Goal: Task Accomplishment & Management: Complete application form

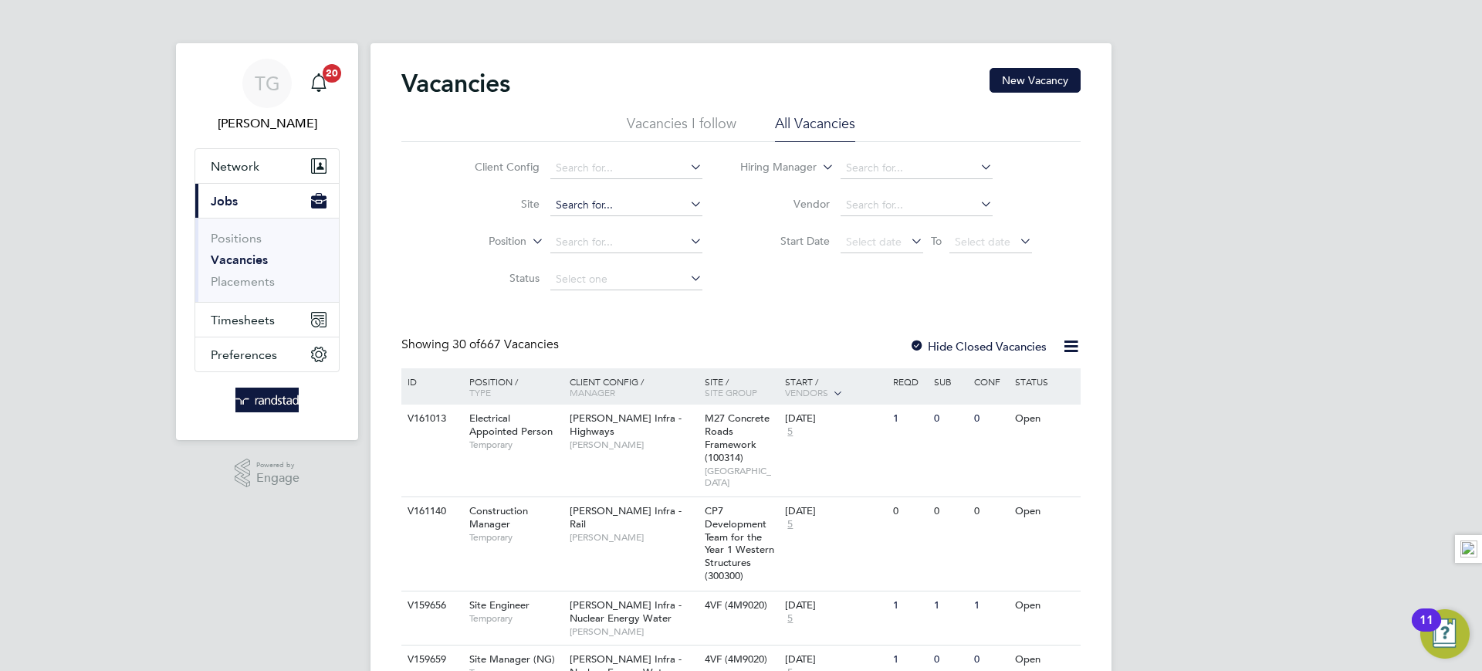
click at [611, 202] on input at bounding box center [626, 206] width 152 height 22
click at [640, 221] on li "Bedford Passage Development (54X003)" at bounding box center [697, 225] width 296 height 21
type input "Bedford Passage Development (54X003)"
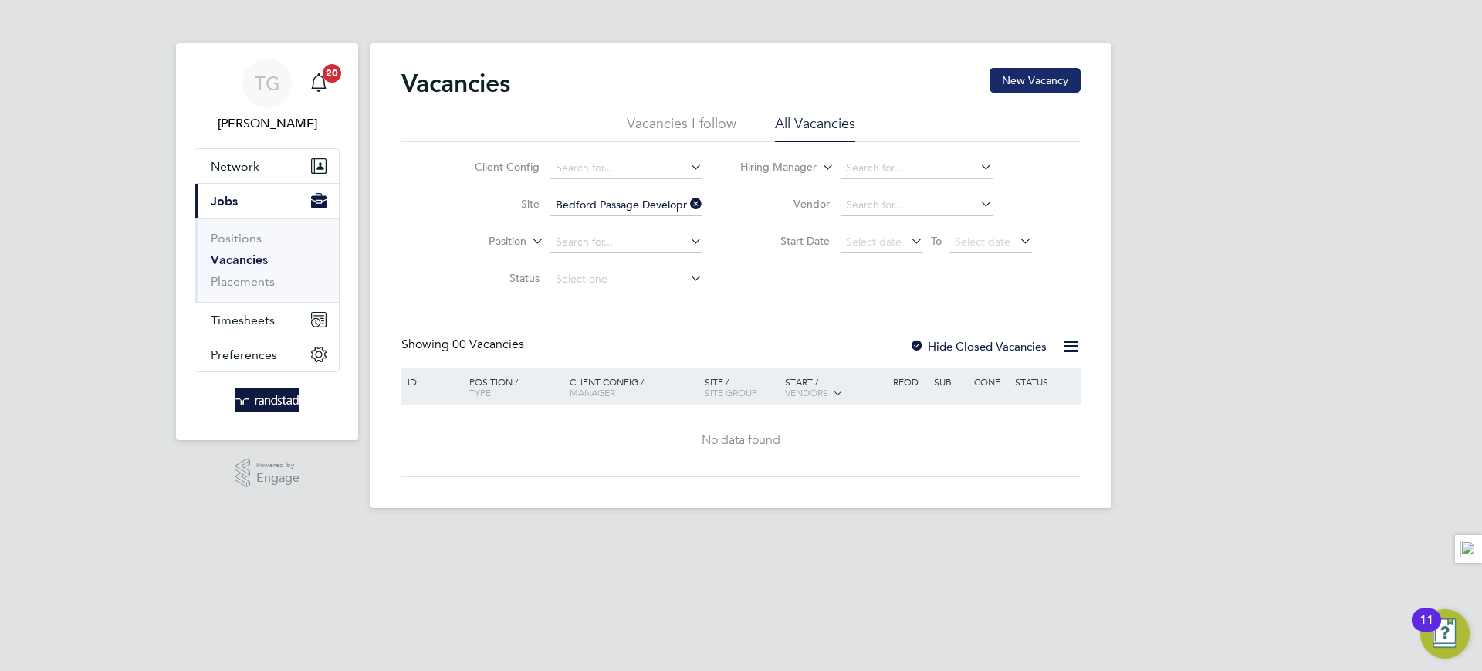
click at [1027, 83] on button "New Vacancy" at bounding box center [1035, 80] width 91 height 25
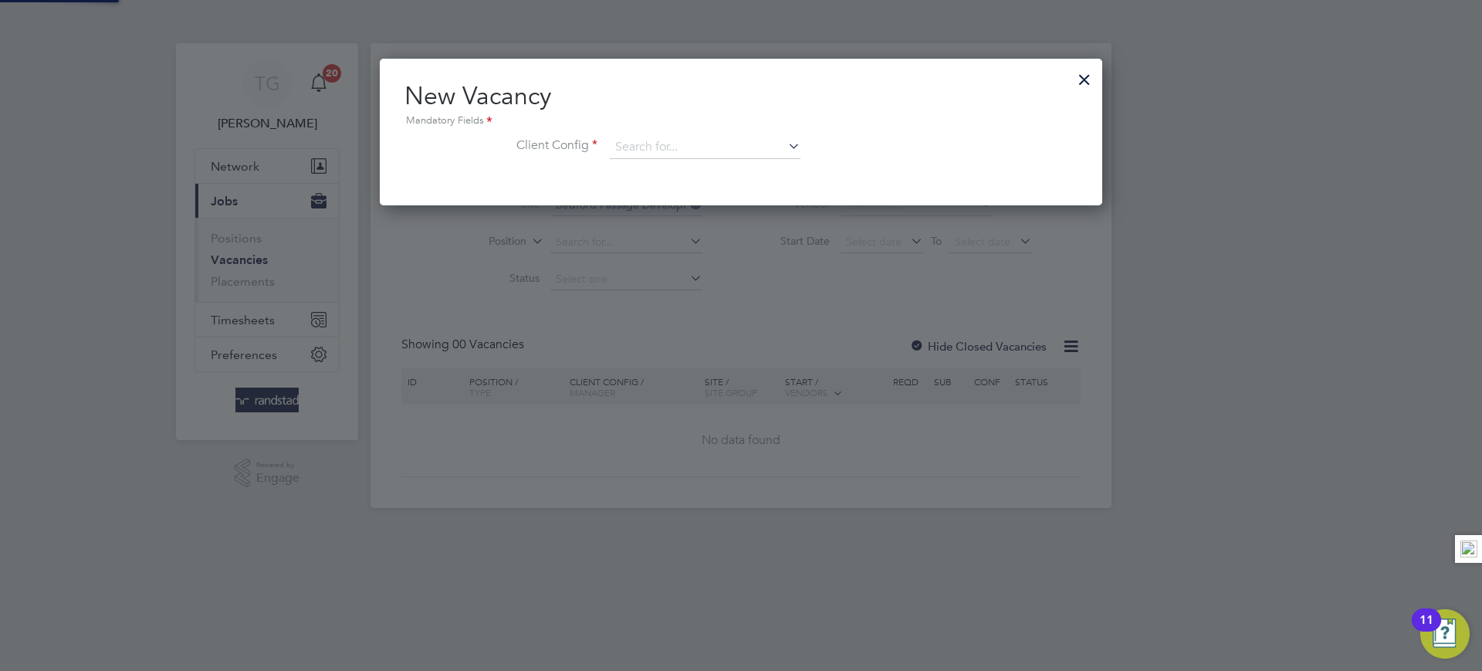
scroll to position [147, 723]
click at [1082, 79] on div at bounding box center [1085, 76] width 28 height 28
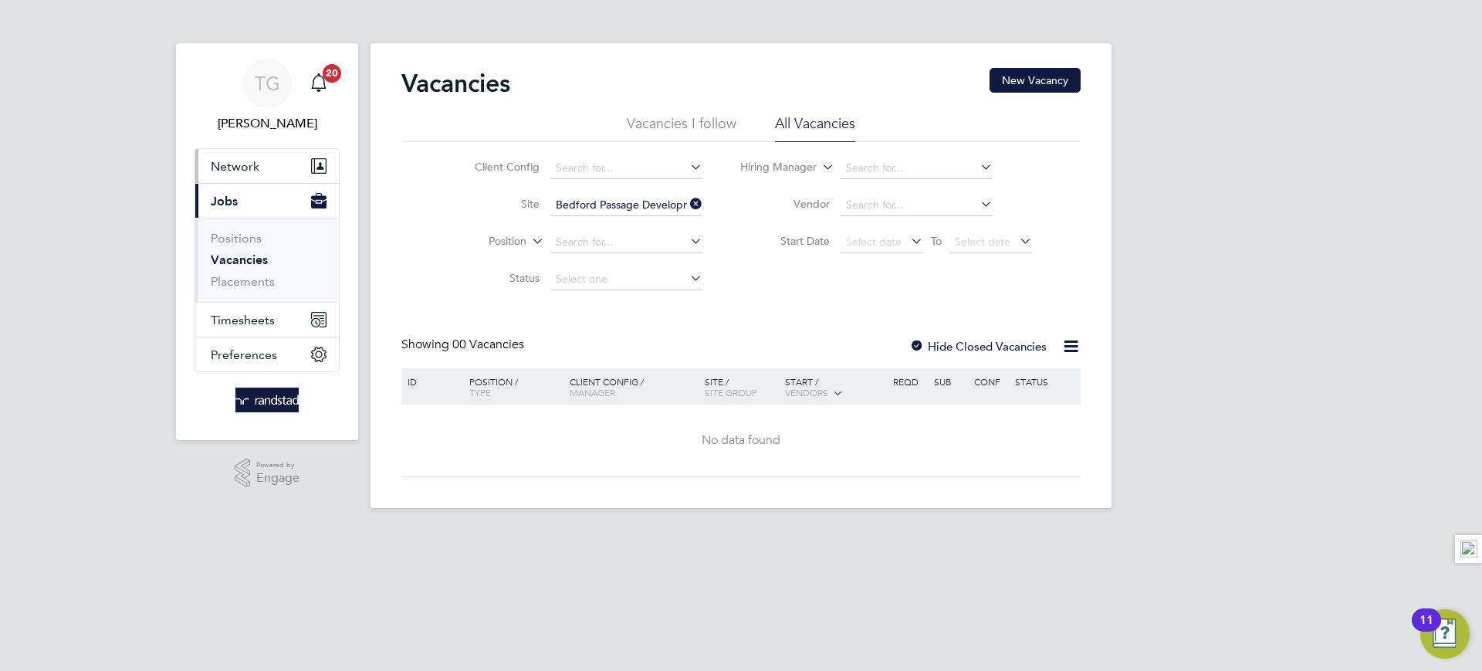
click at [244, 164] on span "Network" at bounding box center [235, 166] width 49 height 15
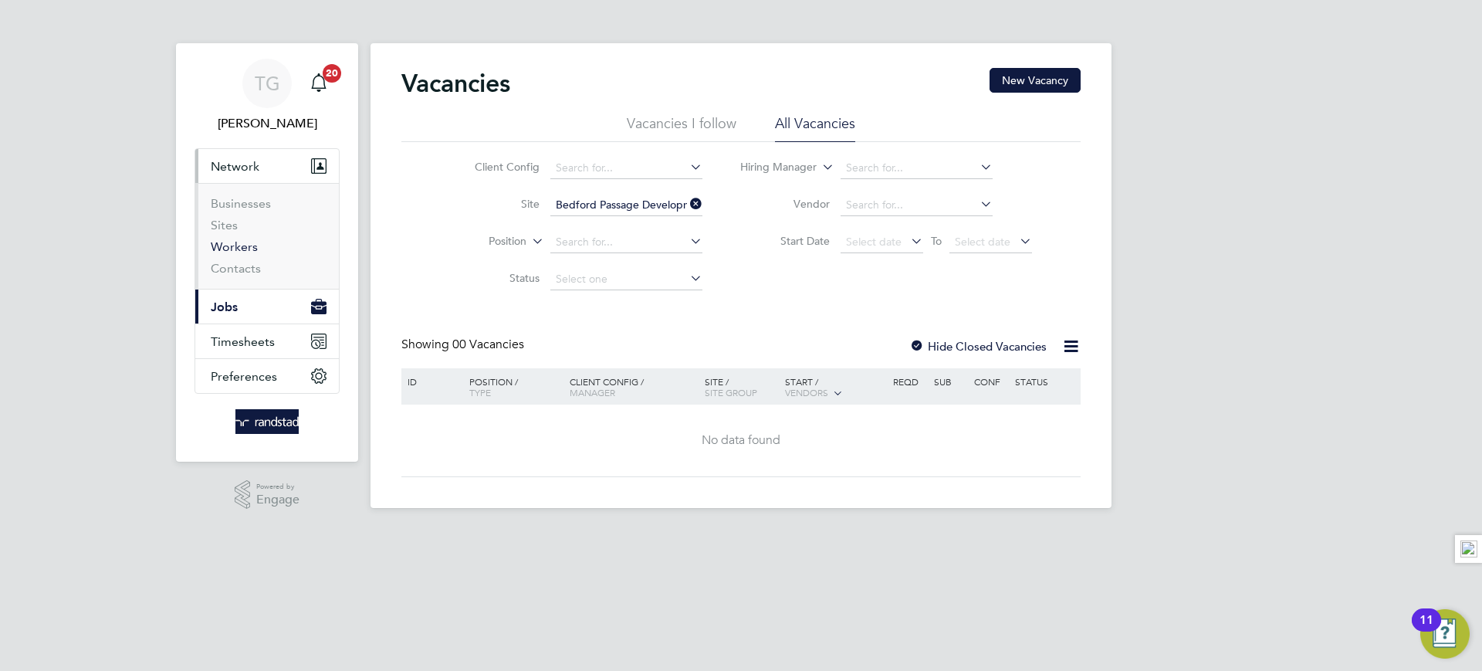
click at [235, 242] on link "Workers" at bounding box center [234, 246] width 47 height 15
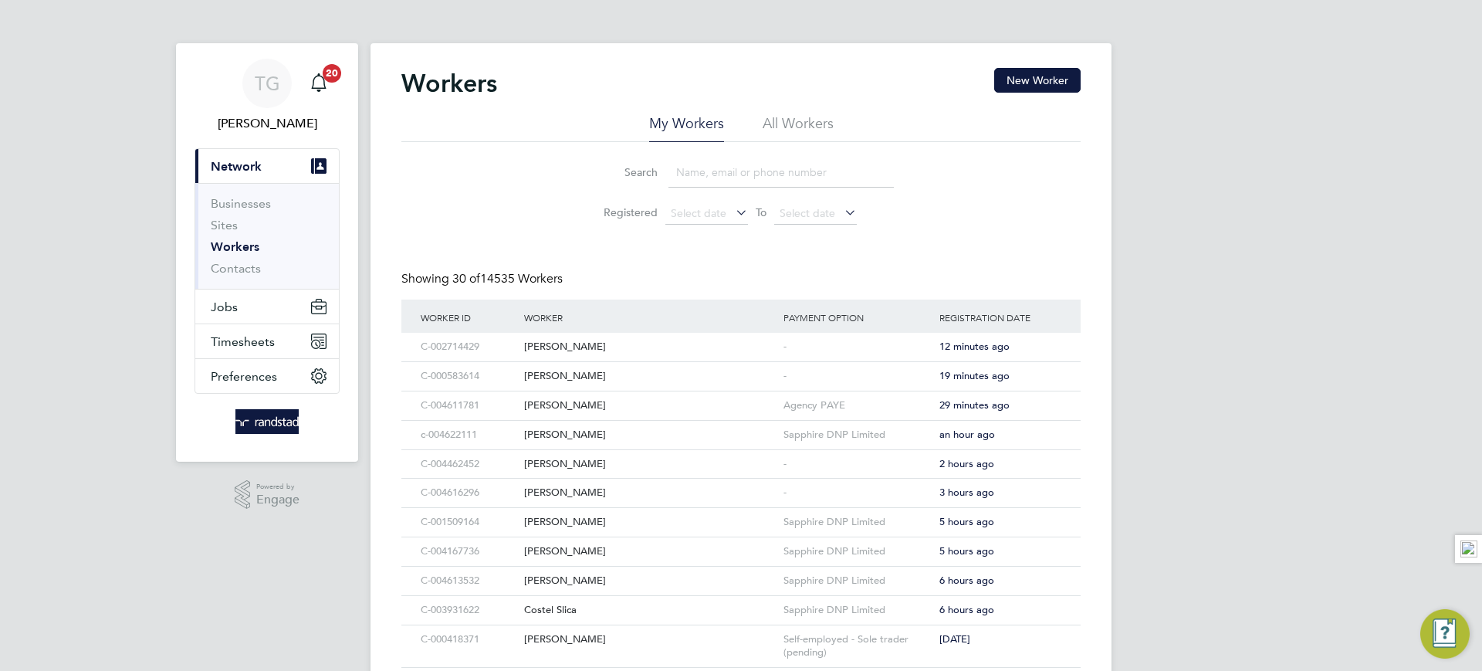
click at [710, 171] on input at bounding box center [780, 172] width 225 height 30
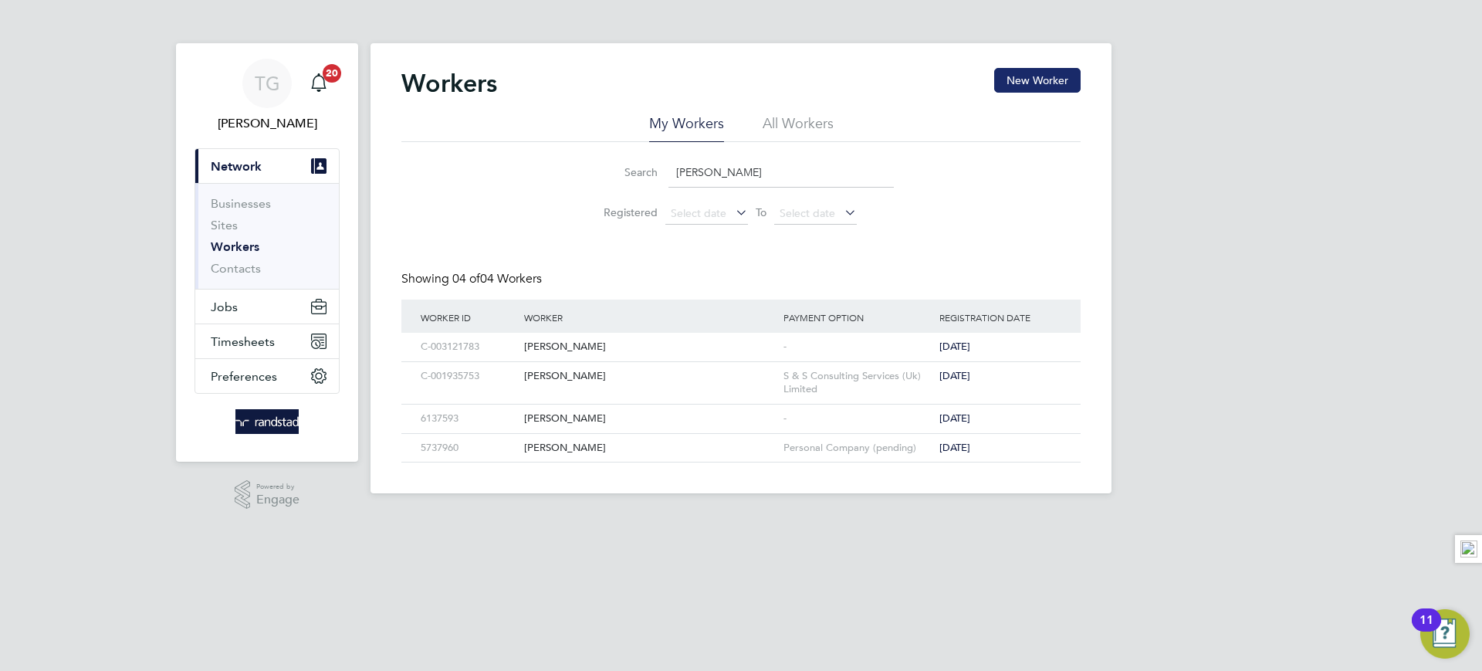
type input "clement"
click at [1036, 75] on button "New Worker" at bounding box center [1037, 80] width 86 height 25
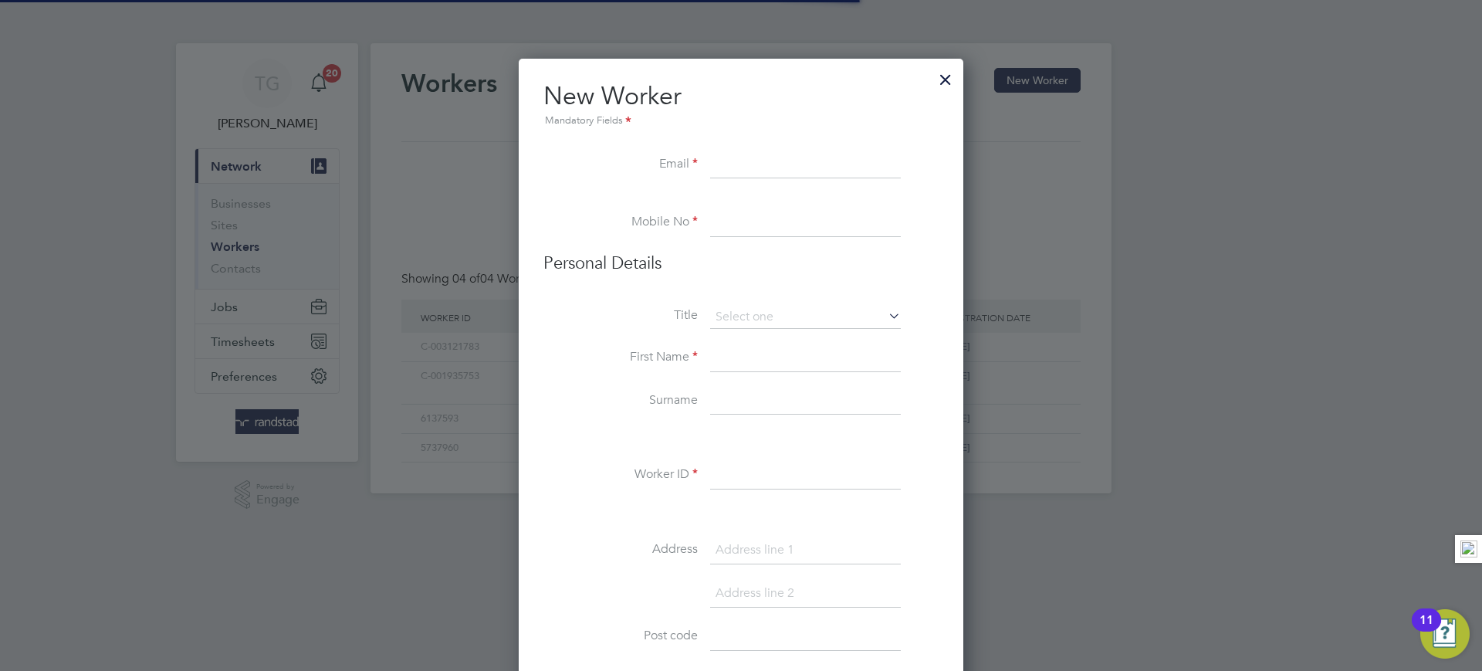
scroll to position [1386, 445]
paste input "antwiboatengclement@gmail.com"
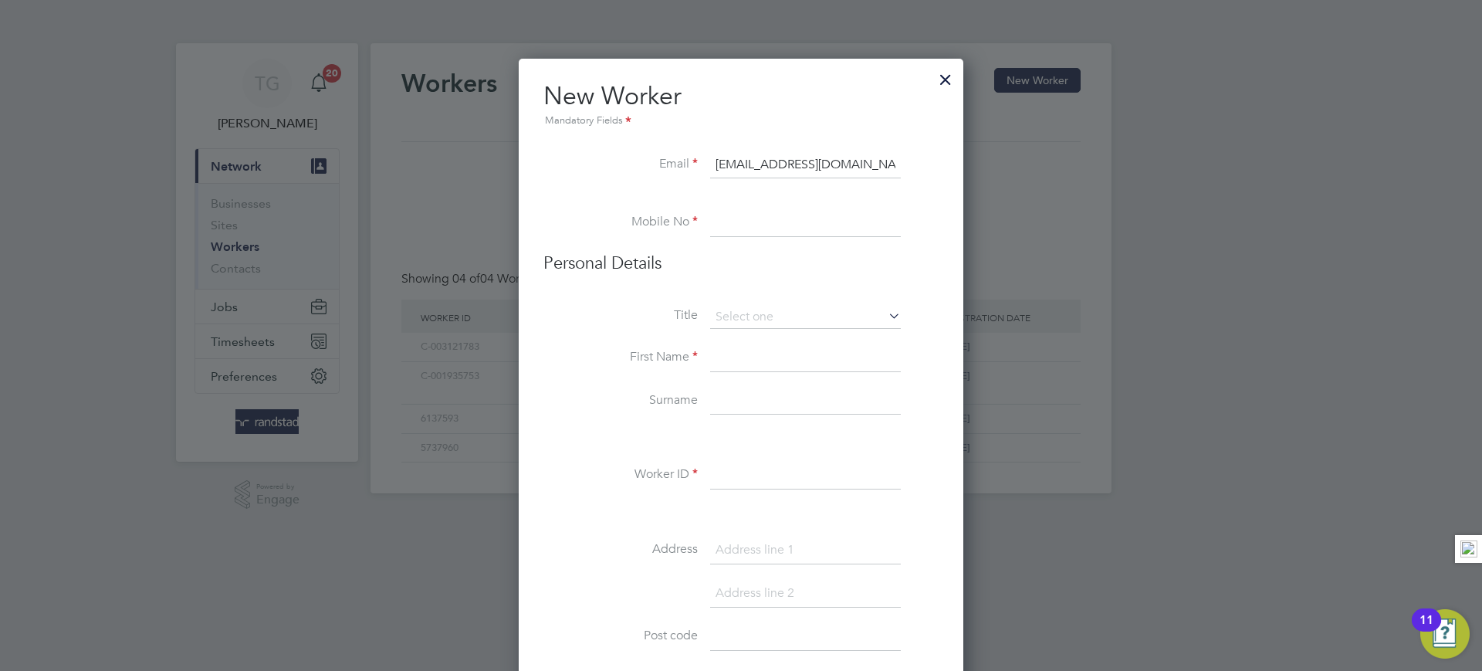
scroll to position [0, 8]
type input "antwiboatengclement@gmail.com"
click at [750, 214] on input at bounding box center [805, 223] width 191 height 28
click at [717, 227] on input at bounding box center [805, 223] width 191 height 28
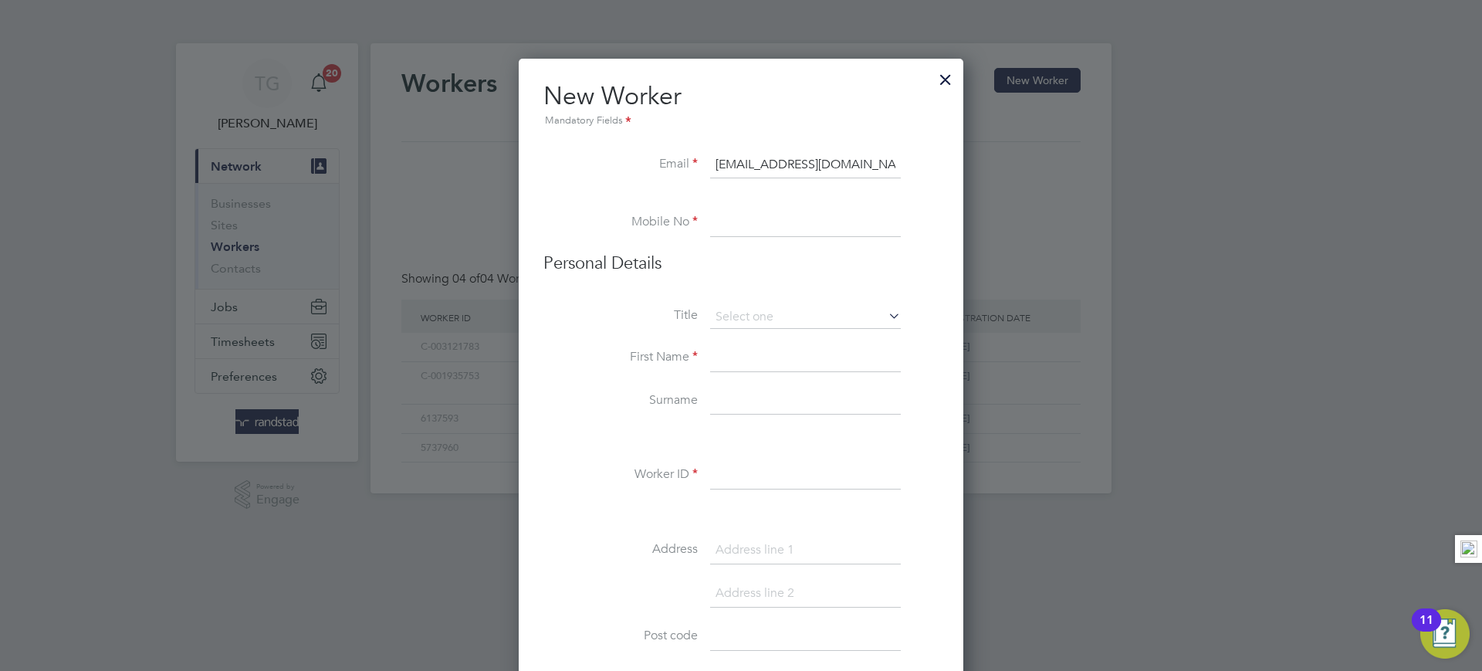
paste input "07823 786562"
type input "07823 786562"
click at [797, 313] on input at bounding box center [805, 317] width 191 height 23
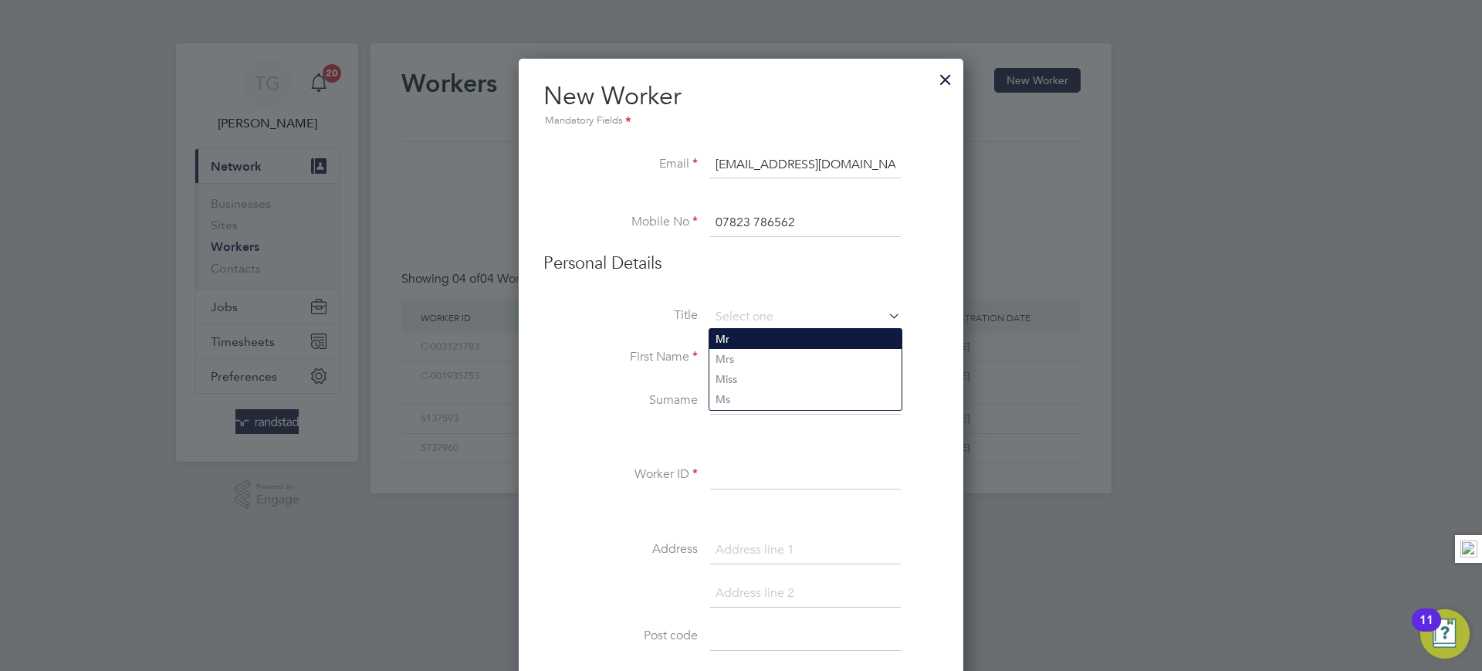
click at [746, 330] on li "Mr" at bounding box center [805, 339] width 192 height 20
type input "Mr"
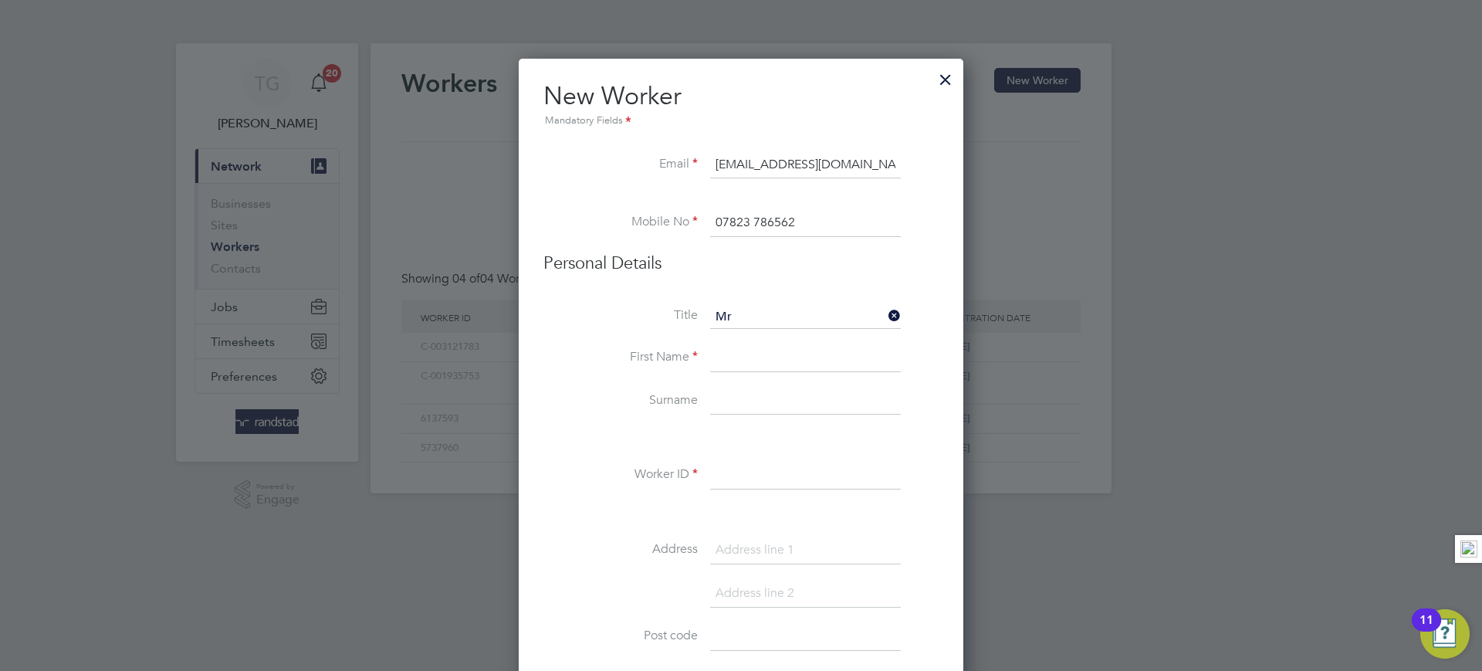
click at [743, 349] on input at bounding box center [805, 358] width 191 height 28
type input "Clement"
click at [753, 406] on input at bounding box center [805, 401] width 191 height 28
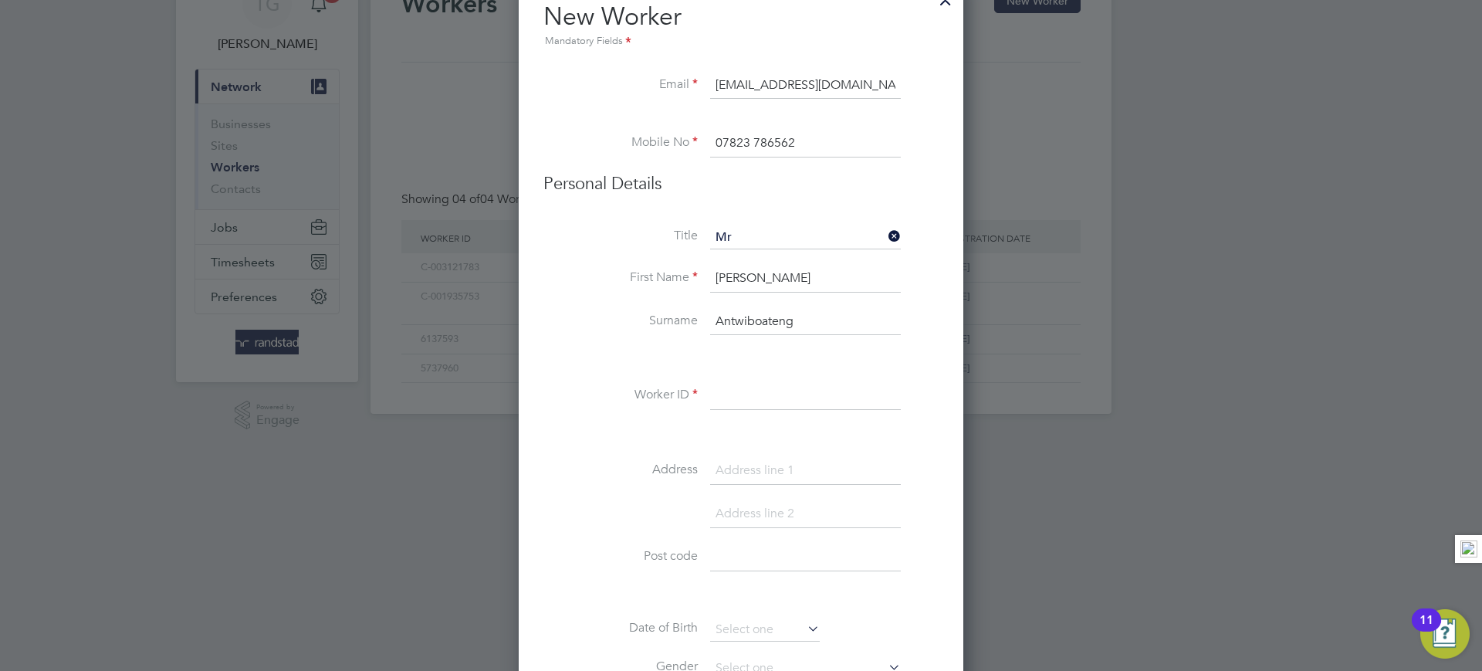
scroll to position [124, 0]
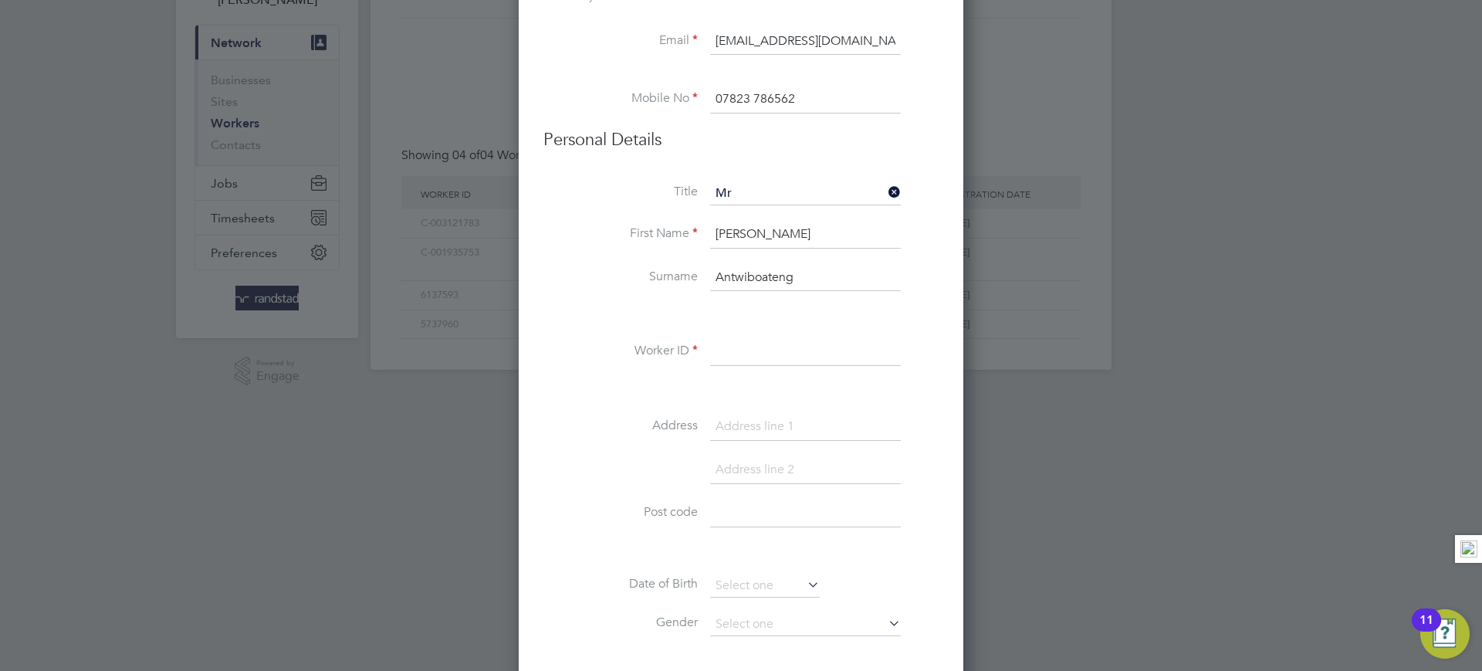
type input "Antwiboateng"
click at [759, 340] on input at bounding box center [805, 352] width 191 height 28
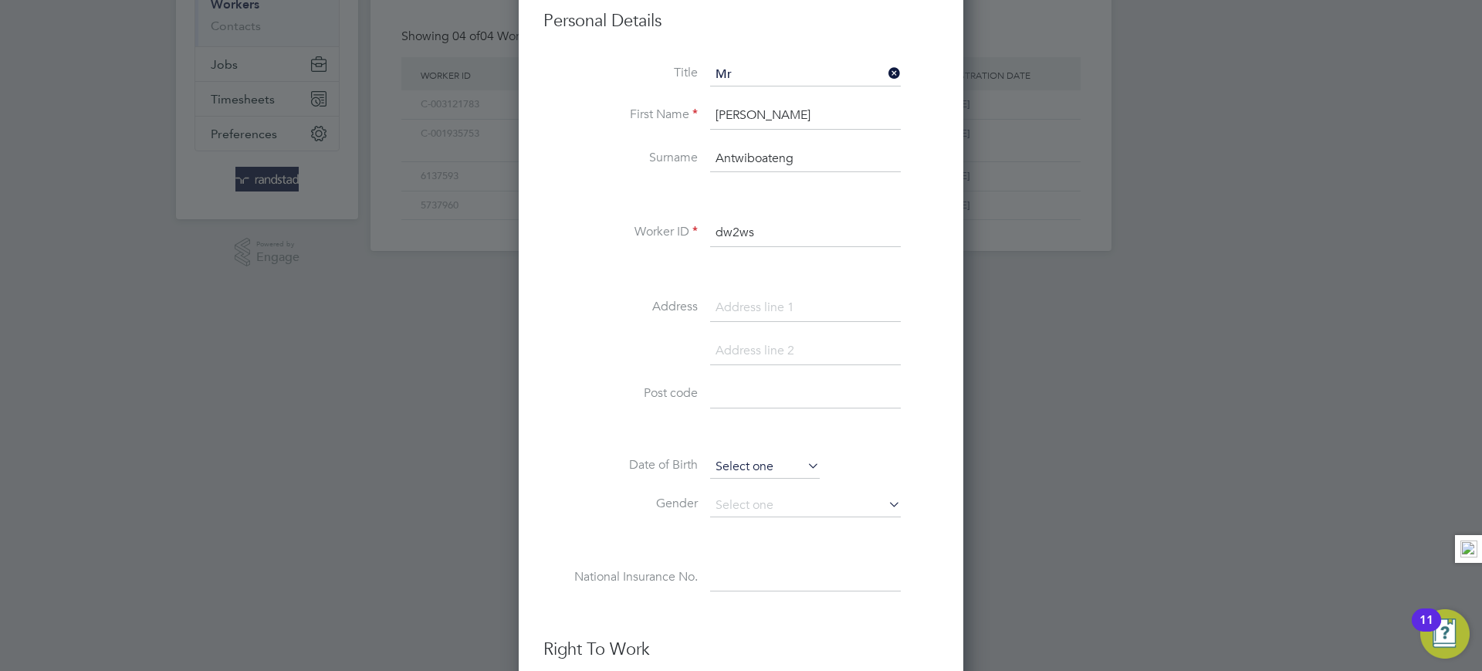
scroll to position [370, 0]
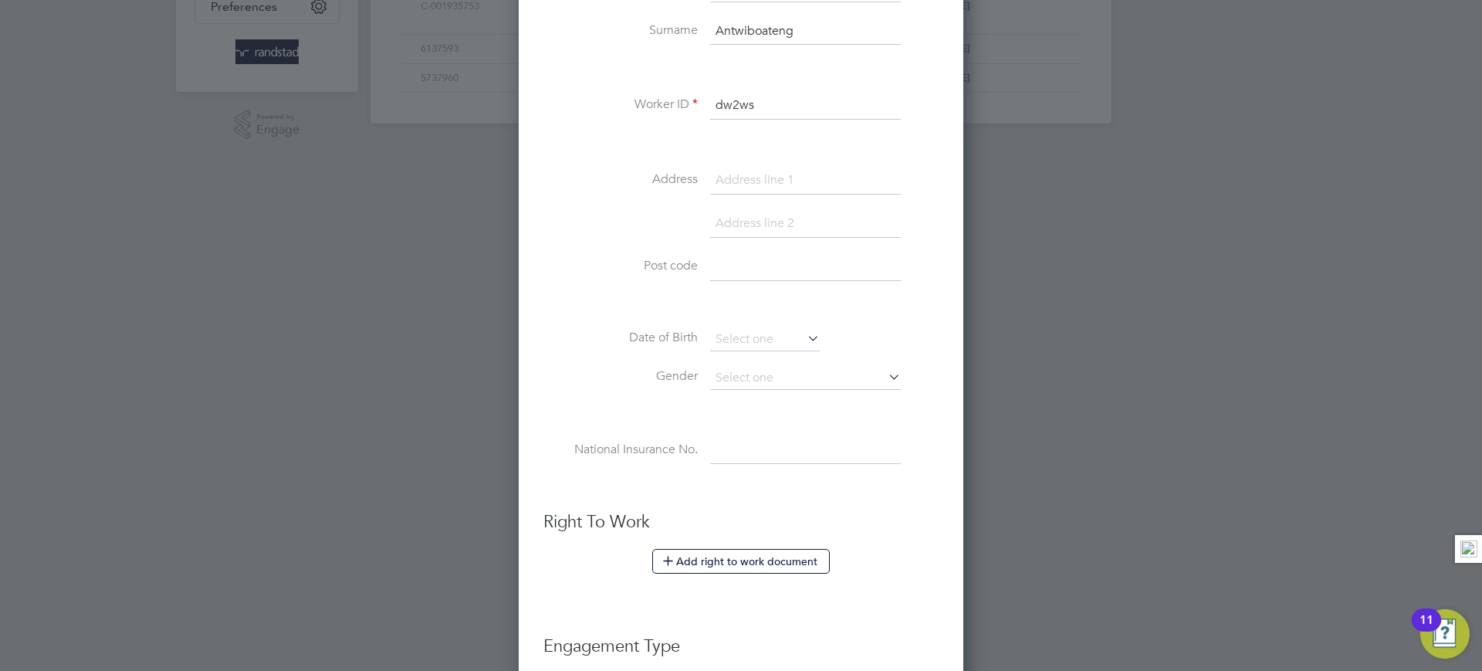
type input "dw2ws"
click at [763, 179] on input at bounding box center [805, 181] width 191 height 28
paste input "4 Sentamu Close"
type input "4 Sentamu Close"
click at [751, 273] on input at bounding box center [805, 267] width 191 height 28
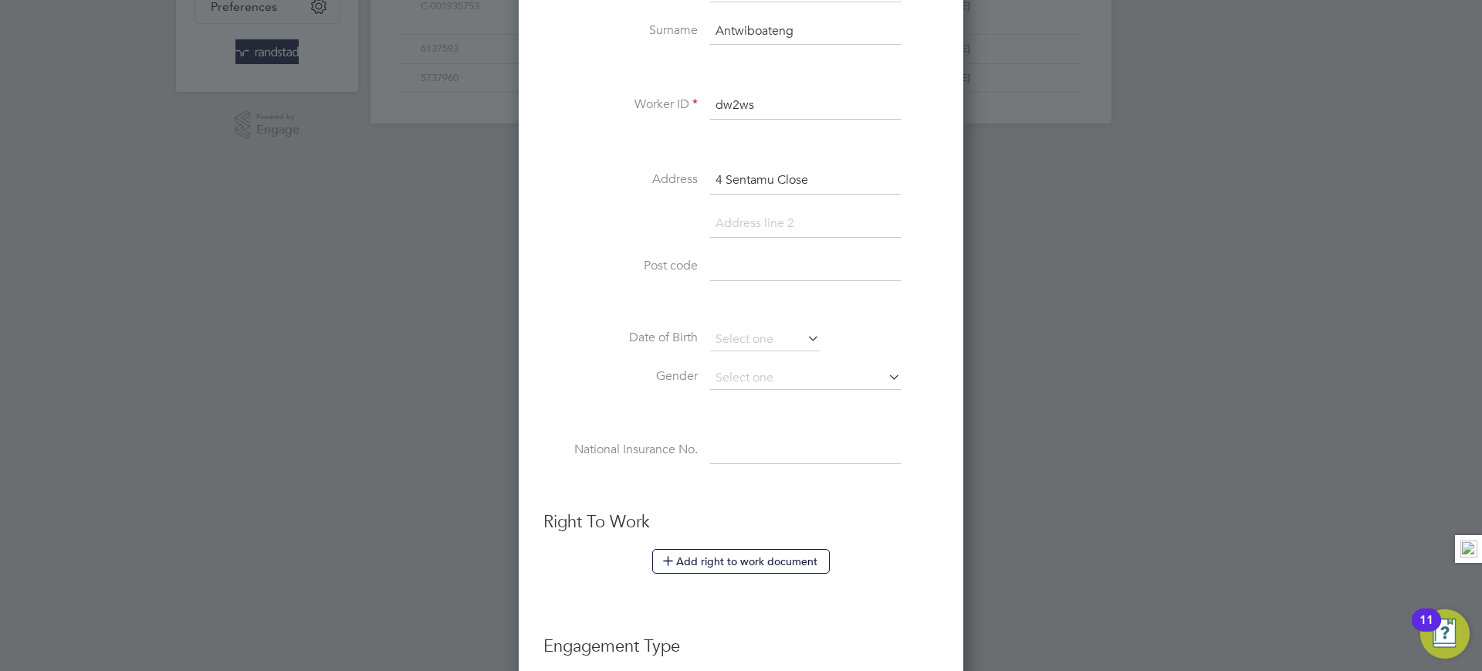
click at [728, 266] on input at bounding box center [805, 267] width 191 height 28
paste input "SE24 9BF"
type input "SE24 9BF"
click at [746, 334] on input at bounding box center [765, 339] width 110 height 23
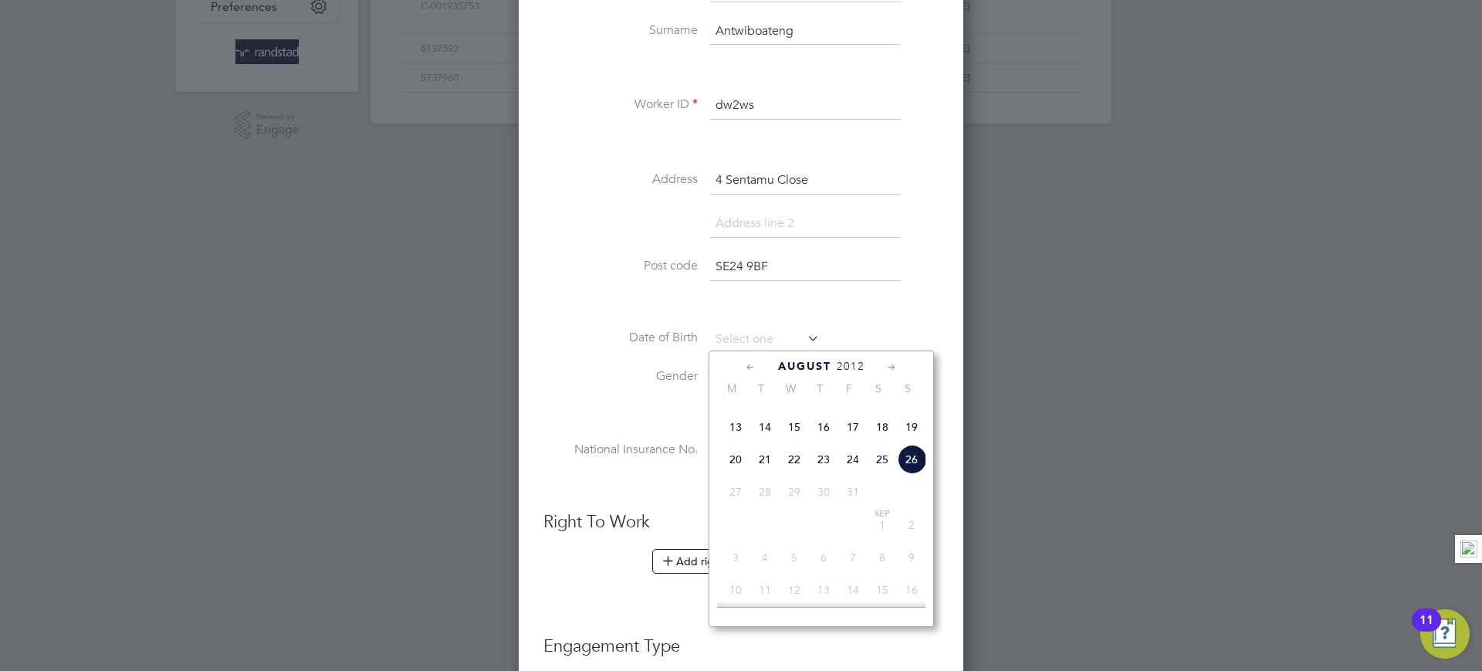
click at [851, 364] on span "2012" at bounding box center [851, 366] width 28 height 13
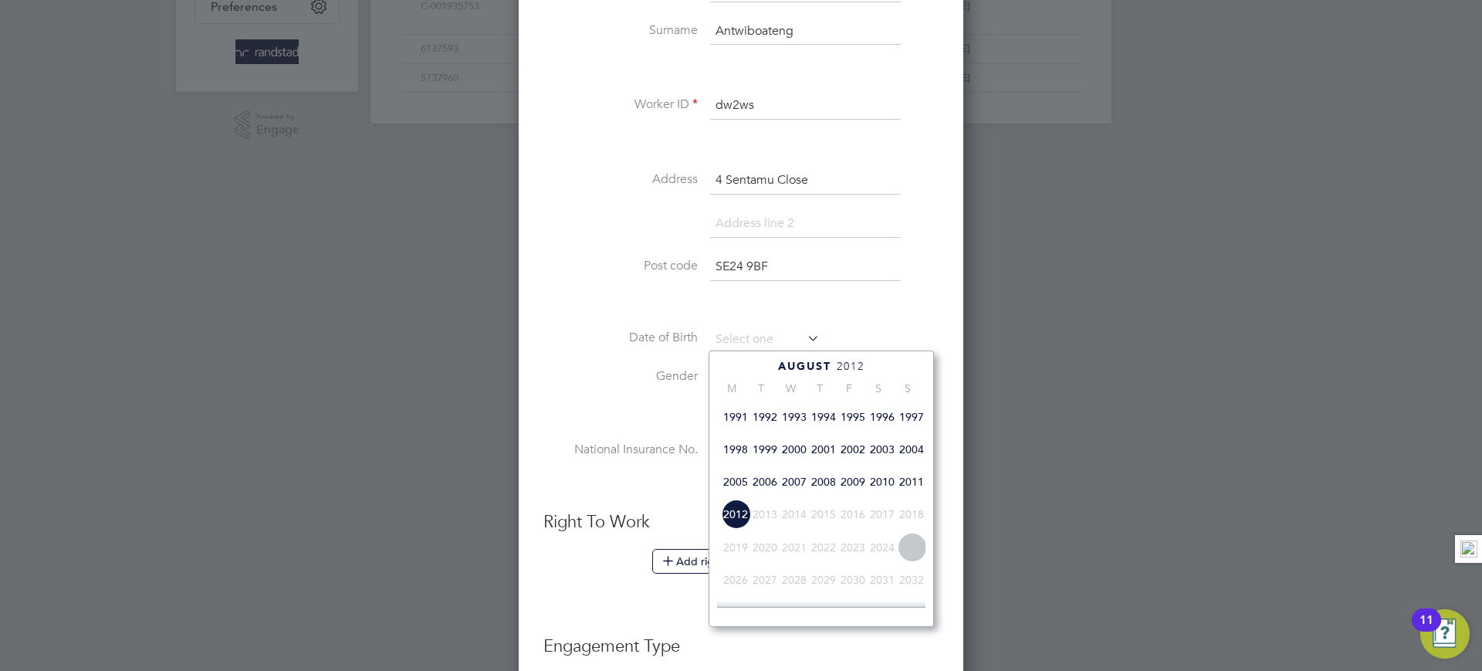
scroll to position [396, 0]
click at [768, 465] on span "1999" at bounding box center [764, 450] width 29 height 29
click at [744, 367] on icon at bounding box center [750, 367] width 15 height 17
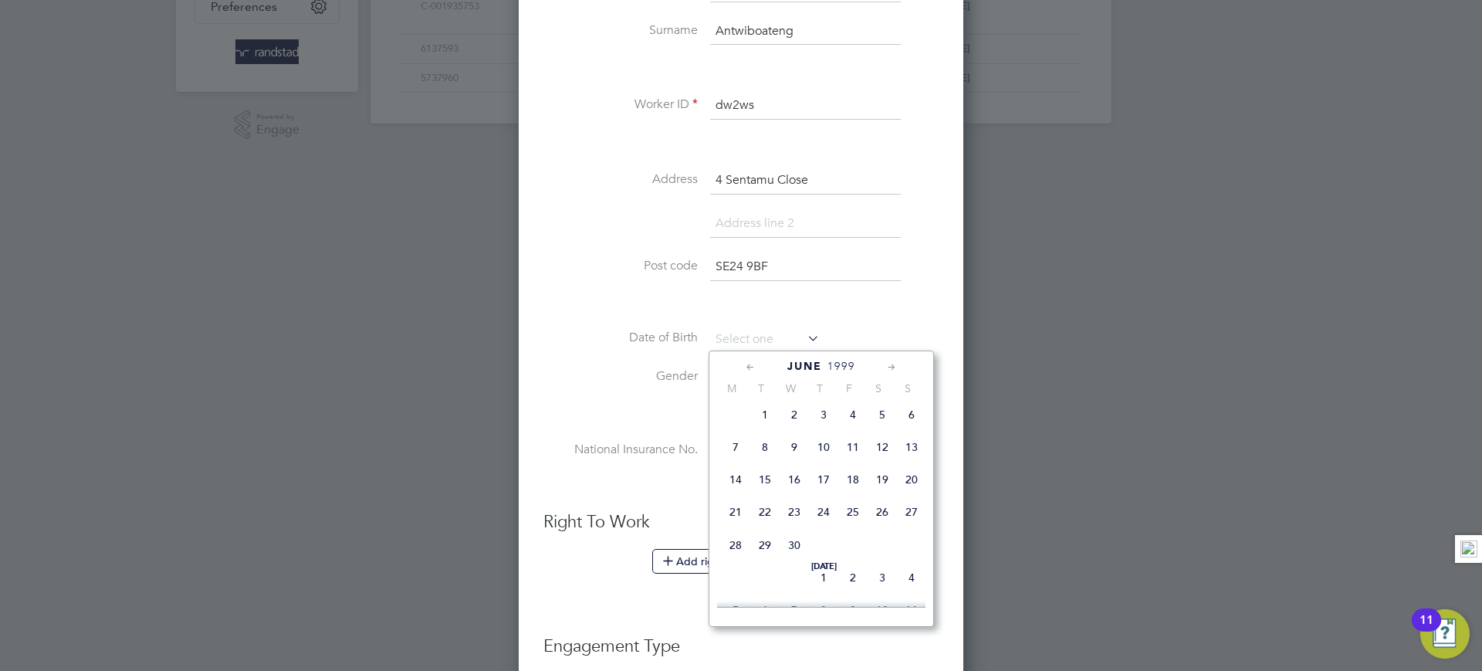
click at [744, 367] on icon at bounding box center [750, 367] width 15 height 17
click at [781, 519] on span "21" at bounding box center [794, 520] width 29 height 29
type input "21 Apr 1999"
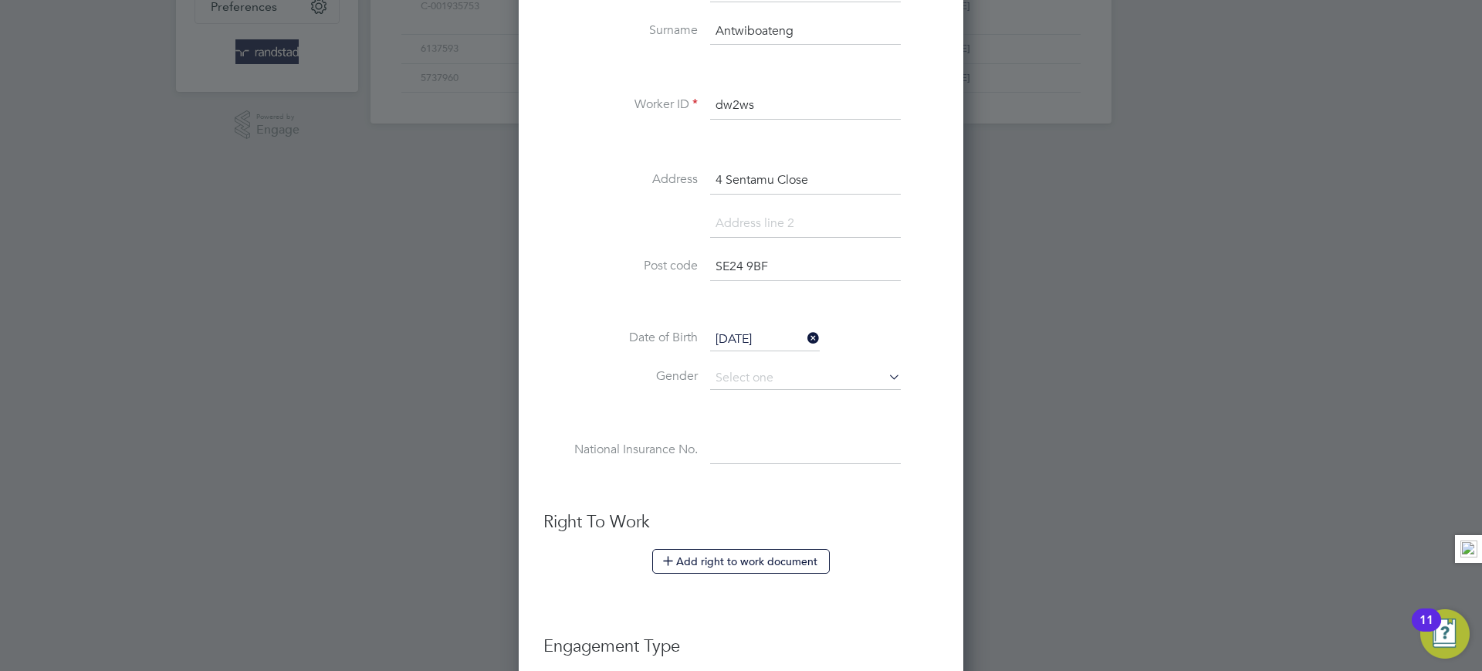
scroll to position [171, 0]
click at [752, 381] on input at bounding box center [805, 378] width 191 height 23
click at [745, 401] on li "Male" at bounding box center [805, 400] width 192 height 20
type input "Male"
click at [749, 447] on input at bounding box center [805, 451] width 191 height 28
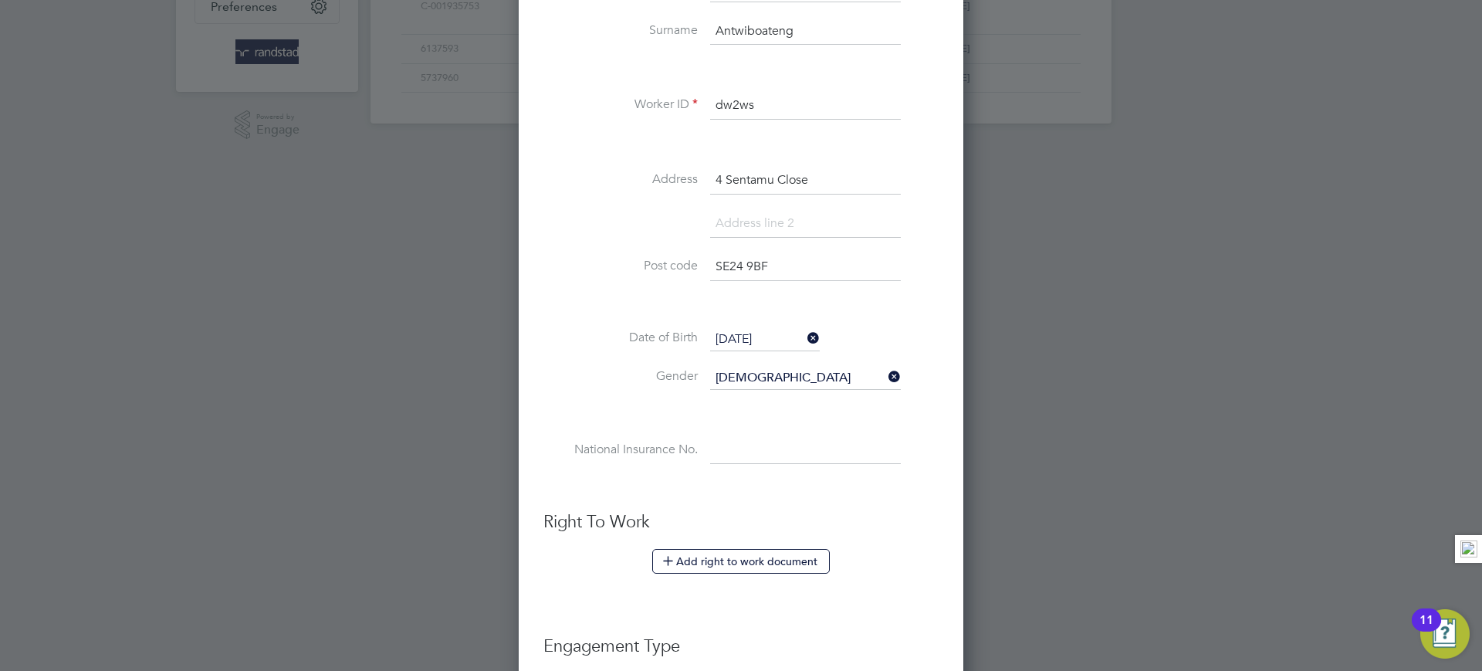
paste input "TH356273B"
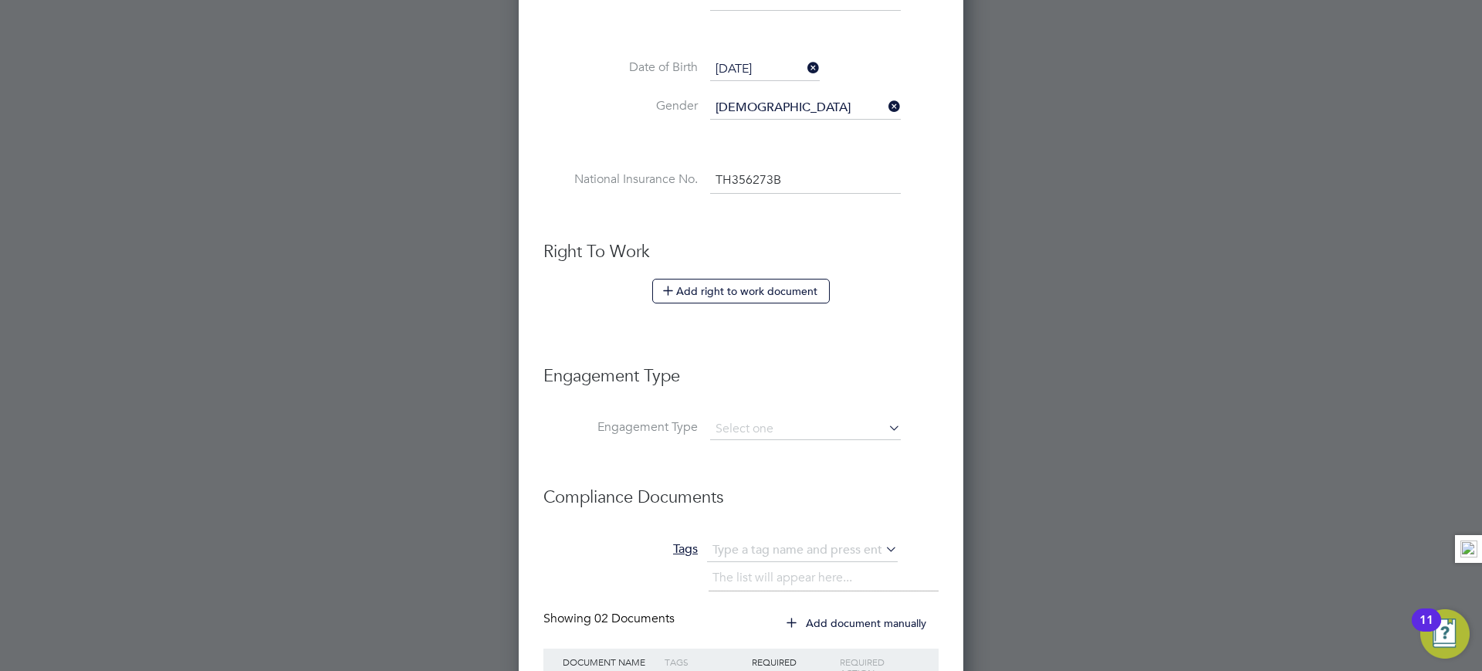
scroll to position [648, 0]
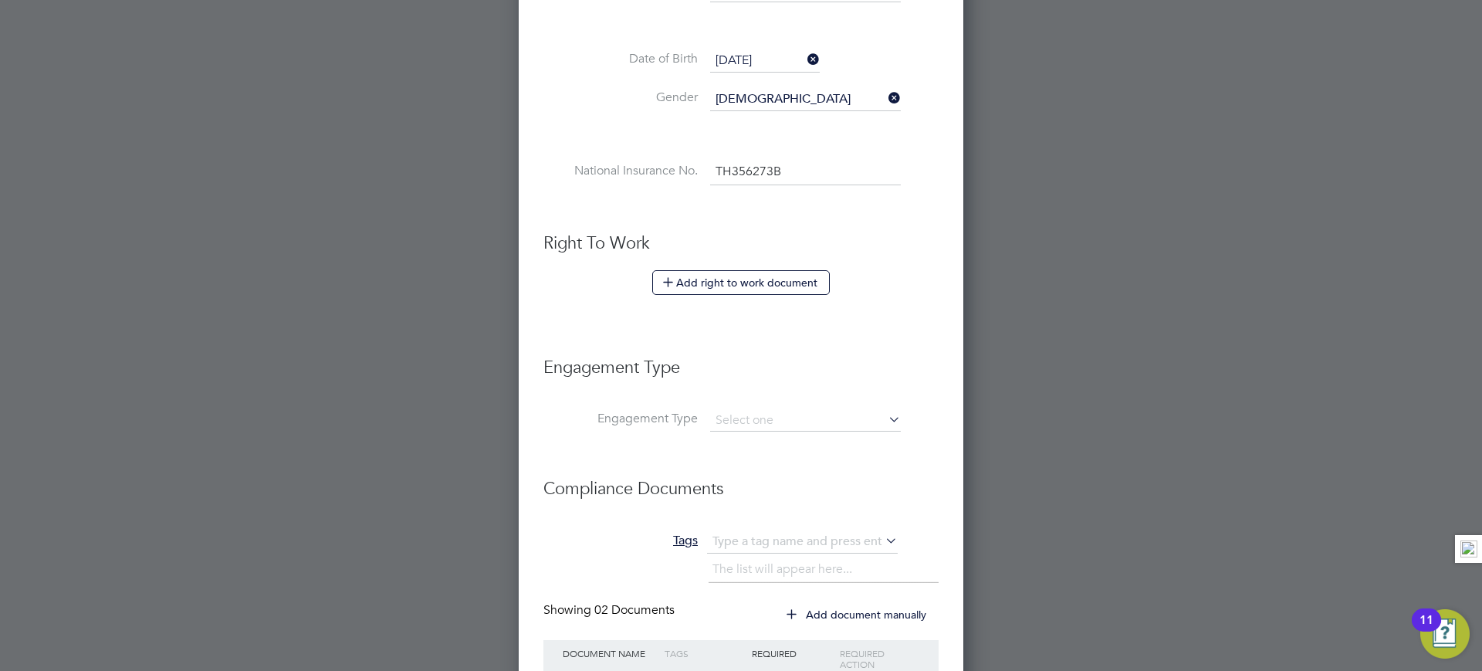
type input "TH 35 62 73 B"
click at [716, 286] on button "Add right to work document" at bounding box center [741, 282] width 178 height 25
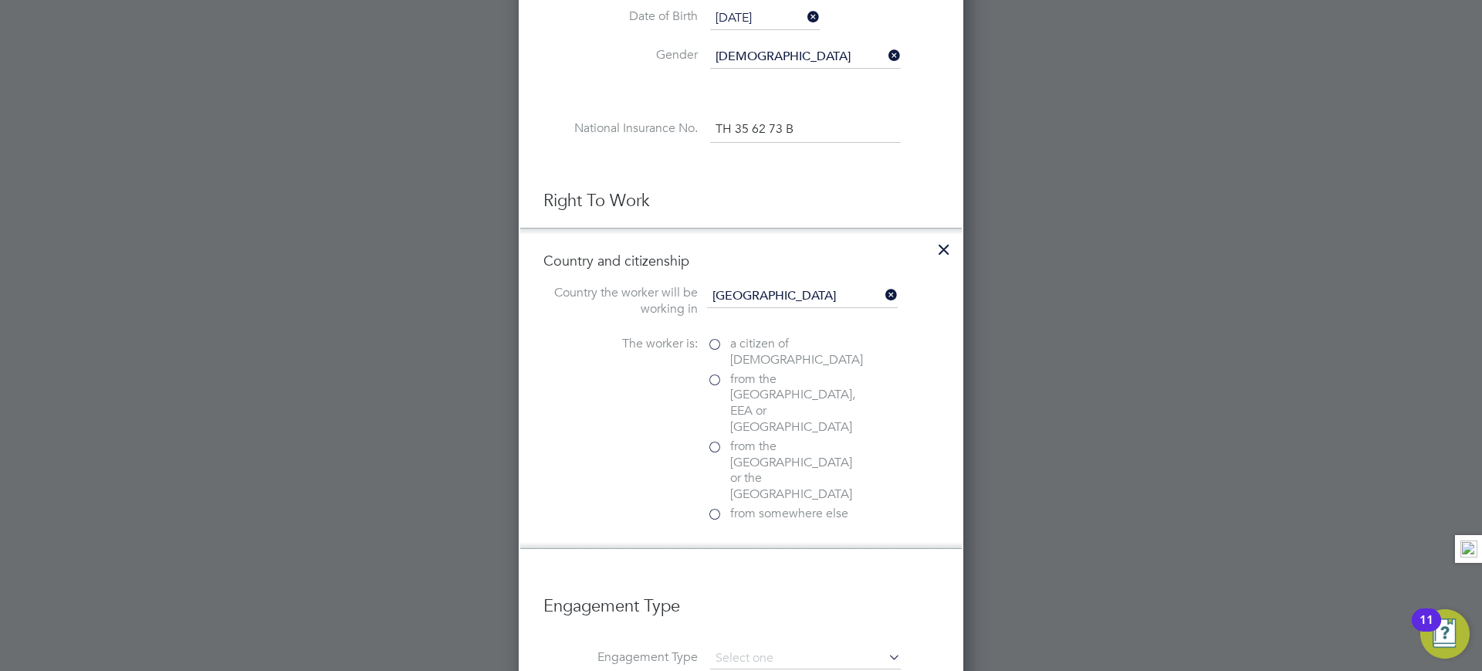
scroll to position [692, 0]
click at [711, 341] on label "a citizen of United Kingdom" at bounding box center [784, 351] width 154 height 32
click at [0, 0] on input "a citizen of United Kingdom" at bounding box center [0, 0] width 0 height 0
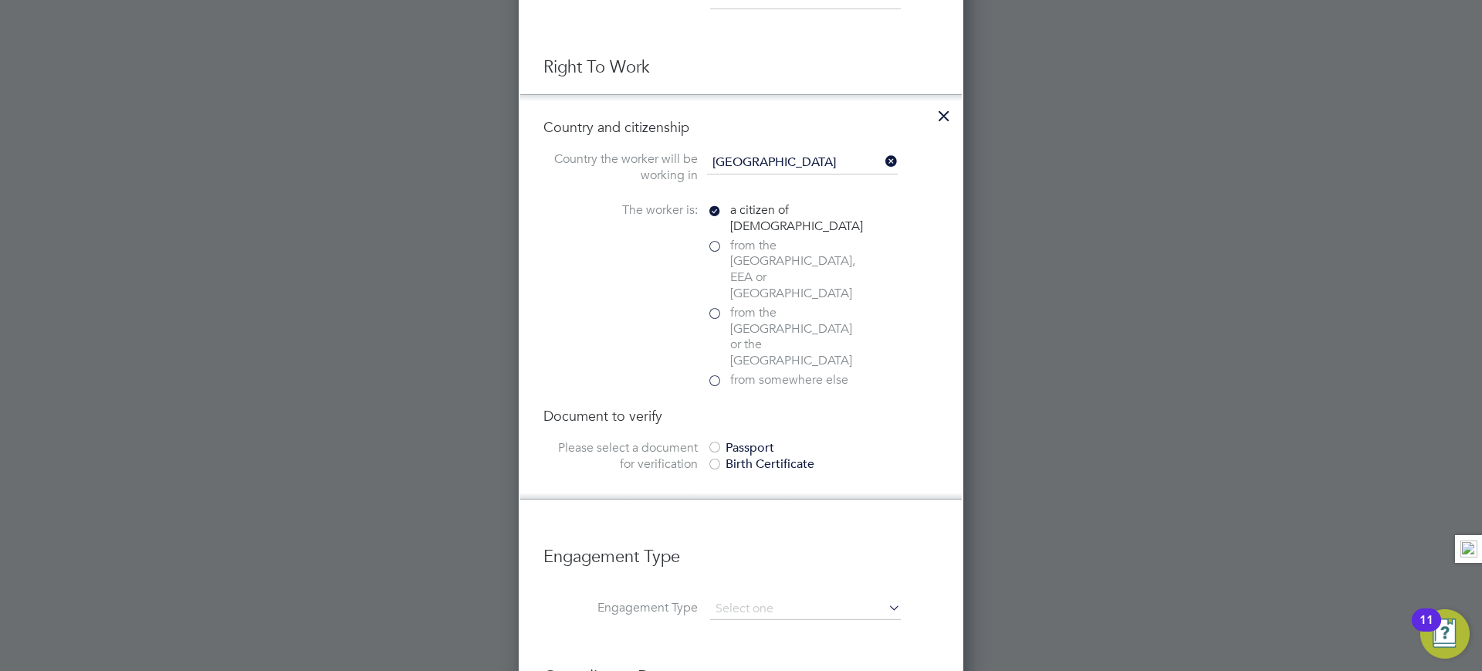
scroll to position [836, 0]
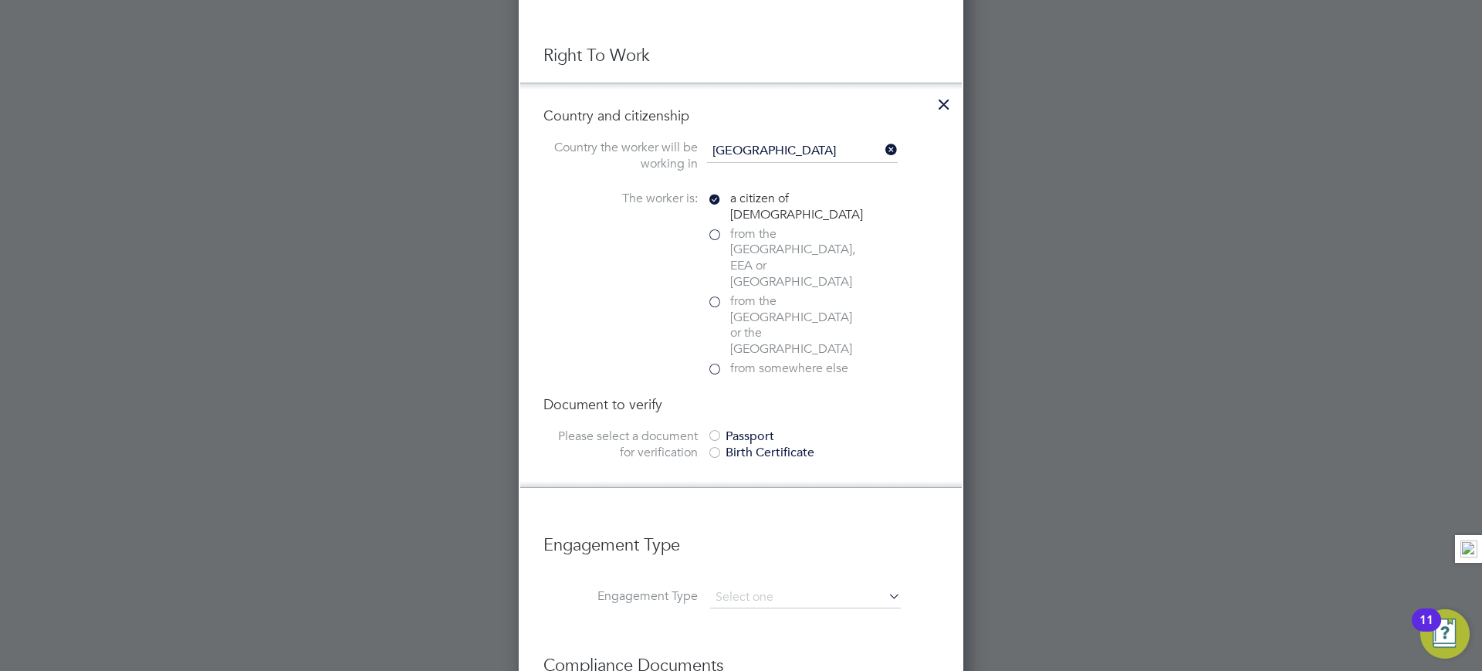
click at [745, 428] on div "Passport" at bounding box center [823, 436] width 232 height 16
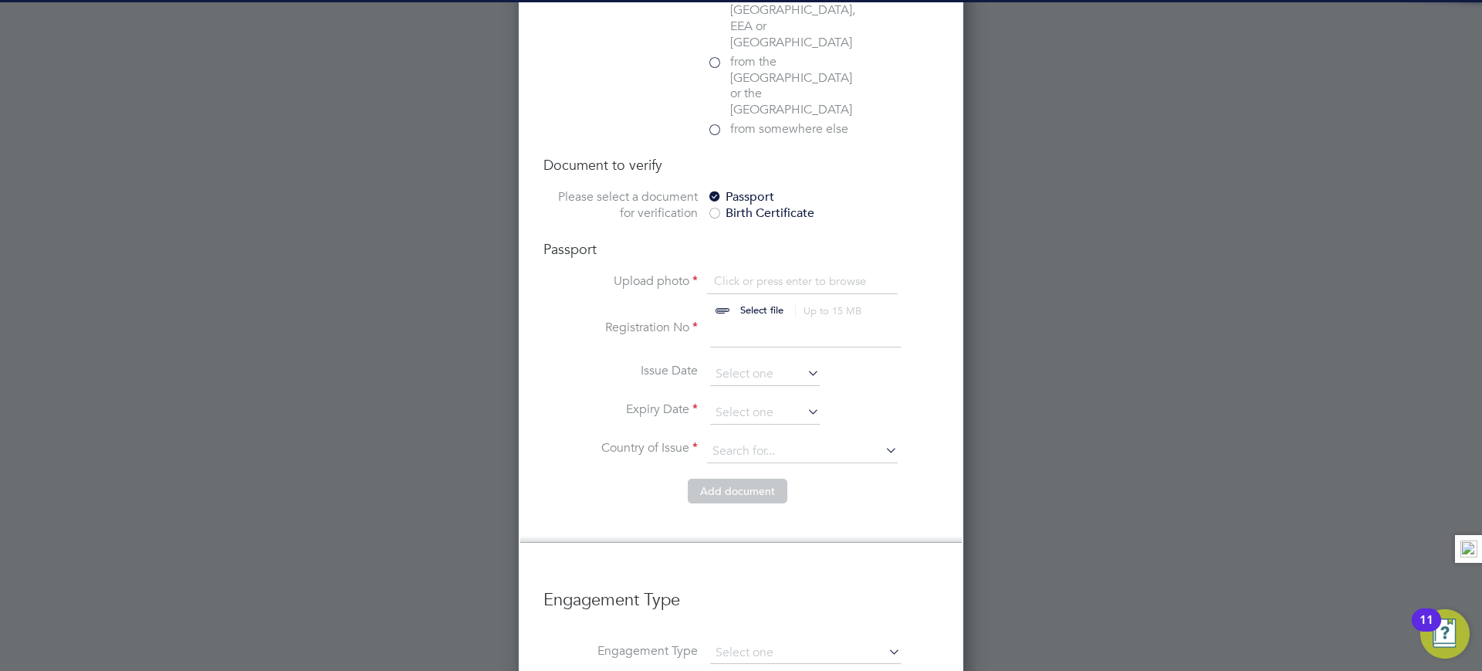
scroll to position [1076, 0]
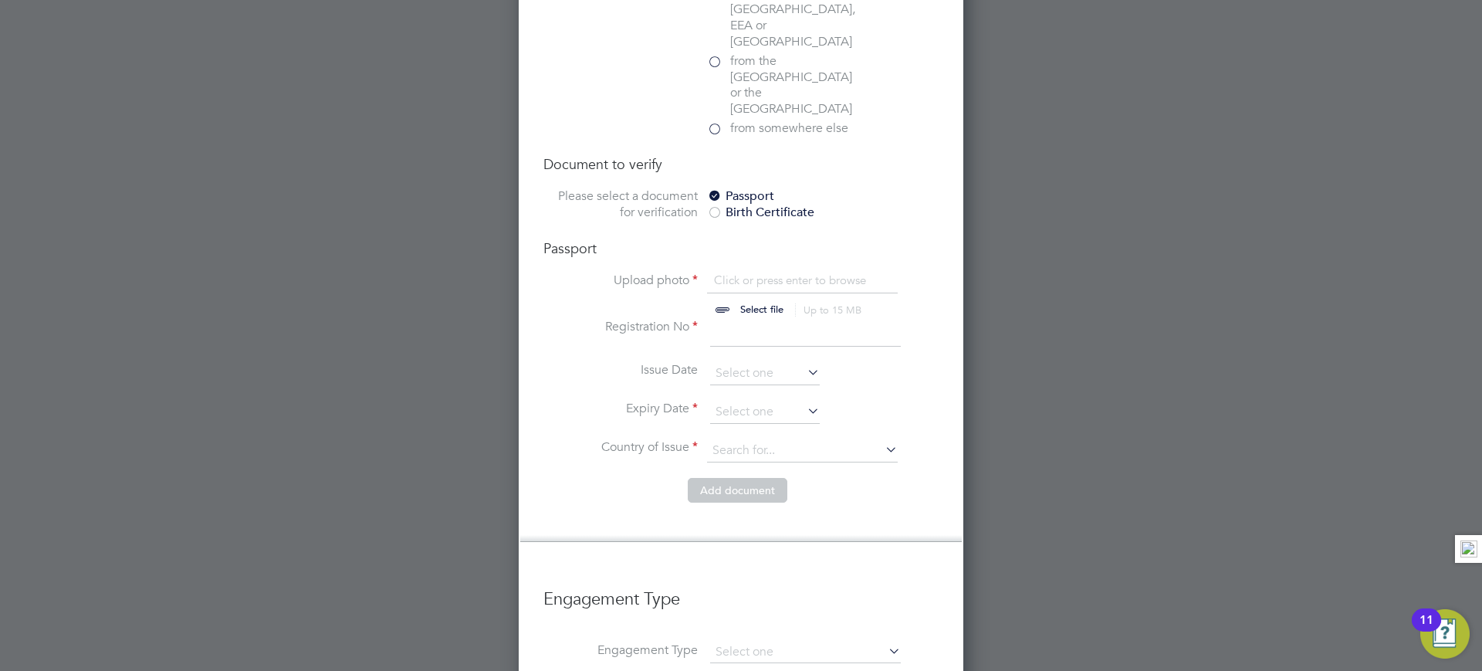
click at [757, 272] on input "file" at bounding box center [776, 295] width 242 height 46
type input "C:\fakepath\right_to_work_check (11).pdf"
click at [753, 319] on input at bounding box center [805, 333] width 191 height 28
type input "6237267"
drag, startPoint x: 775, startPoint y: 279, endPoint x: 673, endPoint y: 269, distance: 102.4
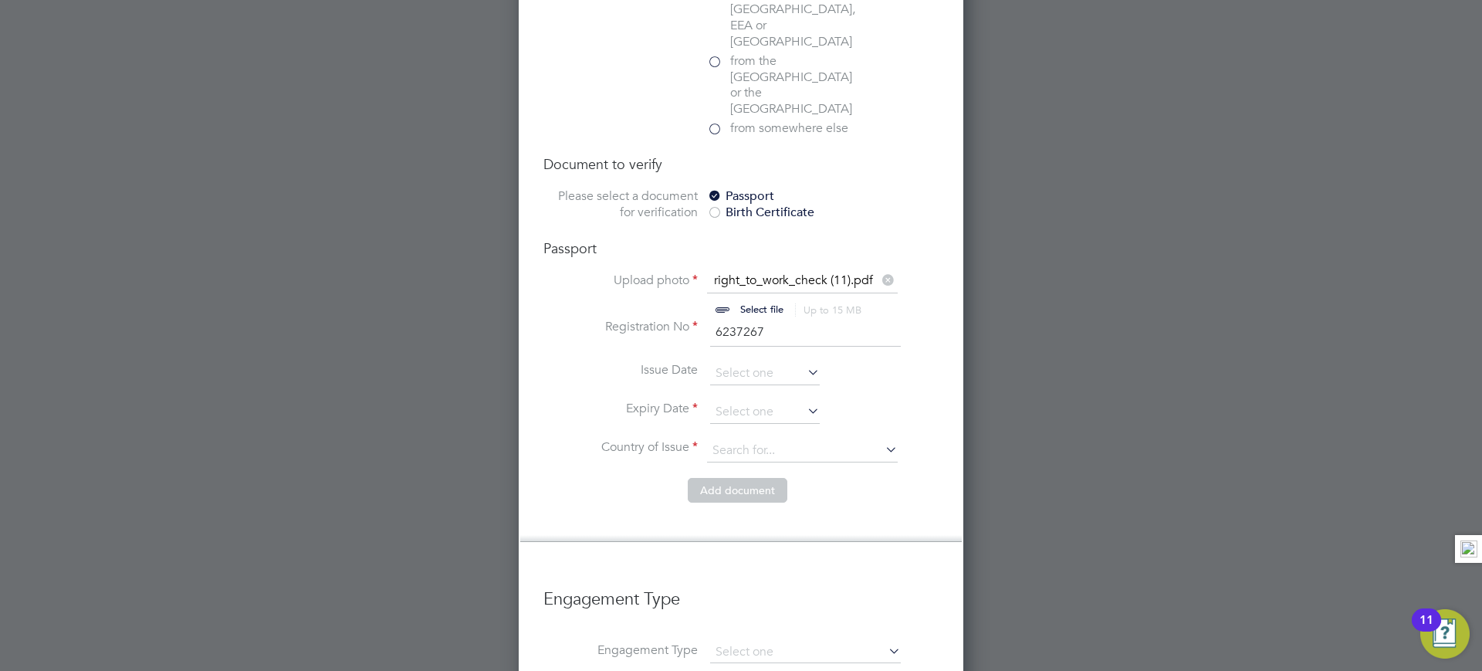
click at [673, 272] on ul "Upload photo right_to_work_check (11).pdf Select file Up to 15 MB Drop your fil…" at bounding box center [740, 374] width 395 height 205
type input "343425324"
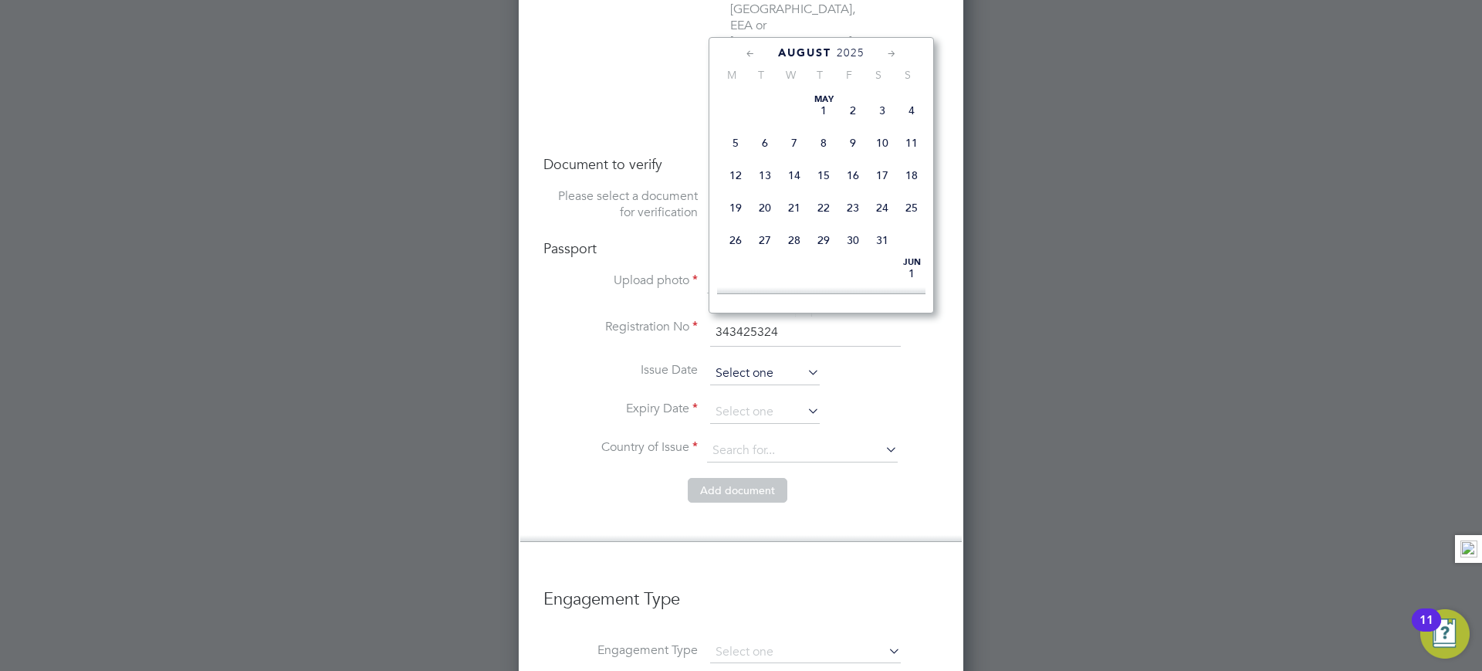
click at [756, 362] on input at bounding box center [765, 373] width 110 height 23
click at [738, 127] on span "18" at bounding box center [735, 111] width 29 height 29
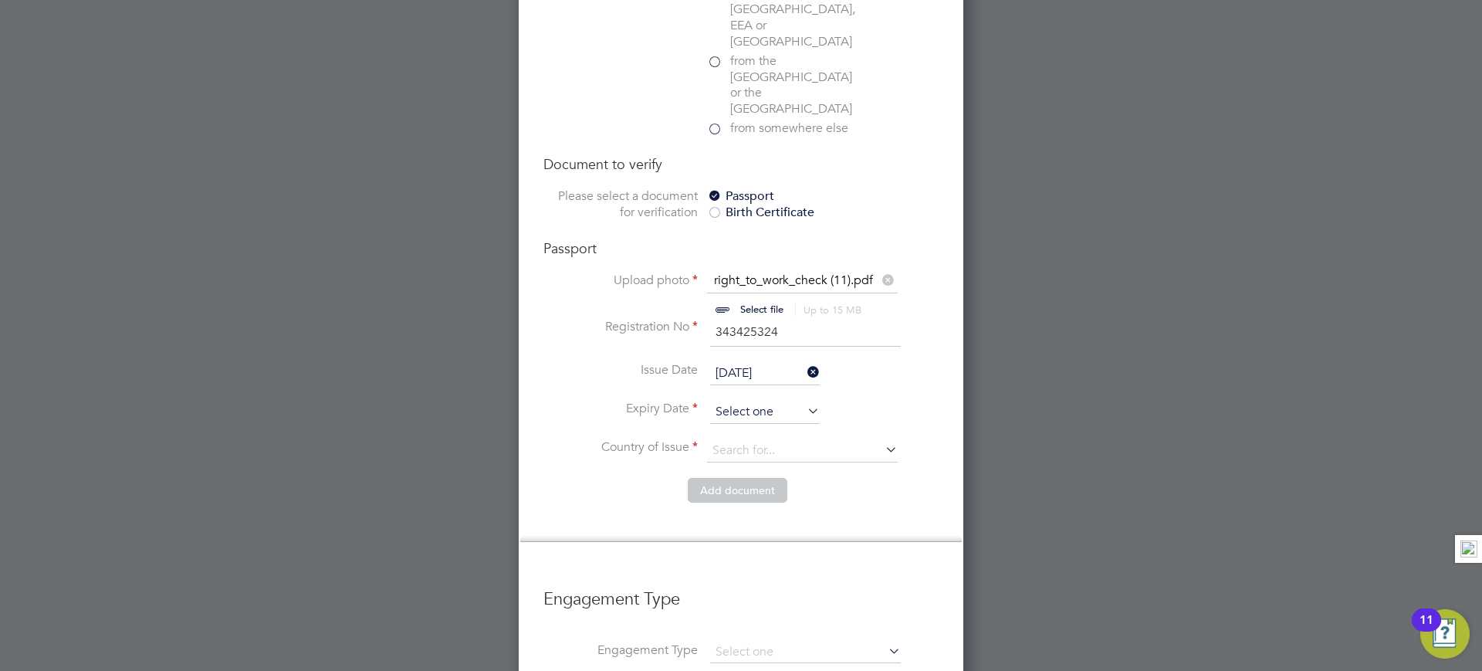
click at [763, 401] on input at bounding box center [765, 412] width 110 height 23
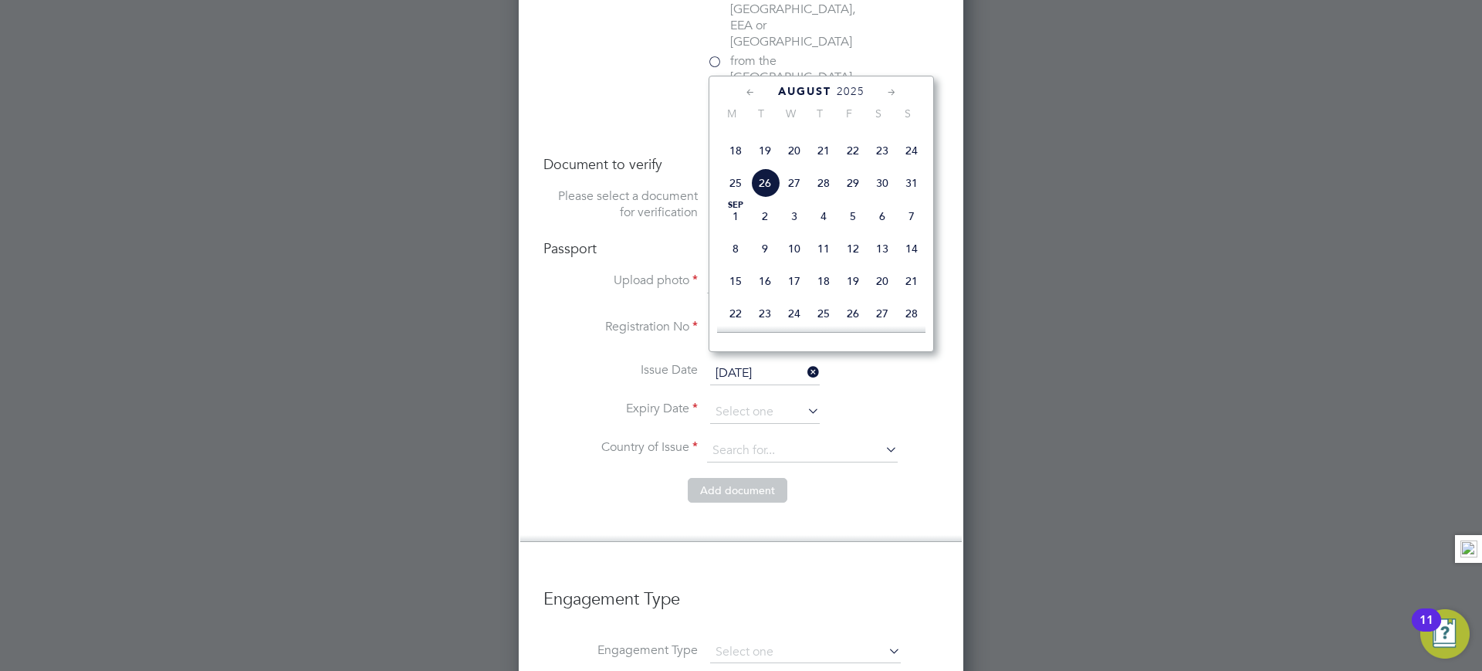
drag, startPoint x: 898, startPoint y: 391, endPoint x: 846, endPoint y: 373, distance: 55.4
click at [898, 439] on li "Country of Issue" at bounding box center [740, 458] width 395 height 39
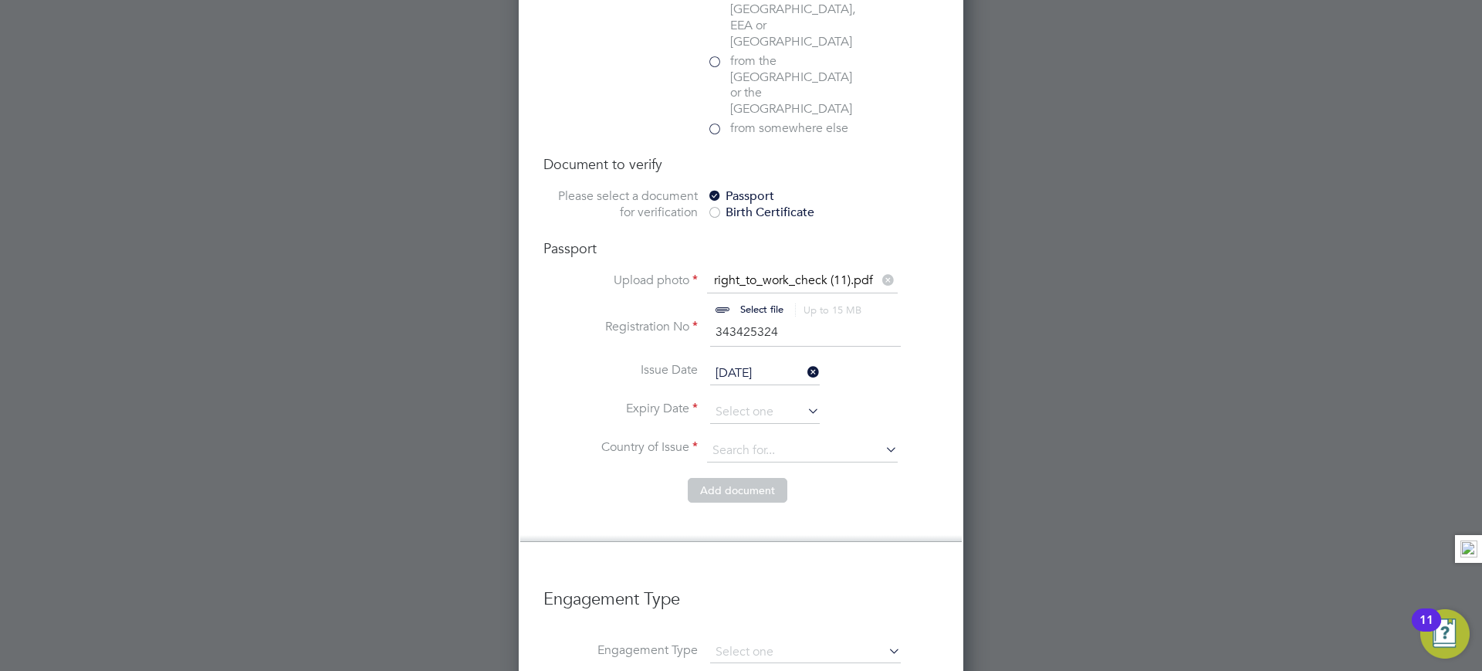
click at [797, 362] on input "18 Aug 2025" at bounding box center [765, 373] width 110 height 23
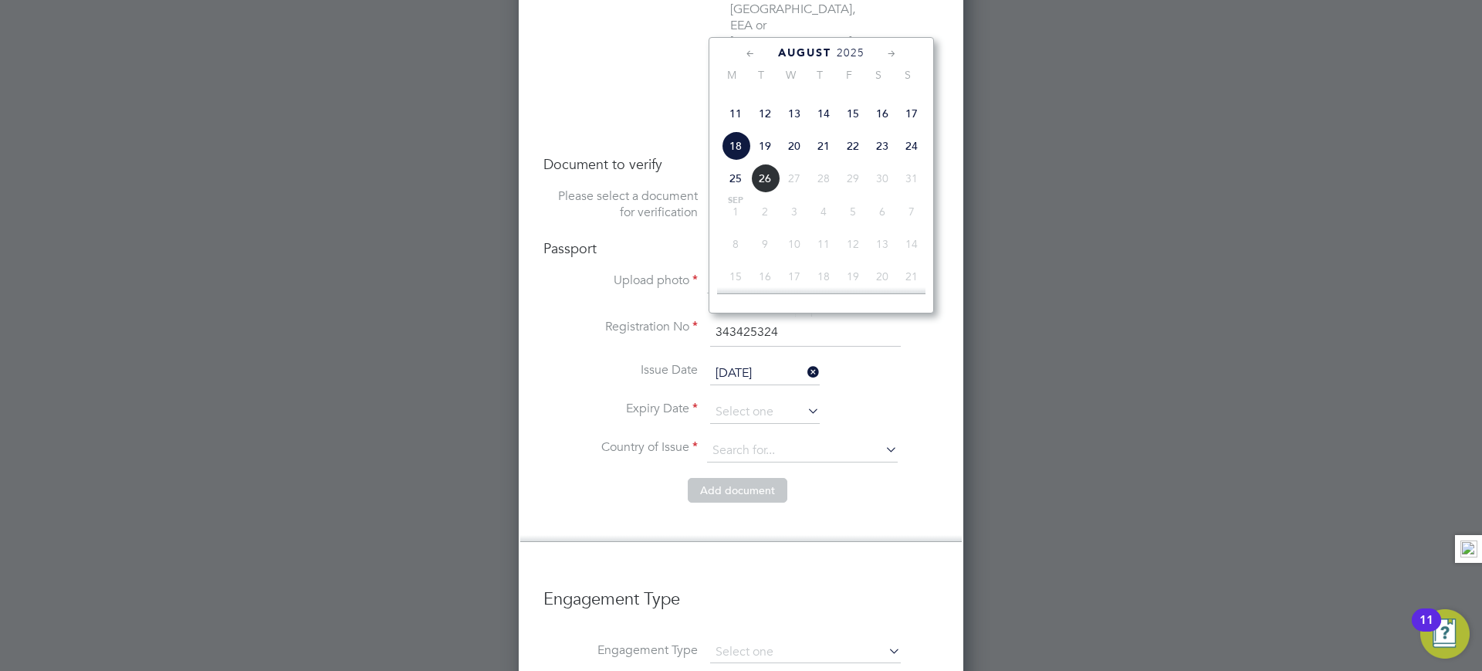
click at [734, 46] on div "August 2025" at bounding box center [821, 53] width 208 height 15
click at [746, 55] on icon at bounding box center [750, 54] width 15 height 17
click at [750, 53] on icon at bounding box center [750, 54] width 15 height 17
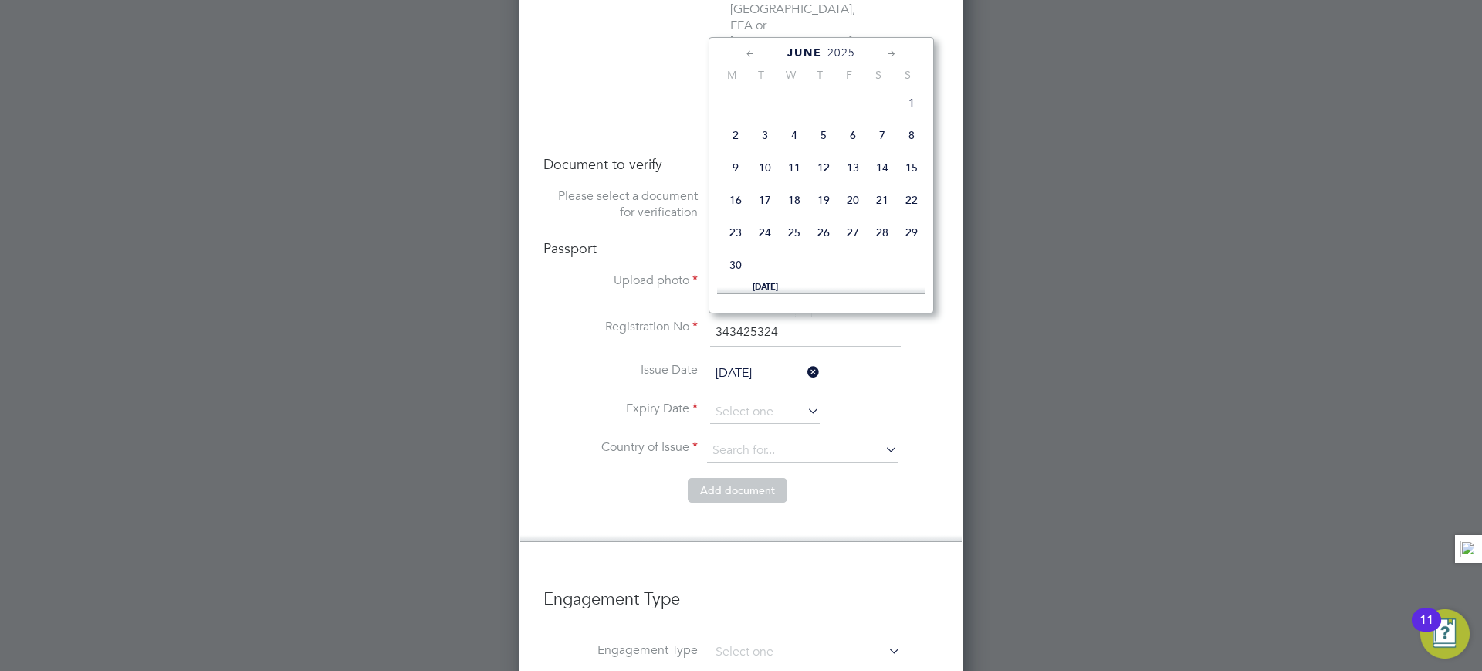
scroll to position [0, 0]
click at [750, 53] on icon at bounding box center [750, 54] width 15 height 17
click at [789, 169] on span "12" at bounding box center [794, 175] width 29 height 29
type input "12 Mar 2025"
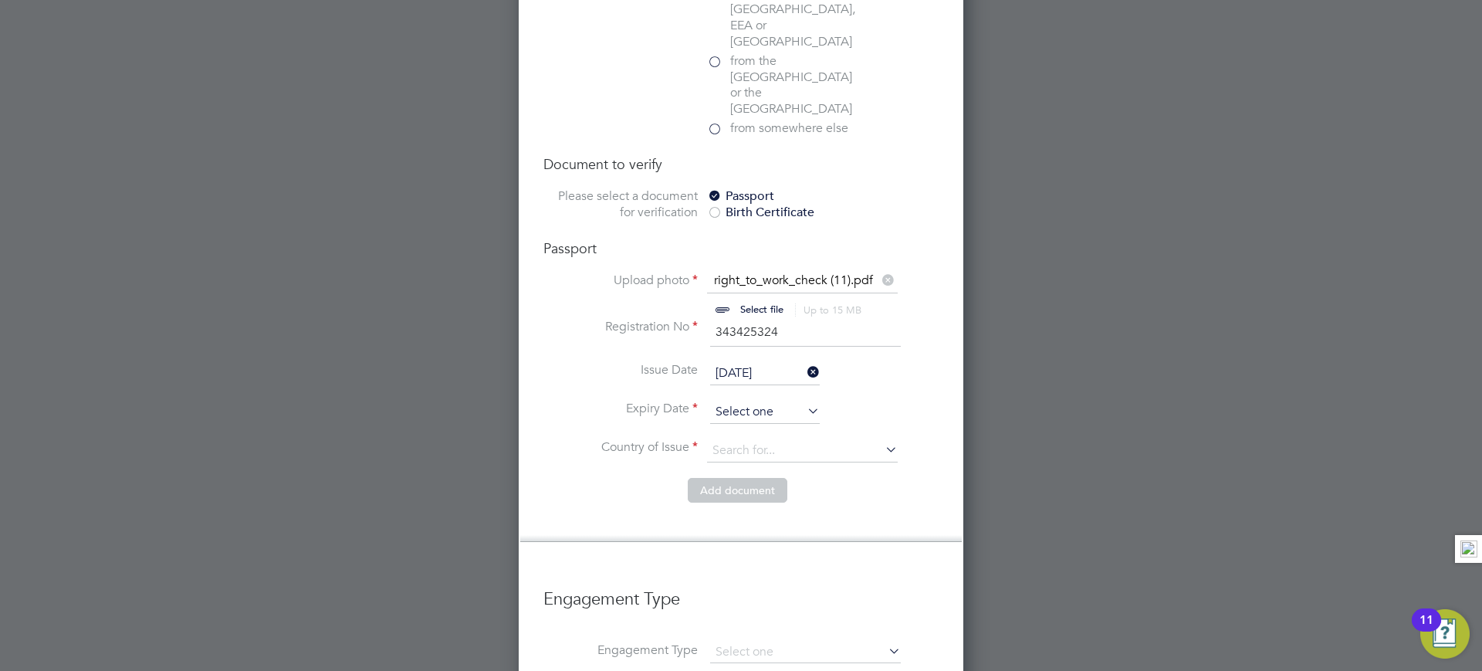
click at [749, 401] on input at bounding box center [765, 412] width 110 height 23
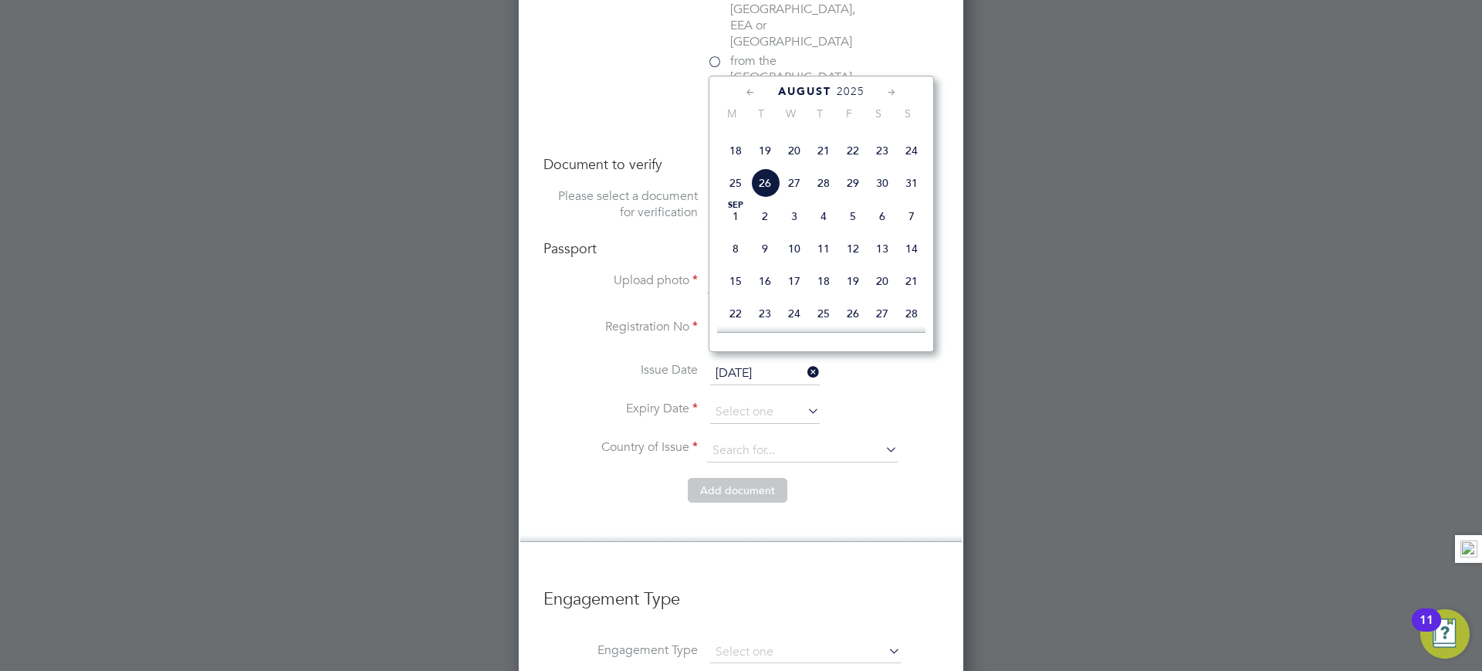
click at [850, 93] on span "2025" at bounding box center [851, 91] width 28 height 13
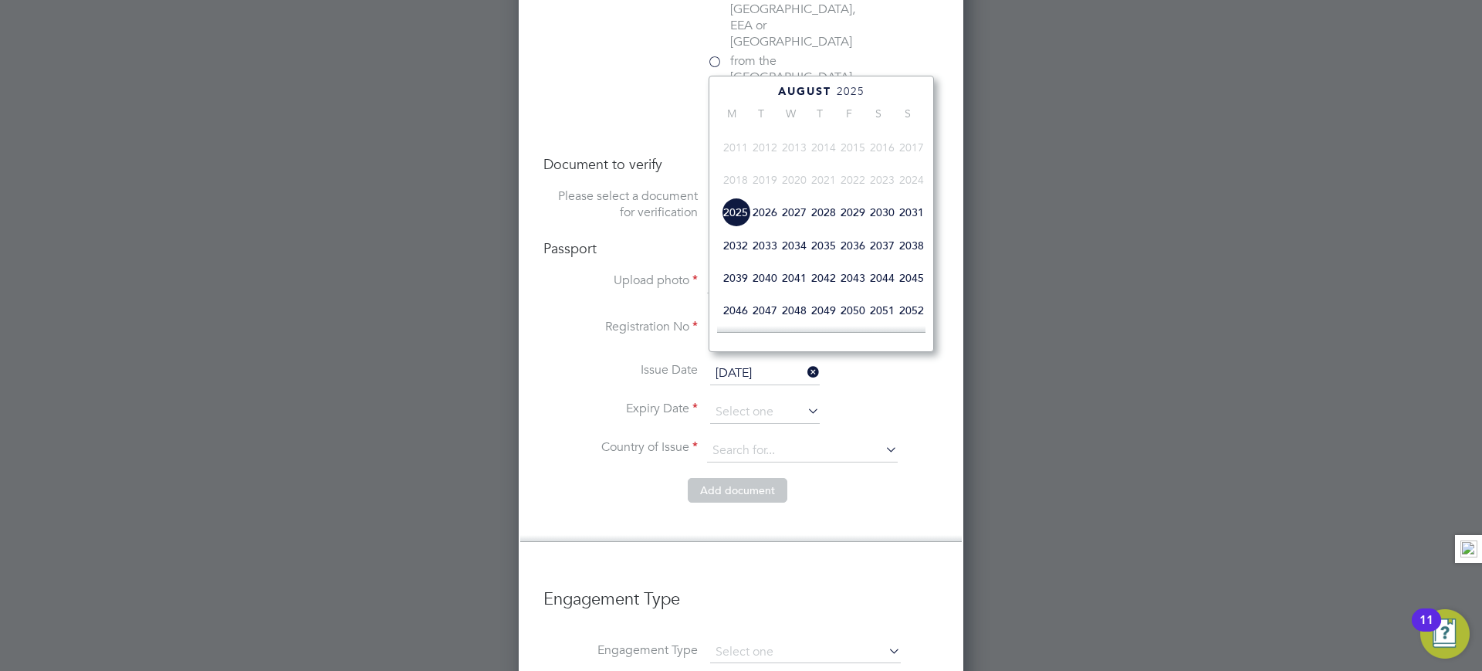
click at [830, 260] on span "2035" at bounding box center [823, 245] width 29 height 29
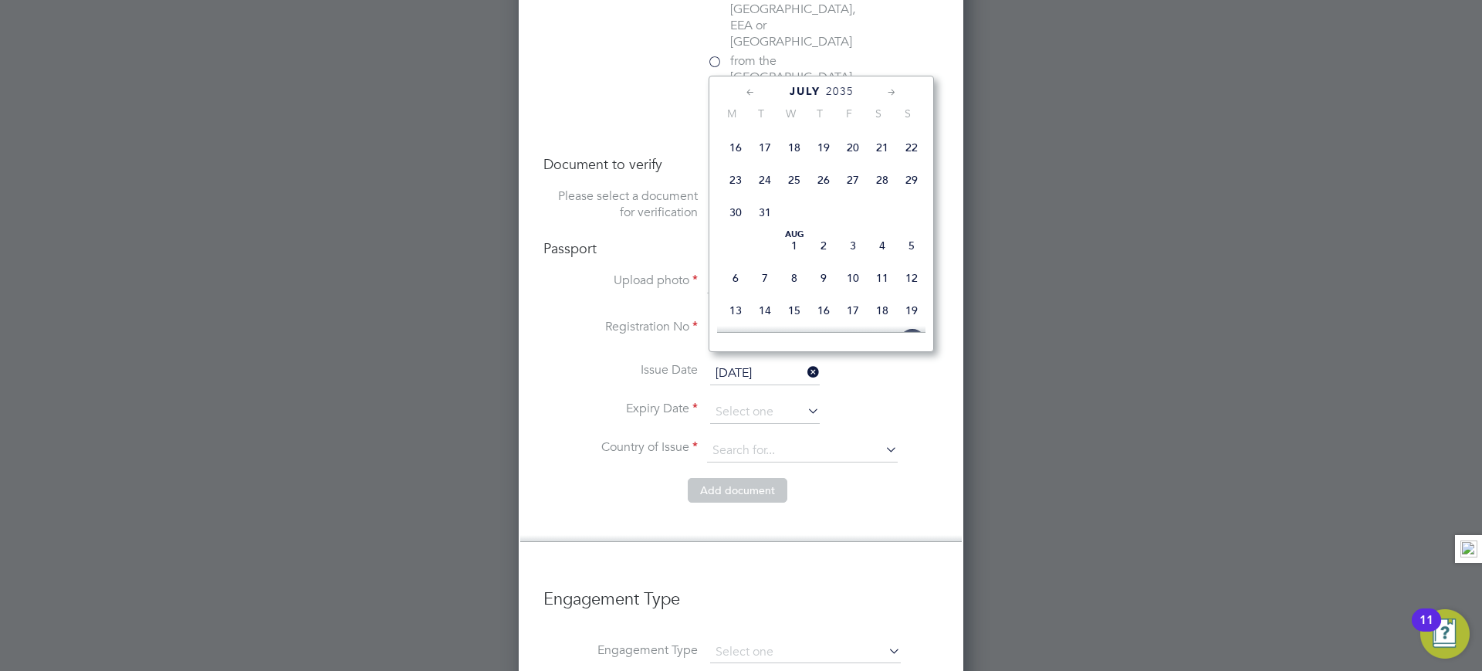
click at [764, 227] on span "31" at bounding box center [764, 212] width 29 height 29
type input "31 Jul 2035"
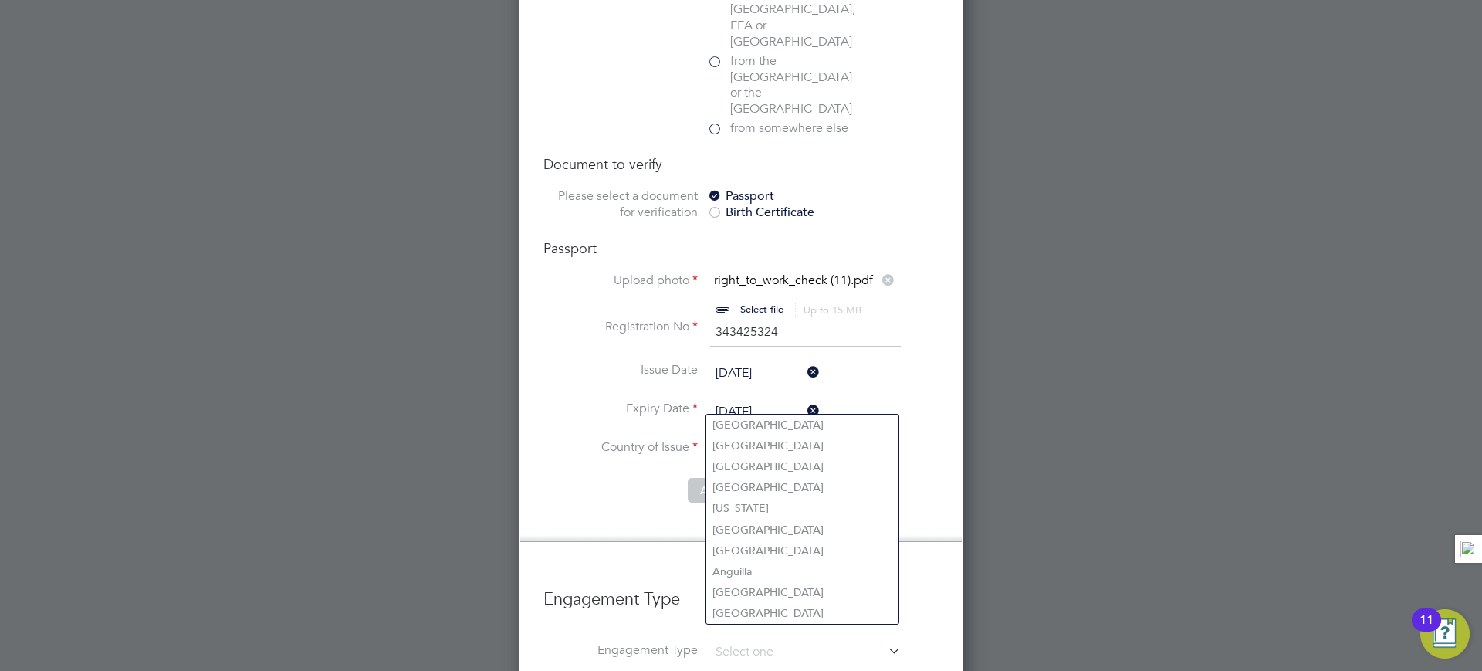
click at [753, 439] on input at bounding box center [802, 450] width 191 height 23
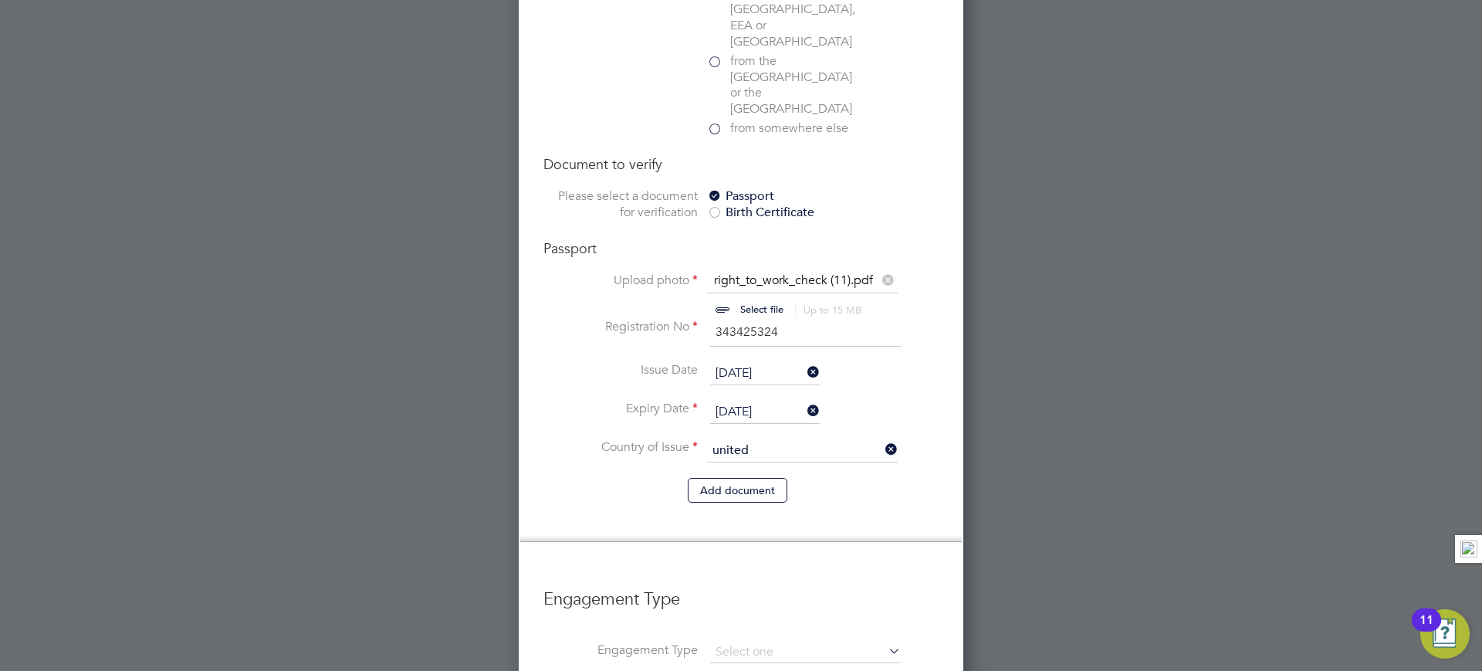
click at [780, 464] on li "United Kingdom" at bounding box center [814, 466] width 217 height 21
type input "United Kingdom"
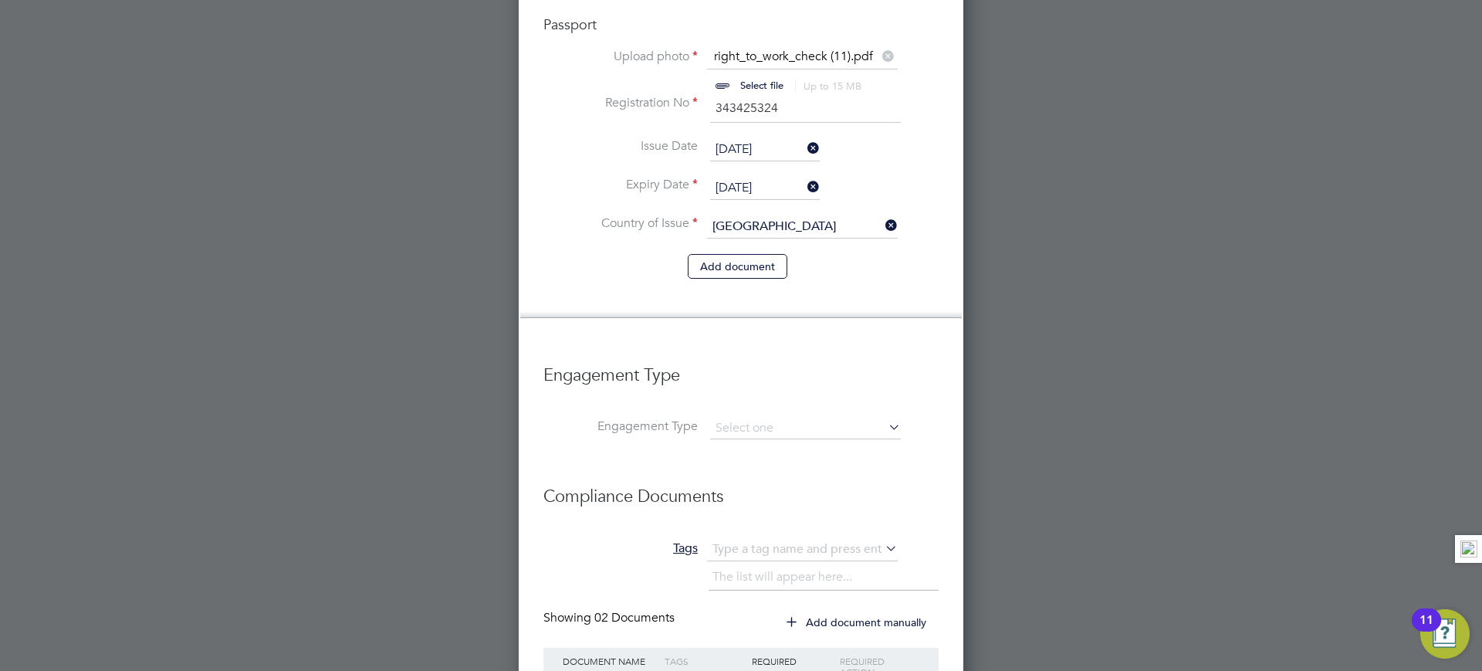
scroll to position [1026, 0]
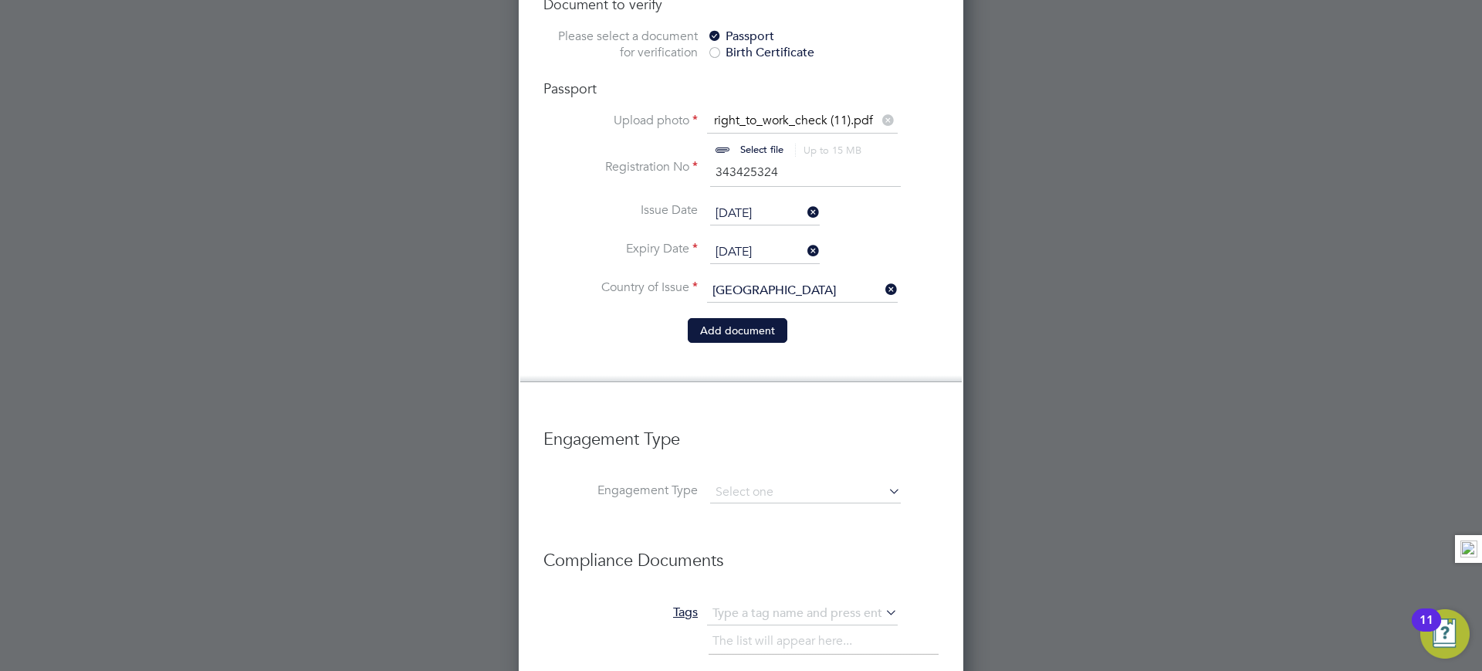
click at [739, 318] on button "Add document" at bounding box center [738, 330] width 100 height 25
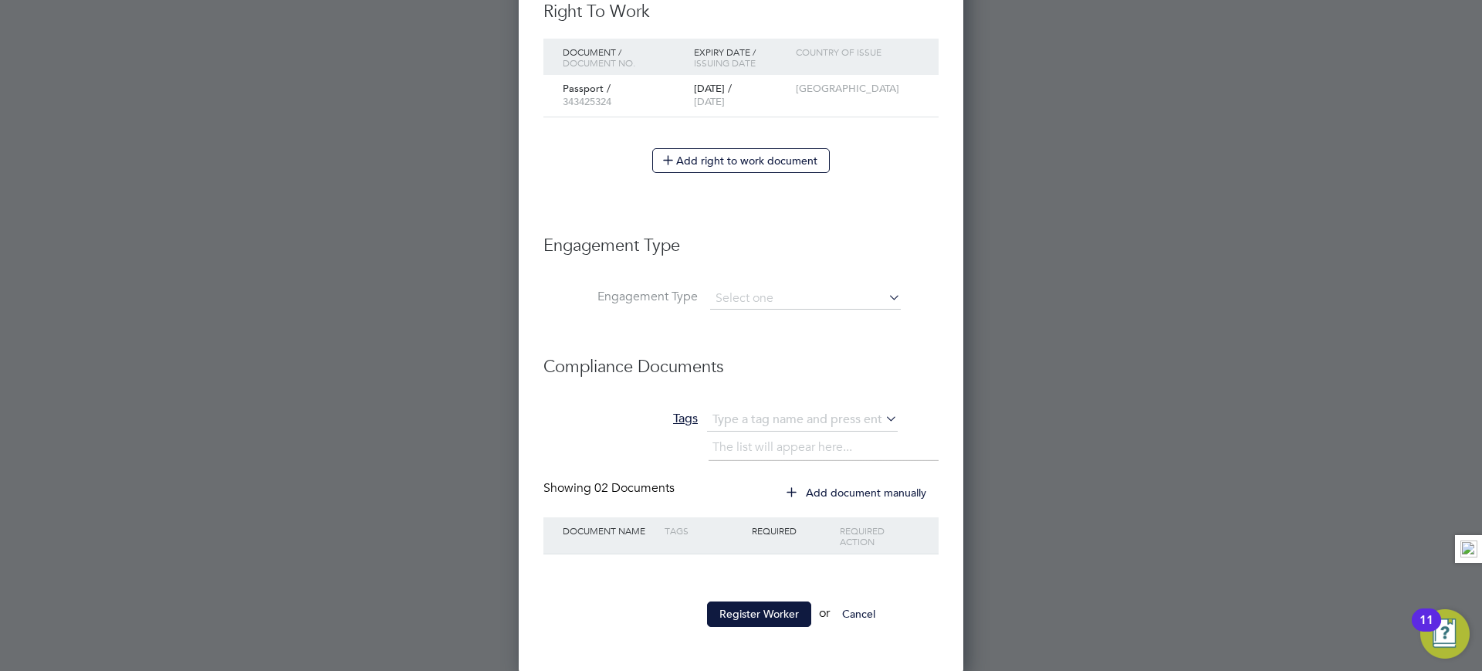
scroll to position [882, 0]
click at [770, 610] on button "Register Worker" at bounding box center [759, 611] width 104 height 25
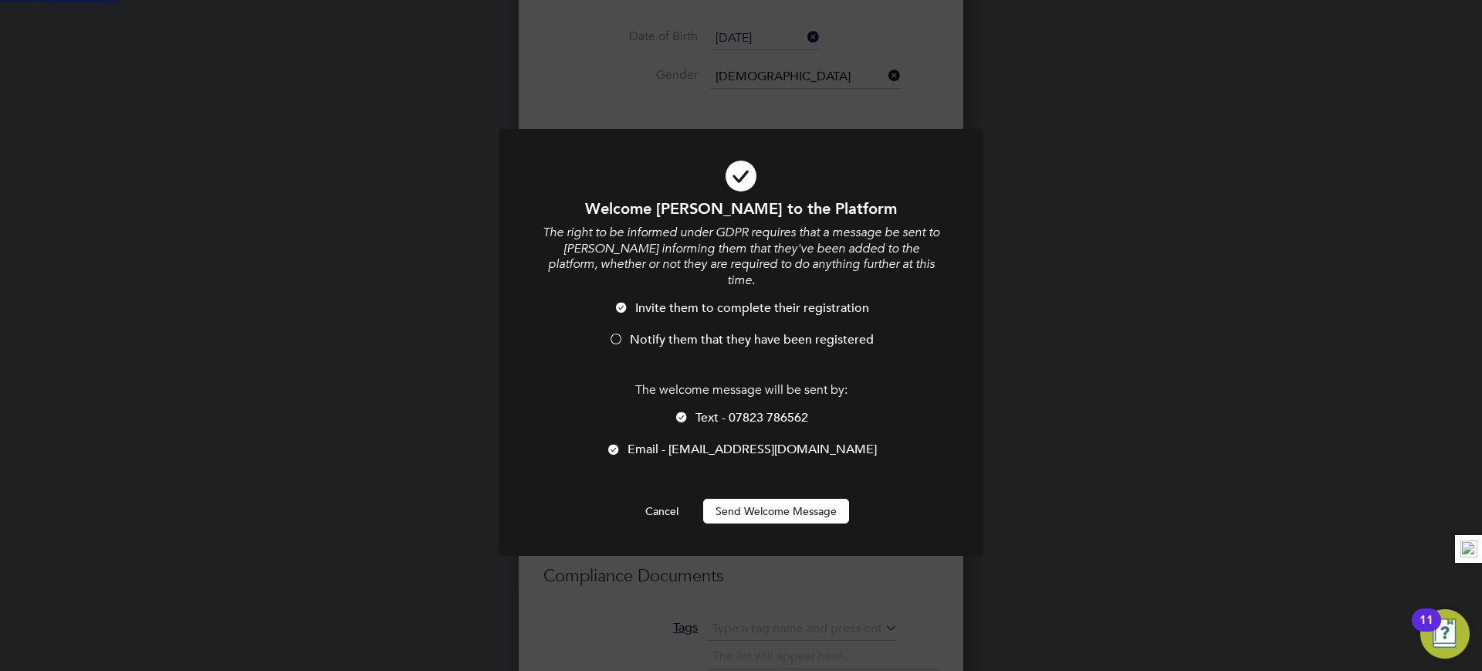
scroll to position [0, 0]
click at [764, 499] on button "Send Welcome Message" at bounding box center [776, 511] width 146 height 25
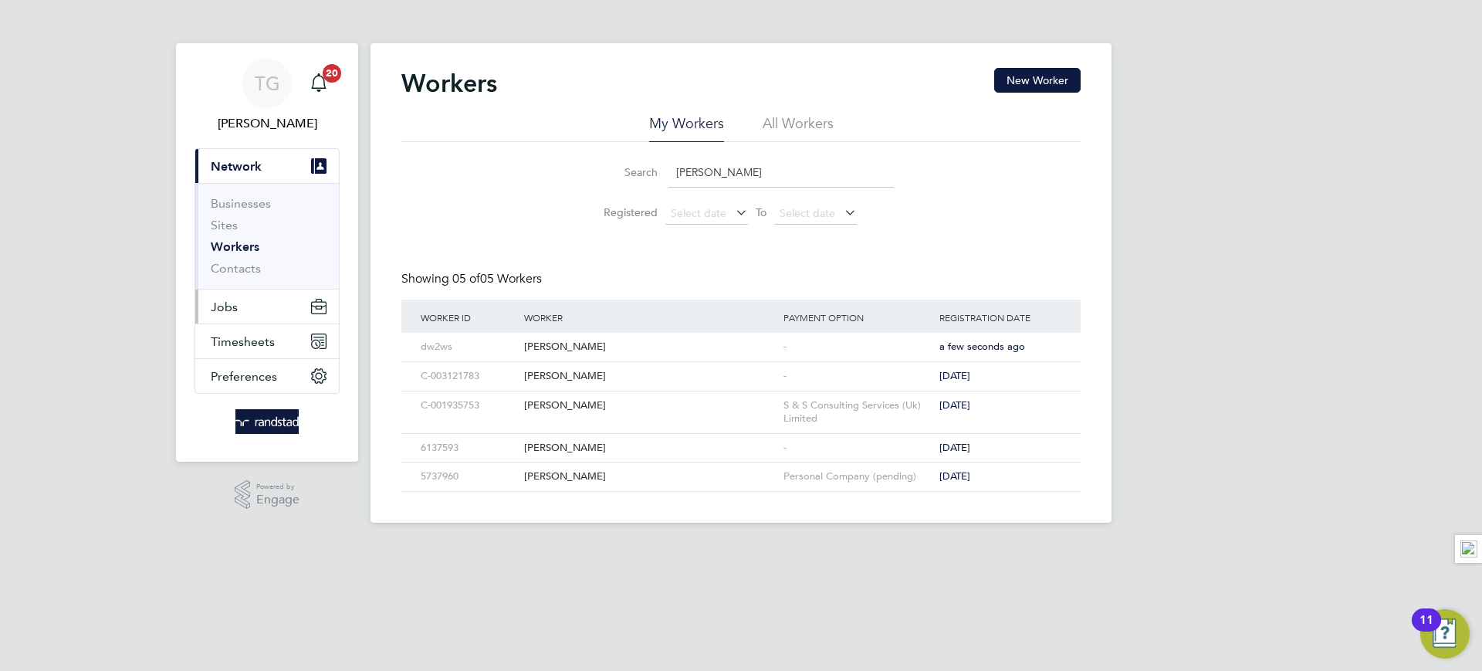
click at [235, 299] on span "Jobs" at bounding box center [224, 306] width 27 height 15
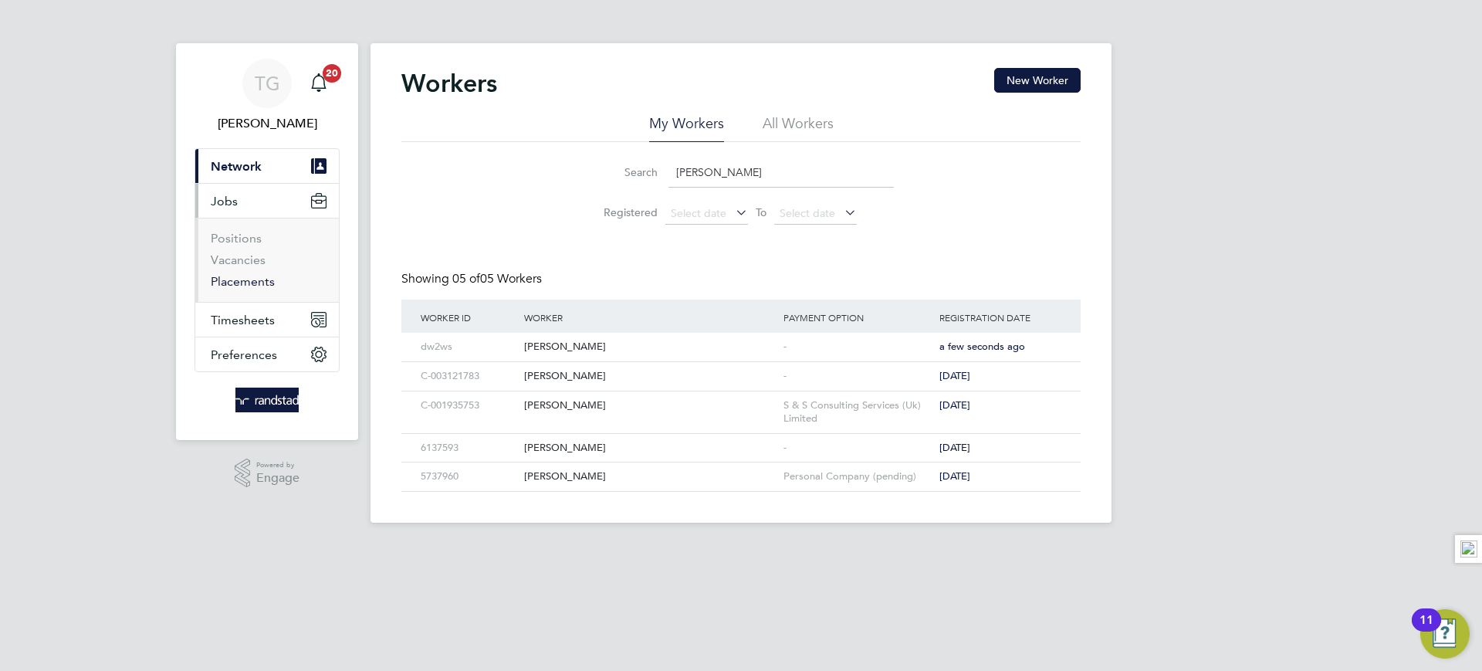
click at [252, 281] on link "Placements" at bounding box center [243, 281] width 64 height 15
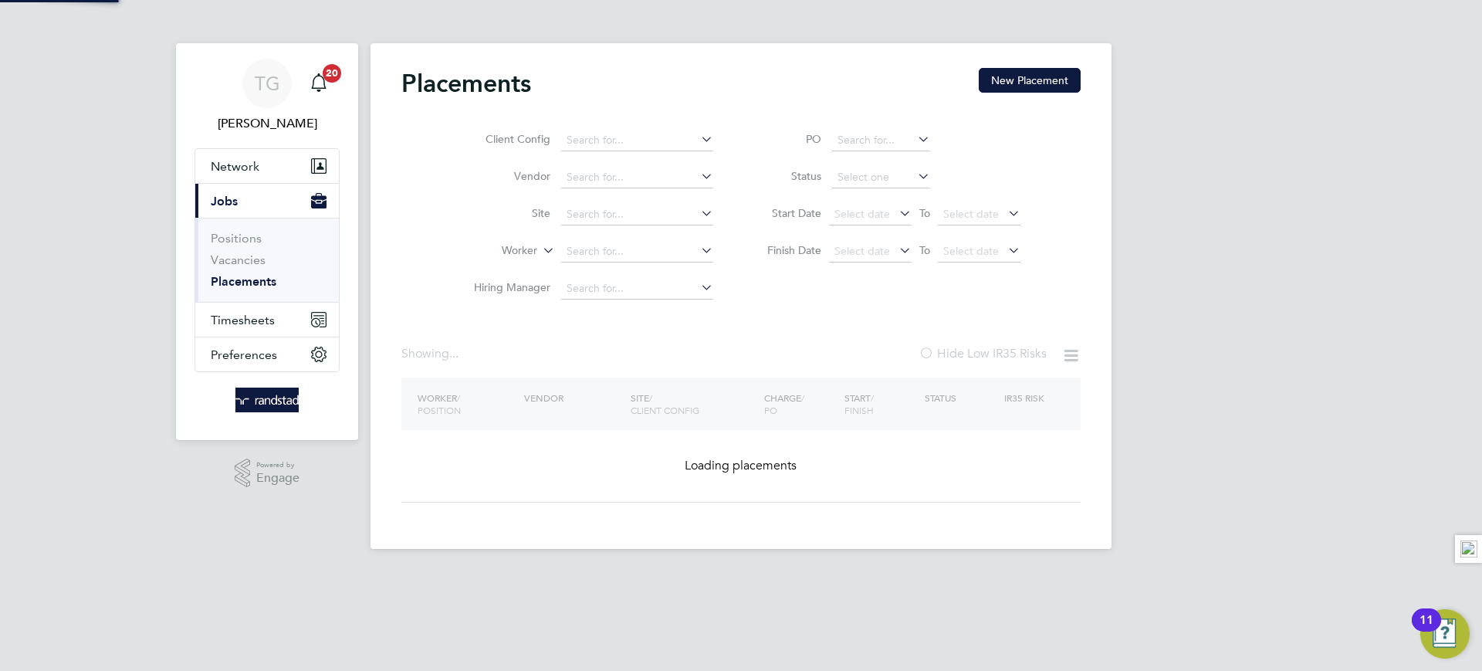
click at [596, 211] on ul "Client Config Vendor Site Worker Hiring Manager" at bounding box center [587, 214] width 290 height 185
click at [611, 209] on input at bounding box center [637, 215] width 152 height 22
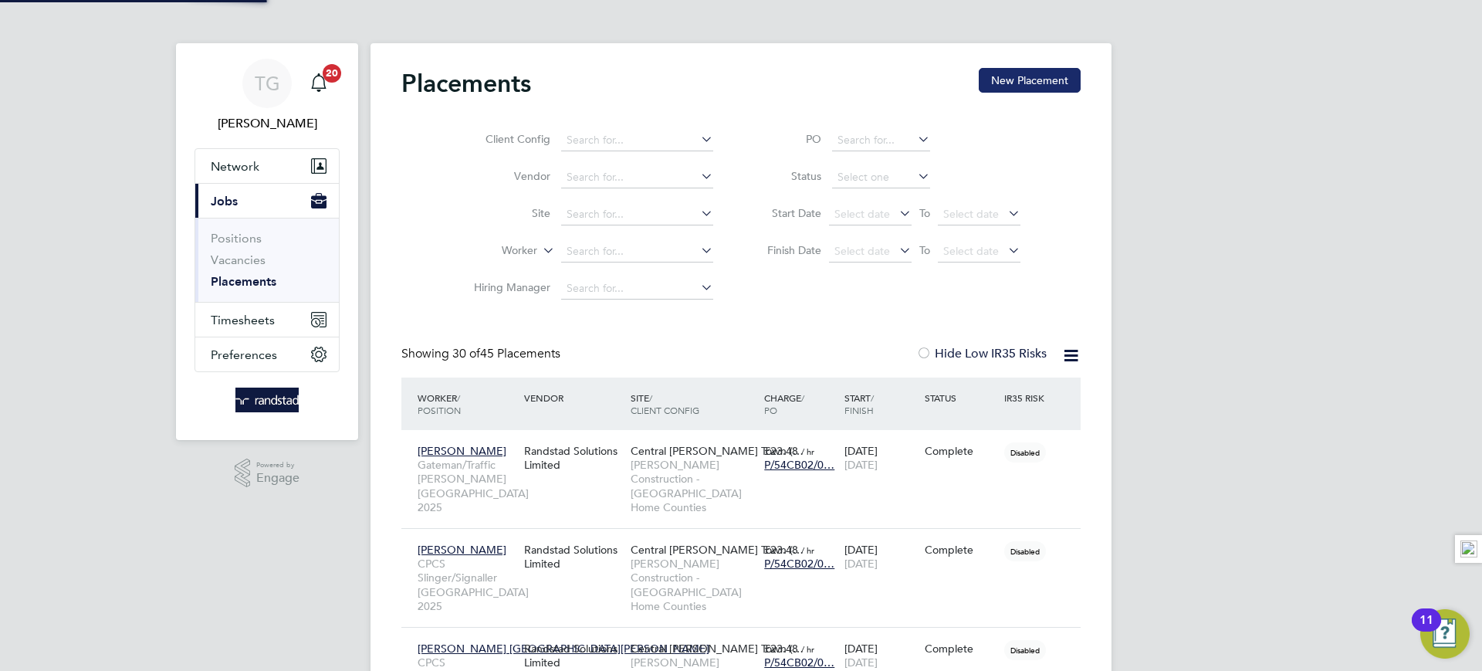
click at [624, 213] on input at bounding box center [637, 215] width 152 height 22
click at [1031, 80] on button "New Placement" at bounding box center [1030, 80] width 102 height 25
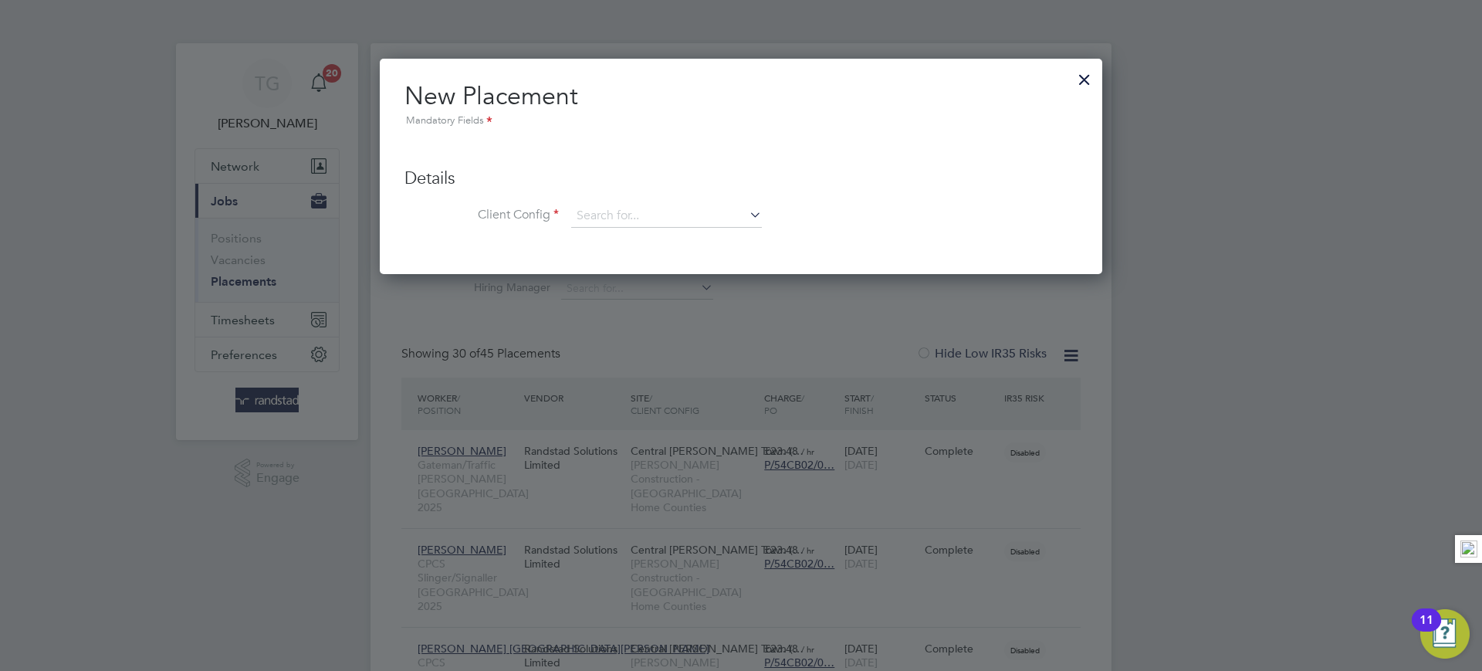
drag, startPoint x: 1084, startPoint y: 79, endPoint x: 1061, endPoint y: 96, distance: 28.6
click at [1083, 80] on div at bounding box center [1085, 76] width 28 height 28
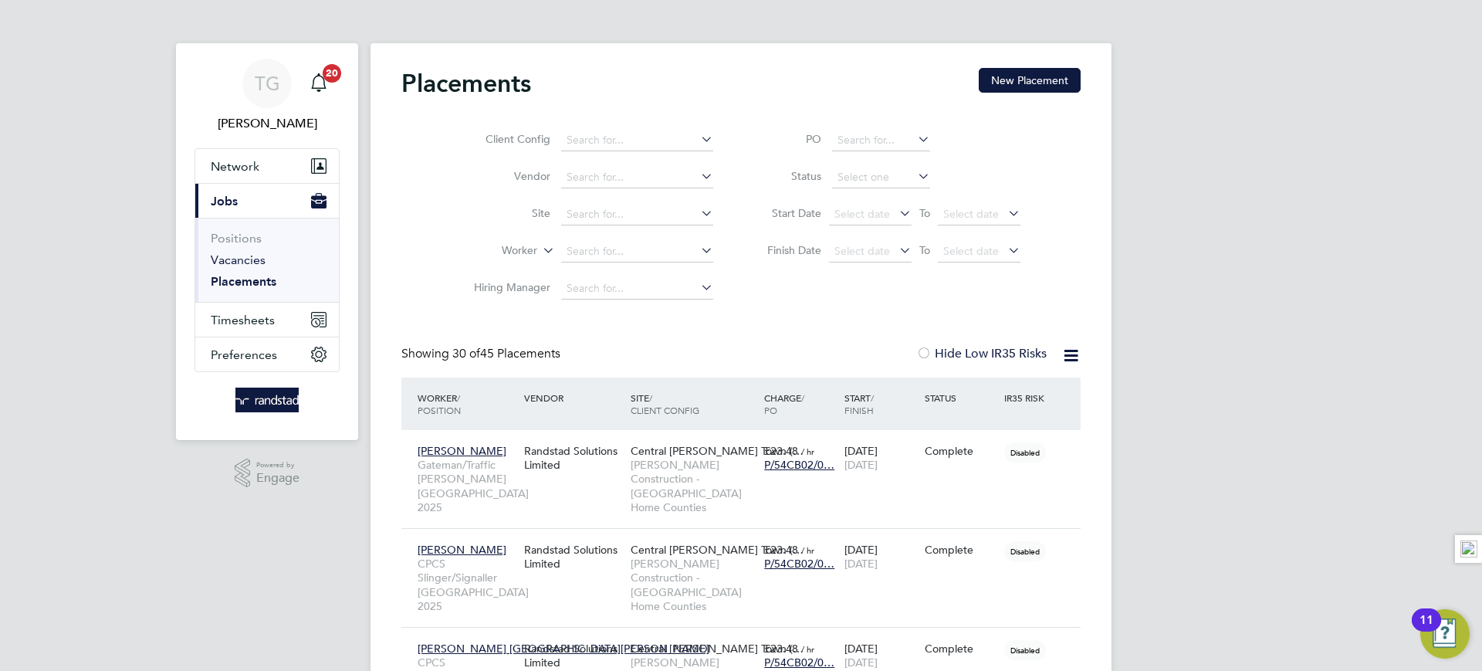
click at [246, 258] on link "Vacancies" at bounding box center [238, 259] width 55 height 15
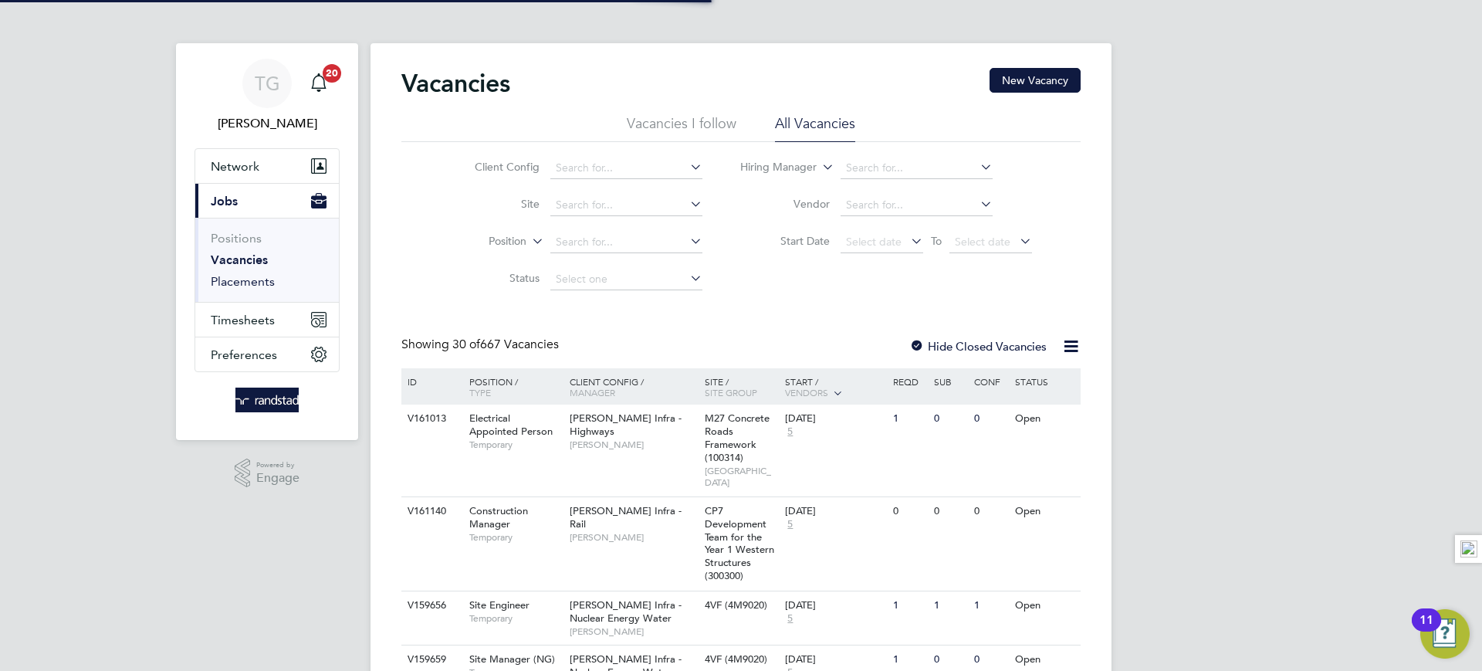
click at [249, 281] on link "Placements" at bounding box center [243, 281] width 64 height 15
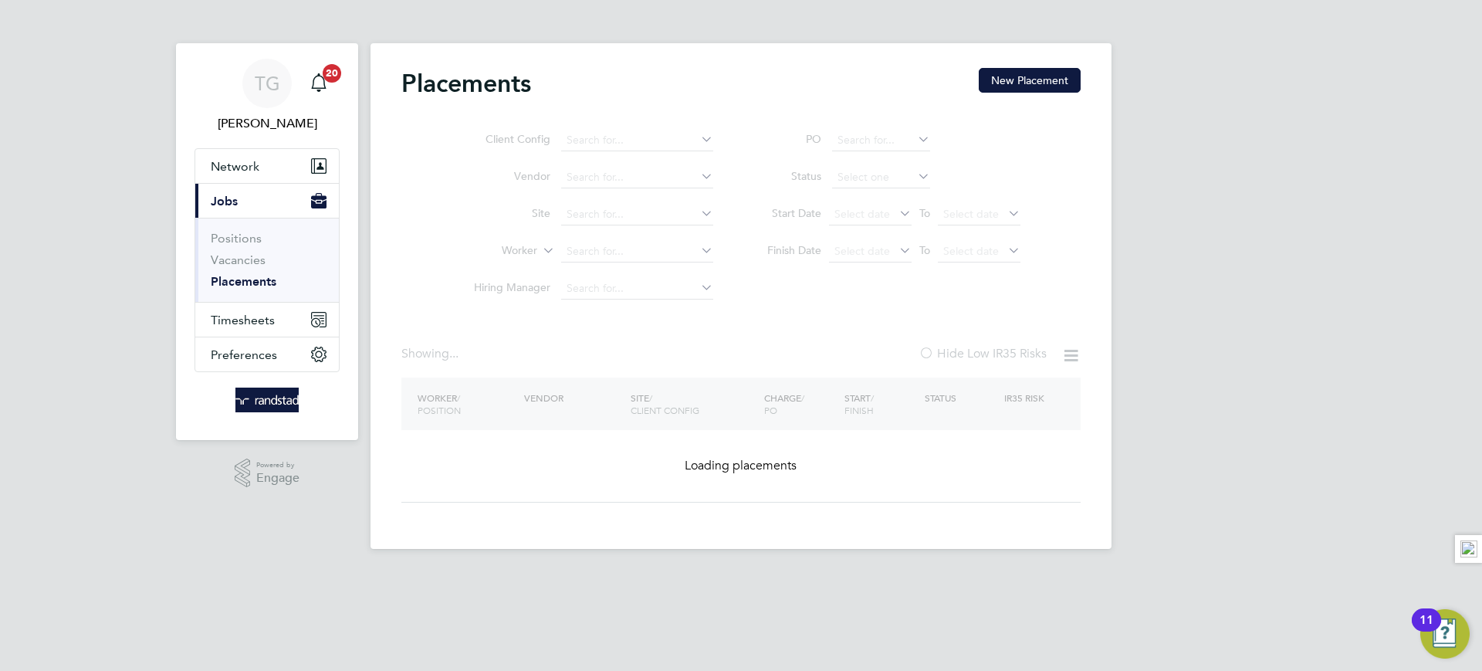
drag, startPoint x: 614, startPoint y: 222, endPoint x: 621, endPoint y: 215, distance: 10.4
click at [619, 219] on ul "Client Config Vendor Site Worker Hiring Manager" at bounding box center [587, 214] width 290 height 185
click at [621, 215] on ul "Client Config Vendor Site Worker Hiring Manager" at bounding box center [587, 214] width 290 height 185
click at [650, 215] on ul "Client Config Vendor Site Worker Hiring Manager" at bounding box center [587, 214] width 290 height 185
click at [698, 212] on icon at bounding box center [698, 213] width 0 height 22
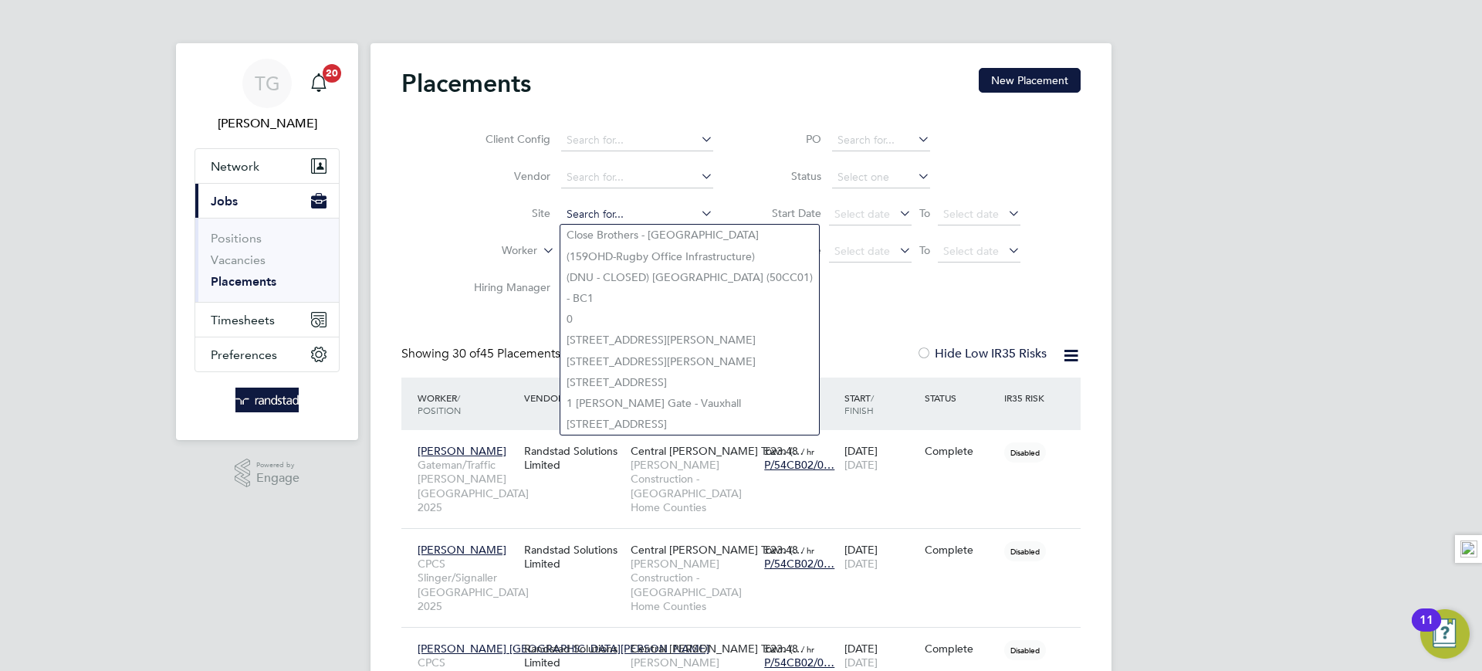
click at [634, 217] on input at bounding box center [637, 215] width 152 height 22
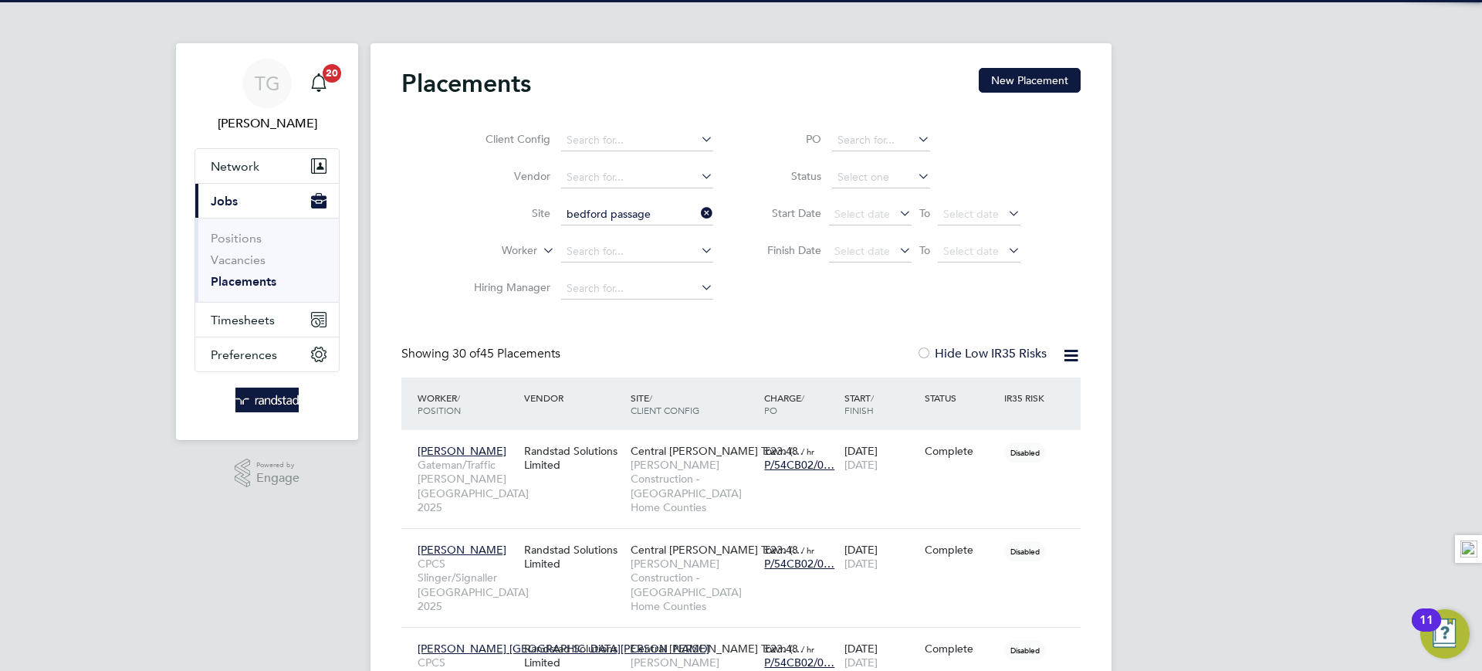
click at [601, 228] on b "Bedford" at bounding box center [623, 234] width 113 height 13
type input "Bedford Passage Development (54X003)"
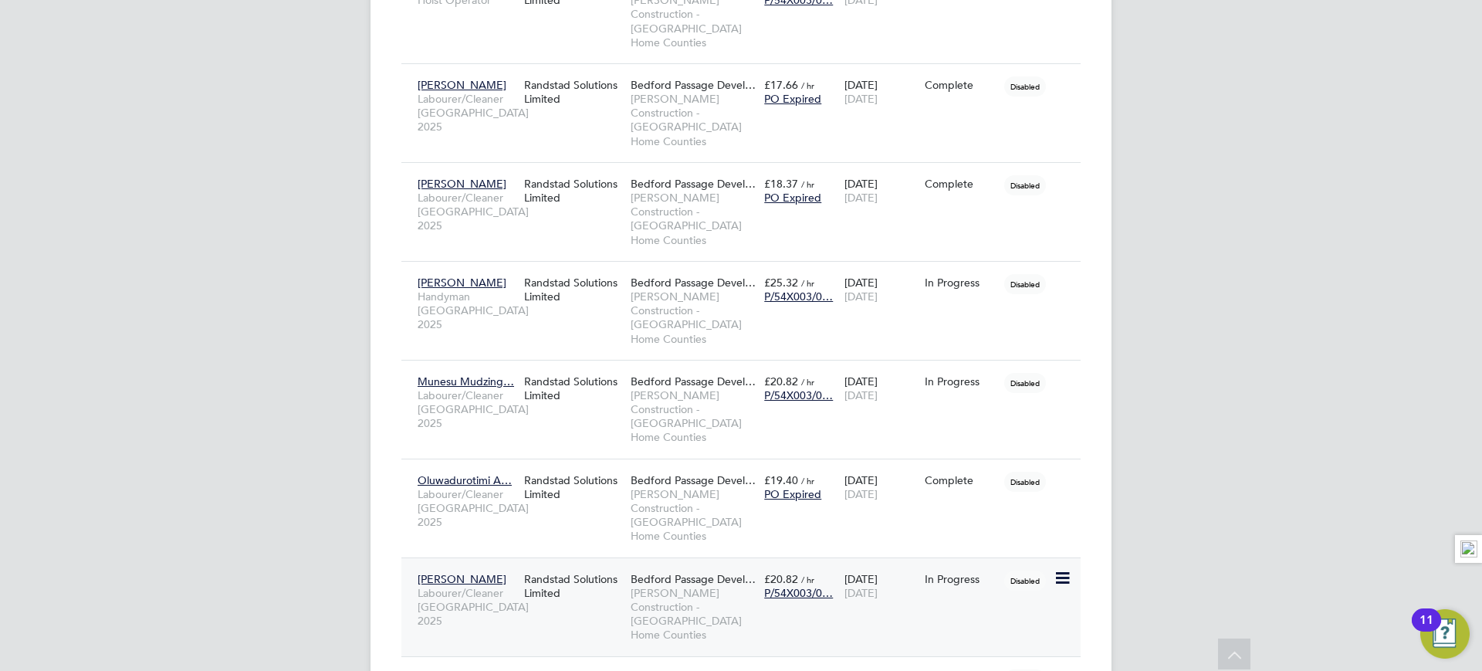
click at [585, 564] on div "Randstad Solutions Limited" at bounding box center [573, 585] width 107 height 43
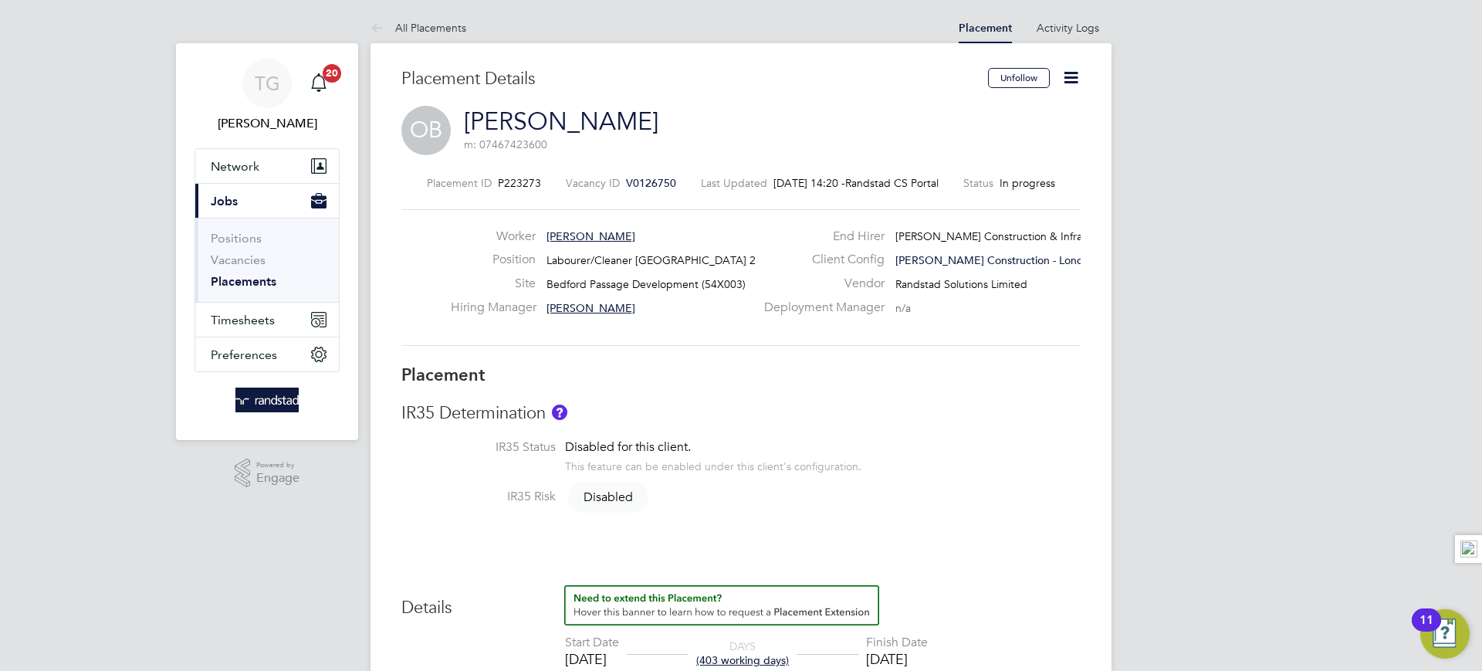
click at [1074, 71] on icon at bounding box center [1070, 77] width 19 height 19
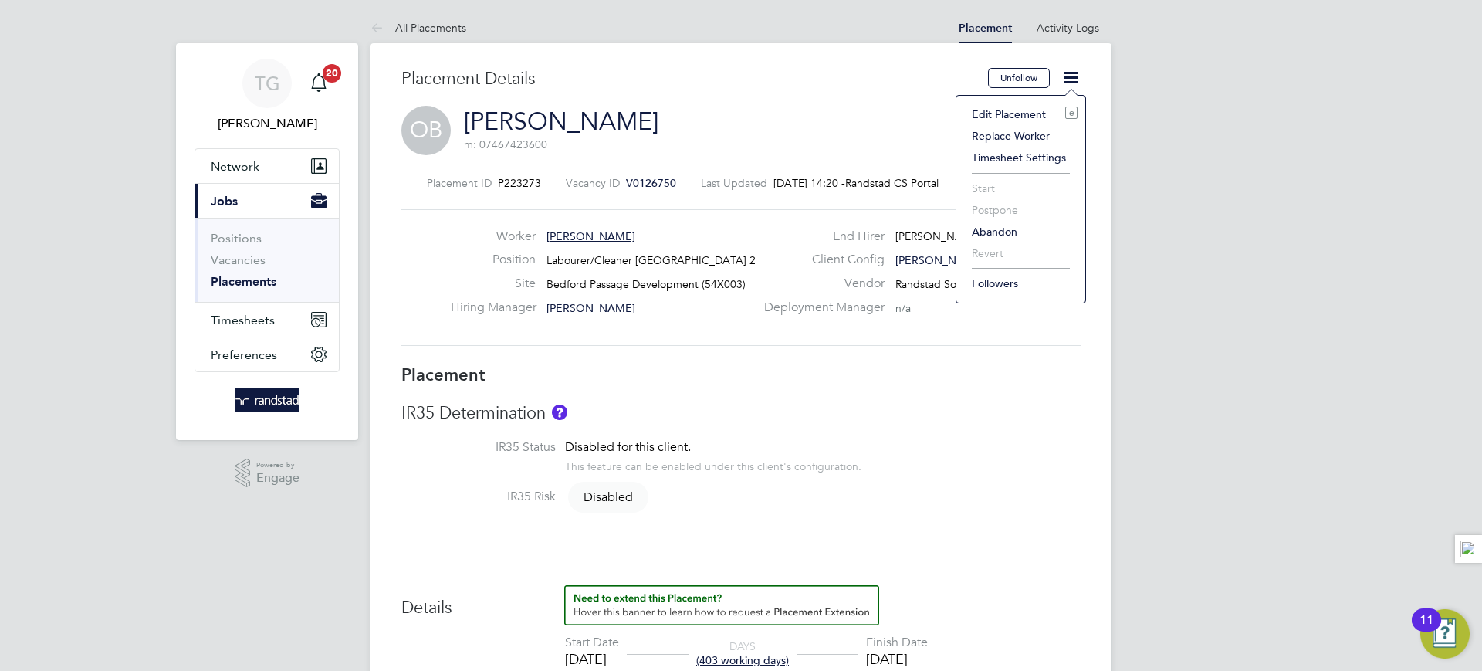
click at [1021, 111] on li "Edit Placement e" at bounding box center [1020, 114] width 113 height 22
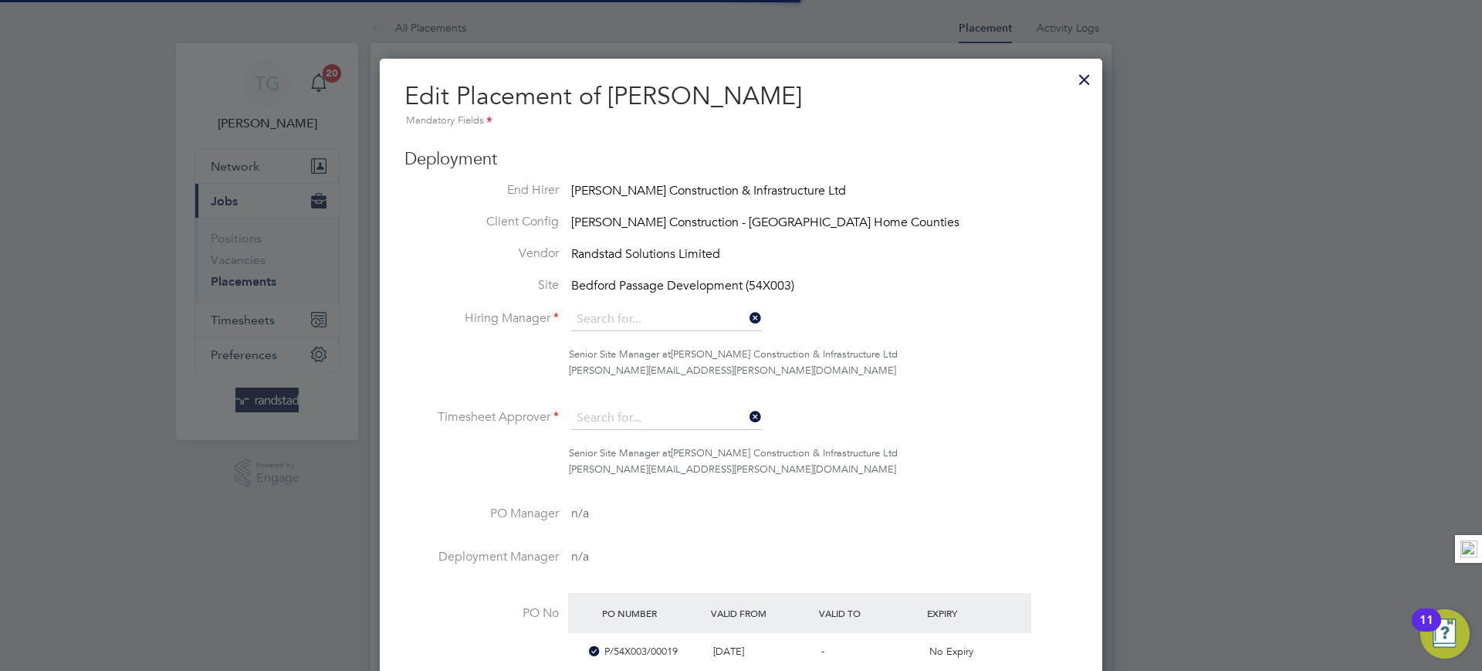
type input "[PERSON_NAME]"
type input "[DATE]"
type input "19 Dec 2025"
type input "08:00"
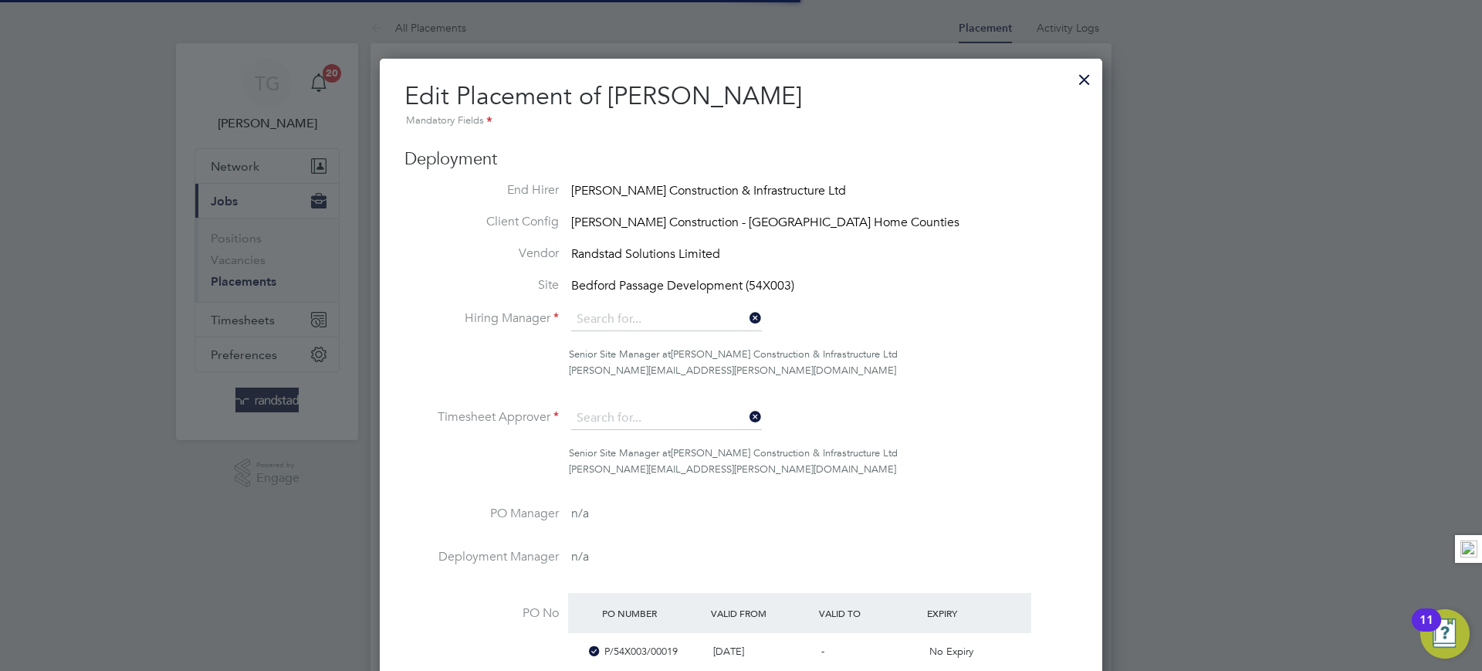
type input "18:00"
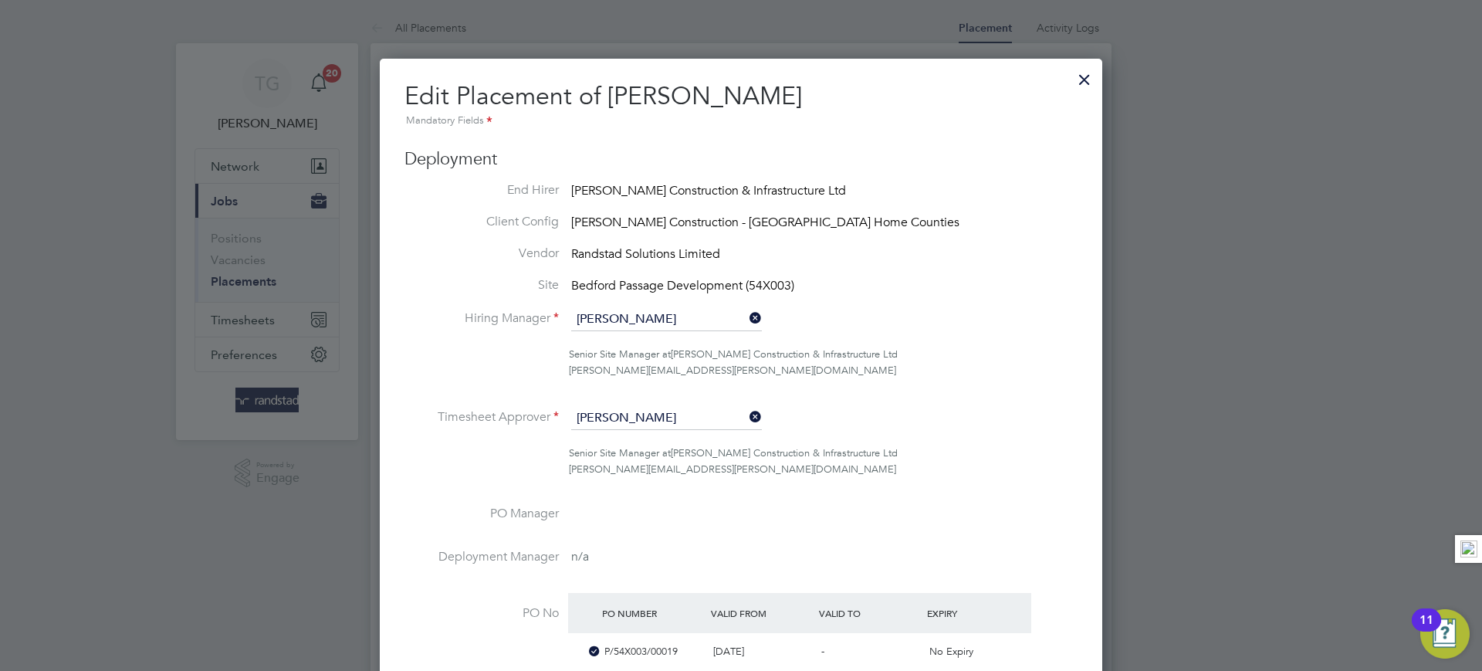
click at [1078, 75] on div at bounding box center [1085, 76] width 28 height 28
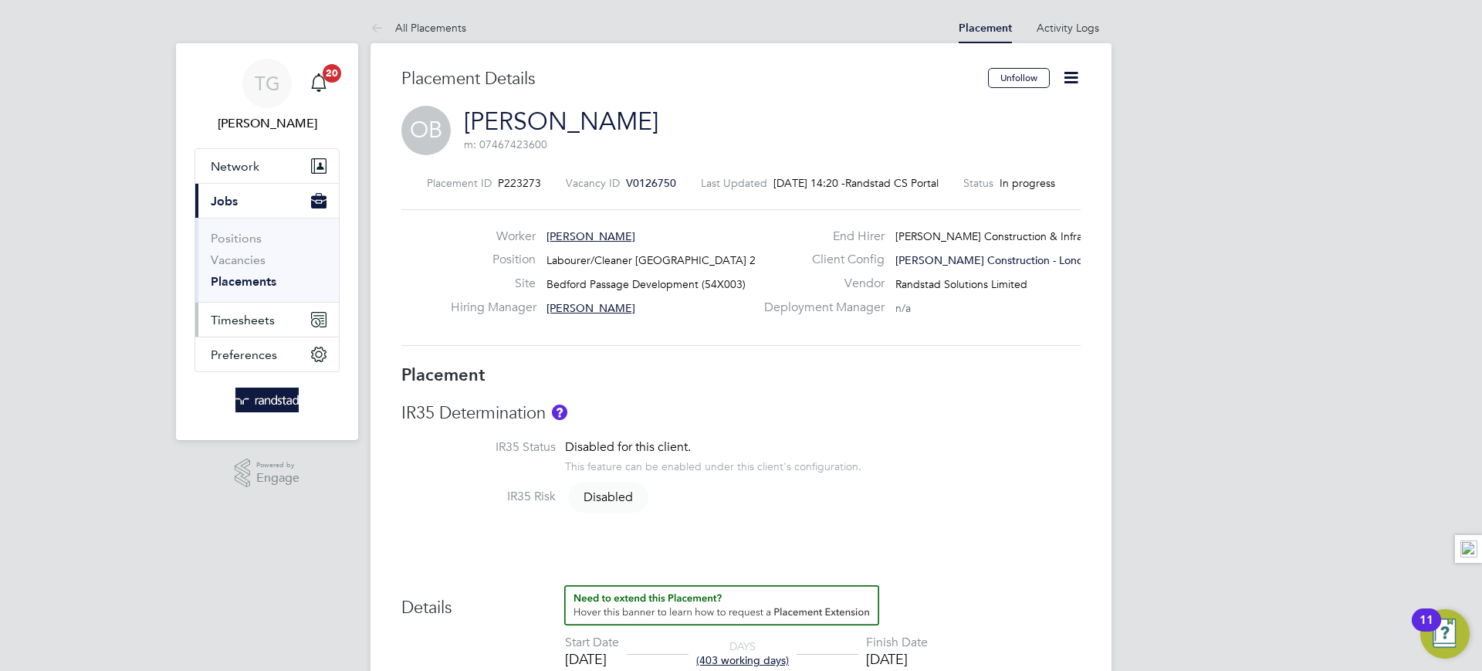
click at [245, 320] on span "Timesheets" at bounding box center [243, 320] width 64 height 15
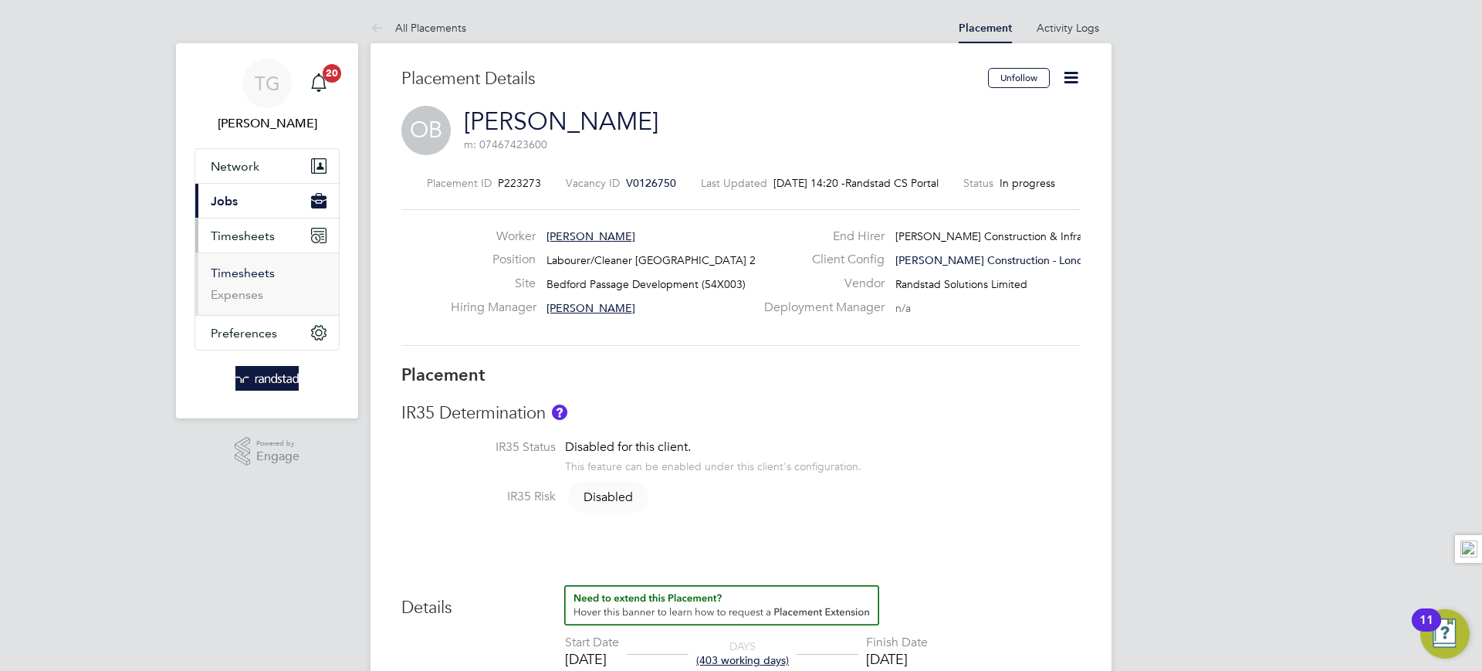
click at [259, 274] on link "Timesheets" at bounding box center [243, 273] width 64 height 15
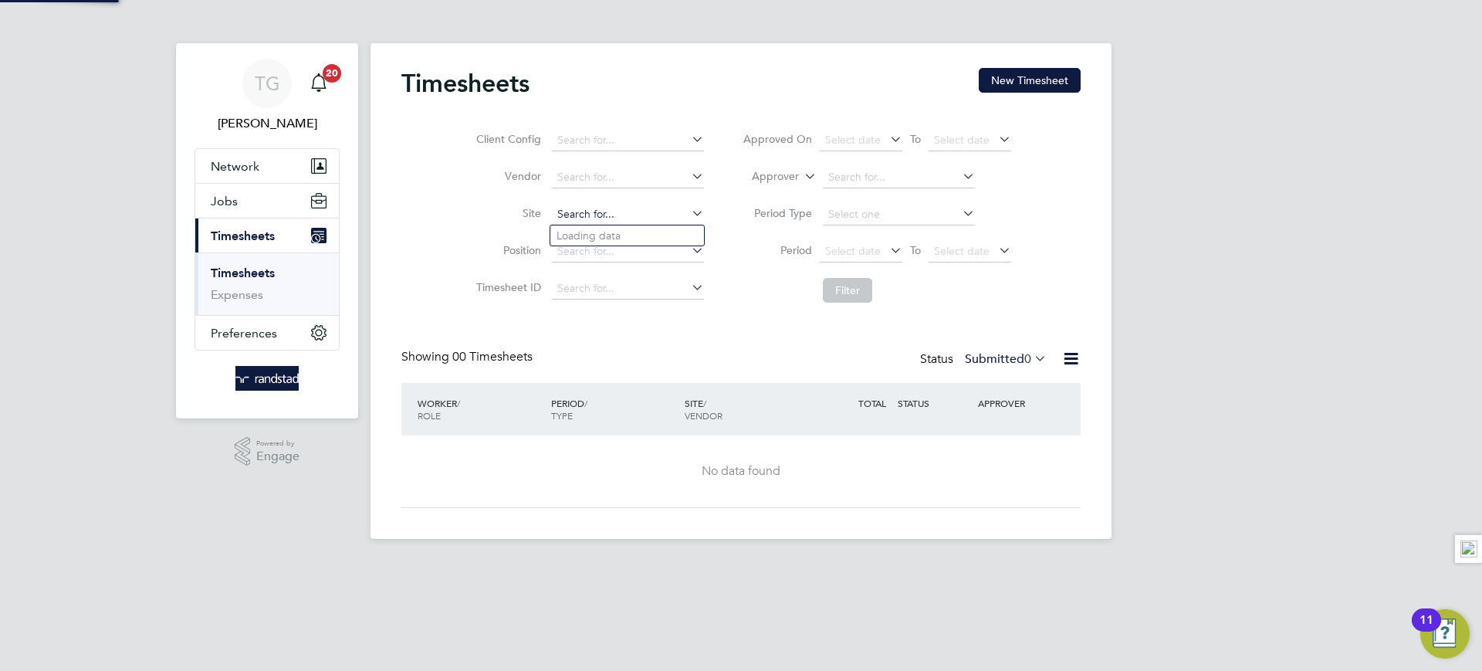
click at [596, 208] on input at bounding box center [628, 215] width 152 height 22
click at [645, 232] on li "Bedford Passage Development (54X003)" at bounding box center [698, 235] width 296 height 21
type input "Bedford Passage Development (54X003)"
click at [843, 289] on button "Filter" at bounding box center [847, 290] width 49 height 25
click at [1015, 82] on button "New Timesheet" at bounding box center [1030, 80] width 102 height 25
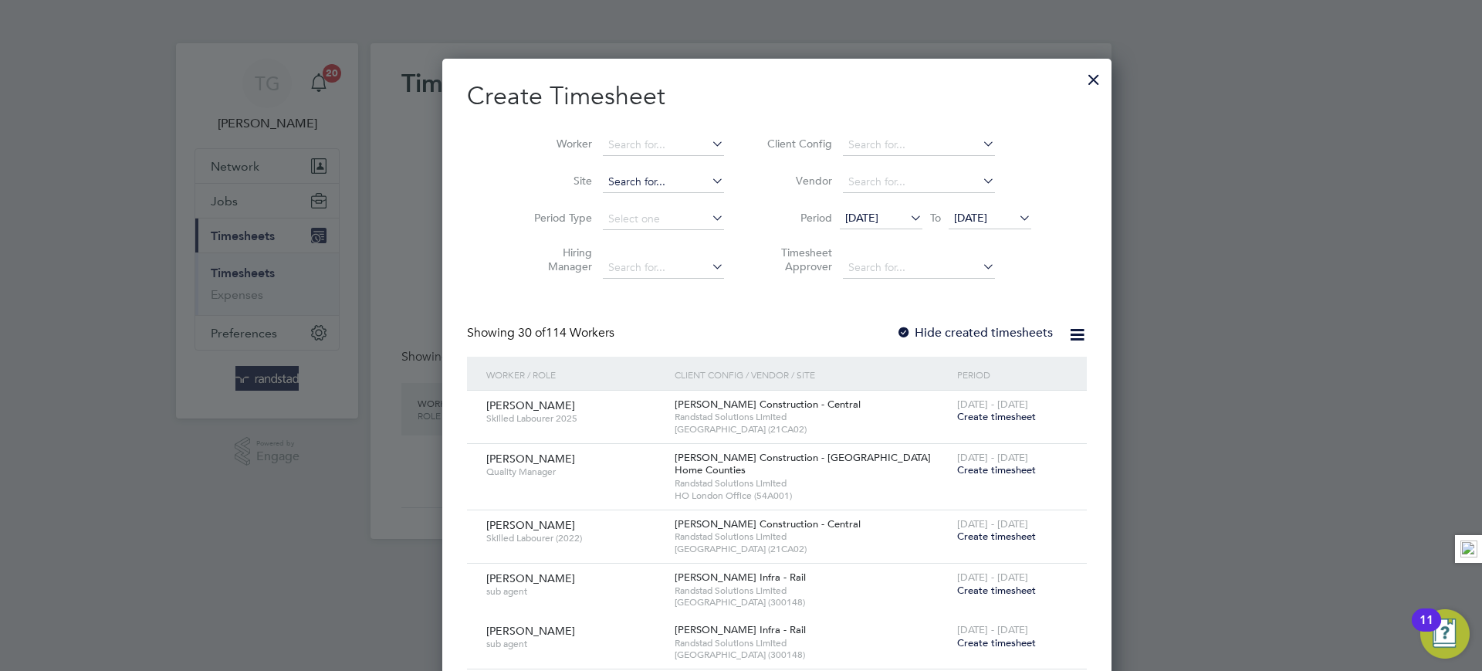
click at [603, 178] on input at bounding box center [663, 182] width 121 height 22
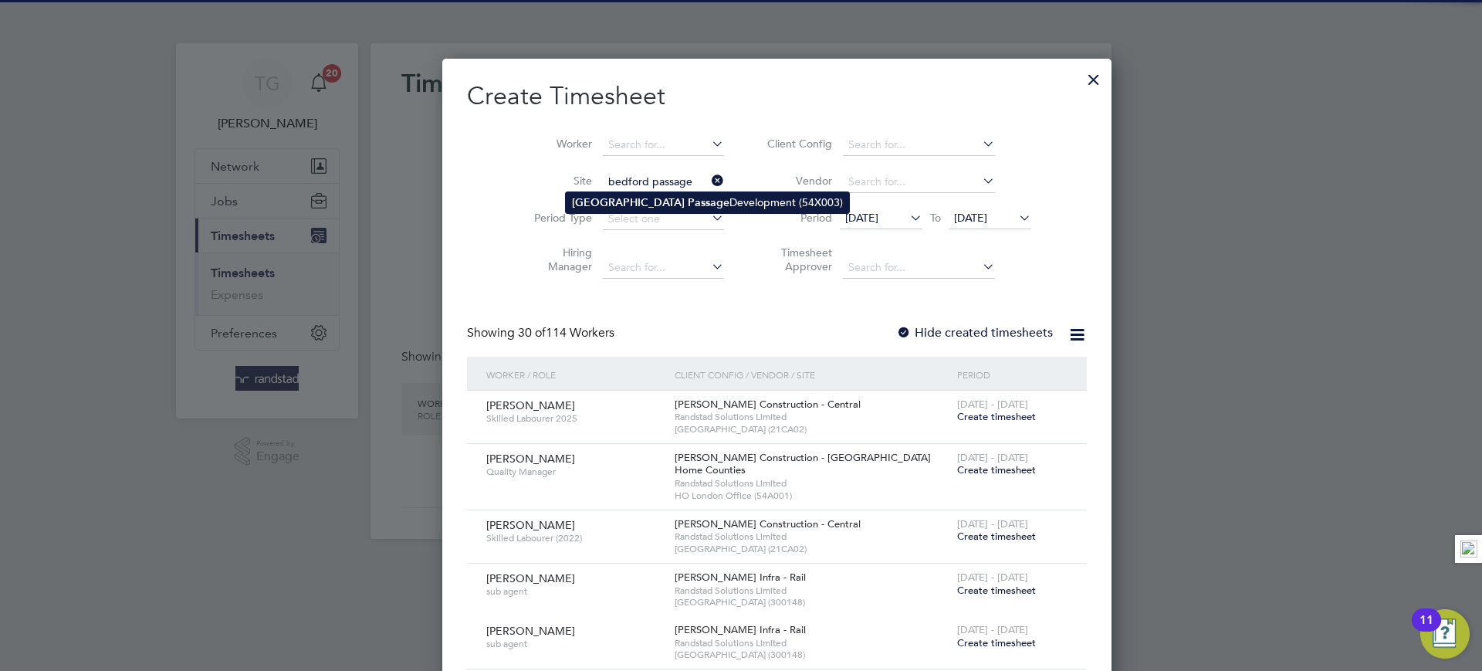
click at [688, 201] on b "Passage" at bounding box center [709, 202] width 42 height 13
type input "Bedford Passage Development (54X003)"
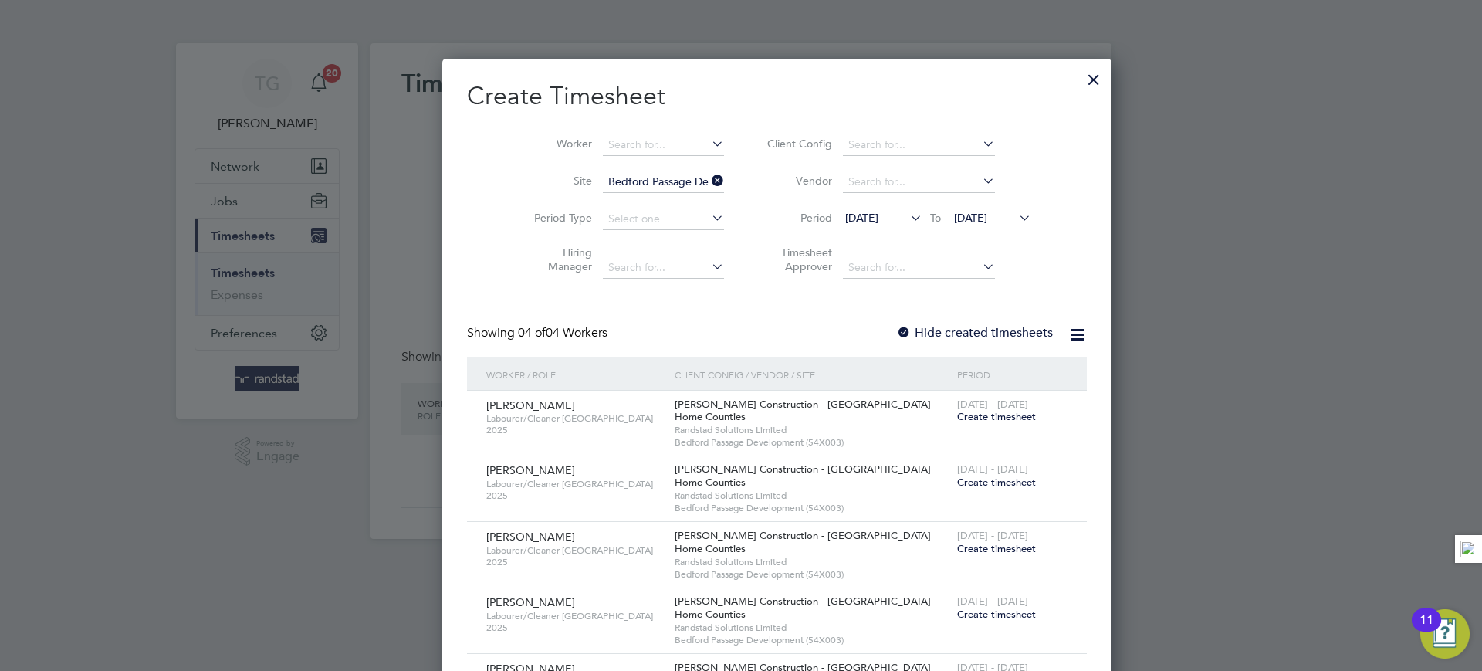
click at [957, 412] on span "Create timesheet" at bounding box center [996, 416] width 79 height 13
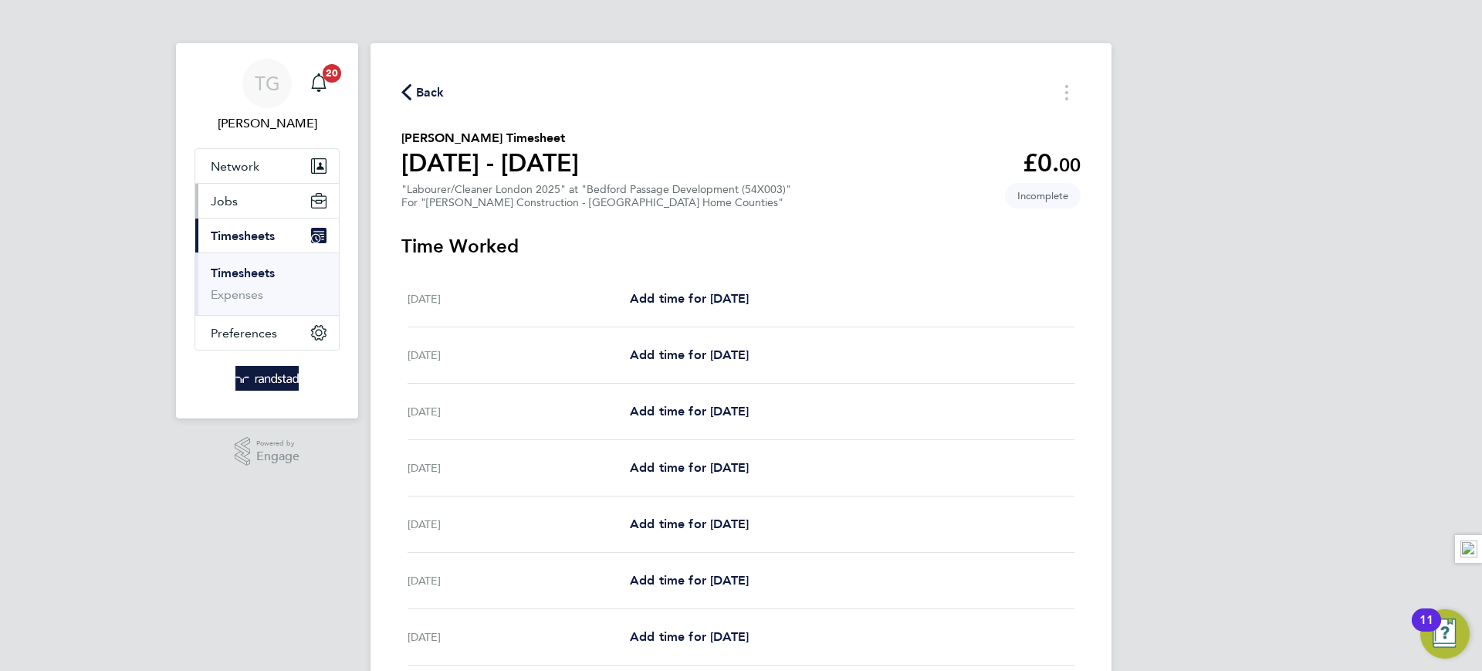
click at [231, 207] on span "Jobs" at bounding box center [224, 201] width 27 height 15
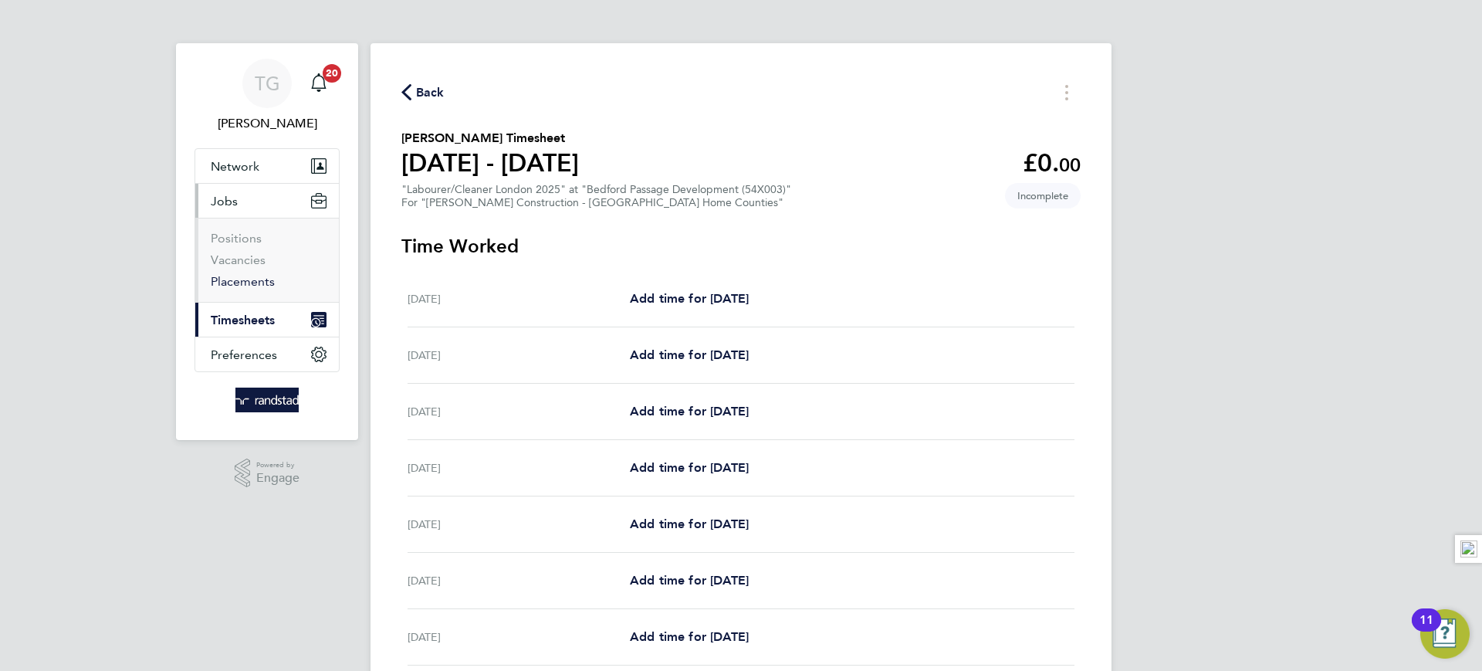
click at [240, 279] on link "Placements" at bounding box center [243, 281] width 64 height 15
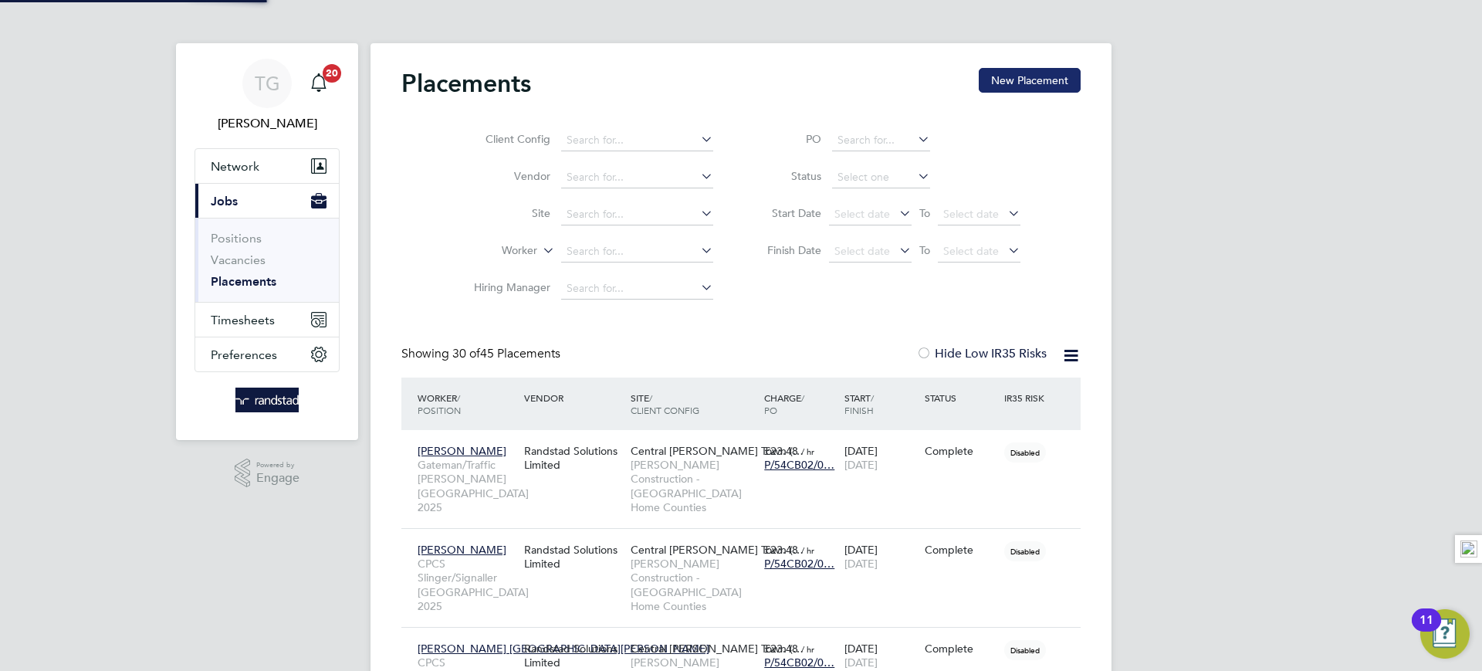
click at [1017, 83] on button "New Placement" at bounding box center [1030, 80] width 102 height 25
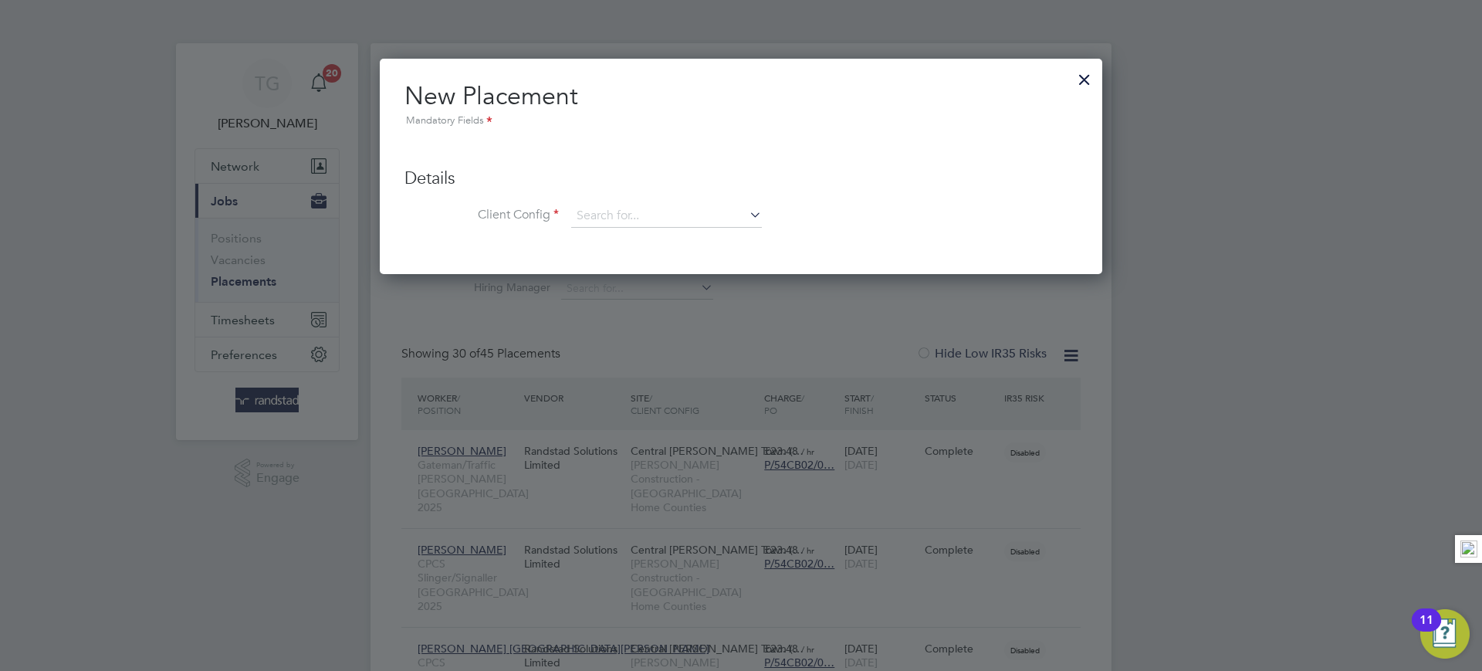
click at [1082, 79] on div at bounding box center [1085, 76] width 28 height 28
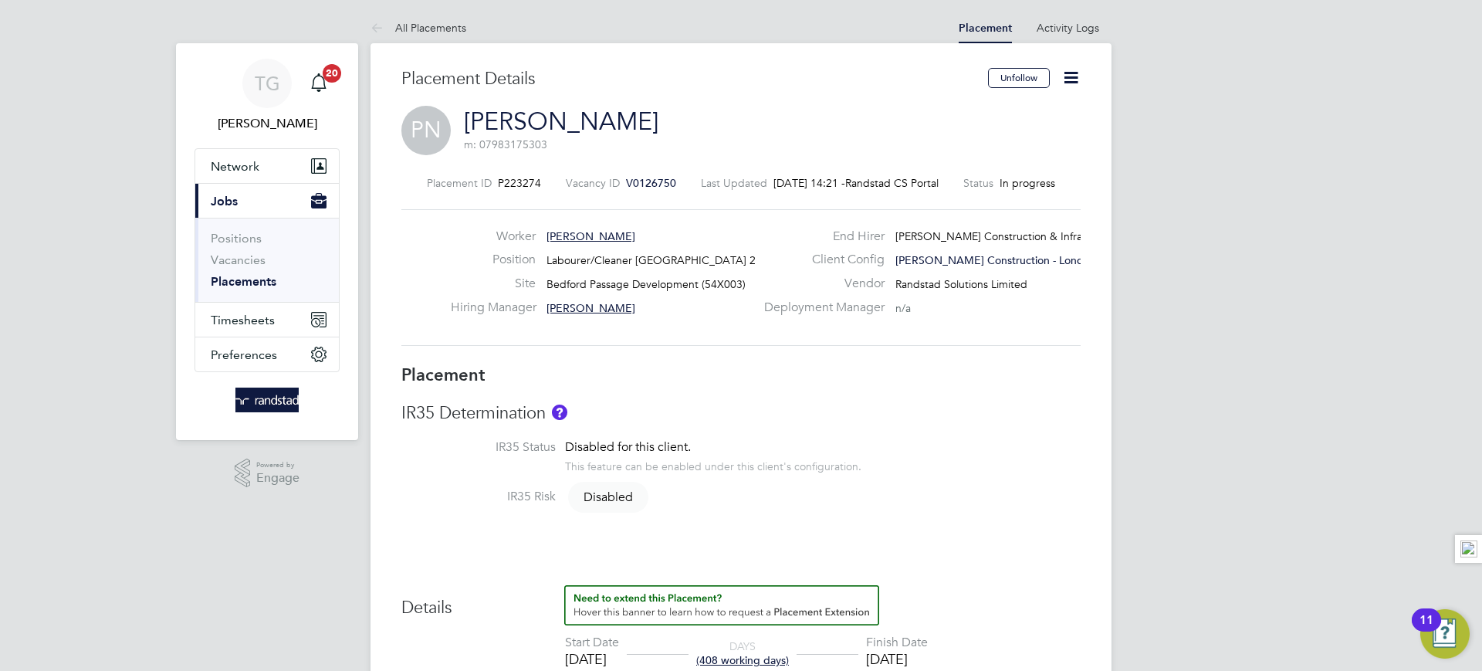
click at [1072, 69] on icon at bounding box center [1070, 77] width 19 height 19
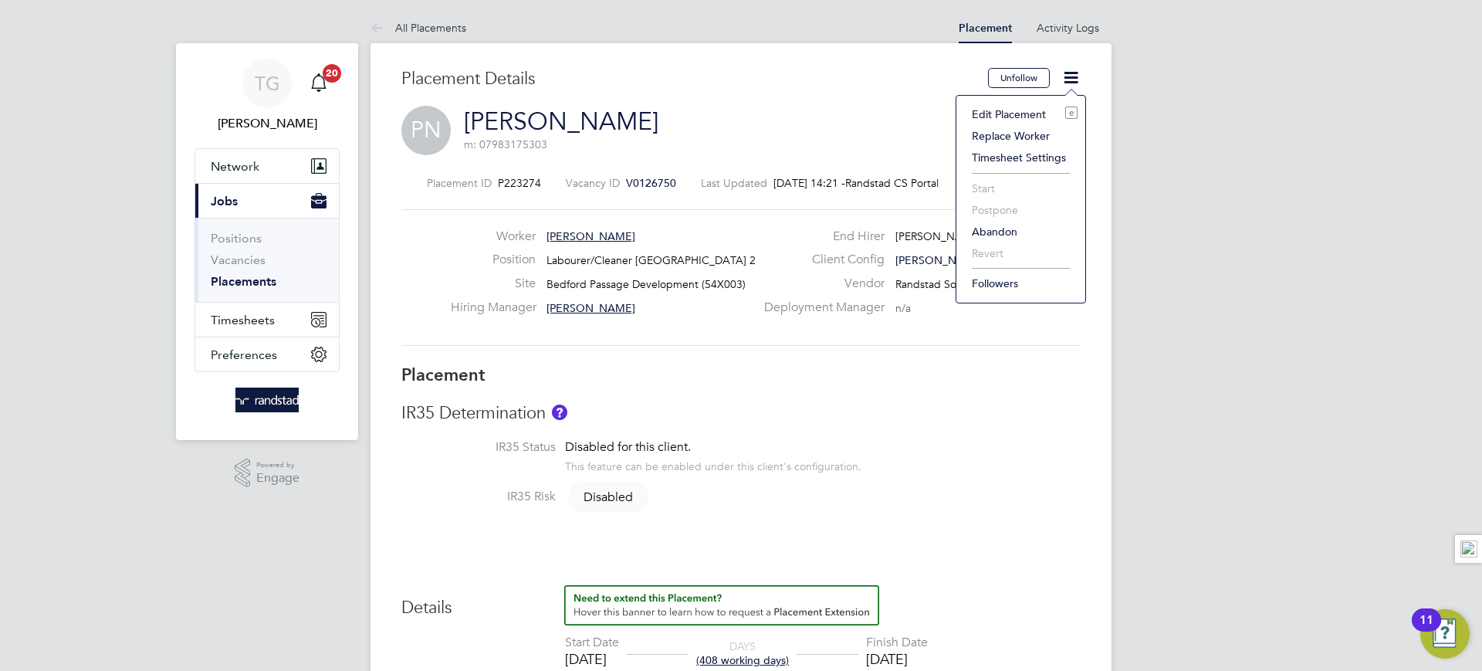
click at [1024, 115] on li "Edit Placement e" at bounding box center [1020, 114] width 113 height 22
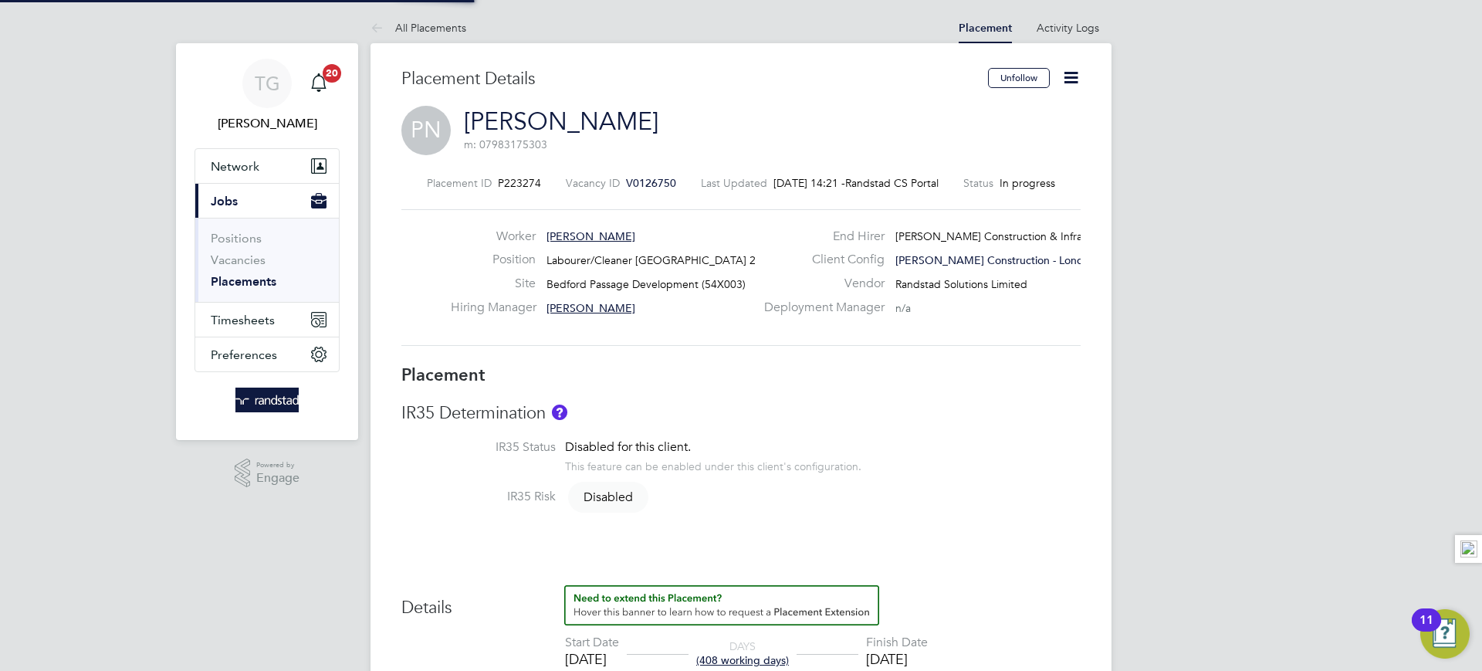
type input "James Flanagan"
type input "05 Jun 2024"
type input "28 Dec 2025"
type input "08:00"
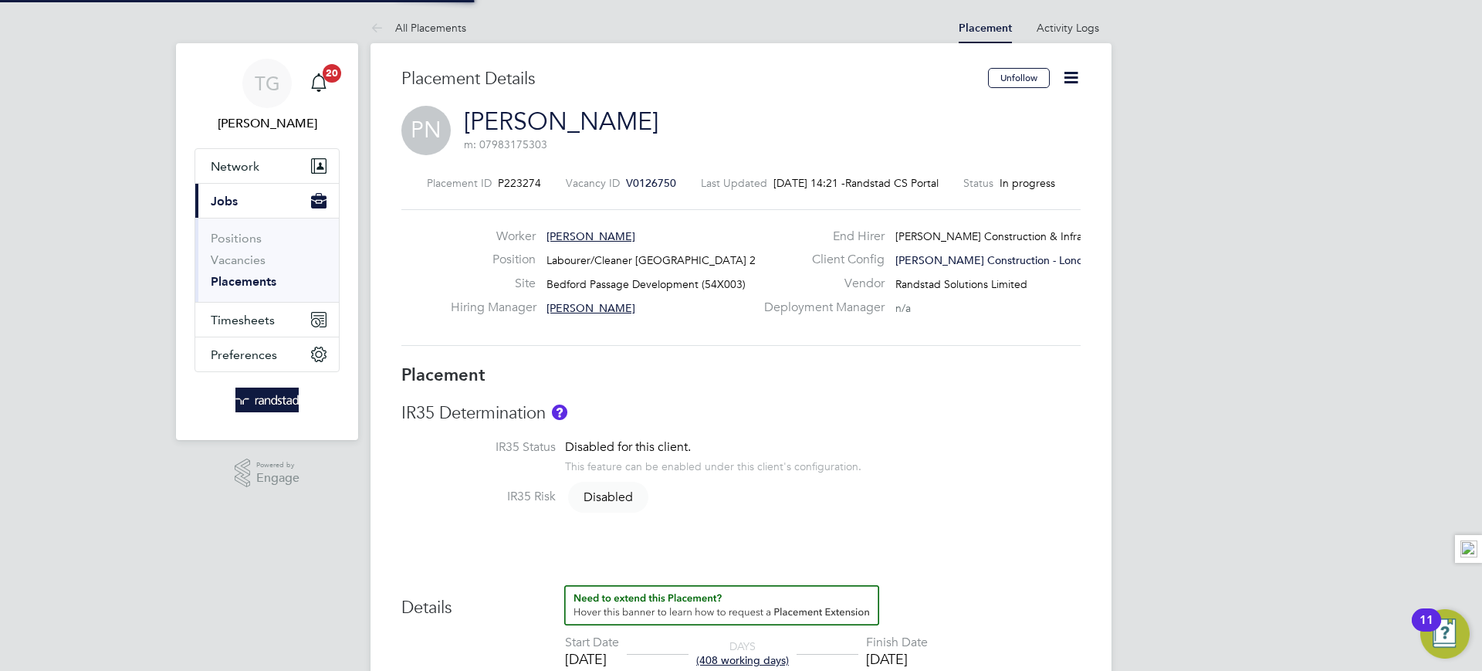
type input "18:00"
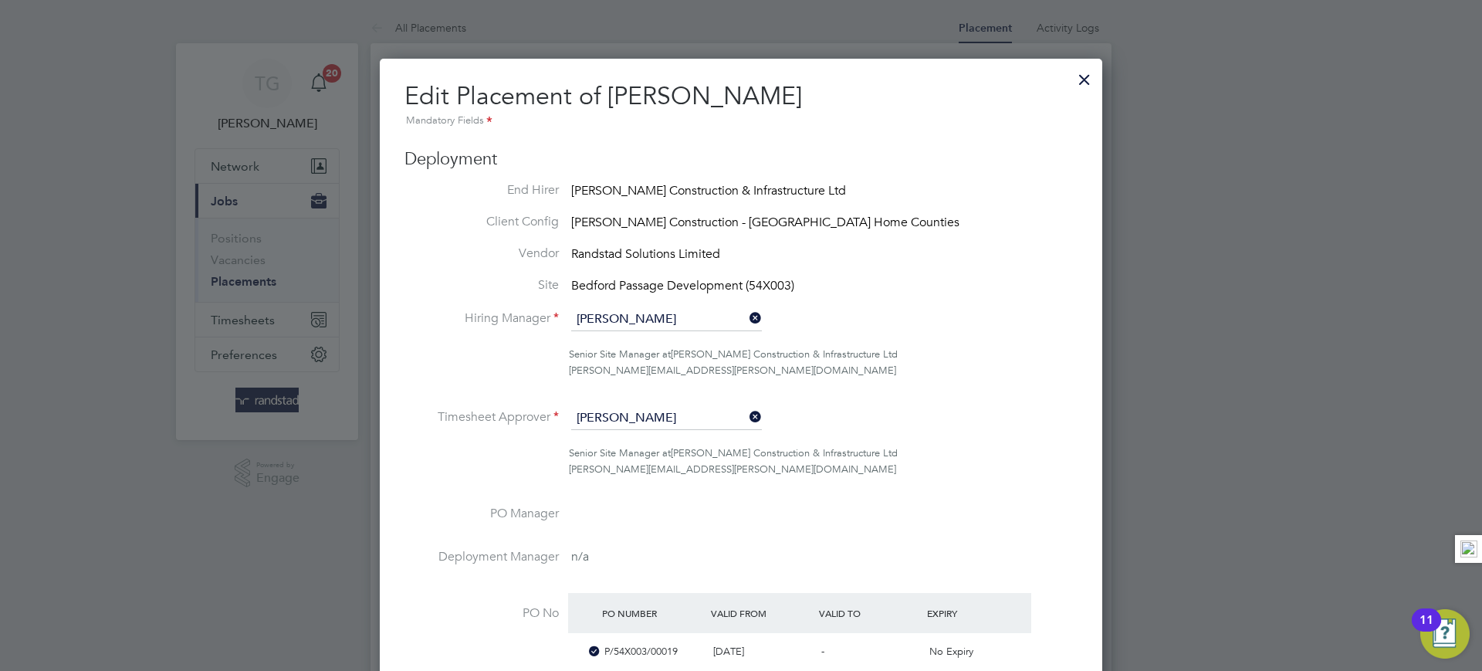
drag, startPoint x: 1088, startPoint y: 81, endPoint x: 978, endPoint y: 100, distance: 111.9
click at [1084, 79] on div at bounding box center [1085, 76] width 28 height 28
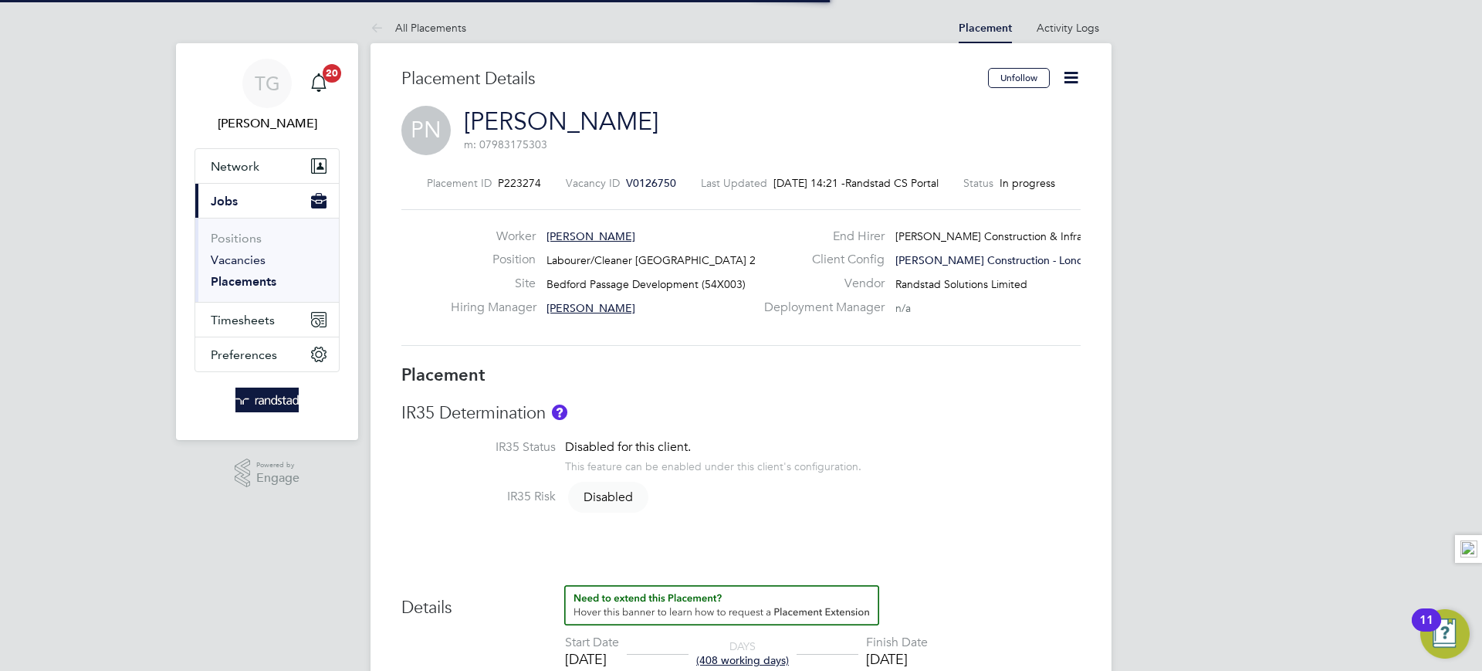
click at [258, 257] on link "Vacancies" at bounding box center [238, 259] width 55 height 15
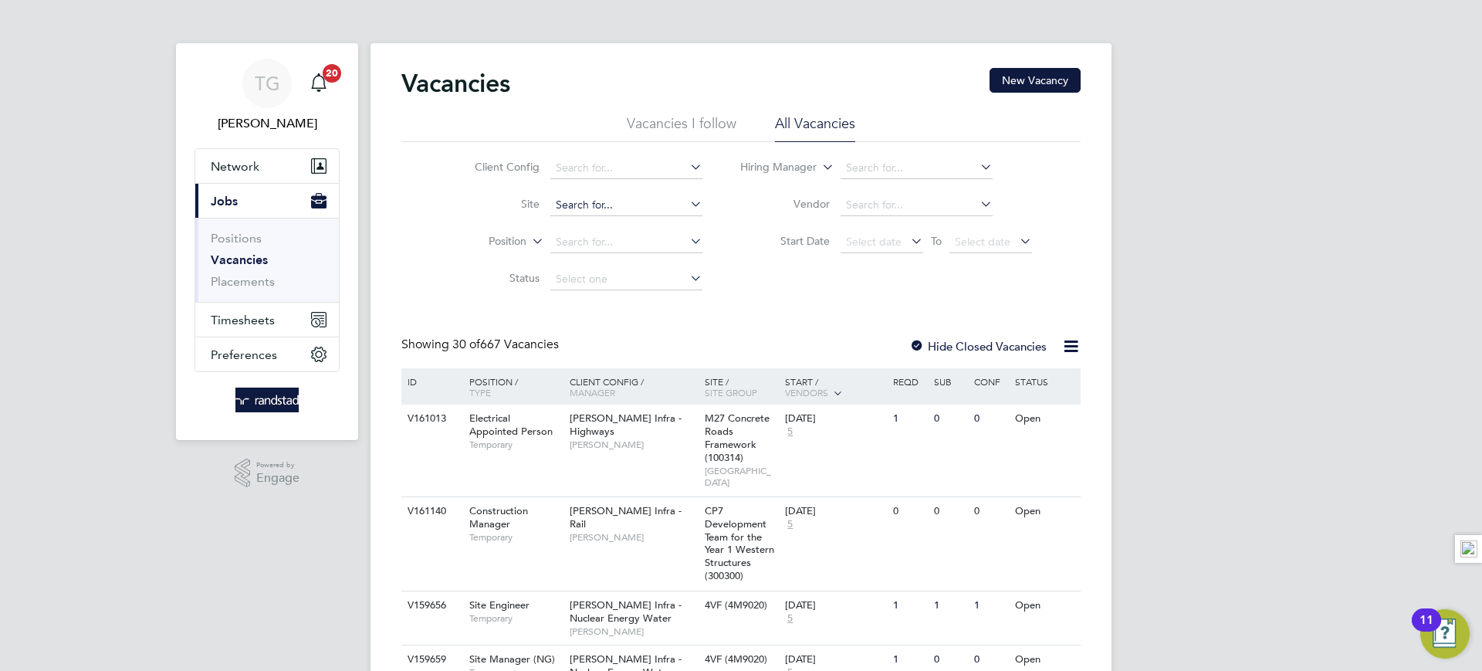
click at [578, 205] on input at bounding box center [626, 206] width 152 height 22
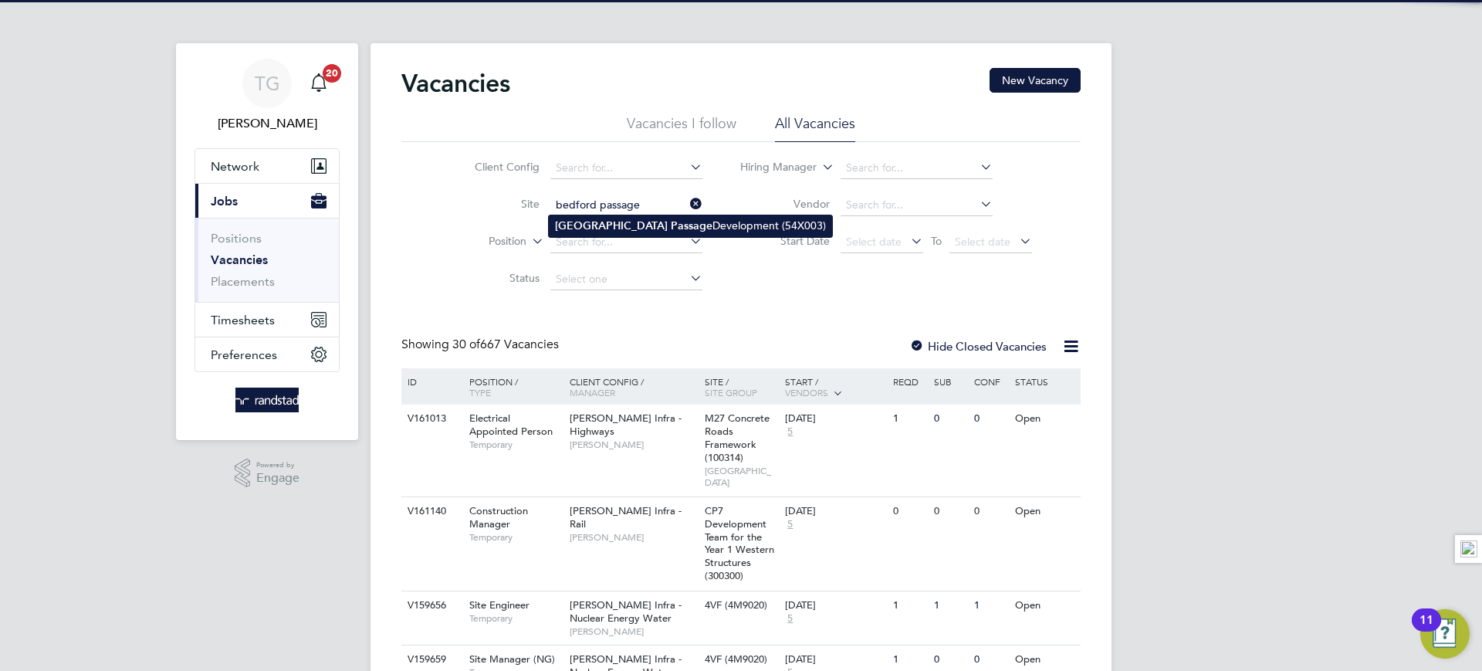
type input "bedford passage"
click at [621, 219] on ul "Bedford Passage Development (54X003)" at bounding box center [690, 226] width 285 height 22
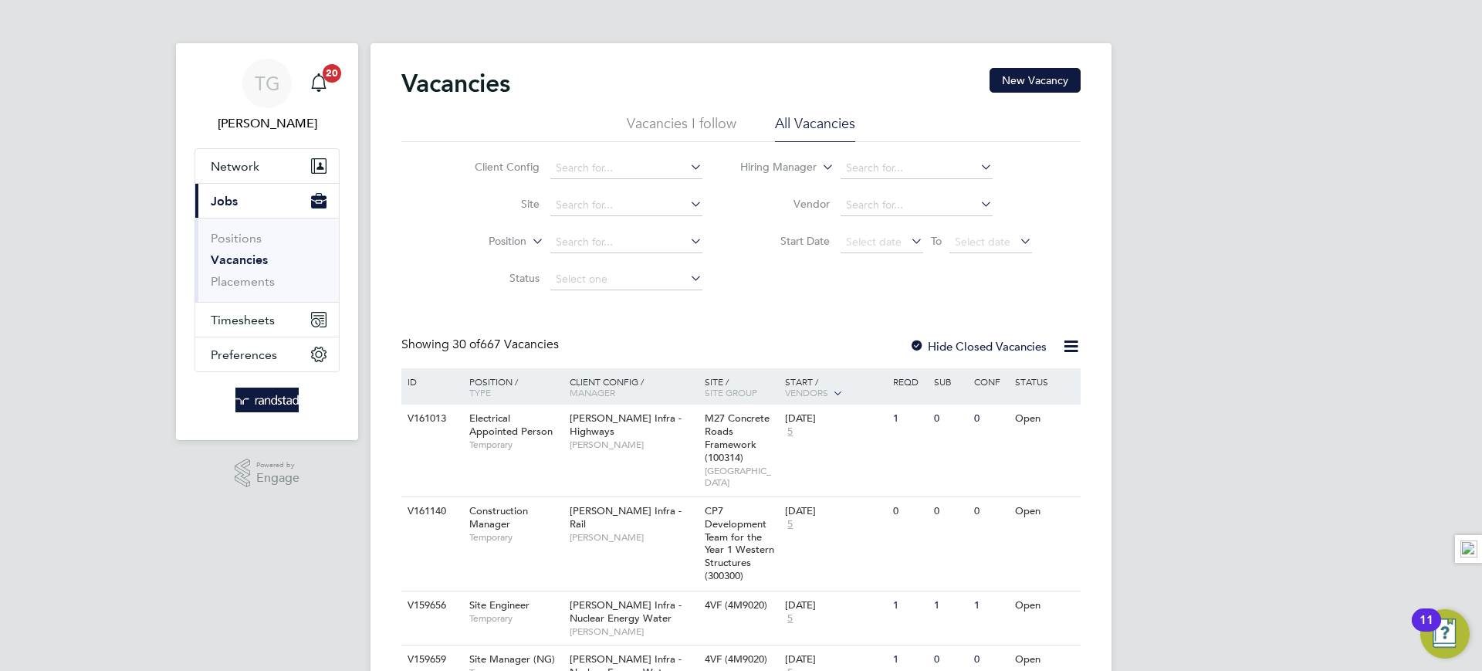
click at [618, 224] on li "Position" at bounding box center [576, 242] width 290 height 37
click at [626, 208] on input at bounding box center [626, 206] width 152 height 22
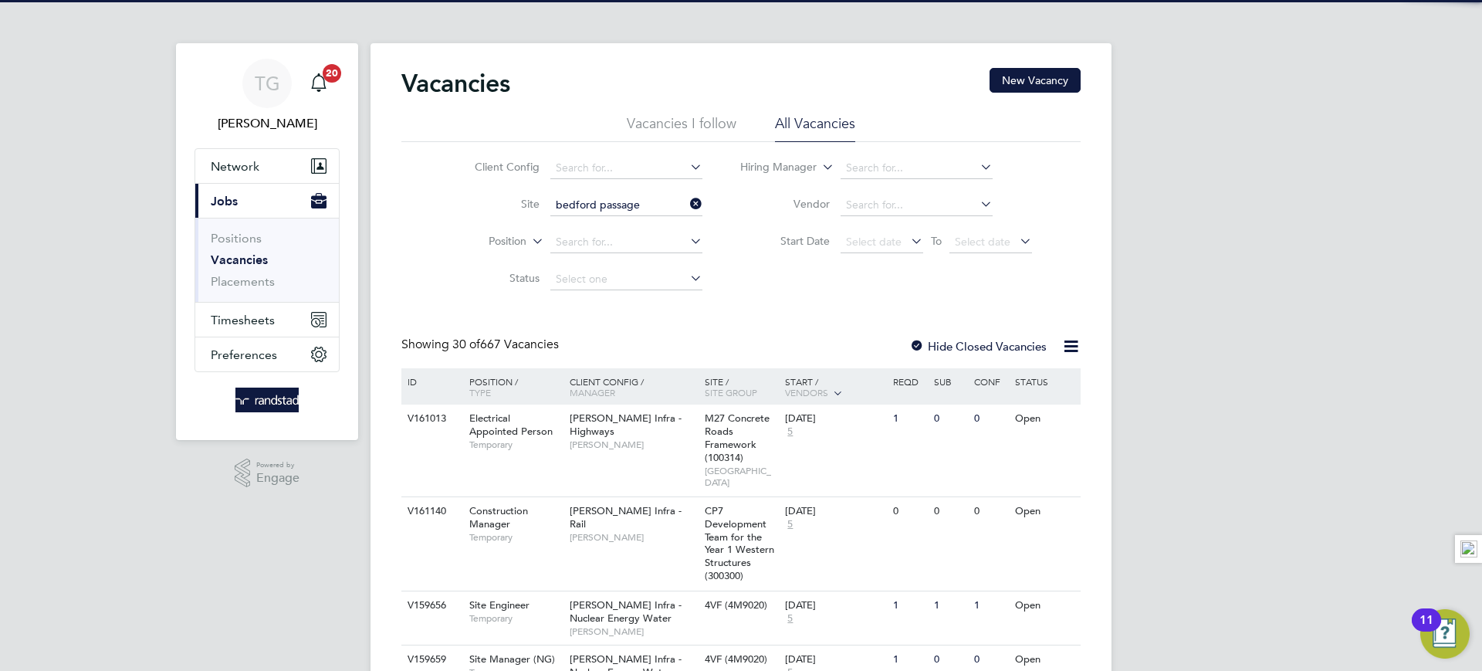
click at [651, 232] on li "Bedford Passage Development (54X003)" at bounding box center [690, 226] width 283 height 21
type input "Bedford Passage Development (54X003)"
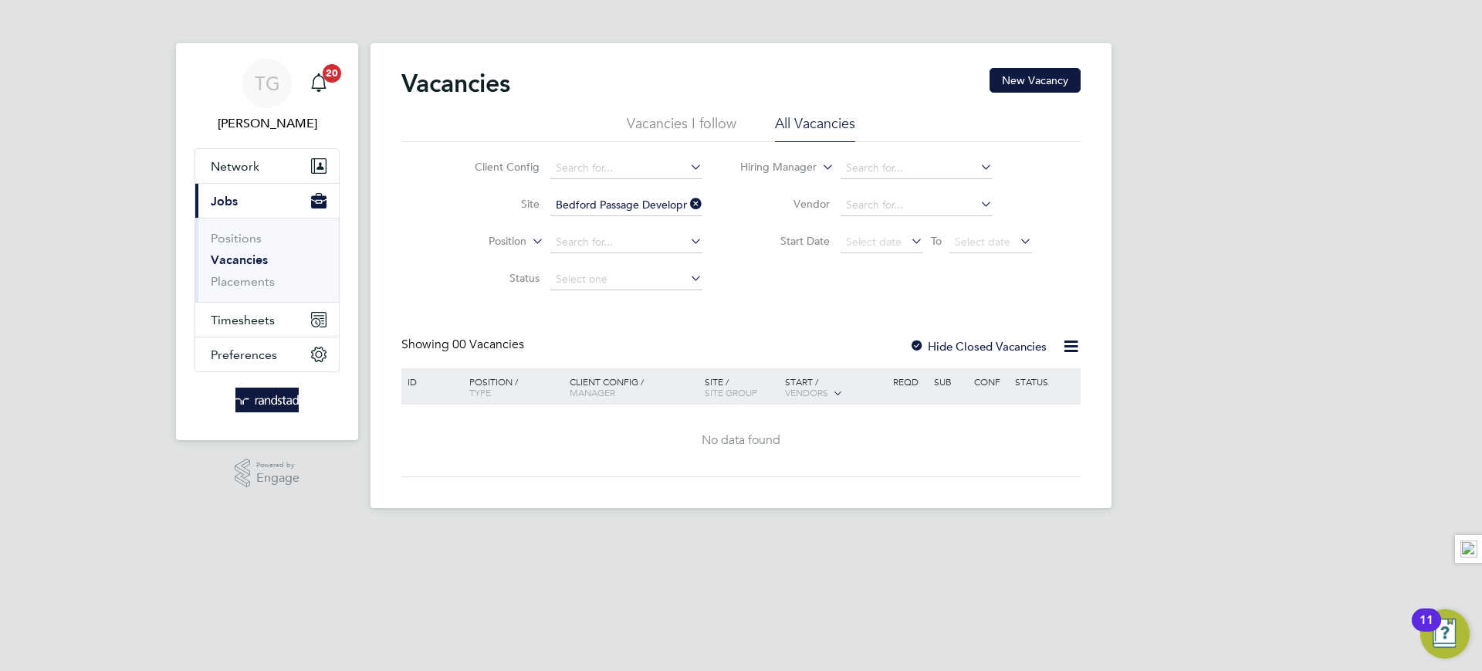
click at [902, 339] on div "Hide Closed Vacancies" at bounding box center [974, 346] width 152 height 19
click at [917, 343] on div at bounding box center [916, 347] width 15 height 15
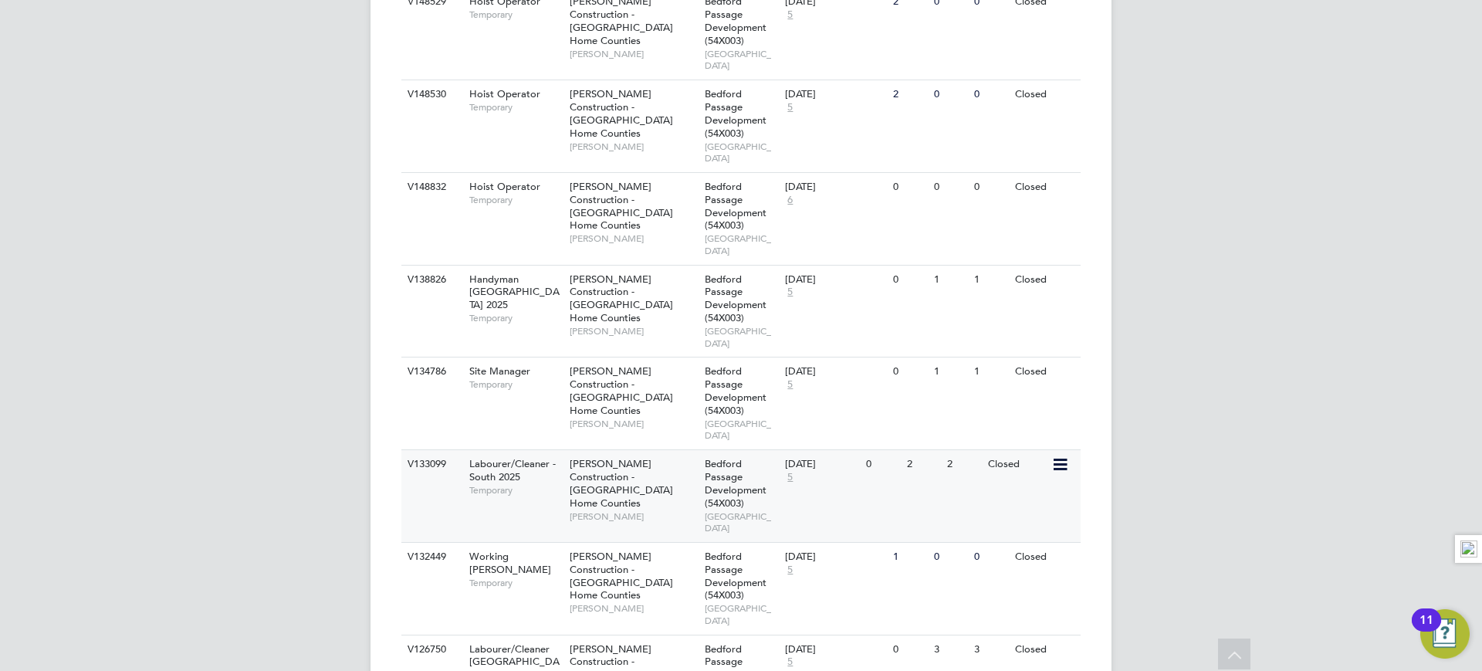
click at [668, 510] on span "[PERSON_NAME]" at bounding box center [633, 516] width 127 height 12
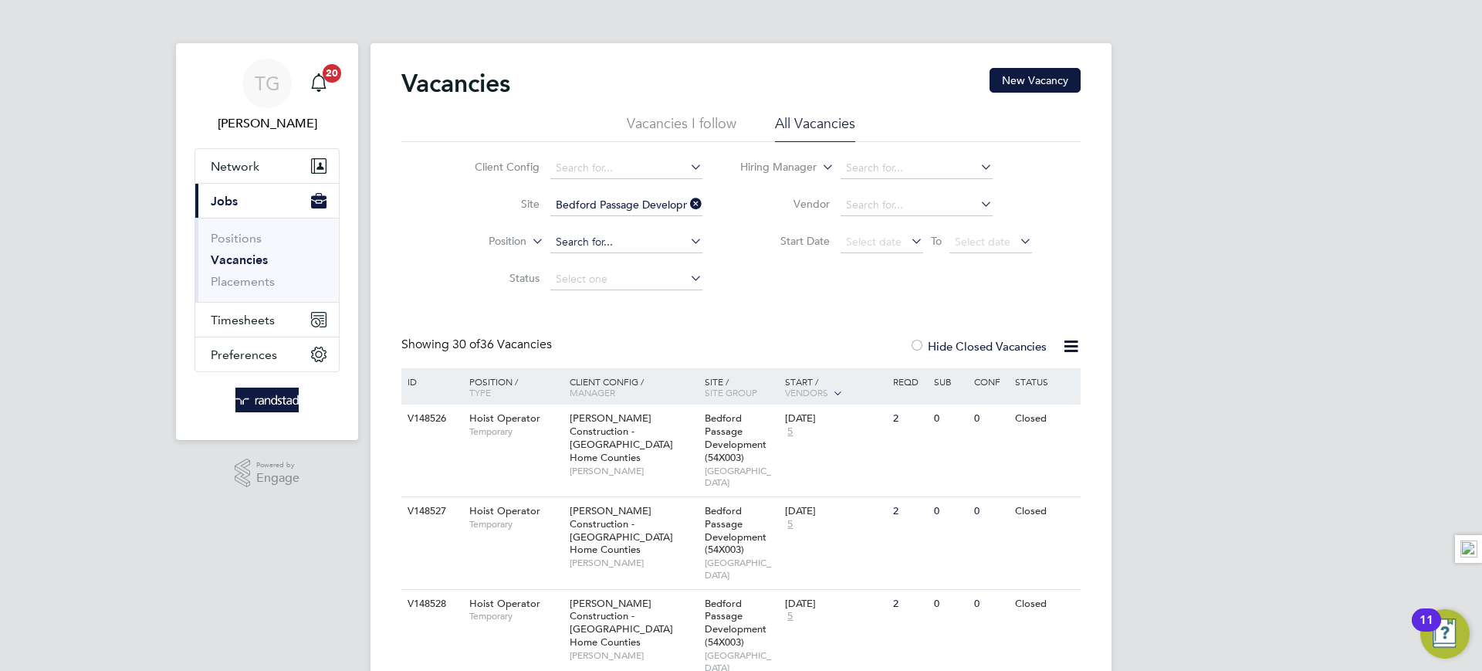
click at [614, 237] on input at bounding box center [626, 243] width 152 height 22
type input "labourer"
drag, startPoint x: 611, startPoint y: 239, endPoint x: 505, endPoint y: 222, distance: 107.9
click at [505, 222] on ul "Client Config Site Bedford Passage Development (54X003) Position labourer Status" at bounding box center [576, 224] width 290 height 148
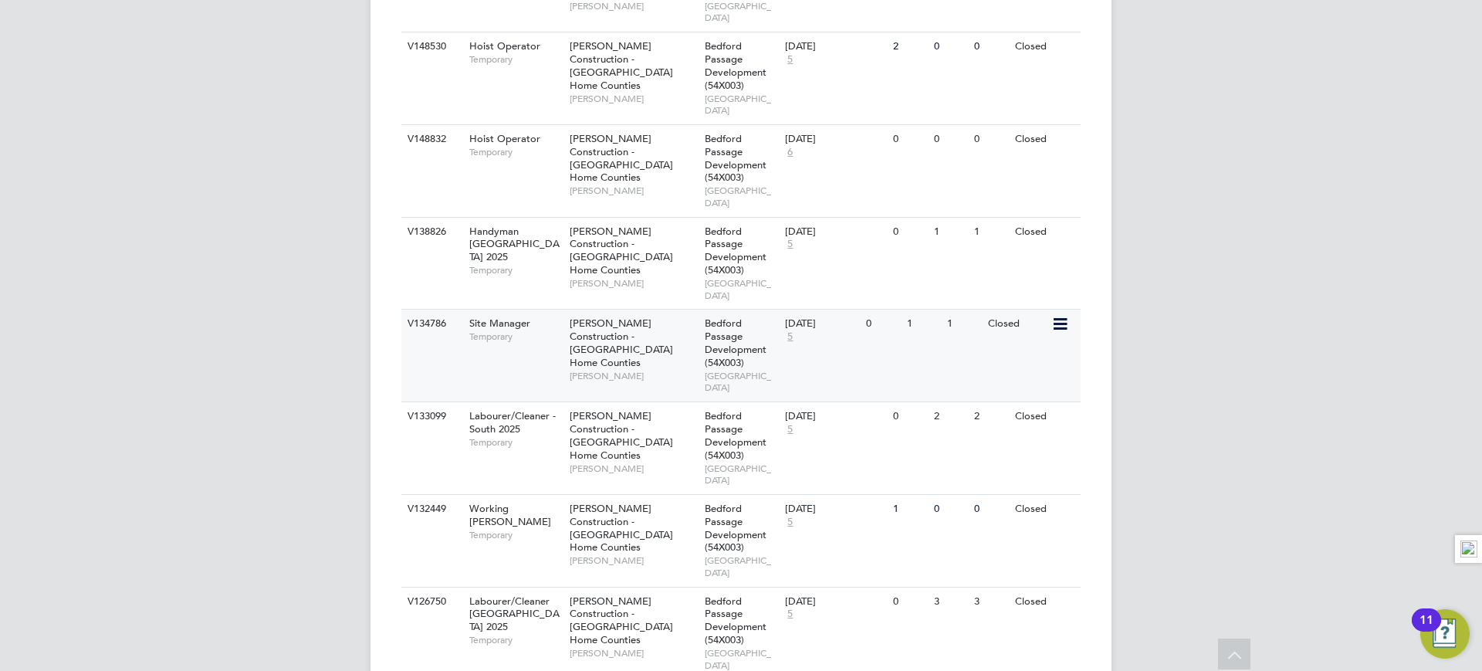
scroll to position [790, 0]
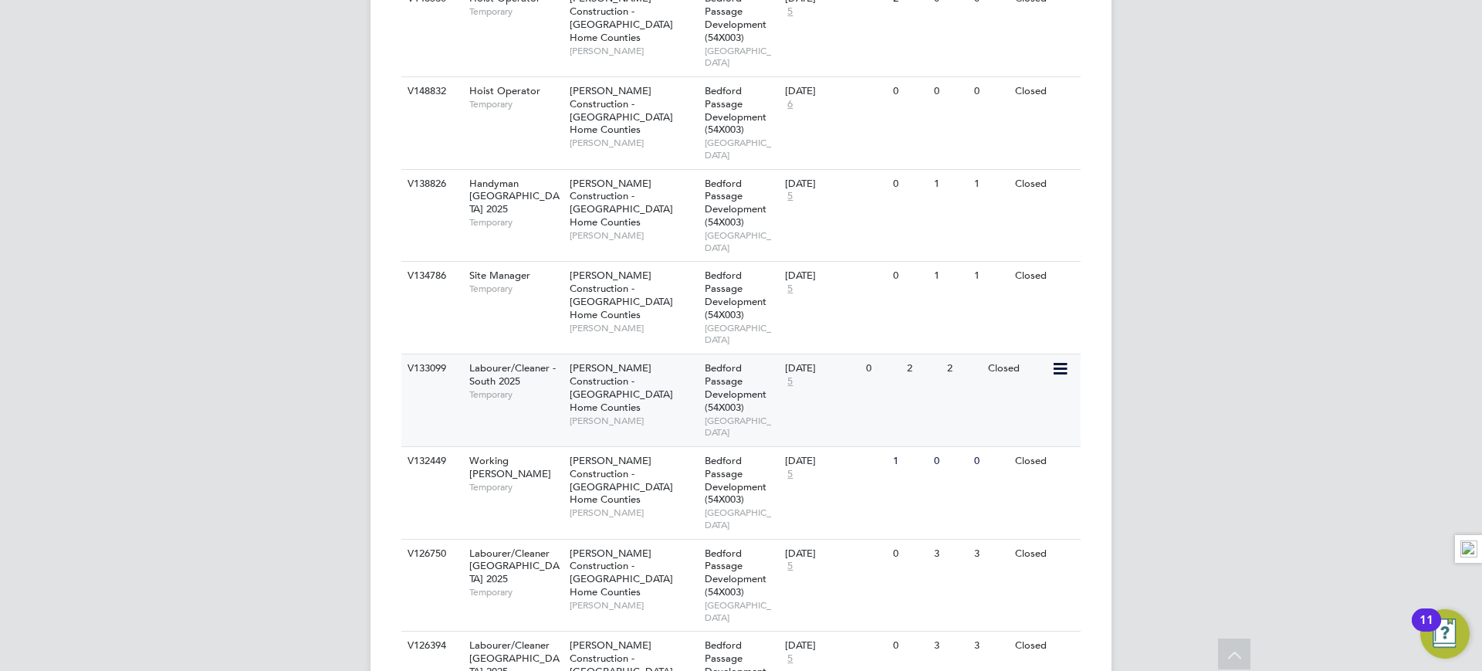
click at [540, 388] on span "Temporary" at bounding box center [515, 394] width 93 height 12
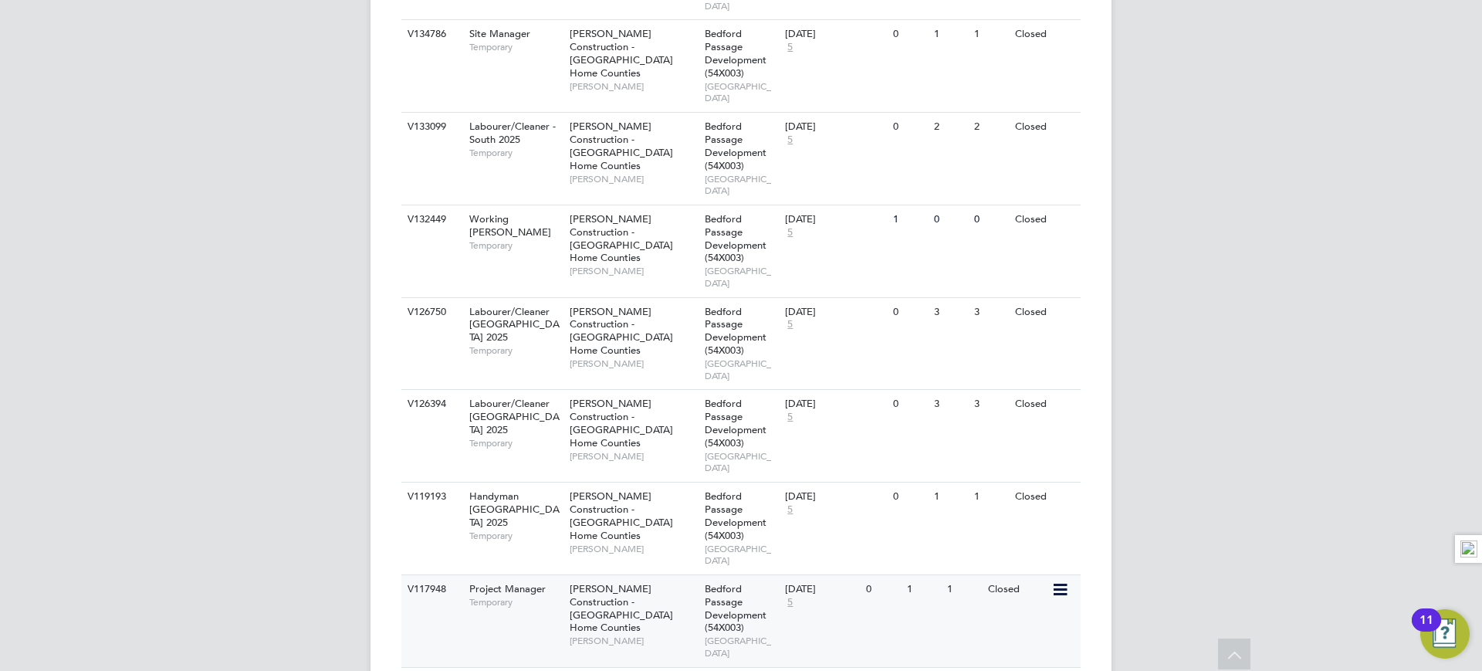
scroll to position [1041, 0]
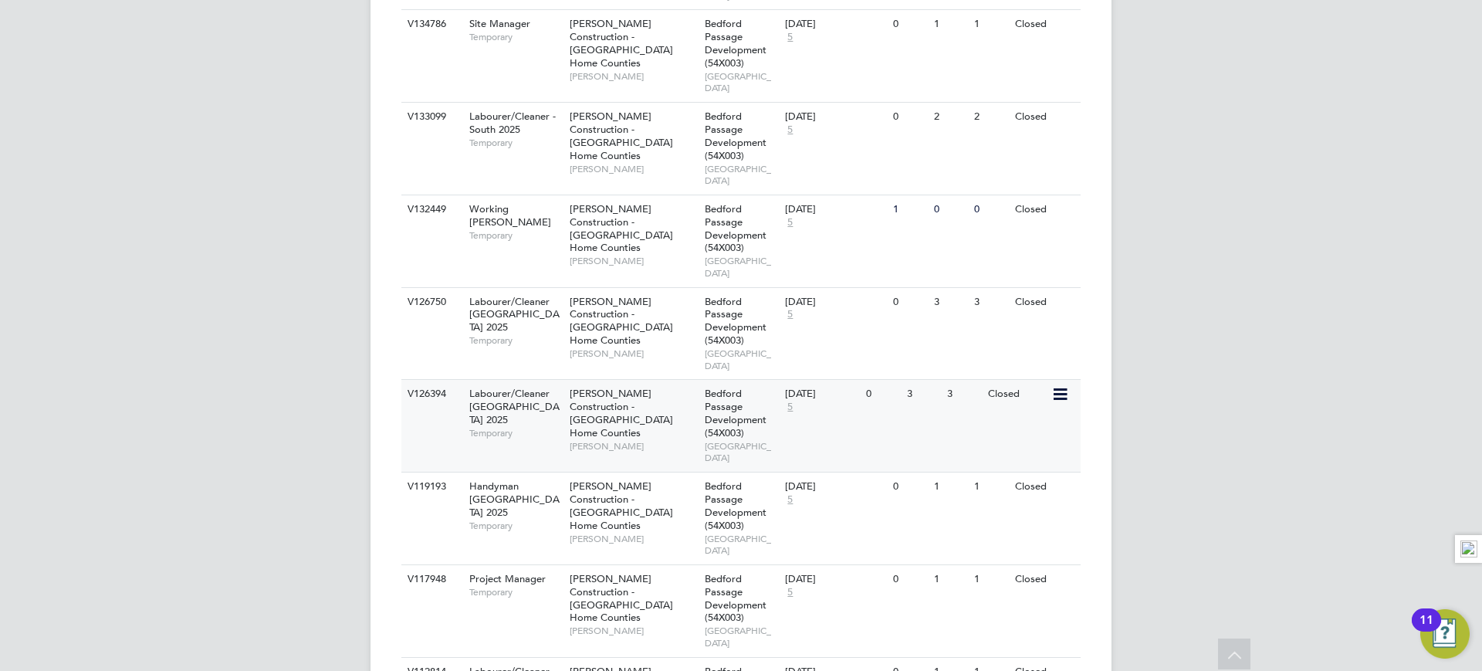
click at [672, 380] on div "Morgan Sindall Construction - London Home Counties Daniel Mayger" at bounding box center [633, 420] width 135 height 80
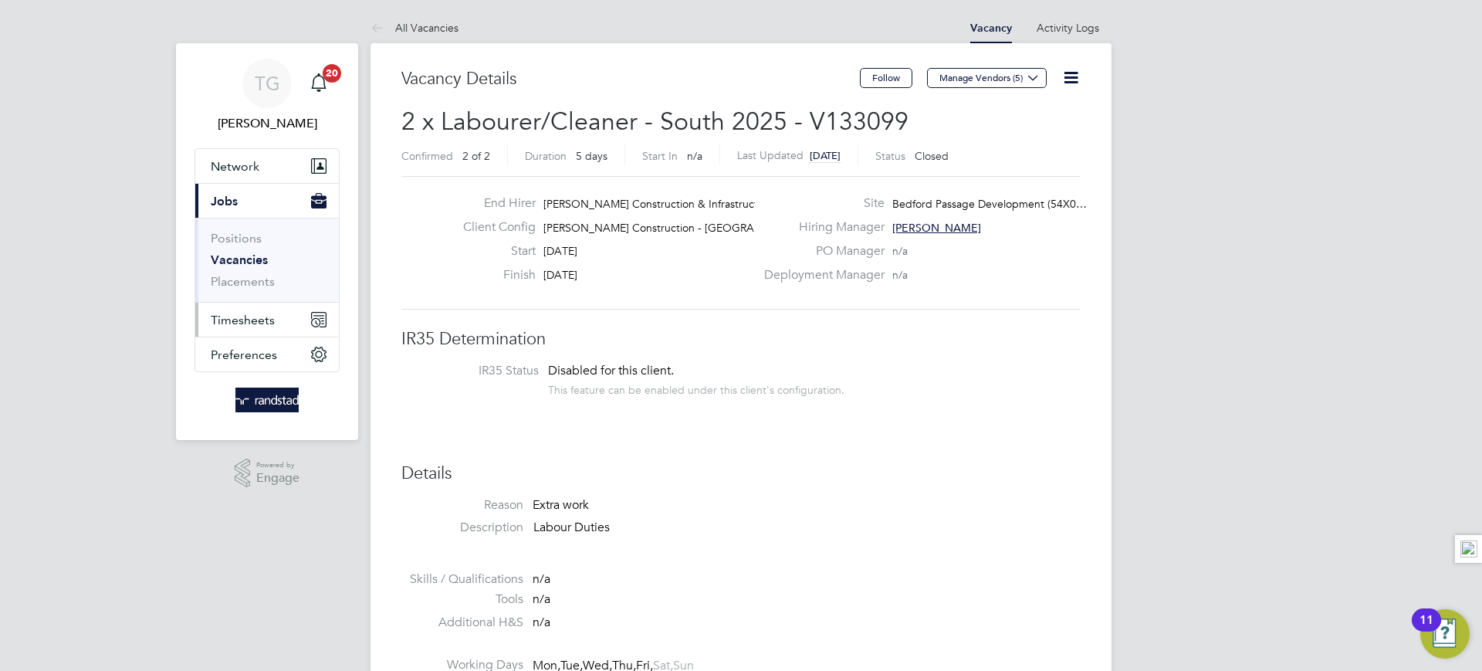
click at [236, 315] on span "Timesheets" at bounding box center [243, 320] width 64 height 15
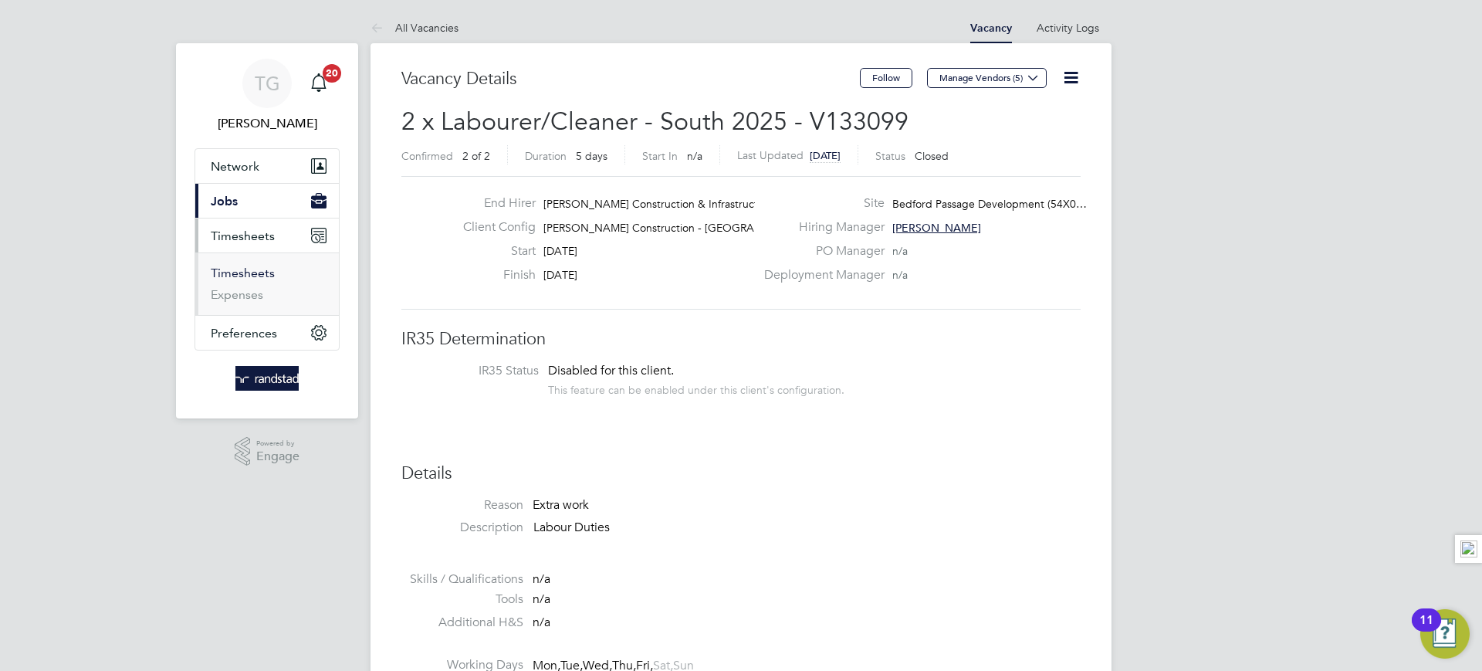
click at [262, 269] on link "Timesheets" at bounding box center [243, 273] width 64 height 15
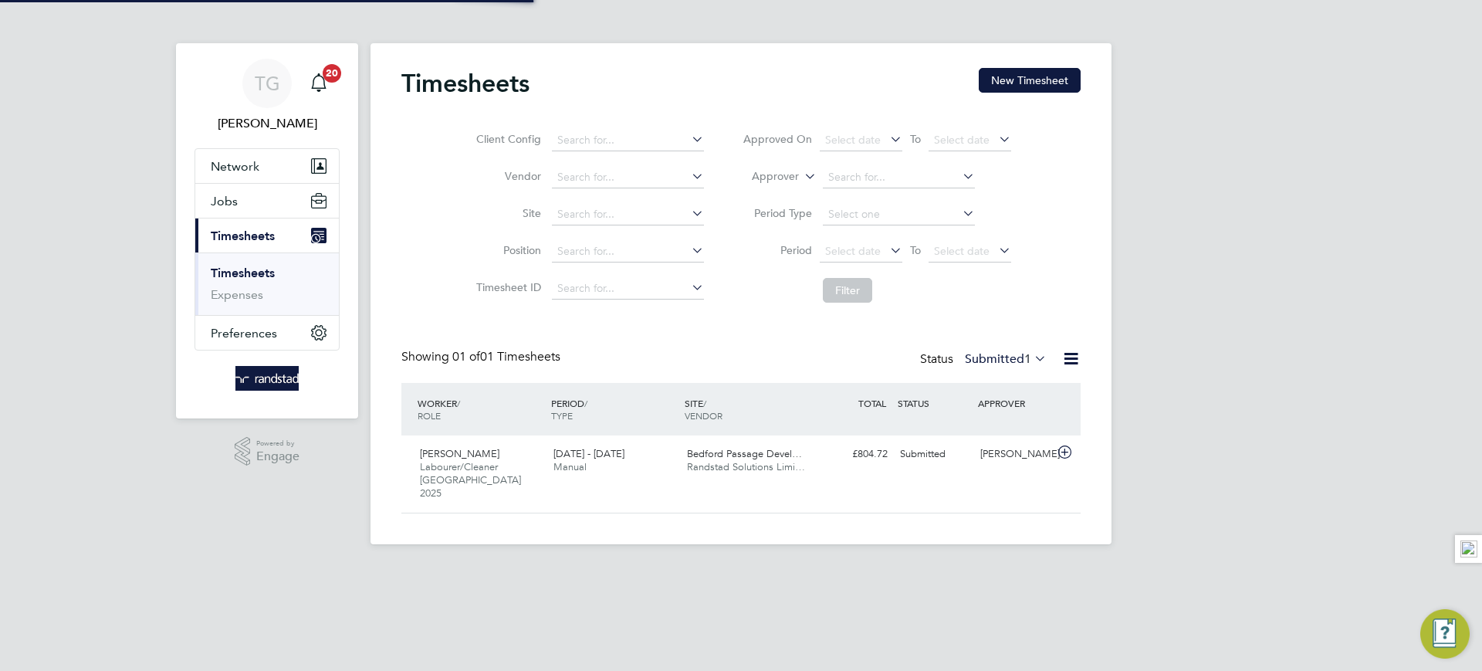
scroll to position [39, 134]
click at [1019, 82] on button "New Timesheet" at bounding box center [1030, 80] width 102 height 25
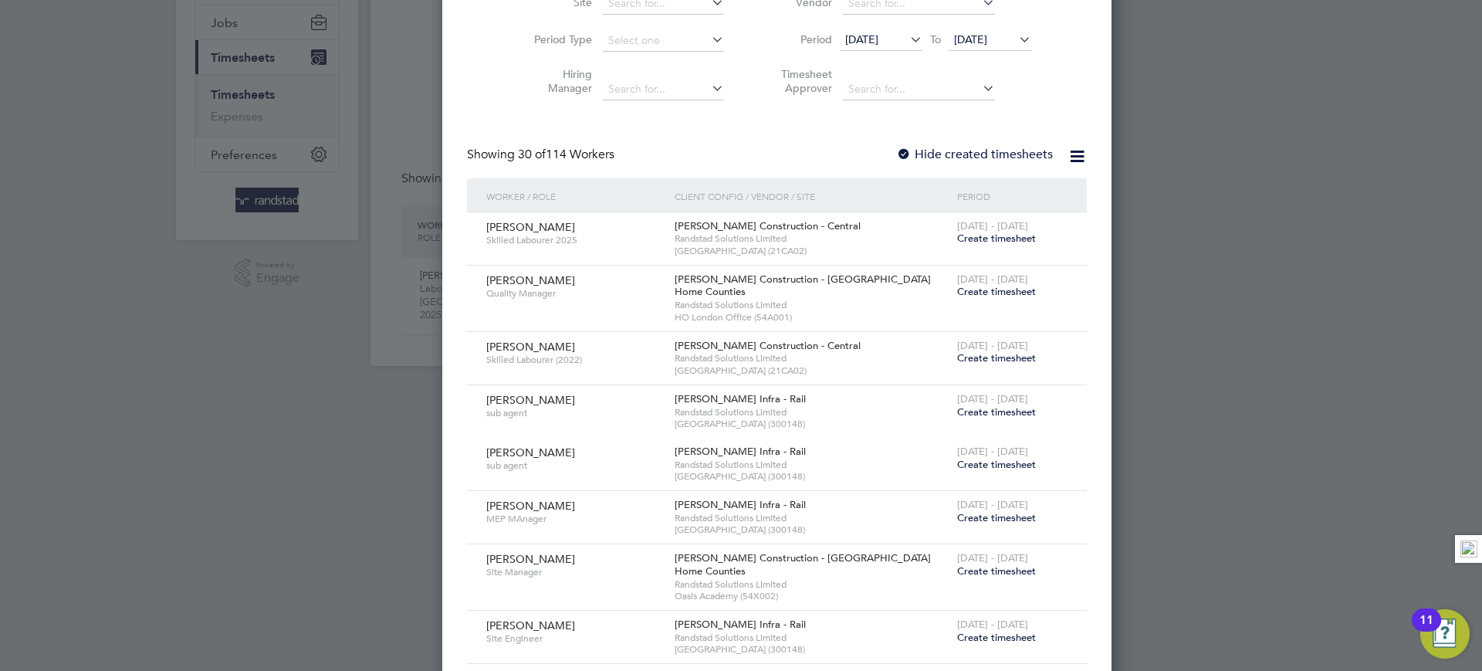
scroll to position [16, 0]
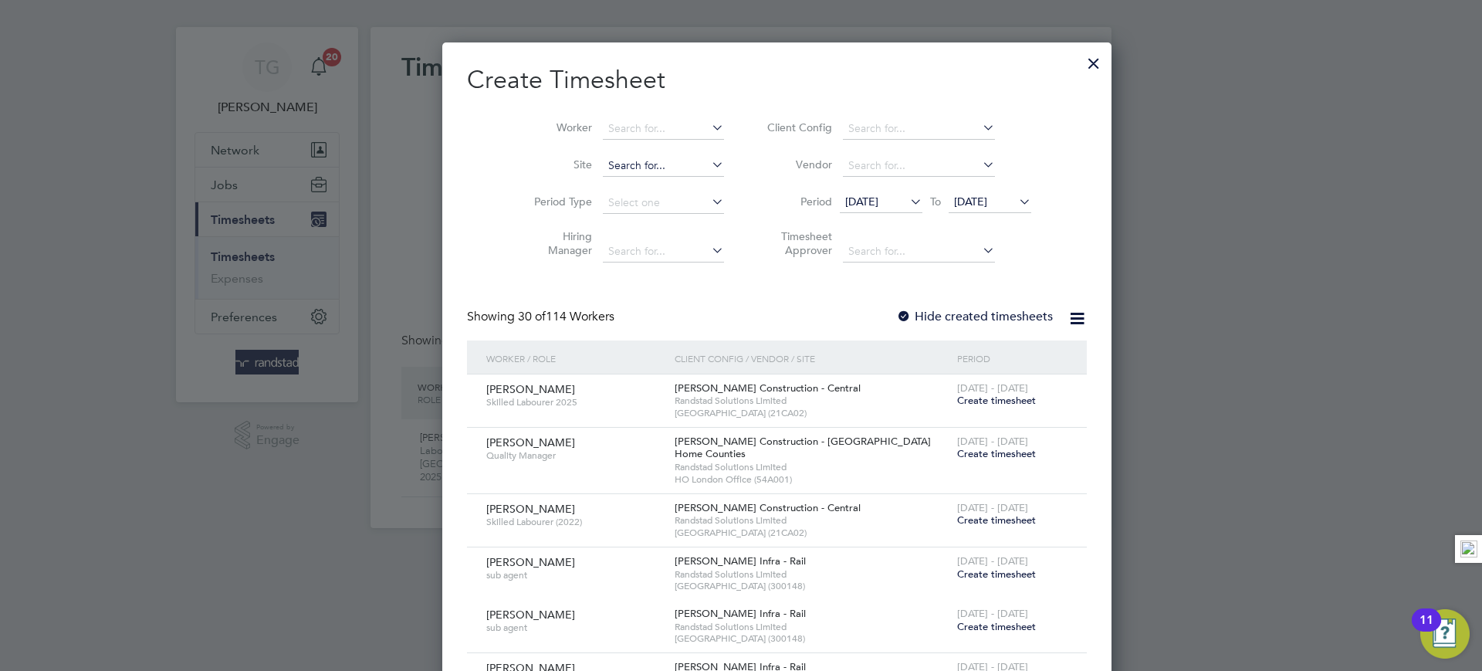
click at [614, 167] on input at bounding box center [663, 166] width 121 height 22
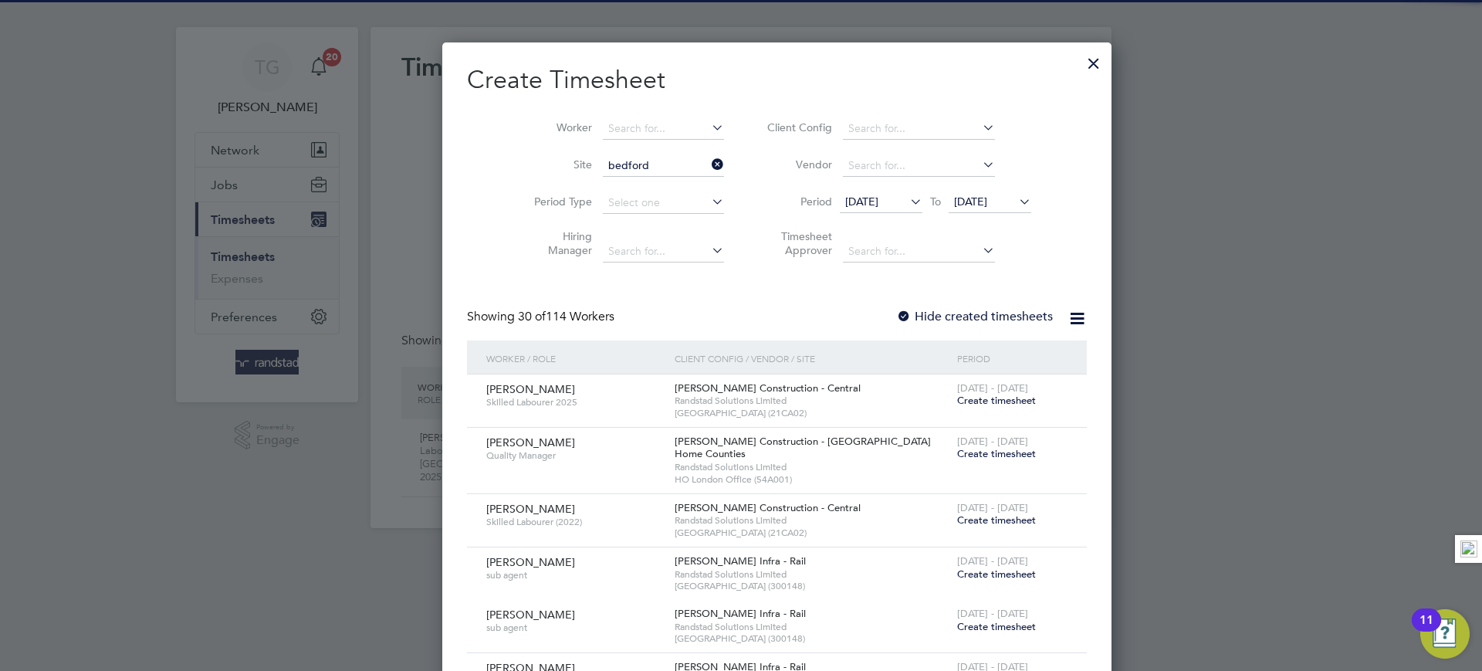
click at [633, 182] on li "Bedford Passage Development (54X003)" at bounding box center [714, 186] width 296 height 21
type input "Bedford Passage Development (54X003)"
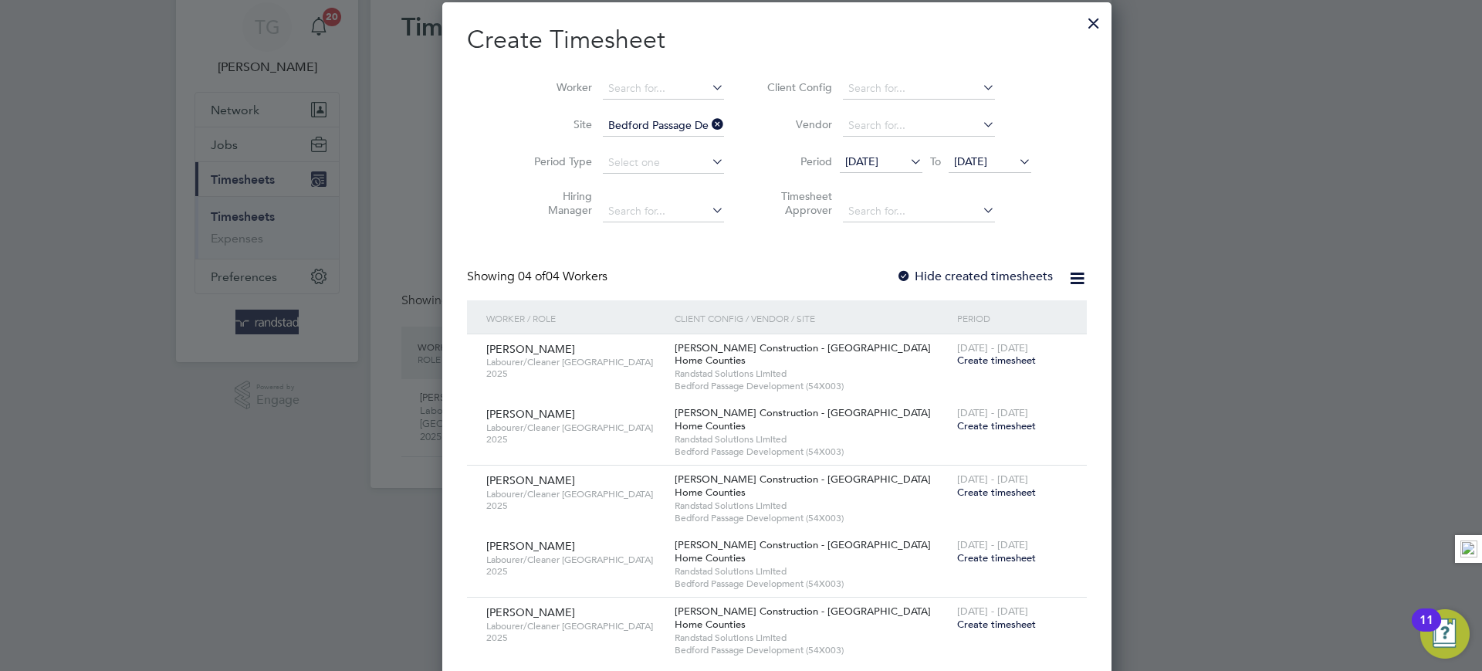
scroll to position [54, 0]
click at [865, 165] on span "12 Aug 2025" at bounding box center [861, 164] width 33 height 14
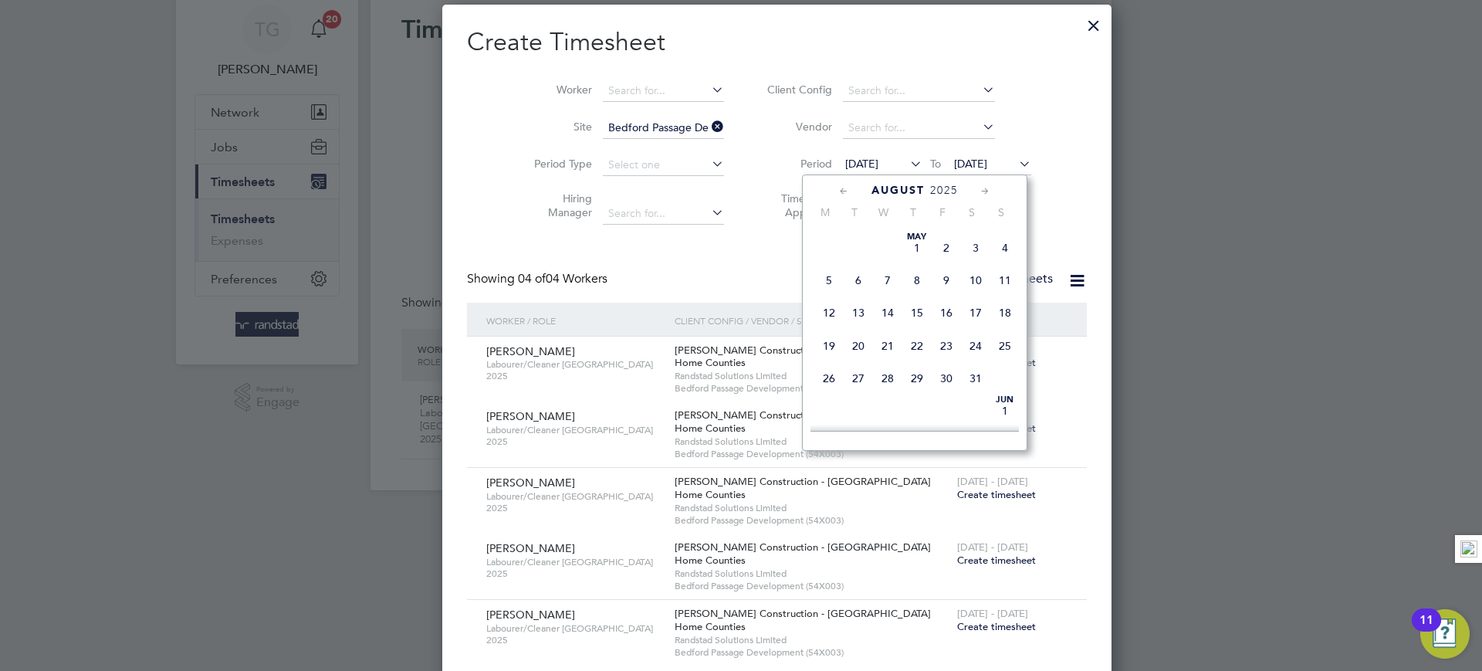
scroll to position [548, 0]
click at [830, 333] on span "18" at bounding box center [828, 318] width 29 height 29
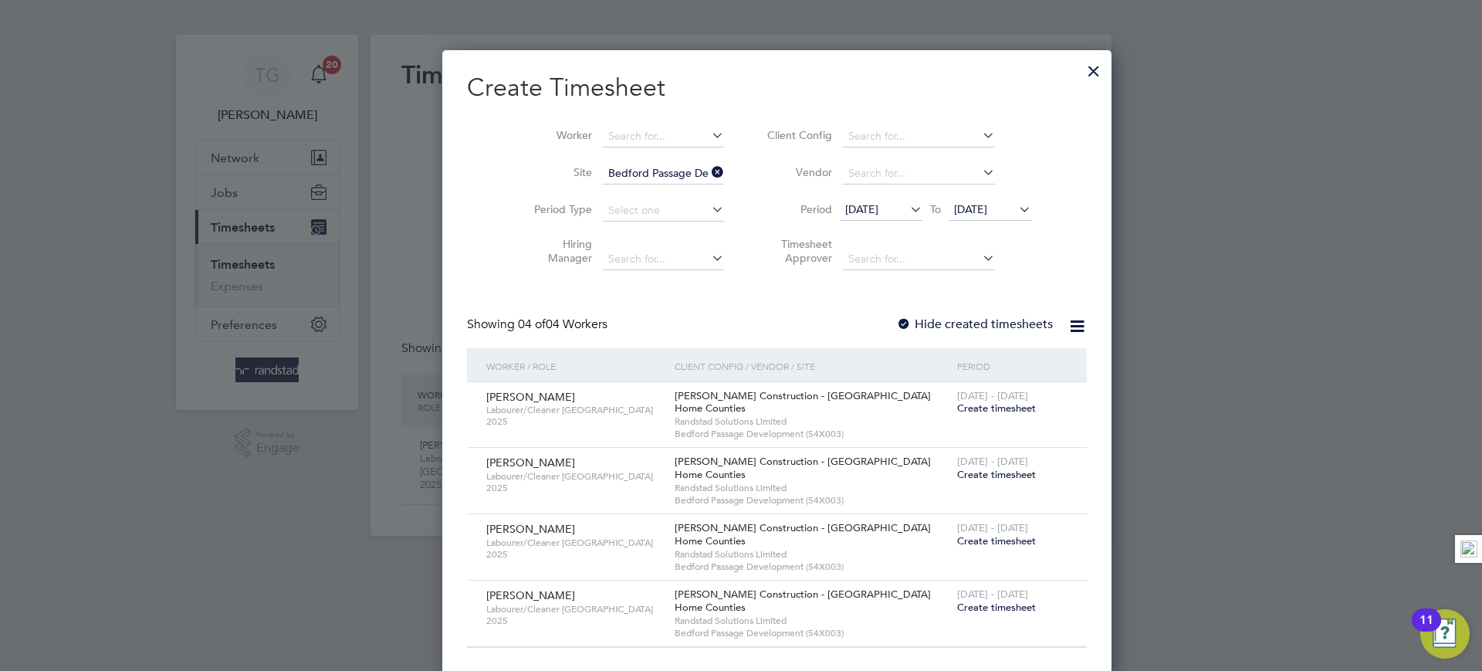
scroll to position [15, 0]
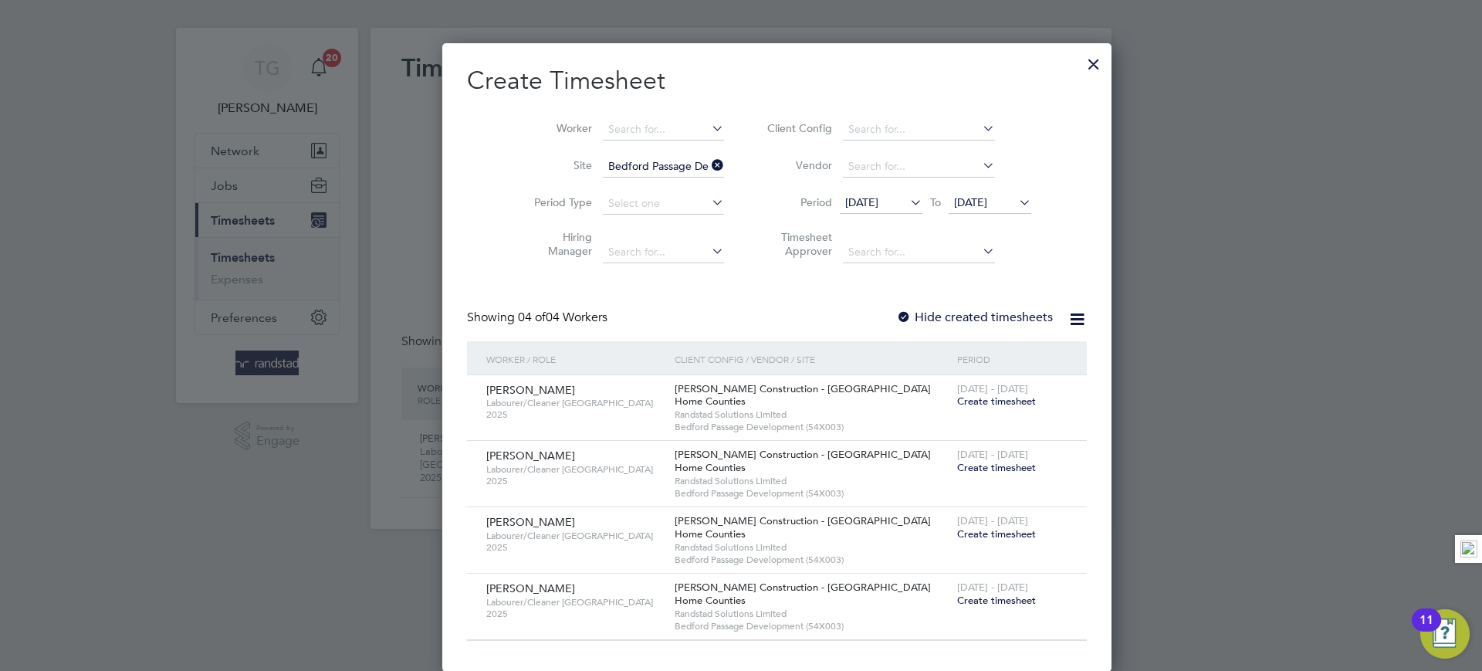
click at [896, 311] on div at bounding box center [903, 317] width 15 height 15
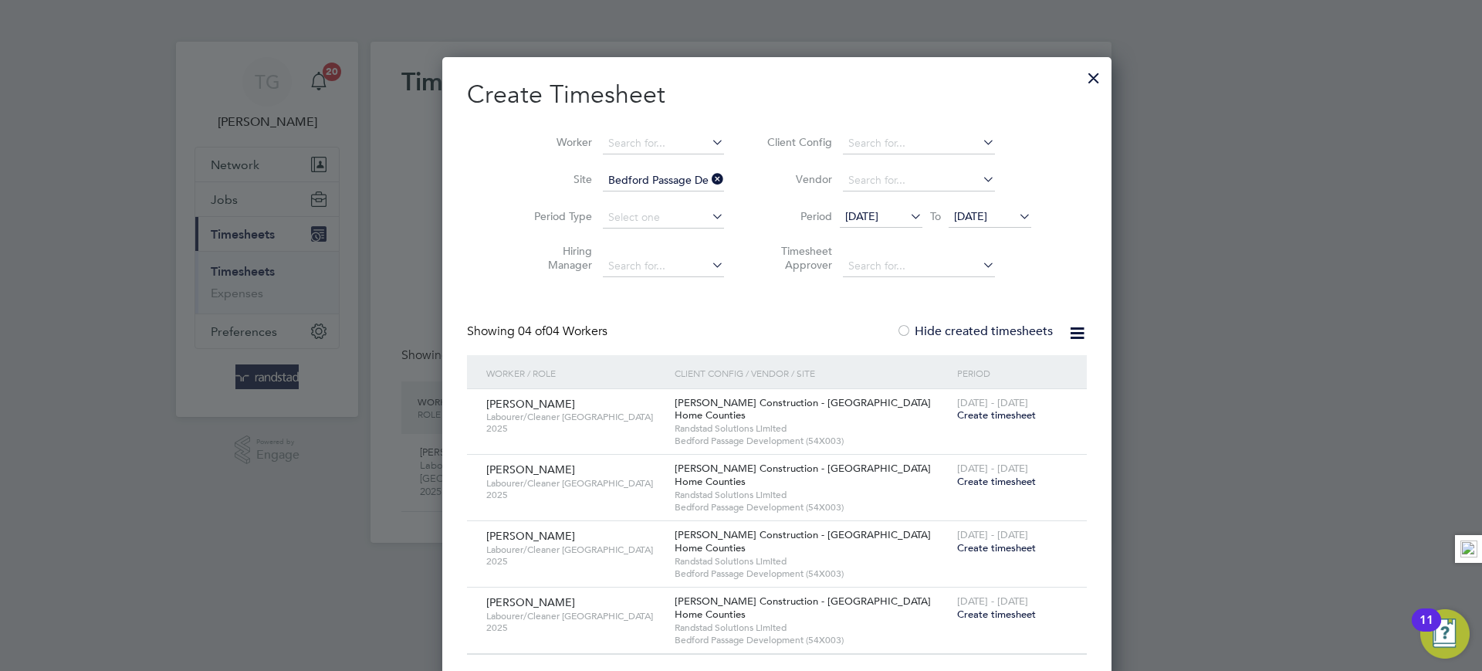
scroll to position [0, 0]
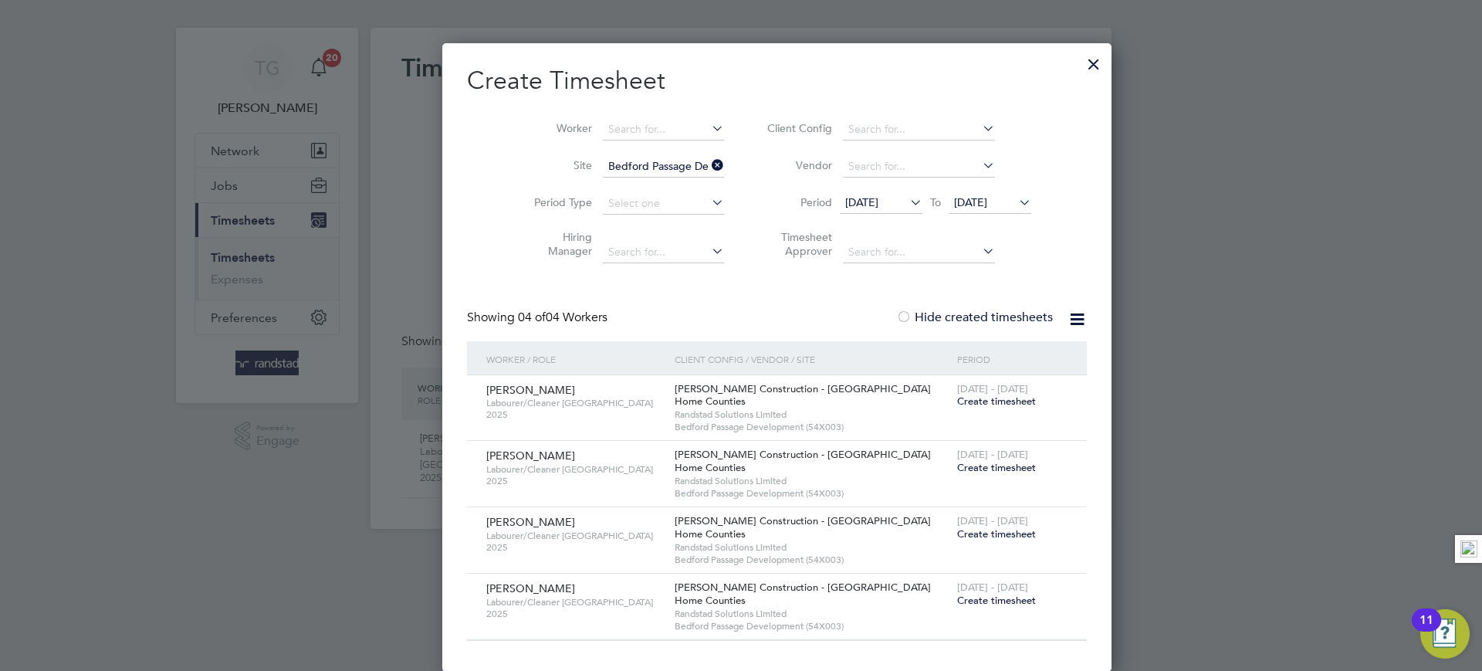
click at [957, 401] on span "Create timesheet" at bounding box center [996, 400] width 79 height 13
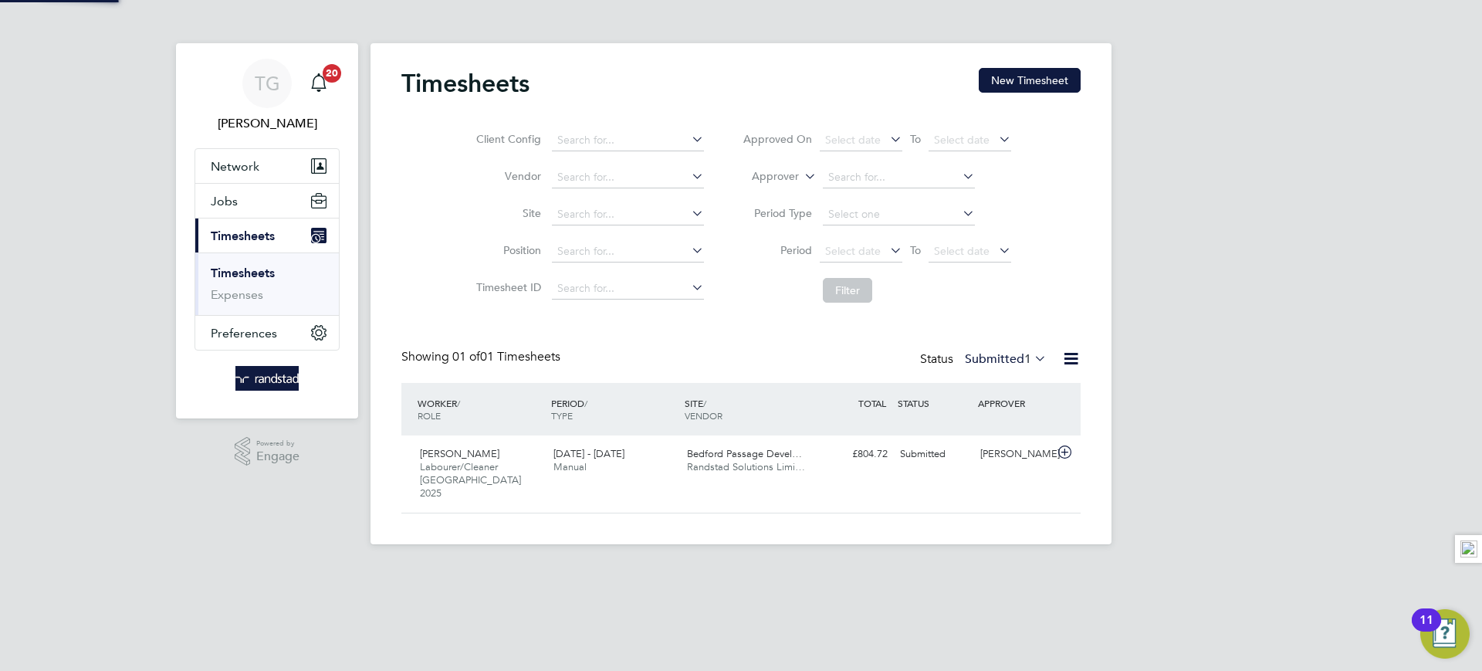
scroll to position [39, 134]
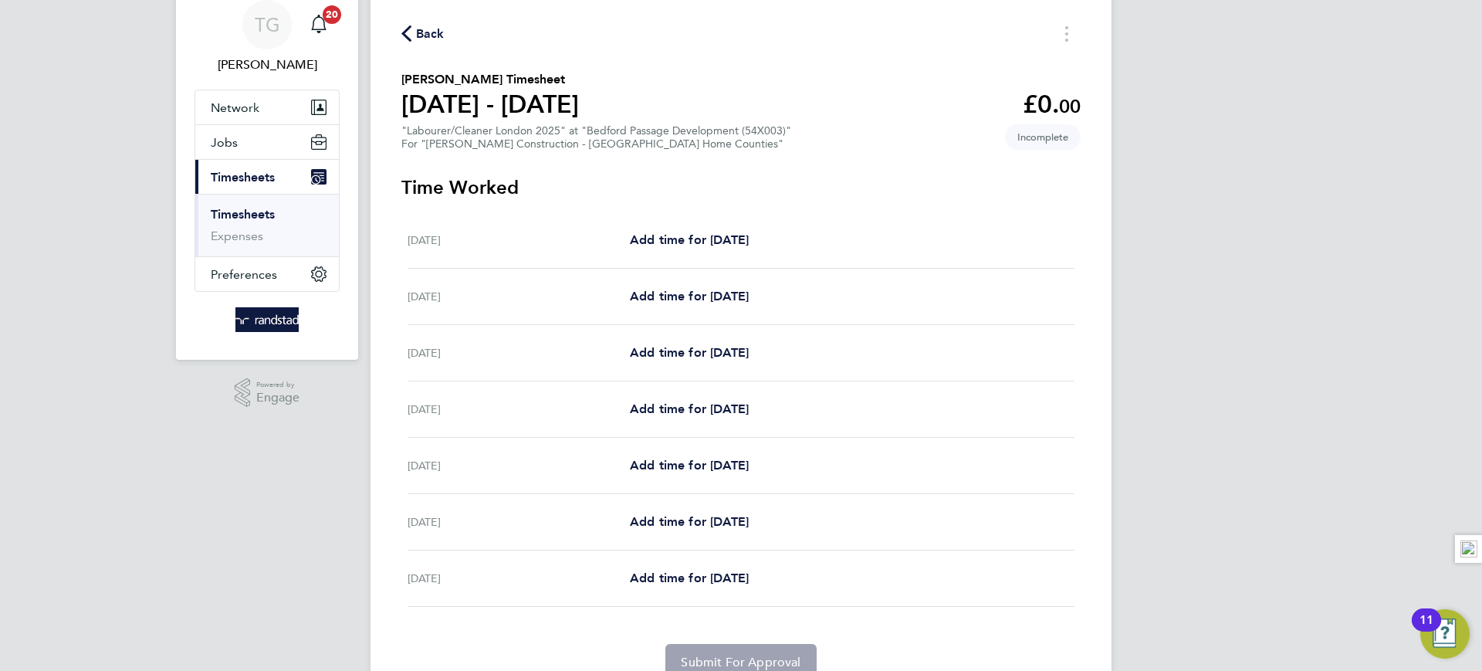
scroll to position [46, 0]
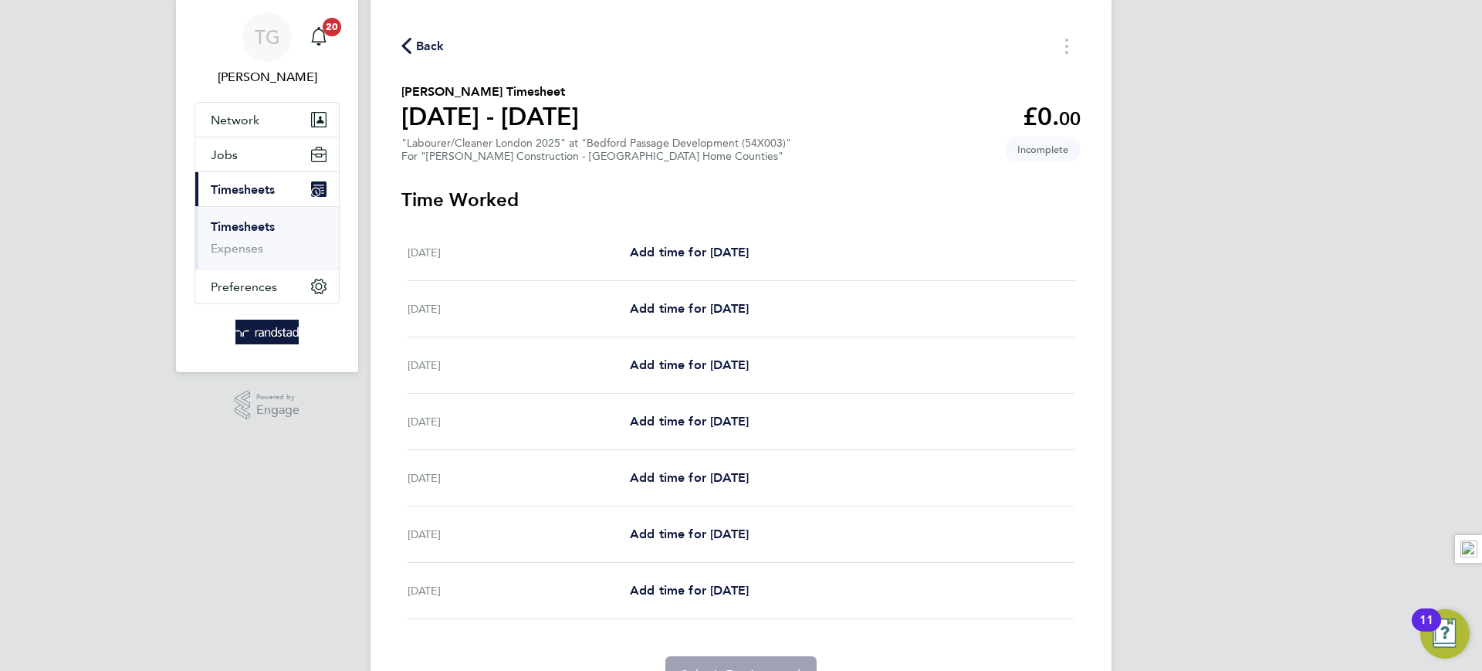
click at [845, 232] on div "Sat 16 Aug Add time for Sat 16 Aug Add time for Sat 16 Aug" at bounding box center [741, 253] width 667 height 56
click at [253, 228] on link "Timesheets" at bounding box center [243, 226] width 64 height 15
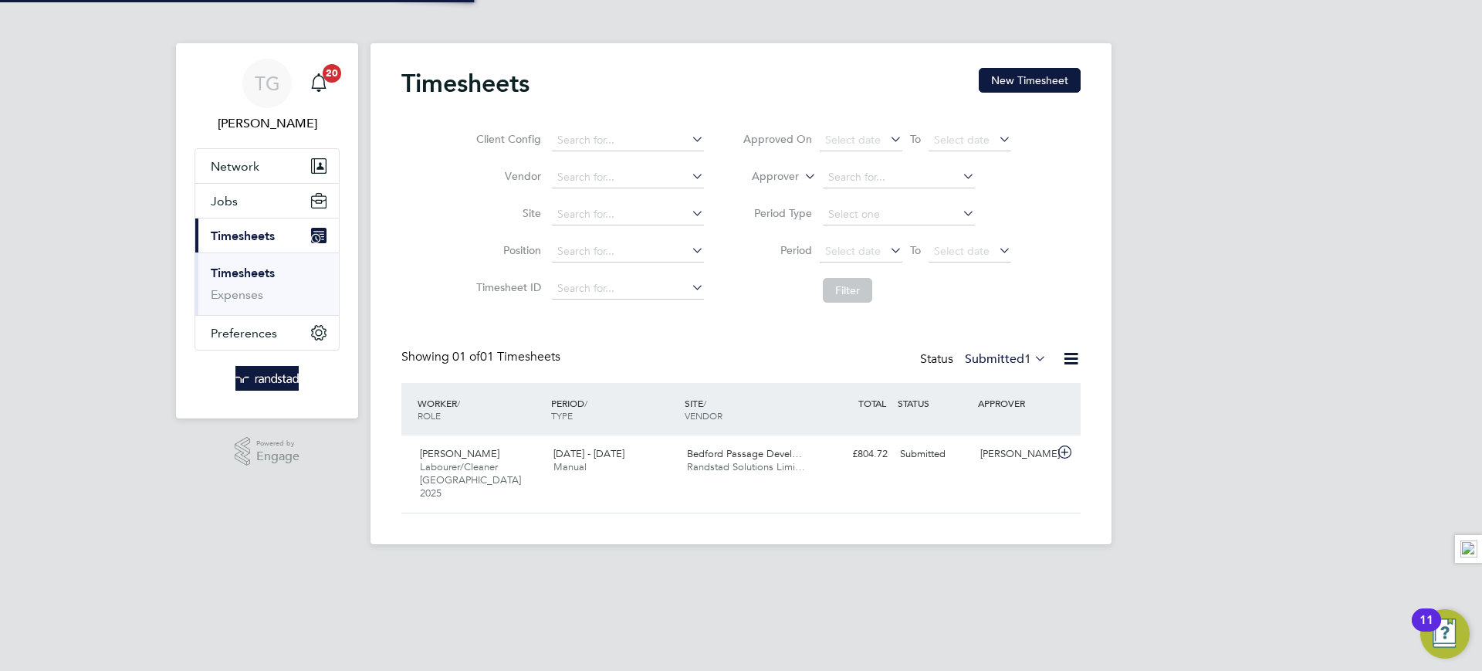
scroll to position [39, 134]
click at [1025, 82] on button "New Timesheet" at bounding box center [1030, 80] width 102 height 25
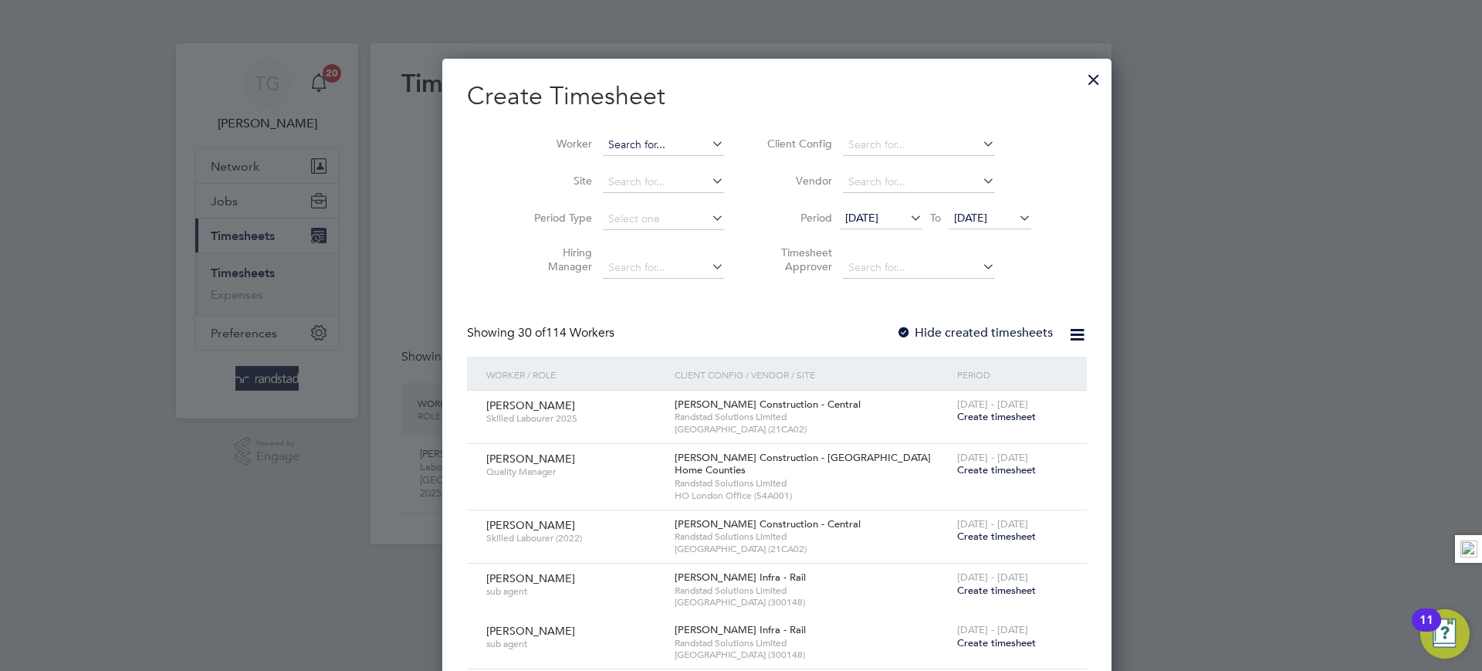
scroll to position [2993, 597]
click at [603, 147] on input at bounding box center [663, 145] width 121 height 22
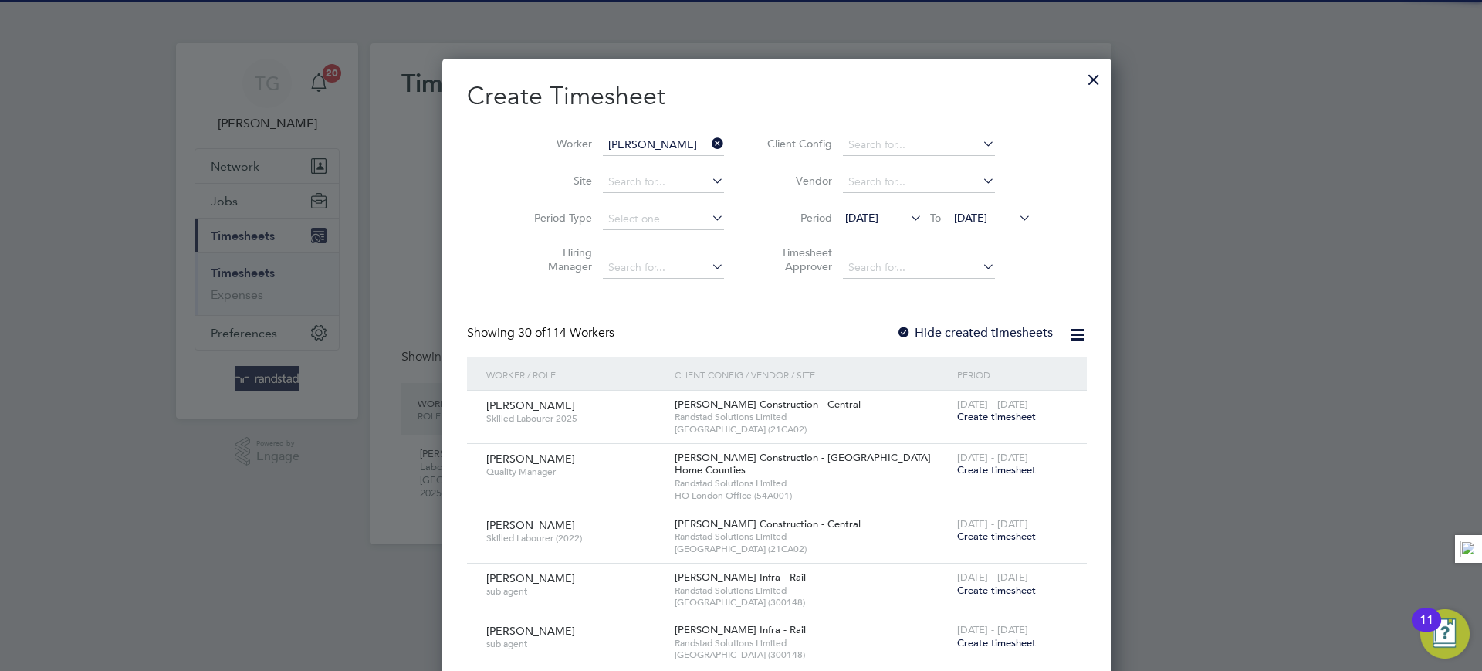
click at [665, 167] on b "Nash" at bounding box center [710, 165] width 90 height 13
type input "Paul Nash"
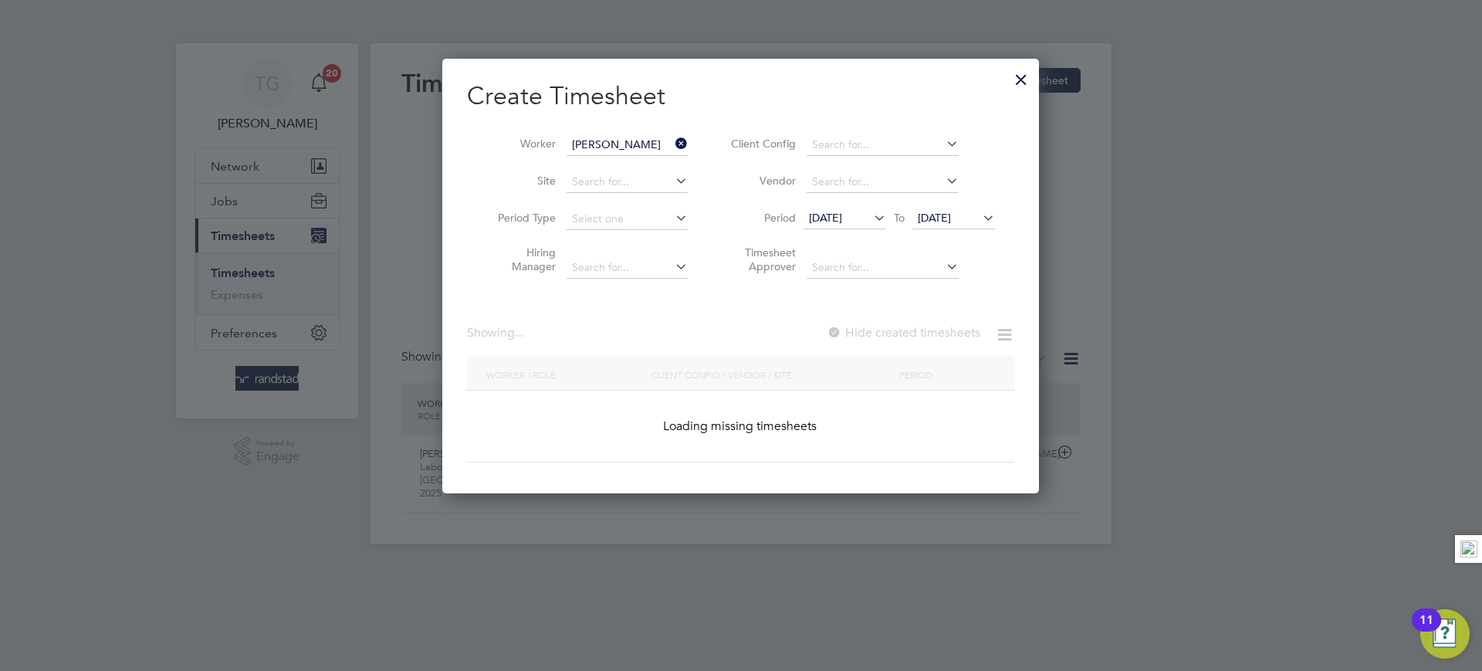
scroll to position [496, 597]
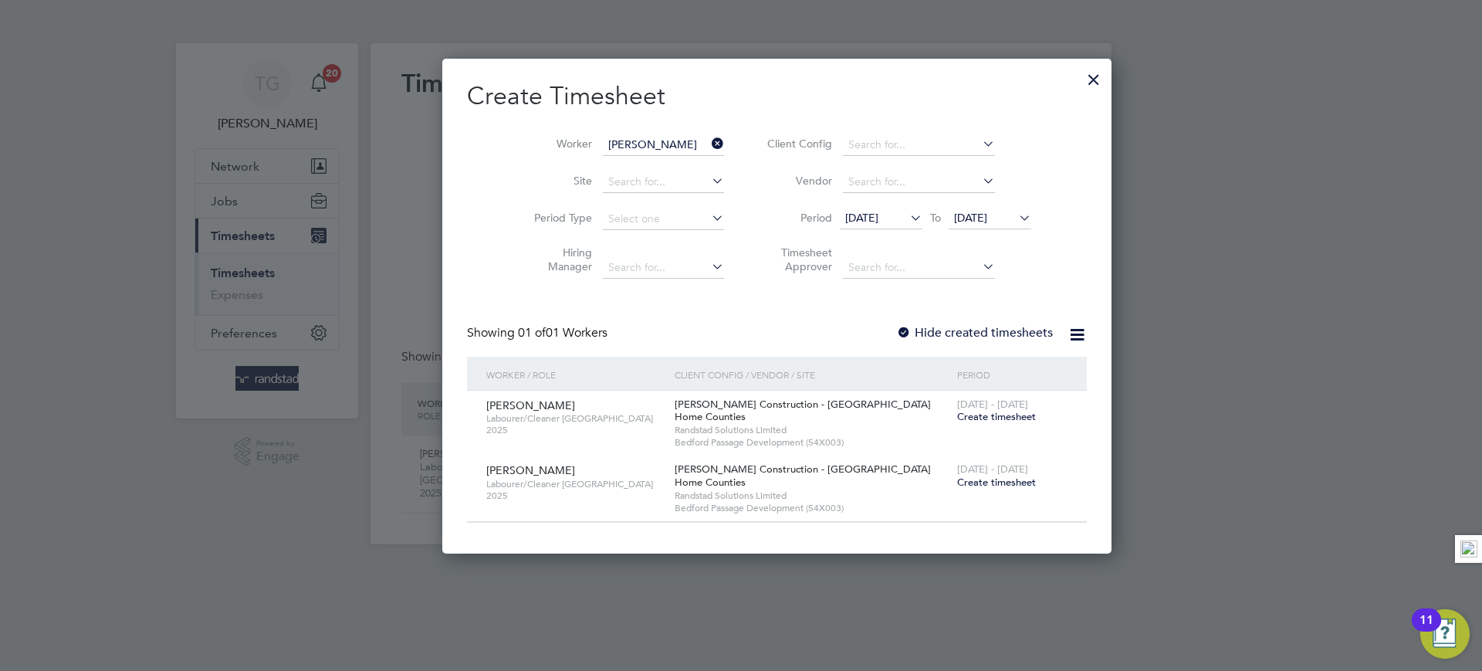
click at [1080, 82] on div at bounding box center [1094, 76] width 28 height 28
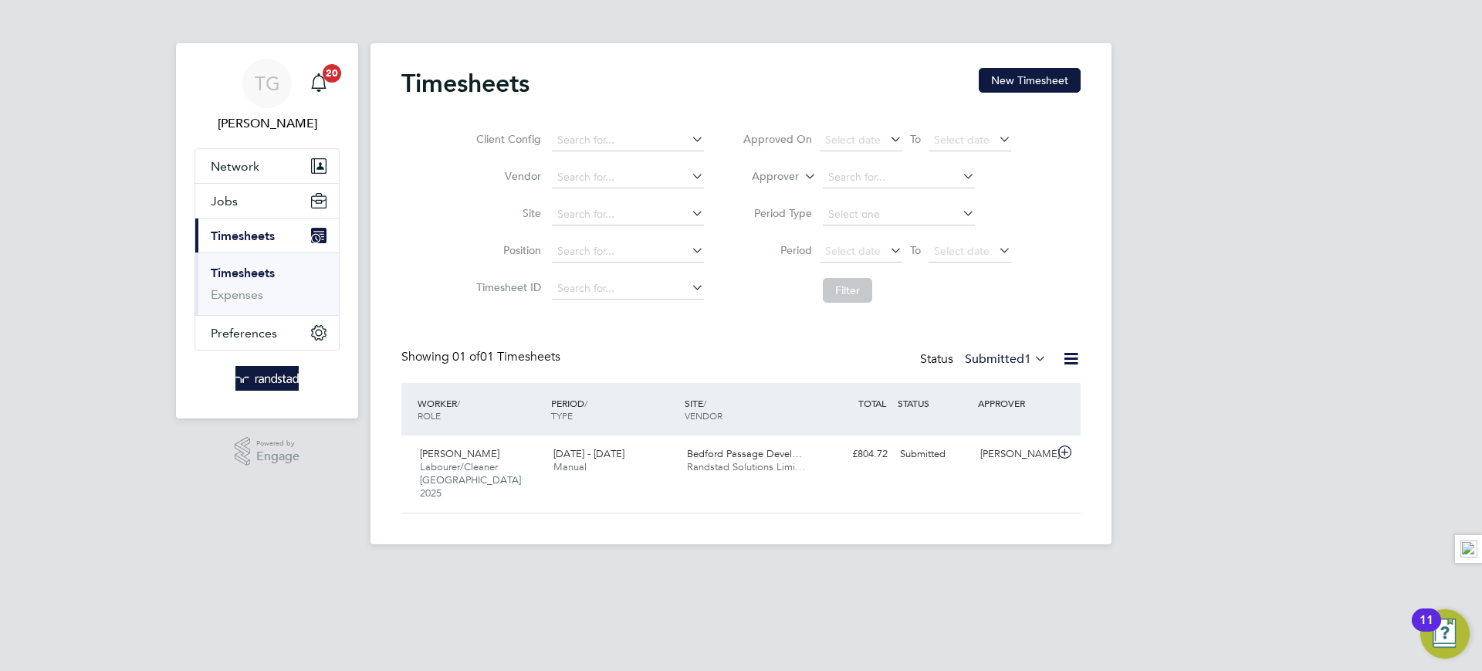
scroll to position [39, 134]
click at [587, 204] on input at bounding box center [628, 215] width 152 height 22
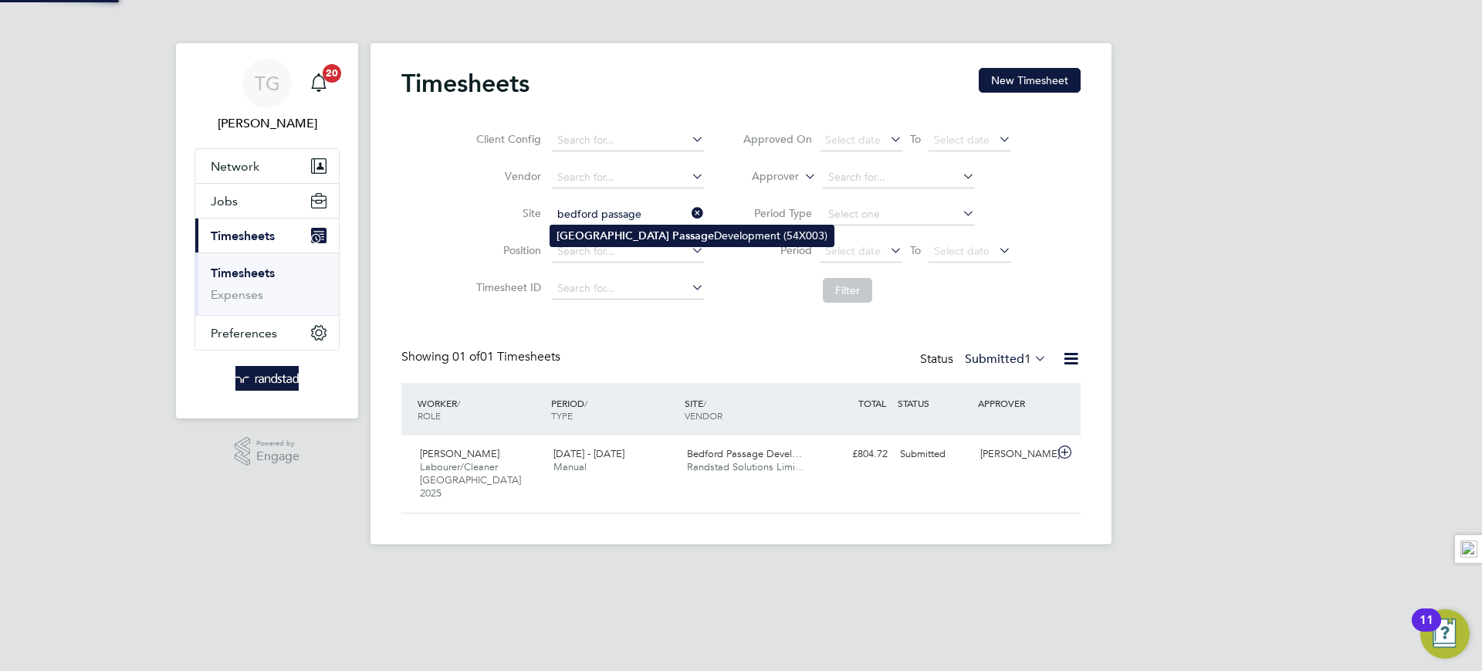
click at [631, 227] on li "Bedford Passage Development (54X003)" at bounding box center [691, 235] width 283 height 21
type input "Bedford Passage Development (54X003)"
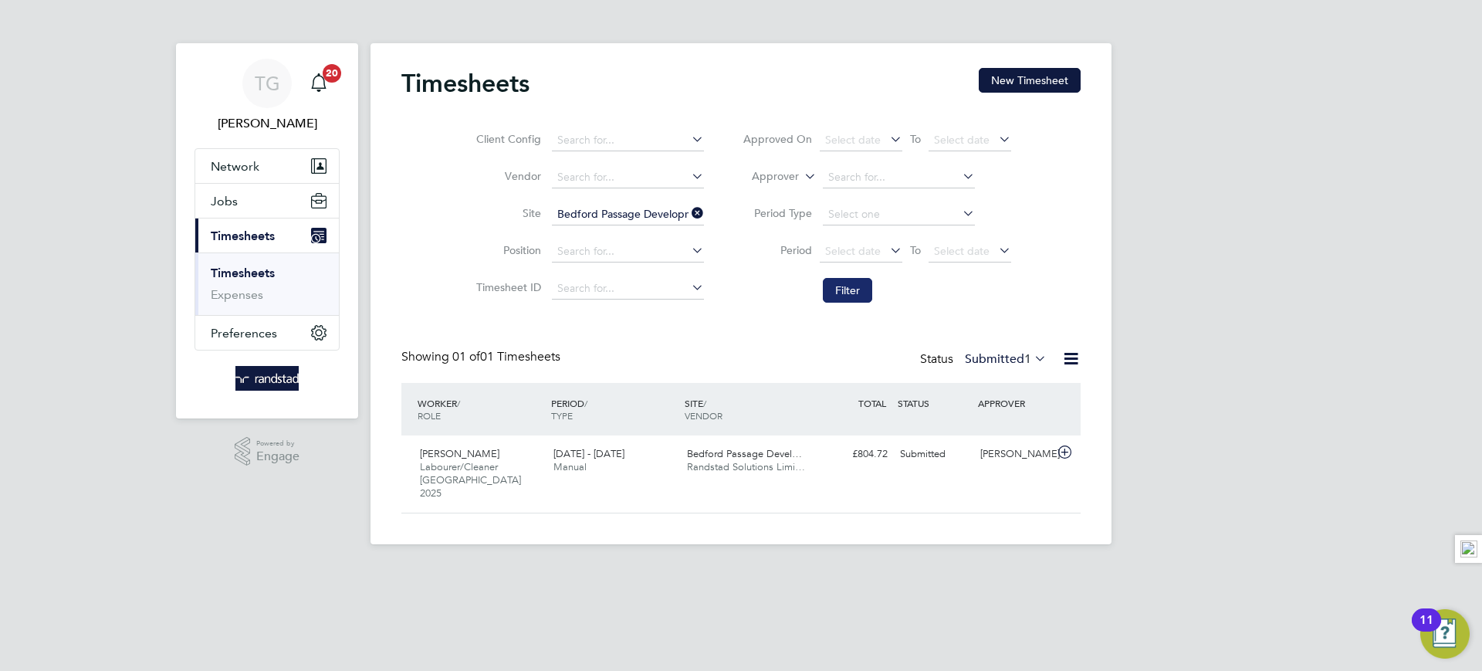
click at [852, 293] on button "Filter" at bounding box center [847, 290] width 49 height 25
click at [689, 211] on icon at bounding box center [689, 213] width 0 height 22
click at [990, 77] on button "New Timesheet" at bounding box center [1030, 80] width 102 height 25
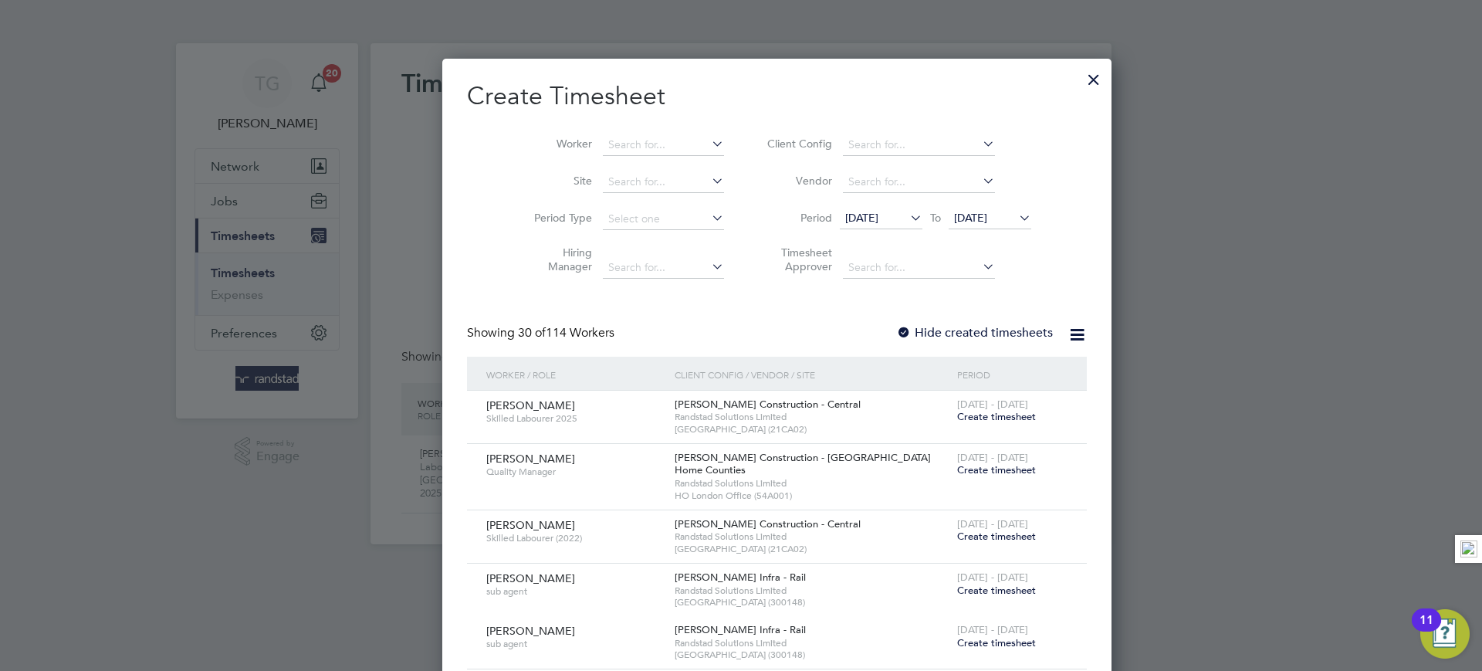
scroll to position [2993, 597]
click at [611, 133] on li "Worker" at bounding box center [623, 145] width 240 height 37
click at [603, 152] on input at bounding box center [663, 145] width 121 height 22
click at [603, 180] on input at bounding box center [663, 182] width 121 height 22
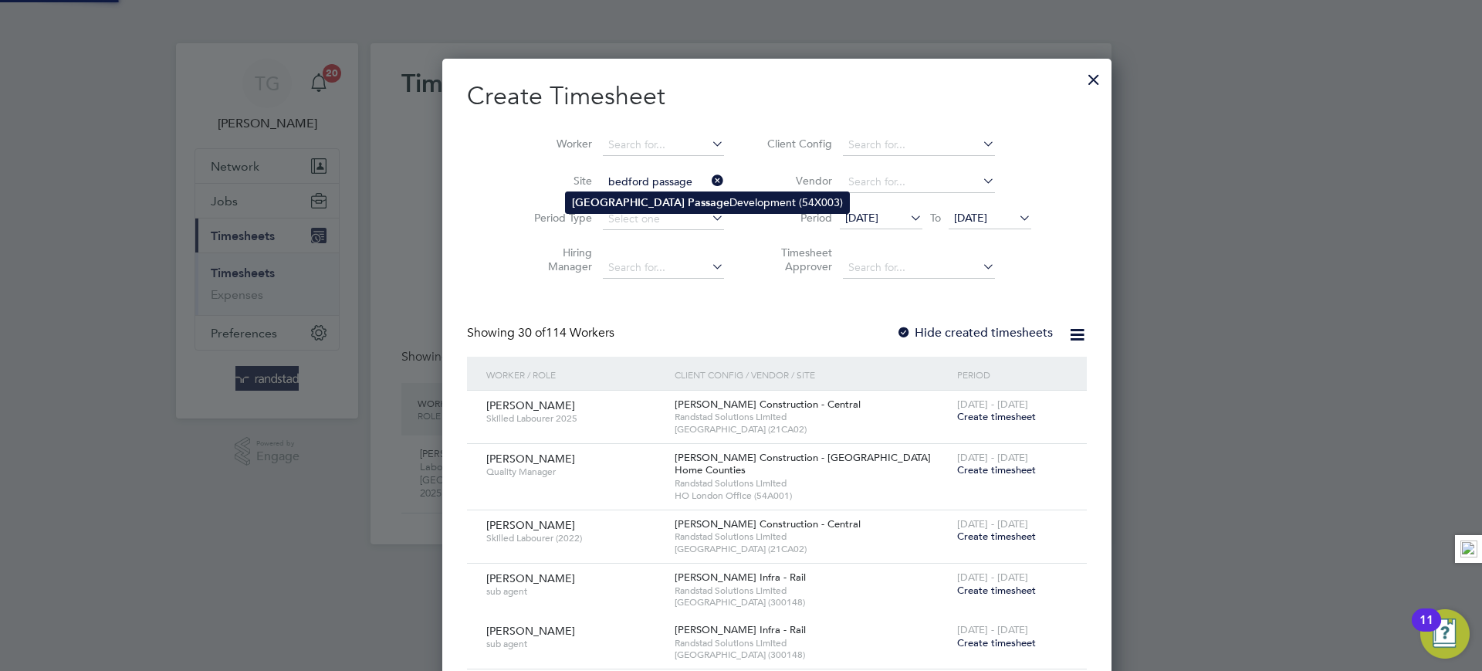
click at [688, 201] on b "Passage" at bounding box center [709, 202] width 42 height 13
type input "Bedford Passage Development (54X003)"
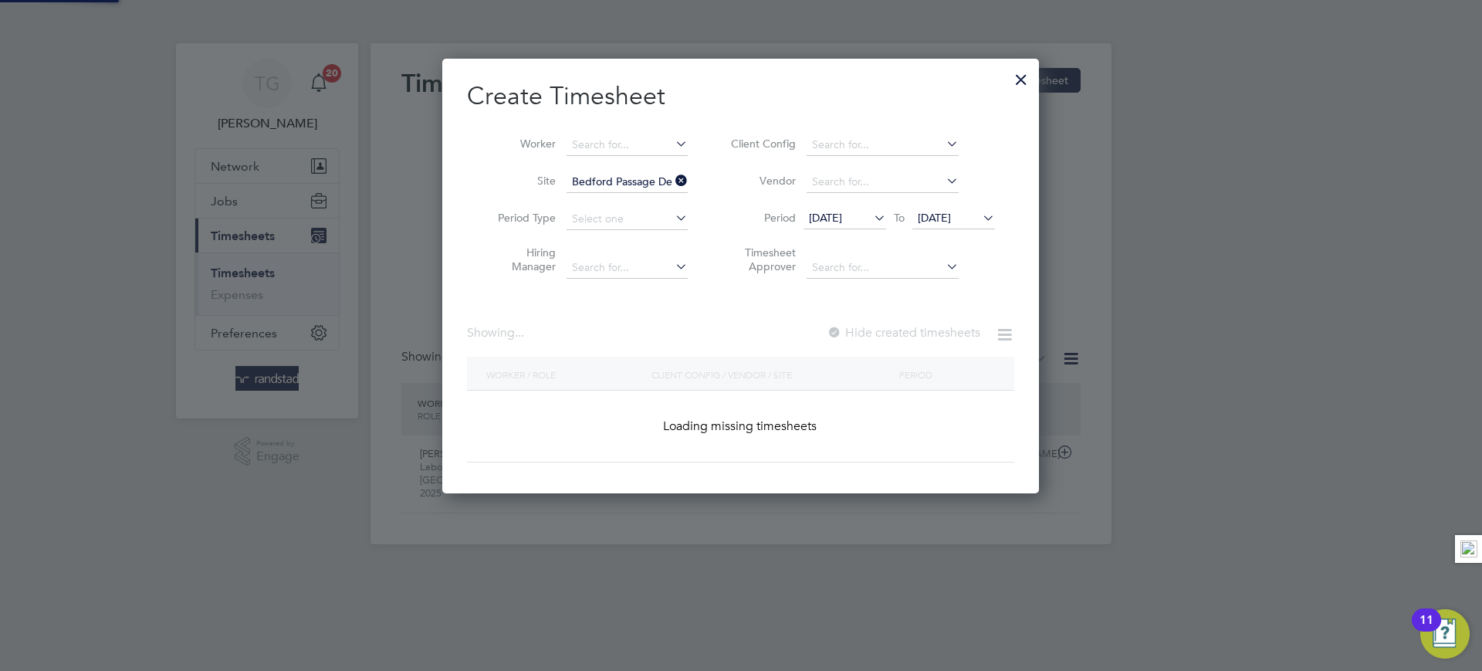
scroll to position [8, 8]
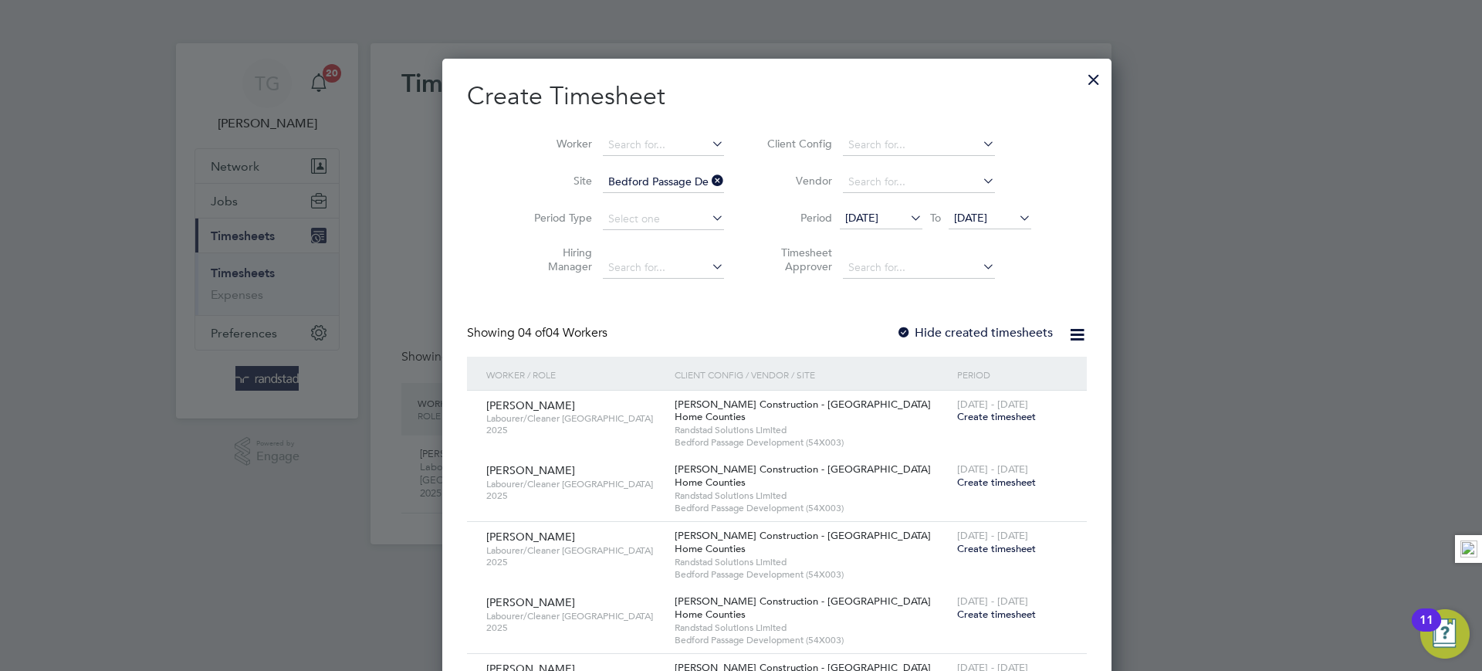
click at [1080, 76] on div at bounding box center [1094, 76] width 28 height 28
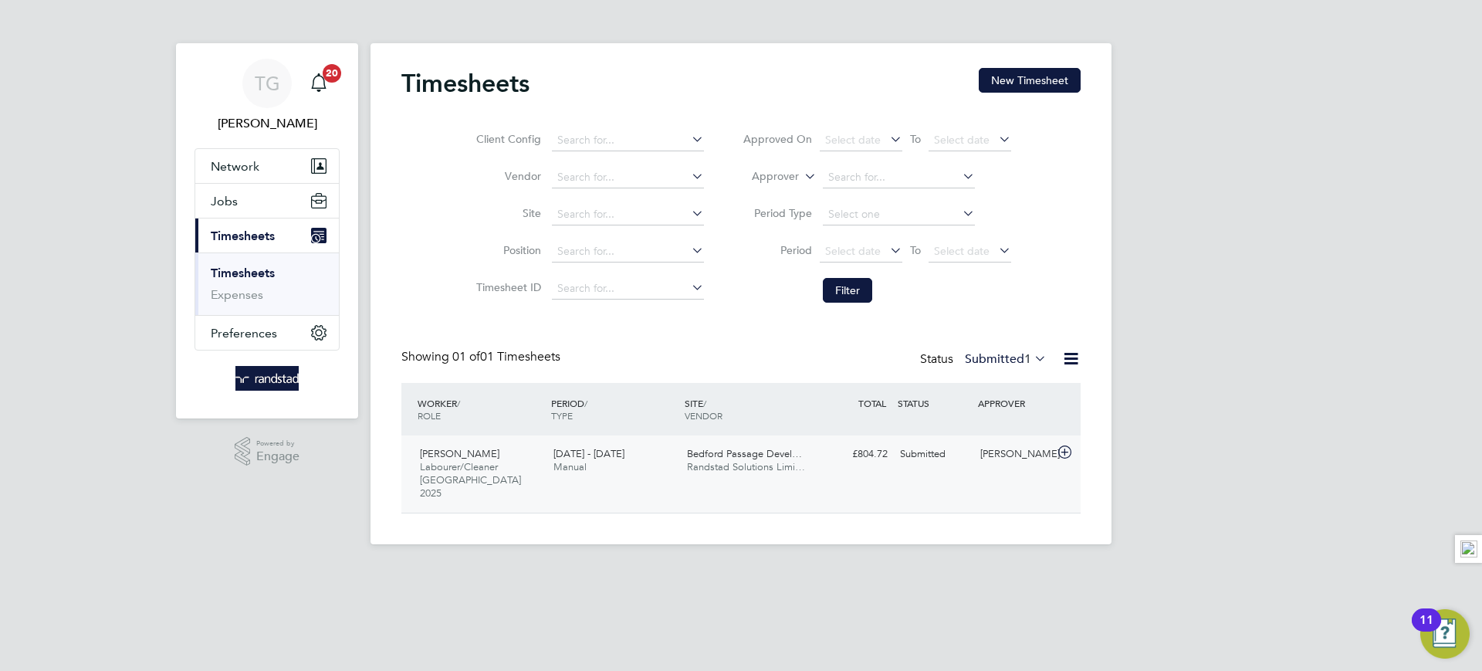
click at [724, 472] on span "Randstad Solutions Limi…" at bounding box center [746, 466] width 118 height 13
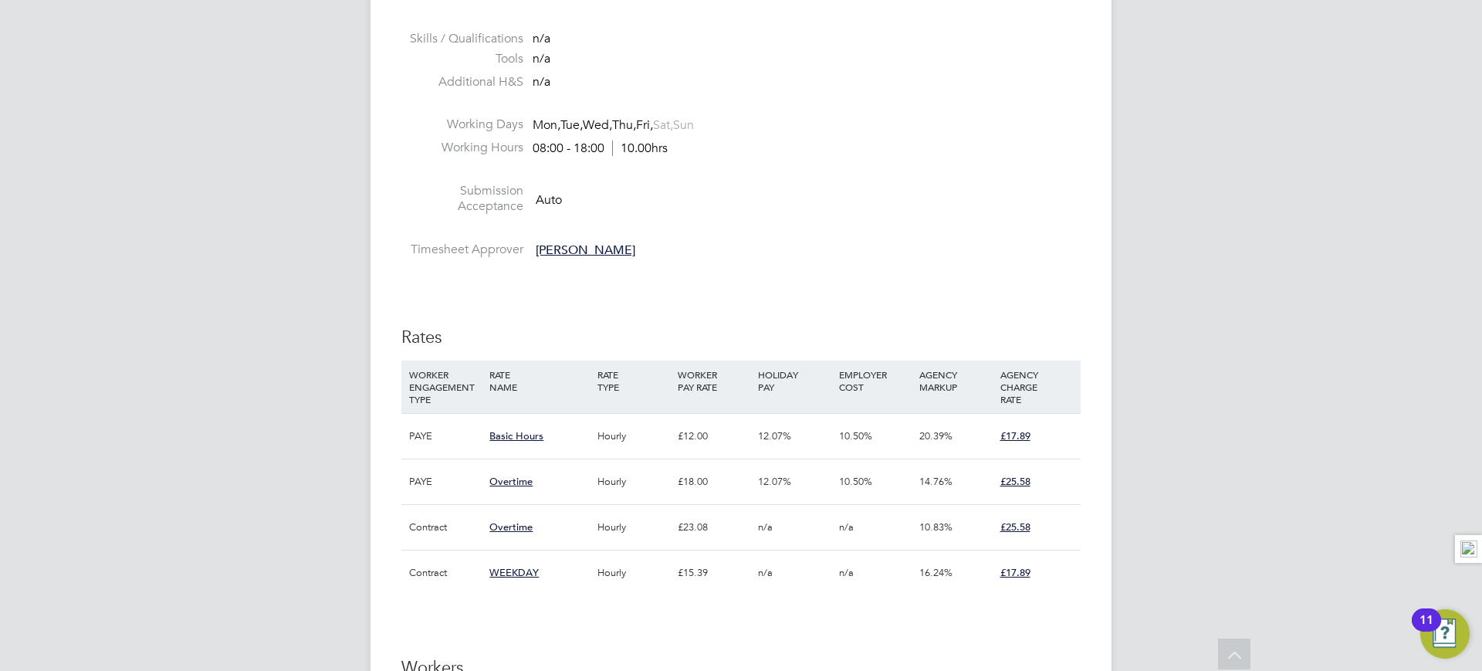
scroll to position [895, 0]
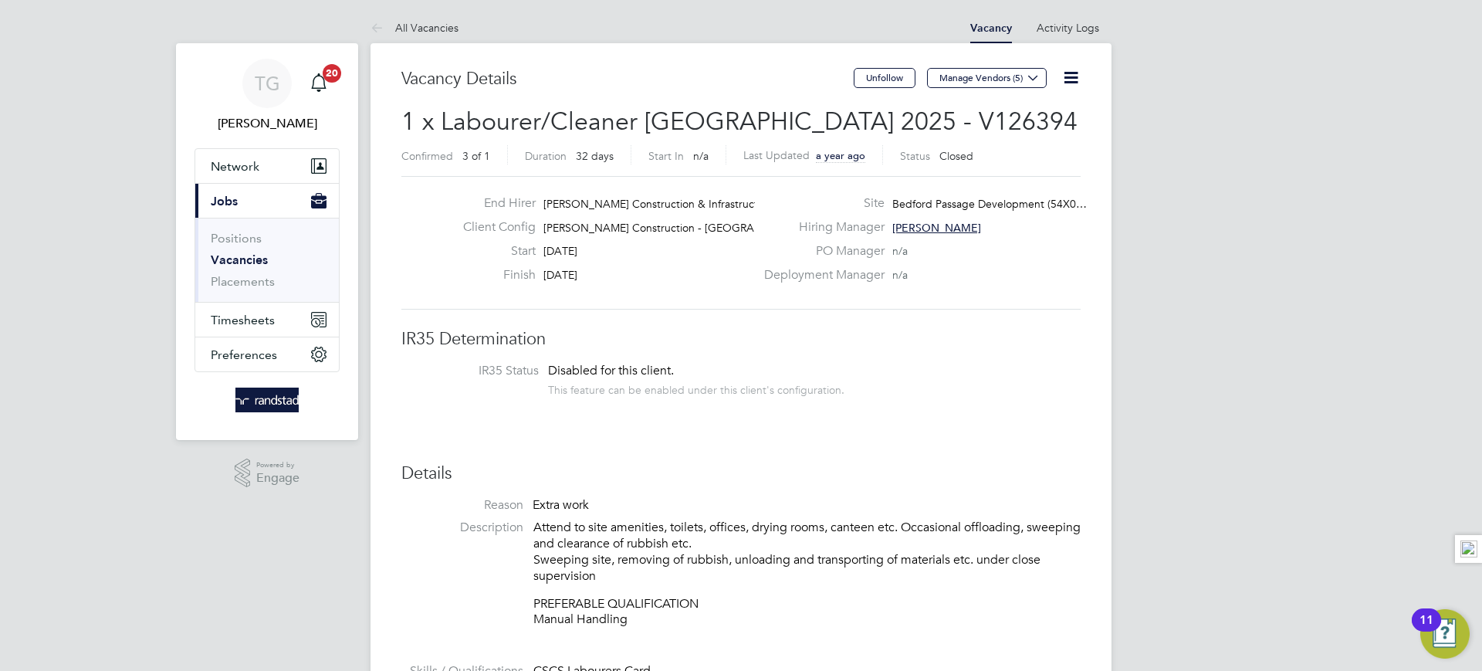
click at [1071, 75] on icon at bounding box center [1070, 77] width 19 height 19
click at [1081, 71] on icon at bounding box center [1070, 77] width 19 height 19
click at [1034, 131] on li "Update Status" at bounding box center [1034, 136] width 90 height 22
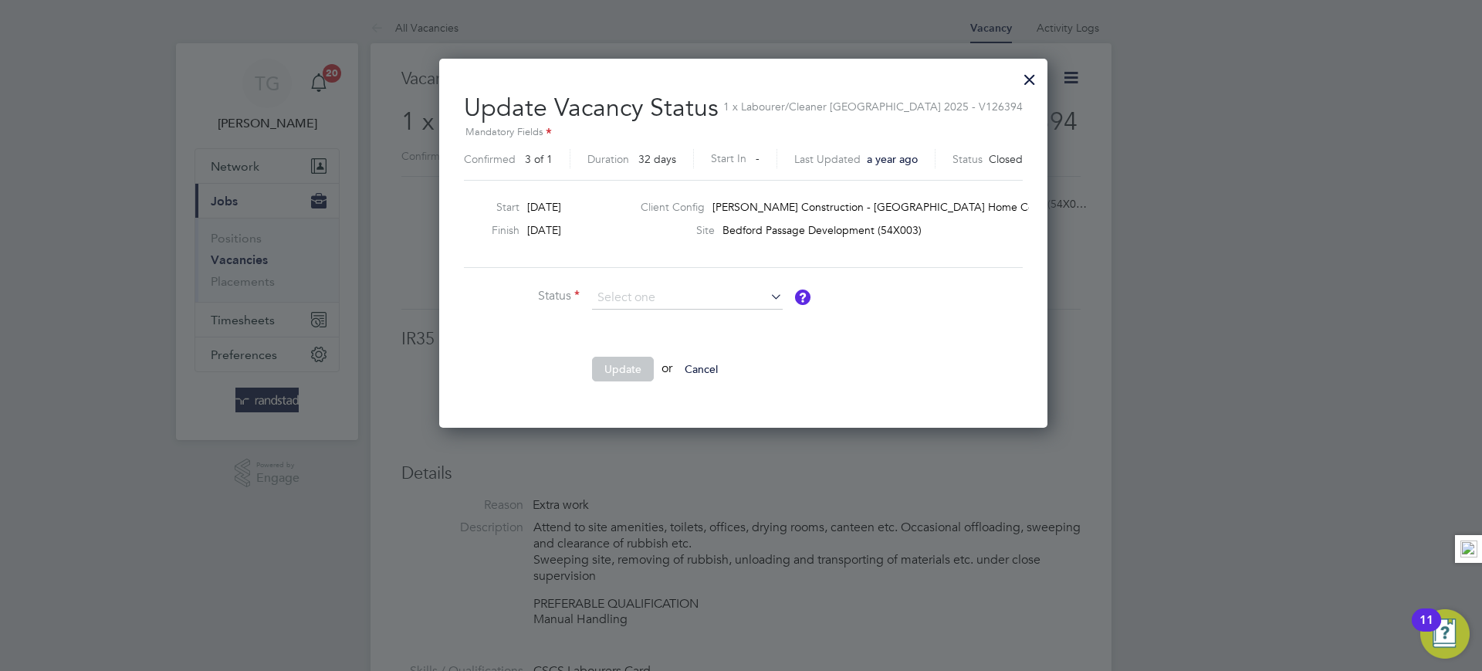
click at [660, 316] on li "Open" at bounding box center [687, 319] width 192 height 20
type input "Open"
click at [630, 363] on button "Update" at bounding box center [623, 369] width 62 height 25
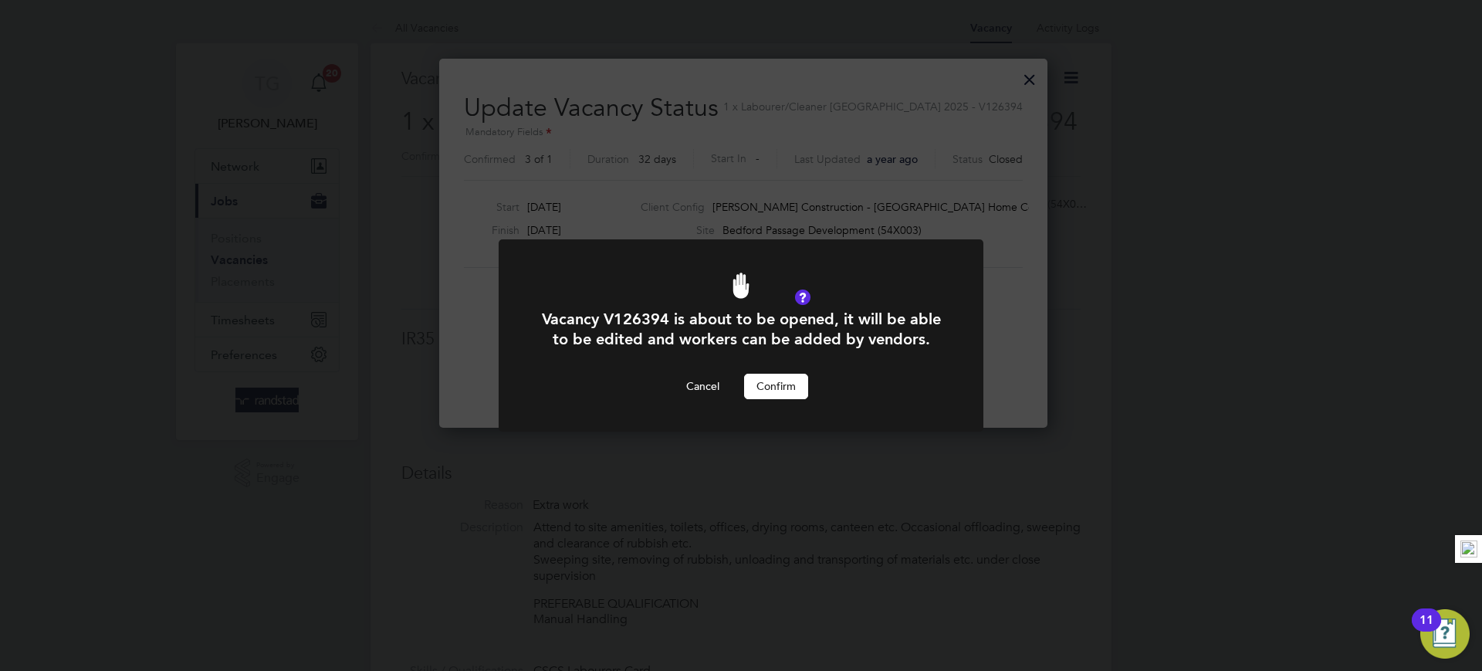
click at [787, 385] on button "Confirm" at bounding box center [776, 386] width 64 height 25
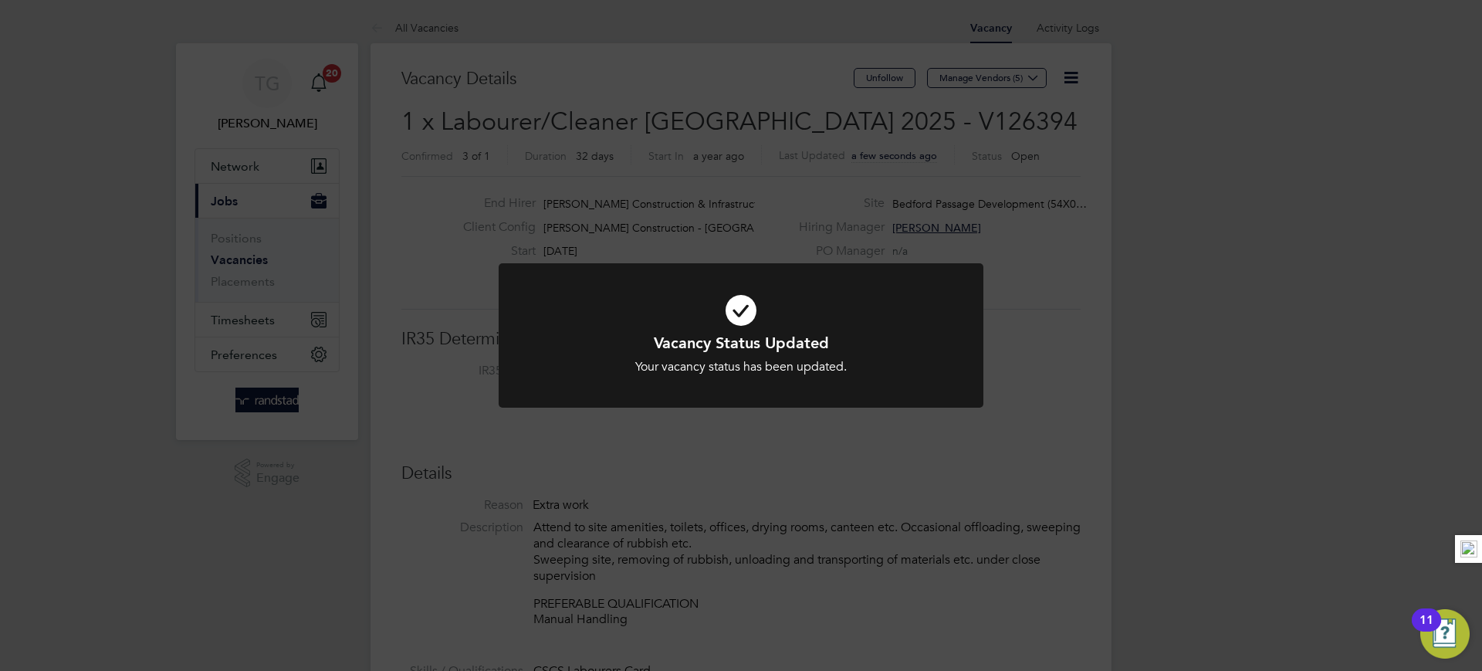
click at [1043, 295] on div "Vacancy Status Updated Your vacancy status has been updated. Cancel Okay" at bounding box center [741, 335] width 1482 height 671
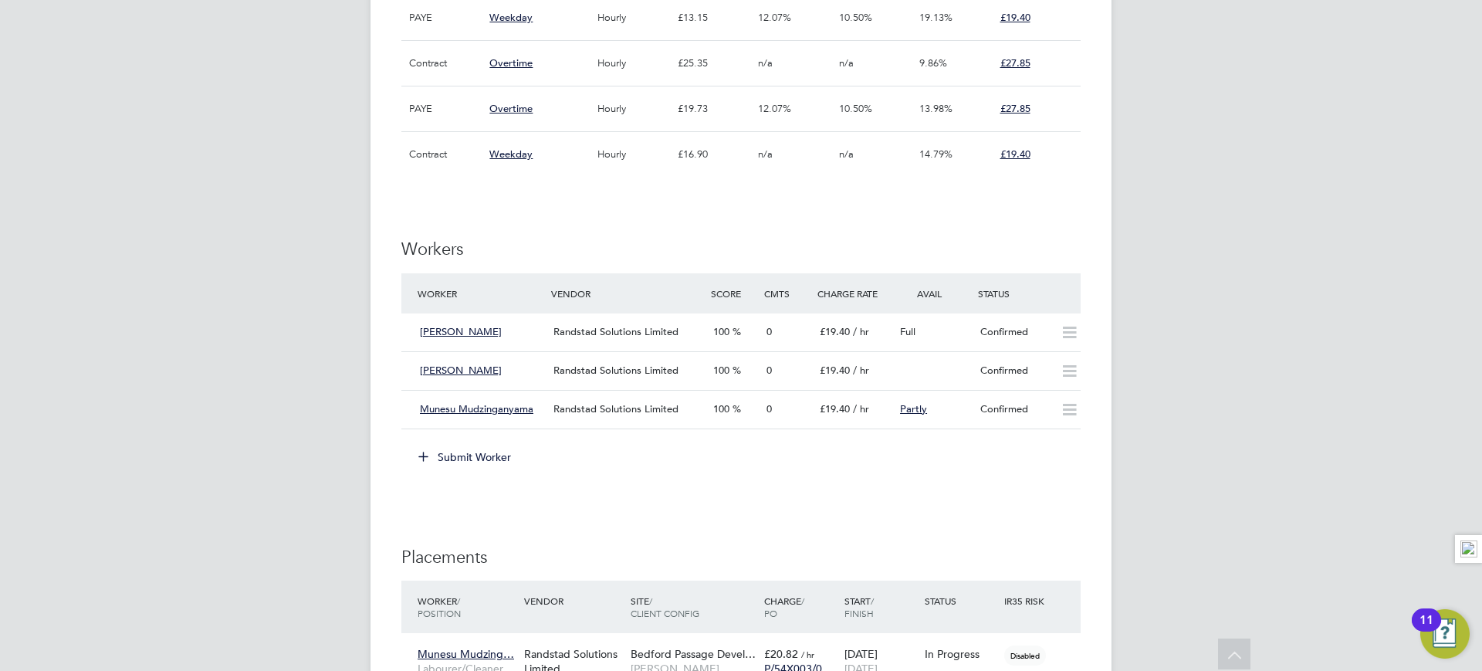
click at [476, 452] on button "Submit Worker" at bounding box center [466, 457] width 116 height 25
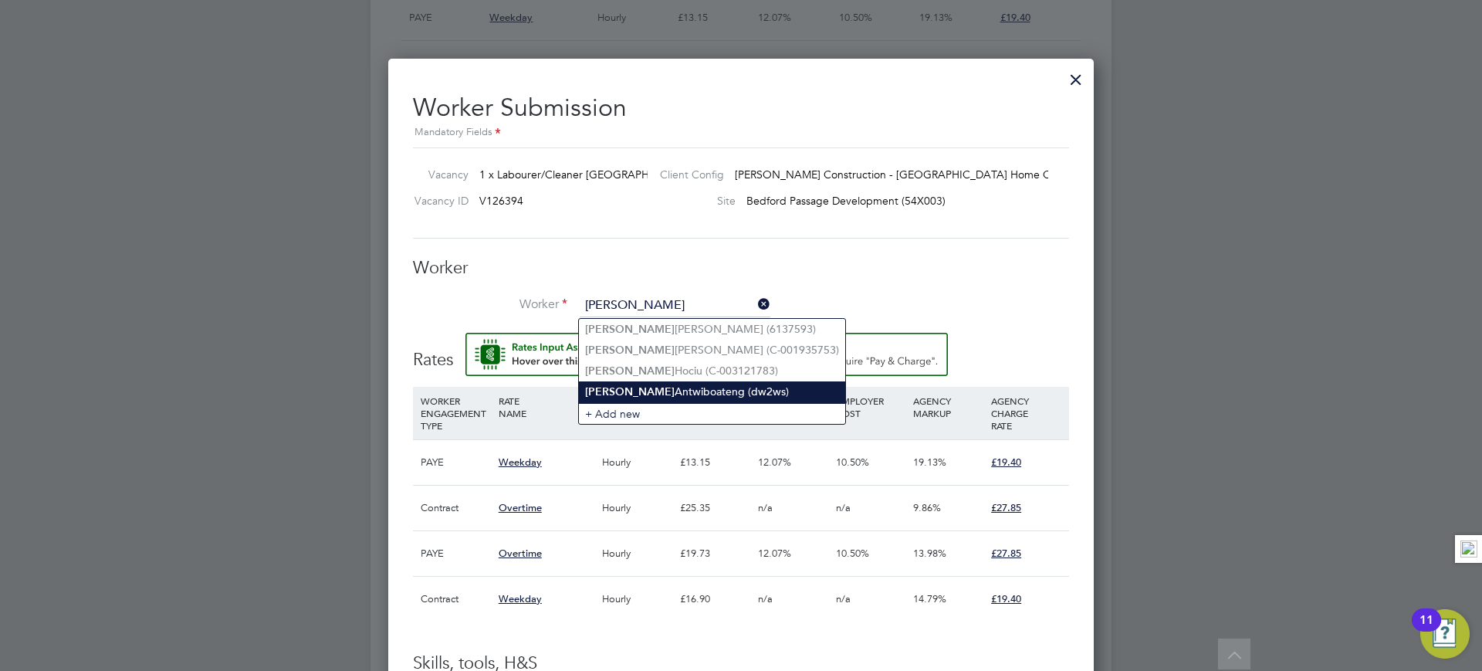
click at [672, 382] on li "Clement Antwiboateng (dw2ws)" at bounding box center [712, 391] width 266 height 21
type input "Clement Antwiboateng (dw2ws)"
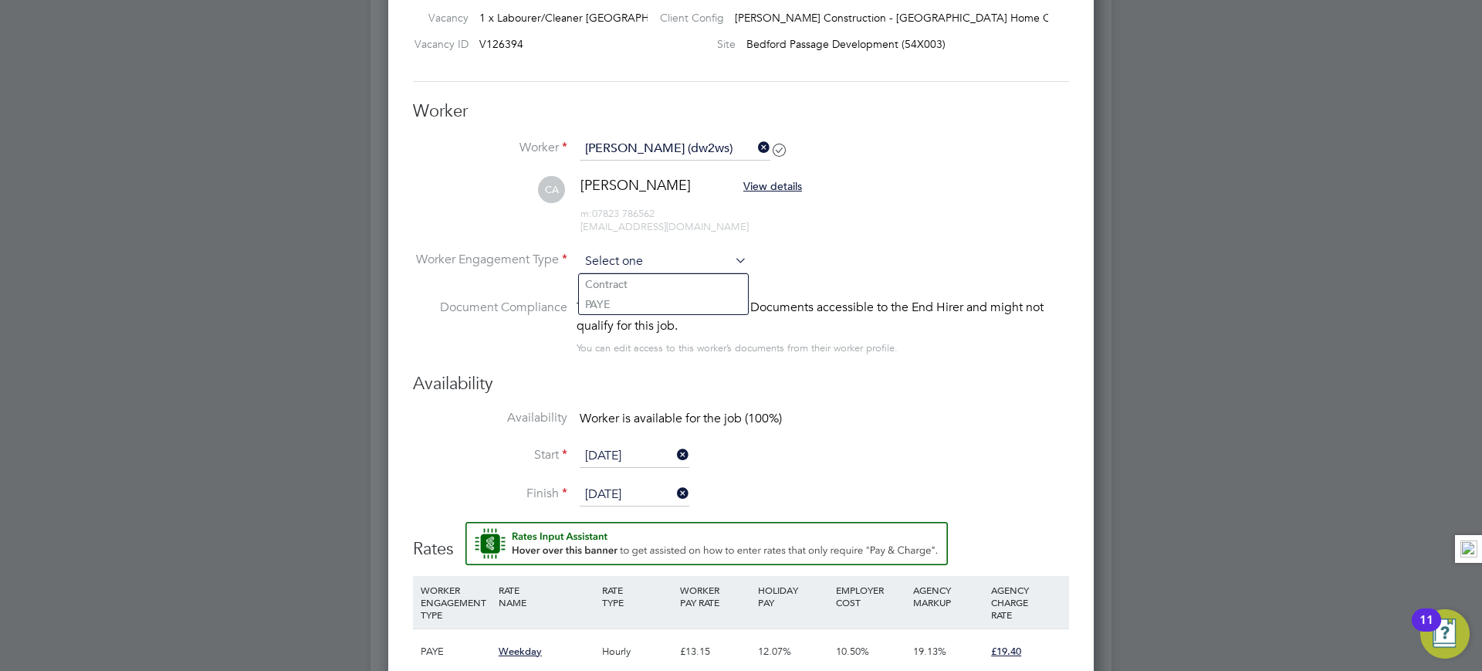
click at [642, 259] on input at bounding box center [663, 261] width 167 height 23
click at [622, 300] on li "PAYE" at bounding box center [663, 304] width 169 height 20
type input "PAYE"
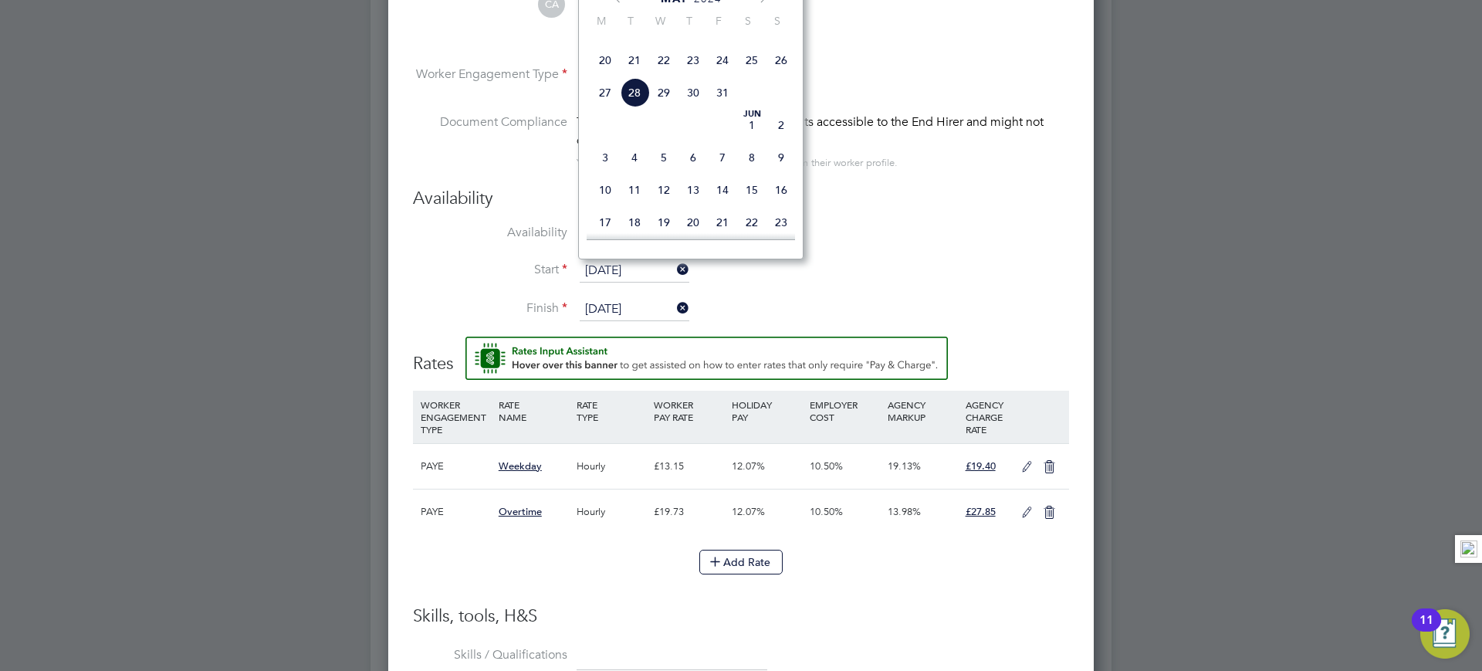
click at [658, 269] on input "28 May 2024" at bounding box center [635, 270] width 110 height 23
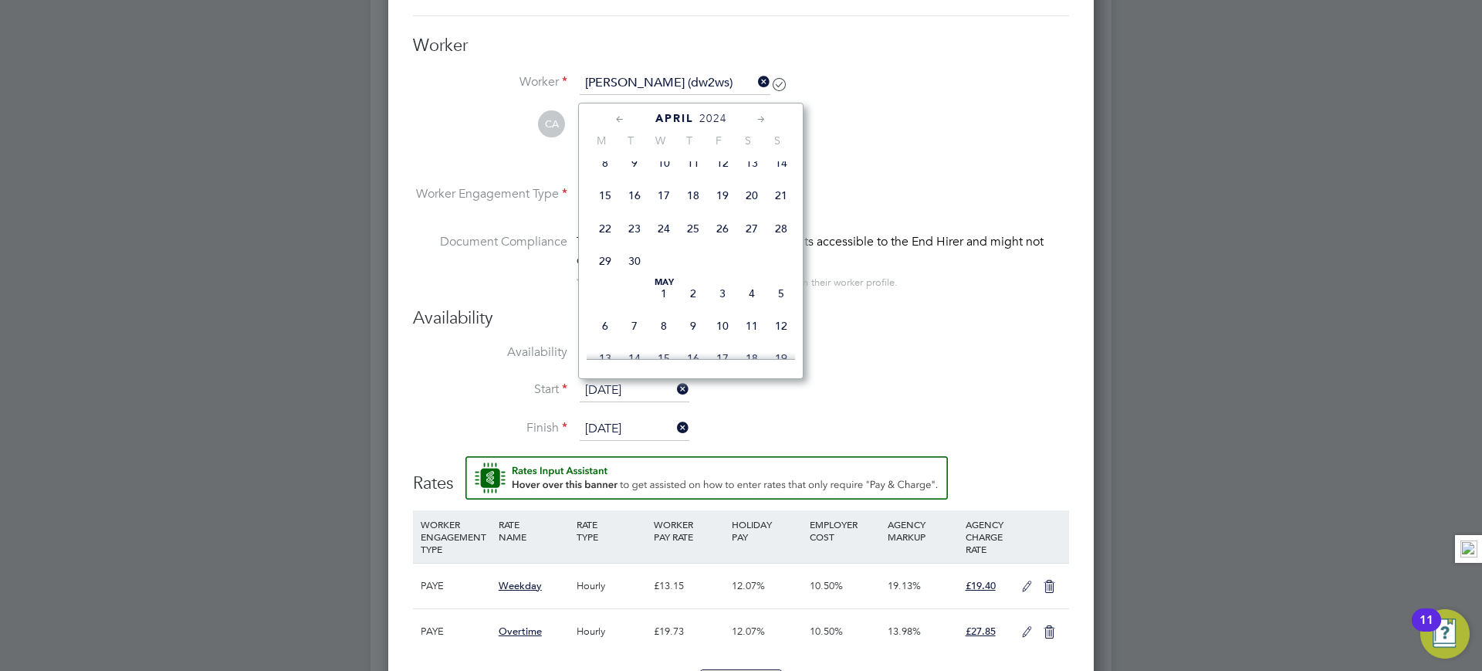
click at [755, 117] on icon at bounding box center [761, 119] width 15 height 17
click at [705, 119] on span "2024" at bounding box center [708, 118] width 28 height 13
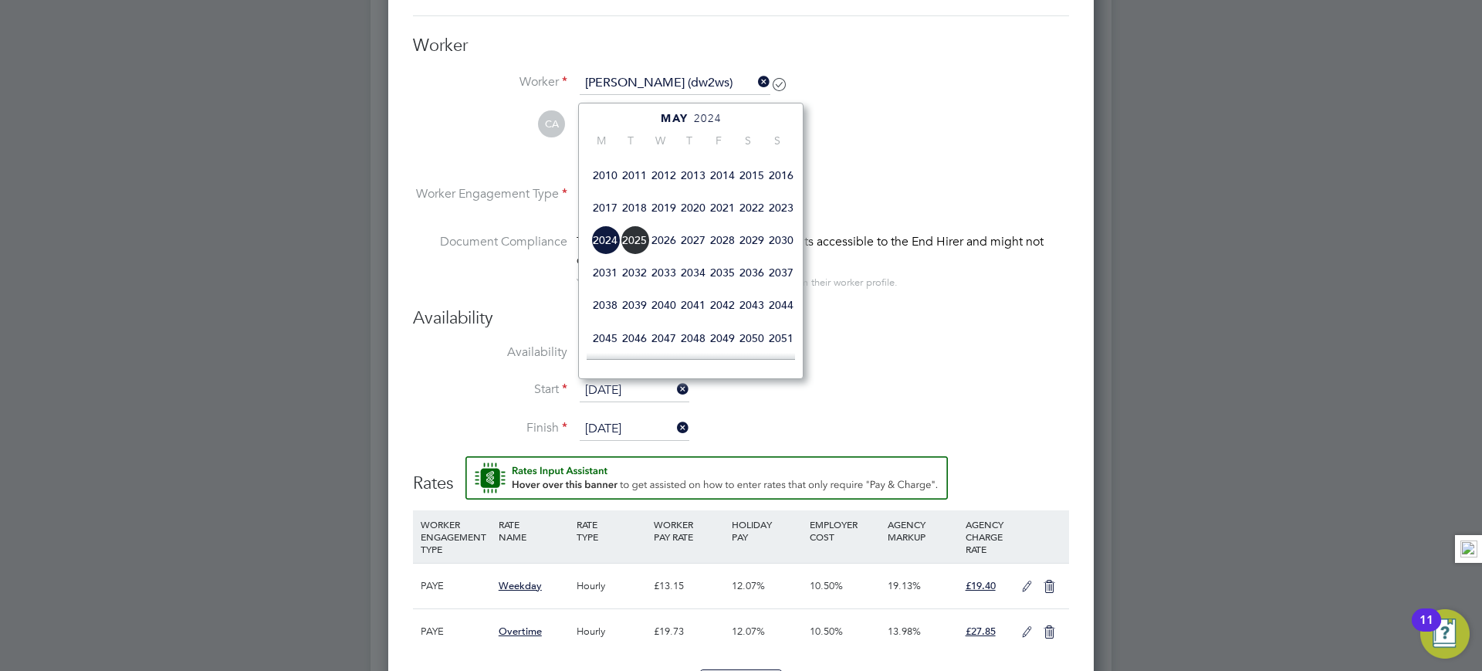
click at [636, 255] on span "2025" at bounding box center [634, 239] width 29 height 29
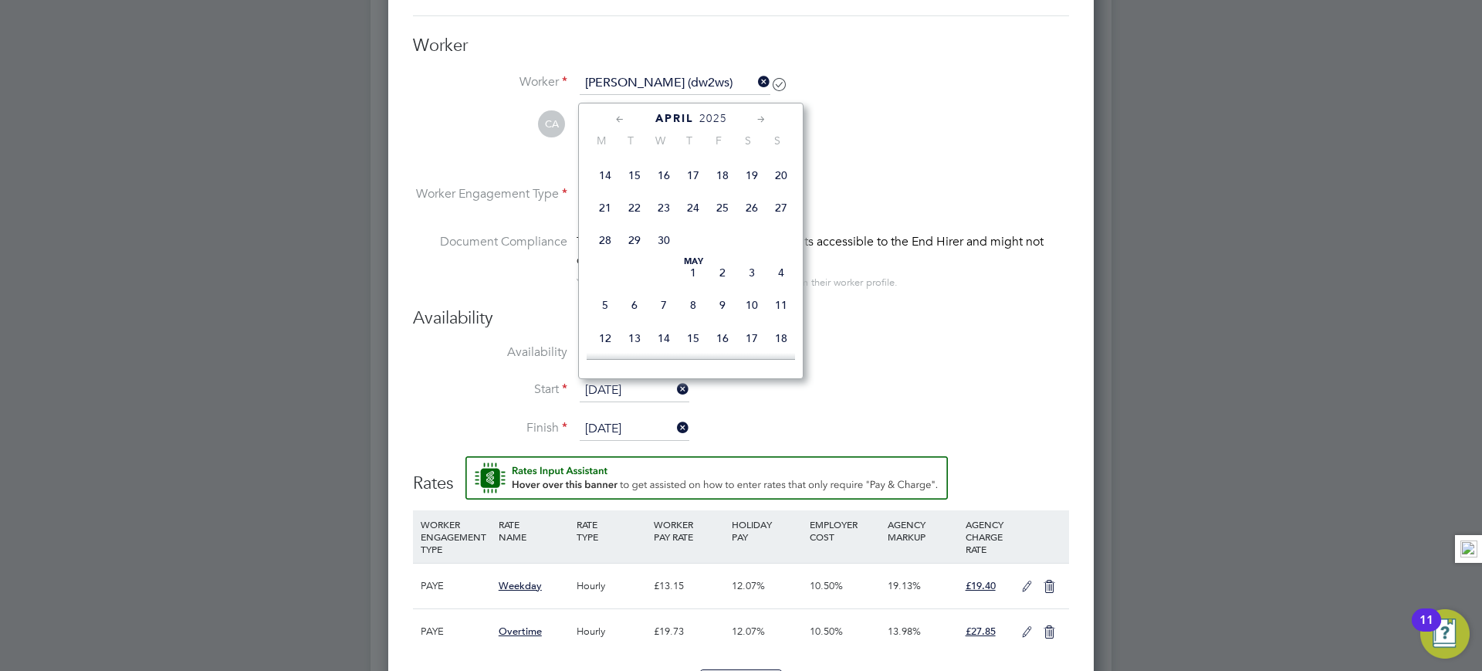
click at [761, 113] on icon at bounding box center [761, 119] width 15 height 17
click at [760, 114] on icon at bounding box center [761, 119] width 15 height 17
click at [760, 116] on icon at bounding box center [761, 119] width 15 height 17
click at [759, 116] on icon at bounding box center [761, 119] width 15 height 17
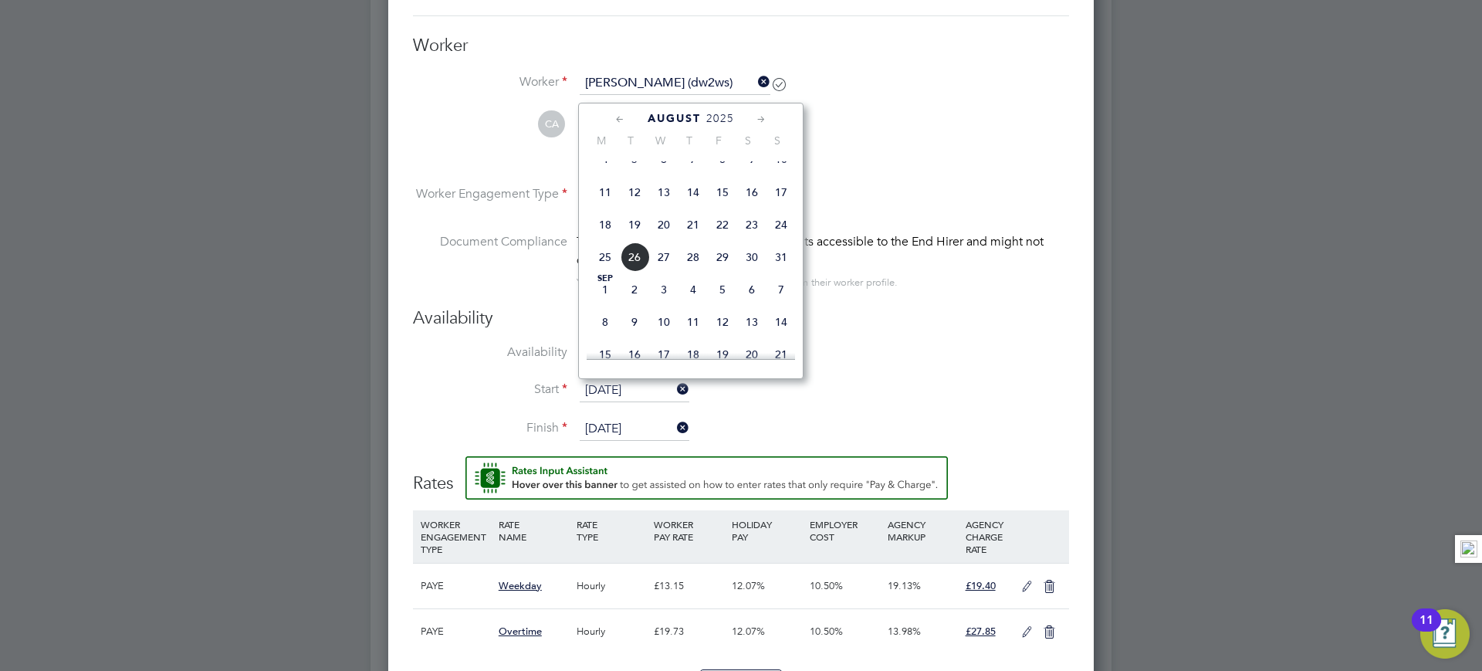
click at [759, 116] on icon at bounding box center [761, 119] width 15 height 17
click at [617, 120] on icon at bounding box center [620, 119] width 15 height 17
click at [633, 239] on span "19" at bounding box center [634, 224] width 29 height 29
type input "[DATE]"
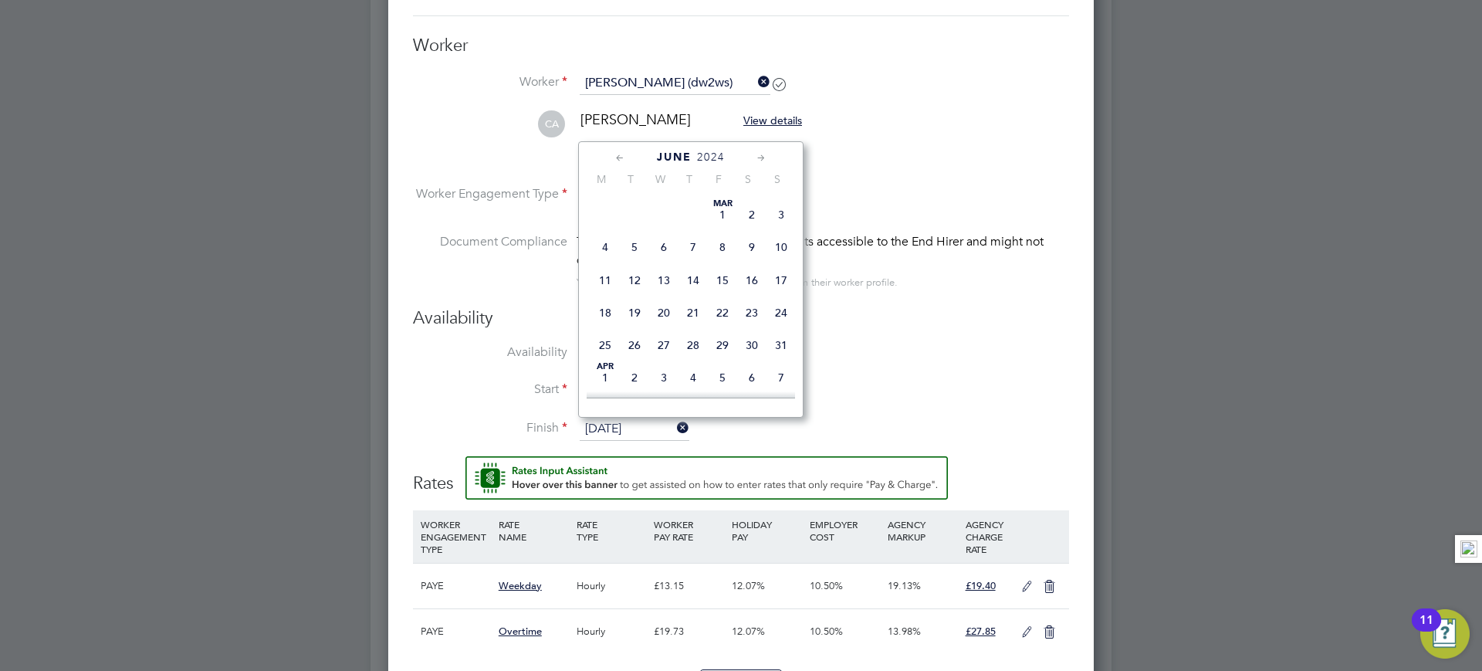
click at [661, 428] on input "28 Jun 2024" at bounding box center [635, 429] width 110 height 23
click at [707, 156] on span "2024" at bounding box center [711, 157] width 28 height 13
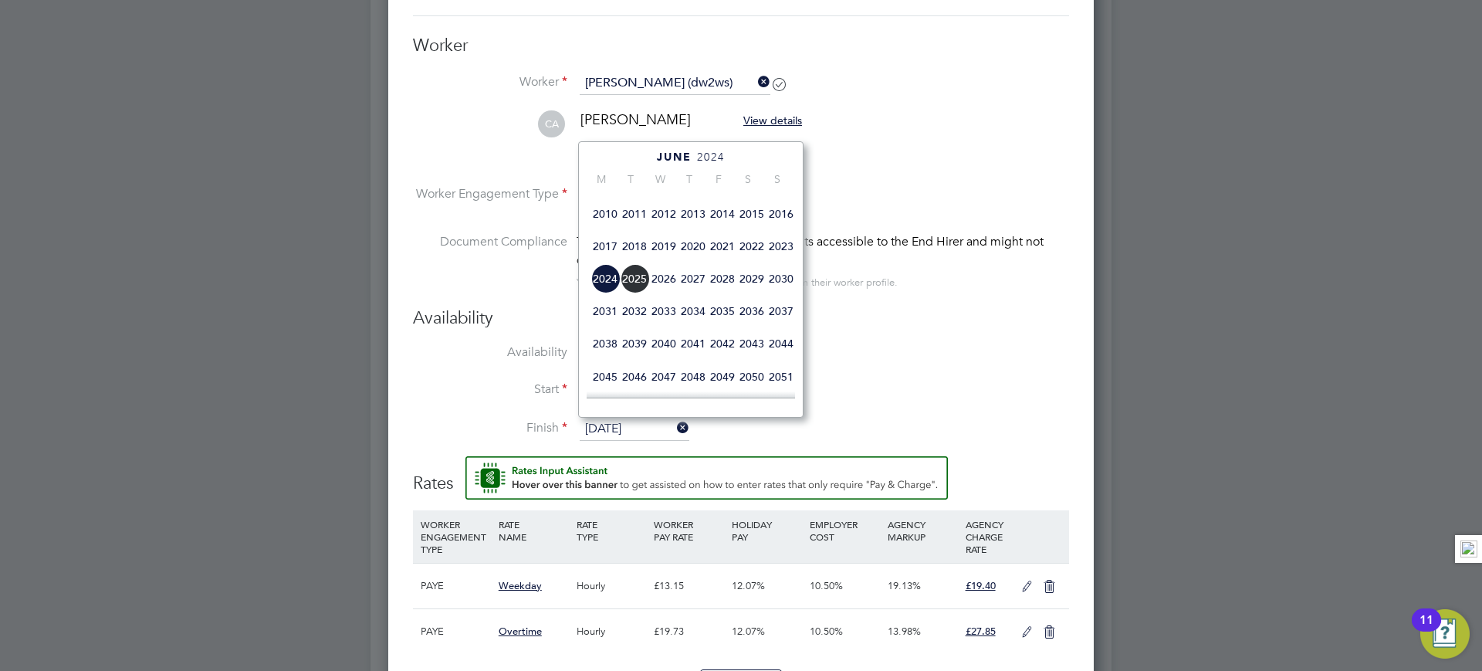
click at [692, 293] on span "2027" at bounding box center [692, 278] width 29 height 29
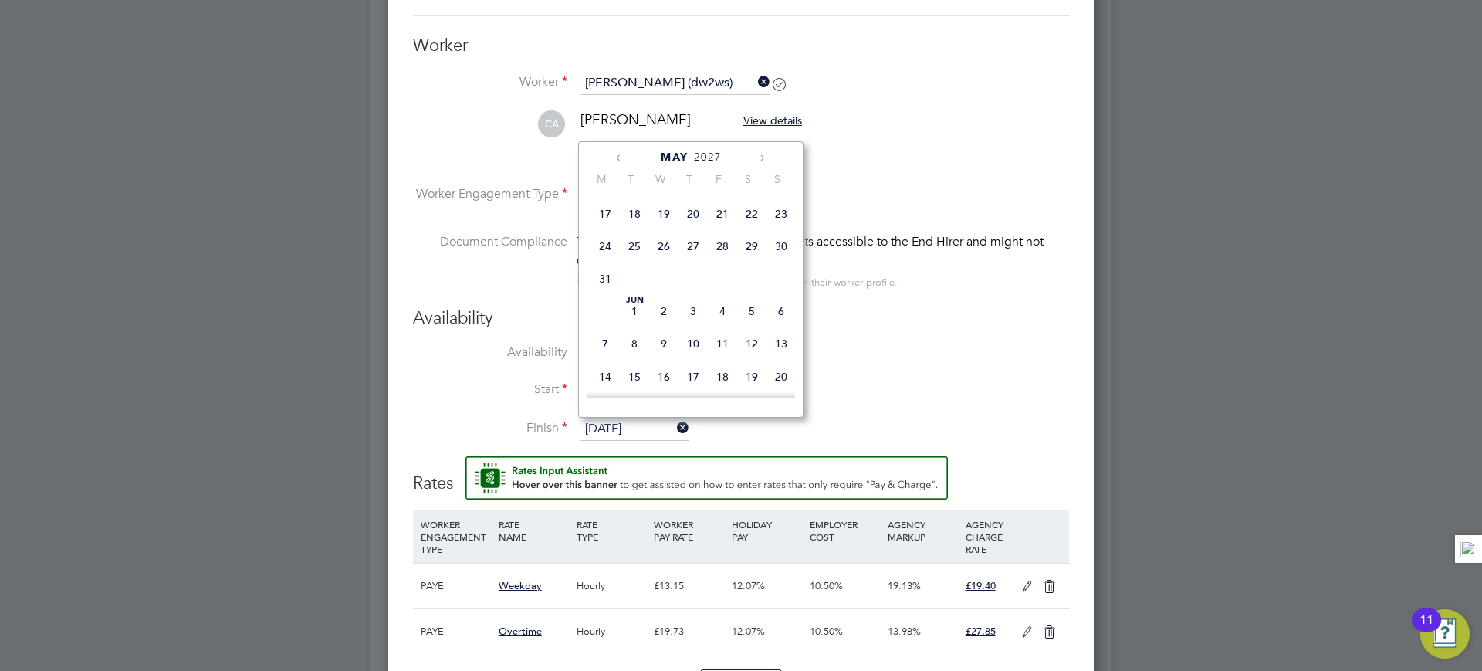
click at [608, 261] on span "24" at bounding box center [604, 246] width 29 height 29
type input "24 May 2027"
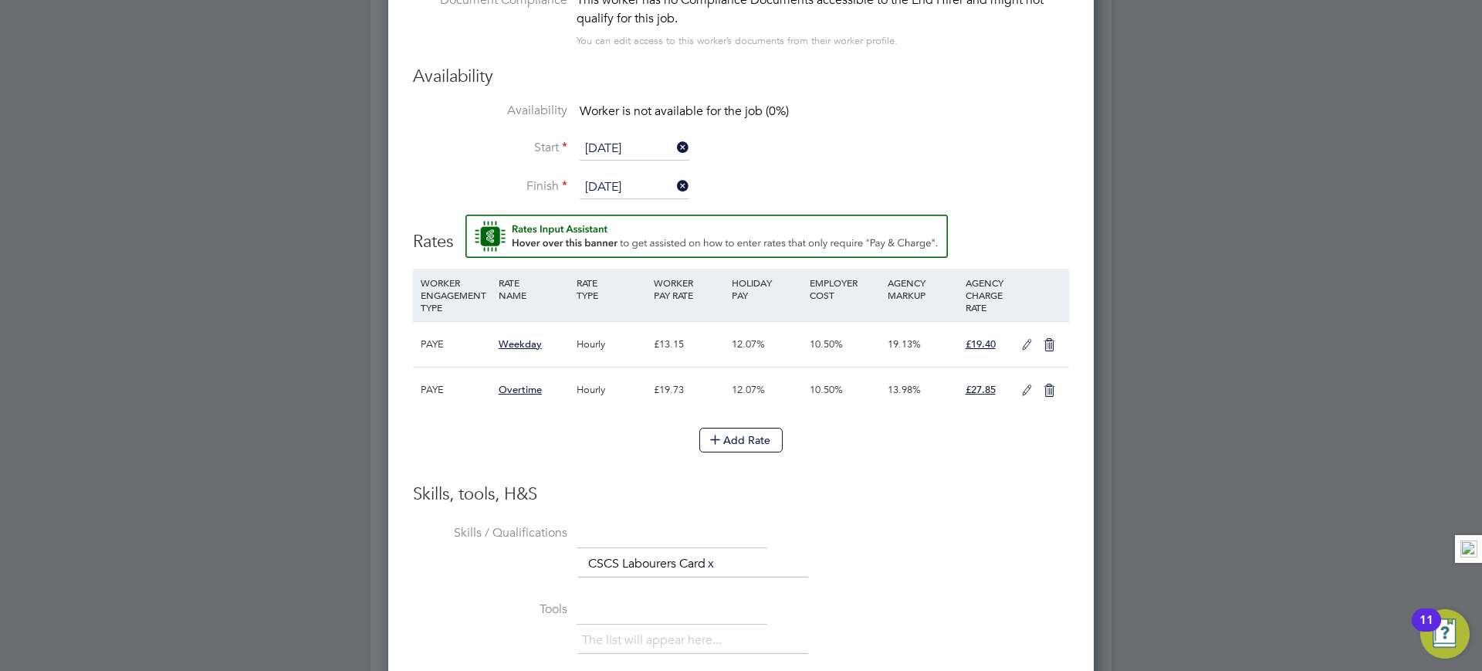
scroll to position [1505, 0]
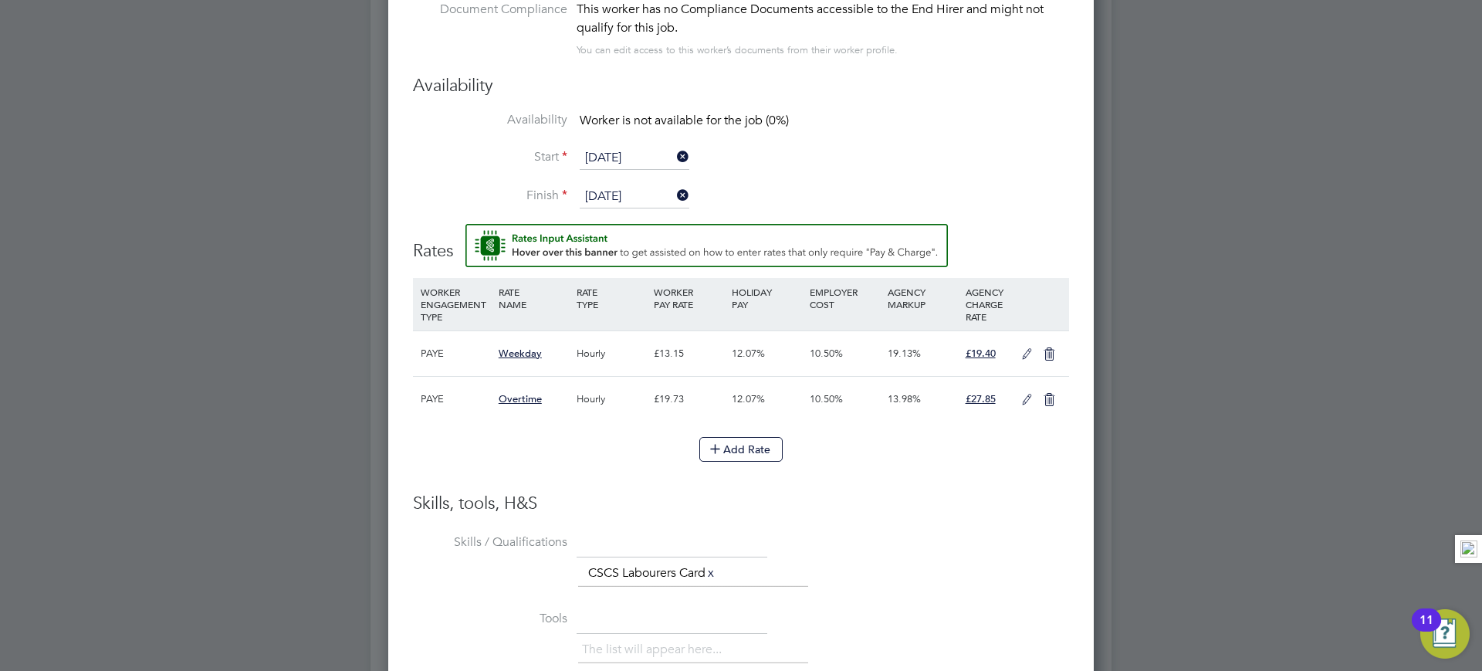
click at [1027, 353] on icon at bounding box center [1026, 354] width 19 height 12
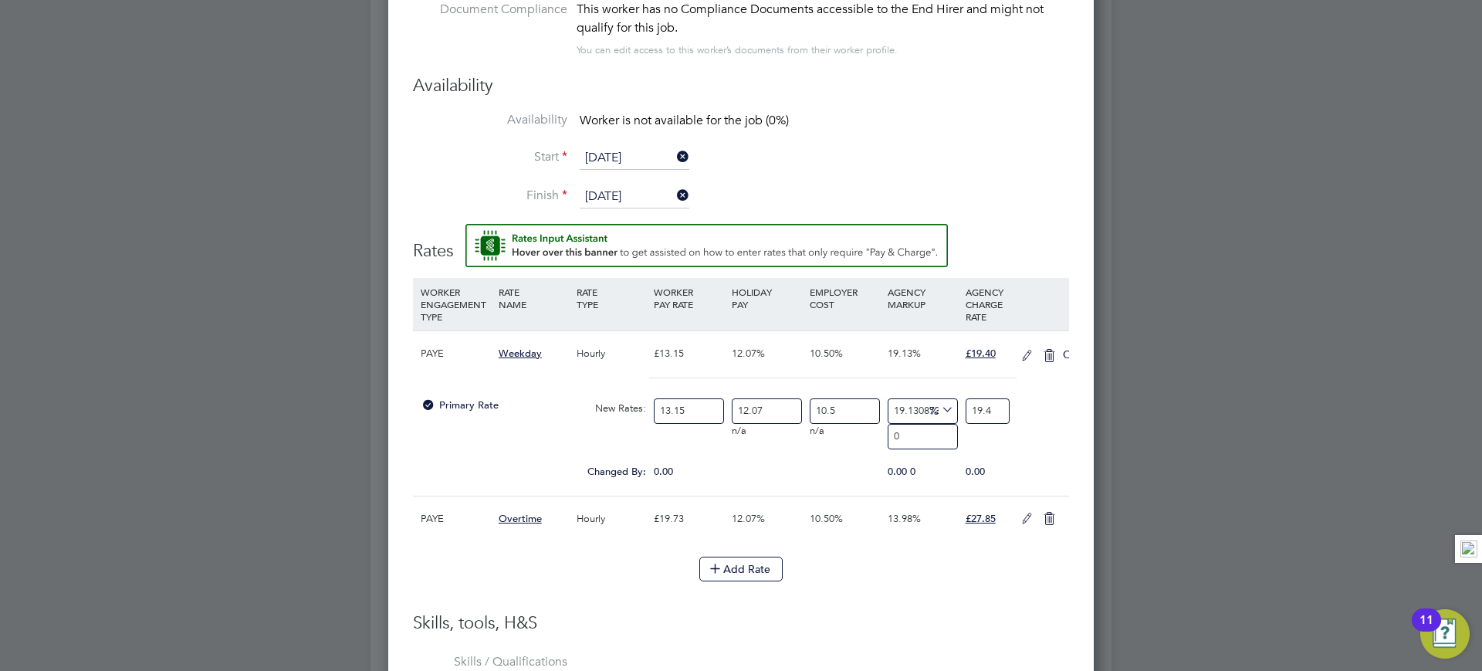
scroll to position [1480, 706]
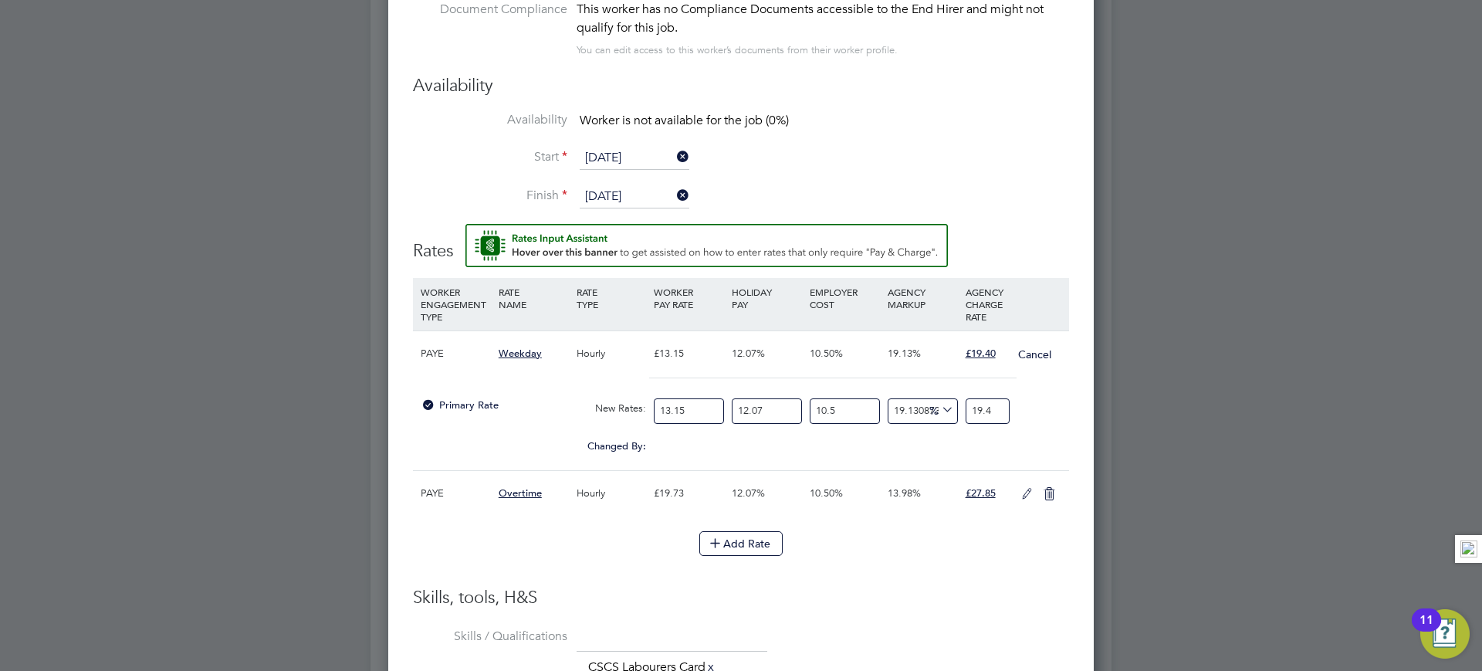
drag, startPoint x: 695, startPoint y: 411, endPoint x: 622, endPoint y: 403, distance: 73.1
click at [622, 403] on div "Primary Rate New Rates: 13.15 12.07 n/a 10.5 n/a 19.13087377133487 0 % 19.4" at bounding box center [741, 411] width 656 height 41
click at [689, 420] on input "13.15" at bounding box center [689, 410] width 70 height 25
click at [668, 411] on input "13.15" at bounding box center [689, 410] width 70 height 25
type input "1.15"
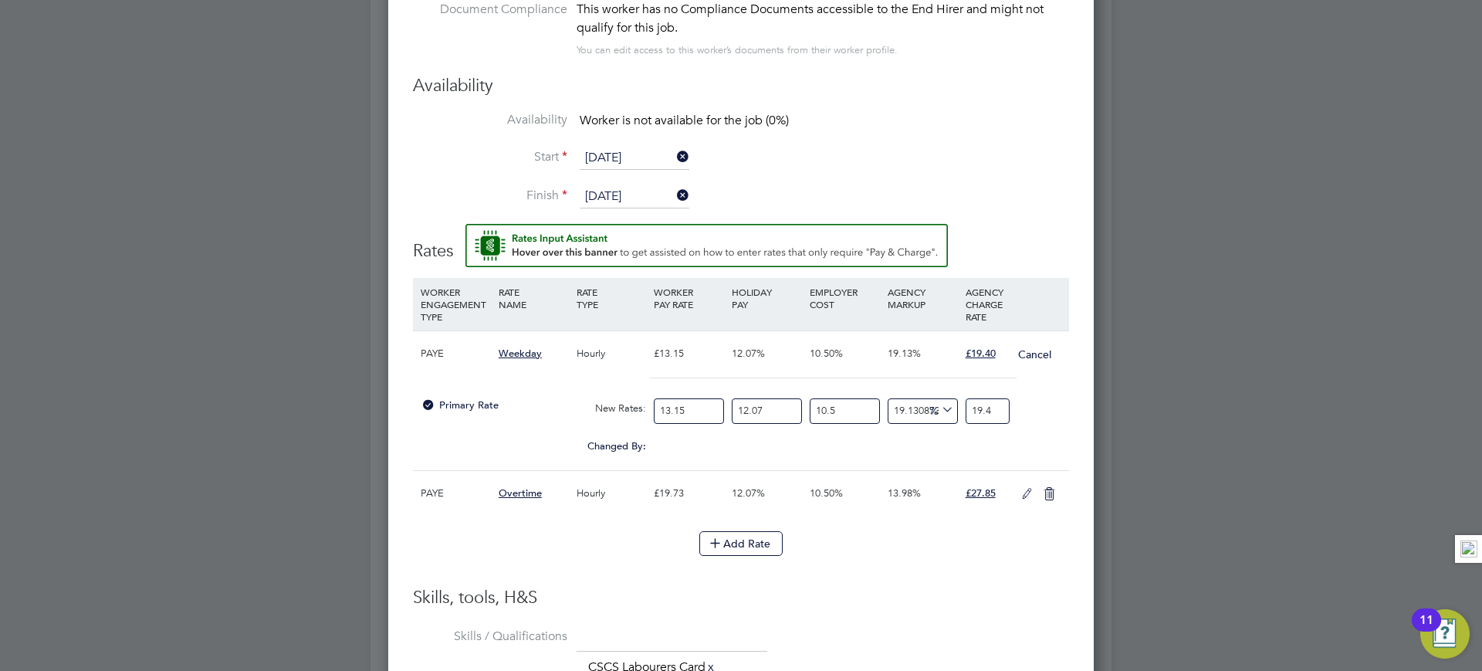
type input "1.6965779467680608"
type input "14.15"
type input "20.87528517110266"
type input "14.1"
type input "20.801520912547527"
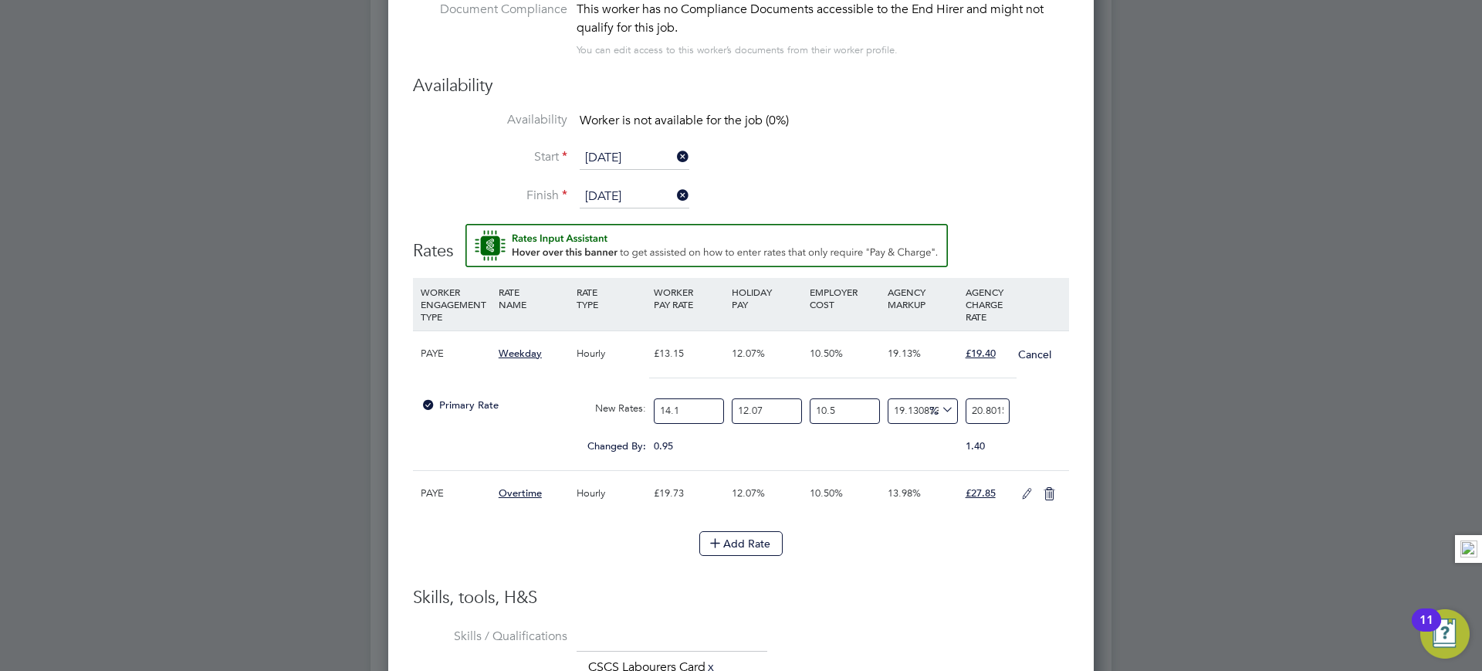
type input "14.12"
type input "20.83102661596958"
type input "14.12"
click at [787, 418] on input "12.07" at bounding box center [767, 410] width 70 height 25
click at [858, 414] on input "10.5" at bounding box center [845, 410] width 70 height 25
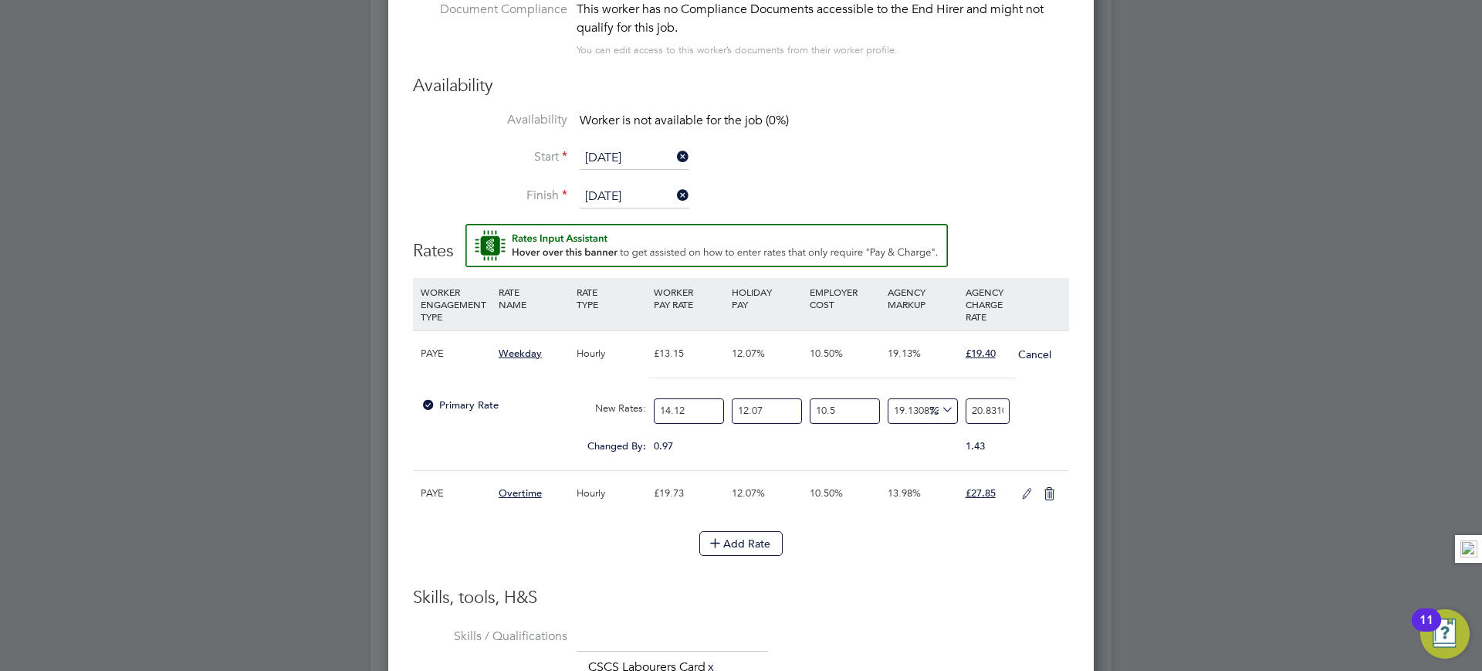
click at [918, 408] on input "19.13087377133487" at bounding box center [923, 410] width 70 height 25
type input "19.1087377133487"
type input "20.82715594165582"
type input "19.16087377133487"
type input "20.836272366115583"
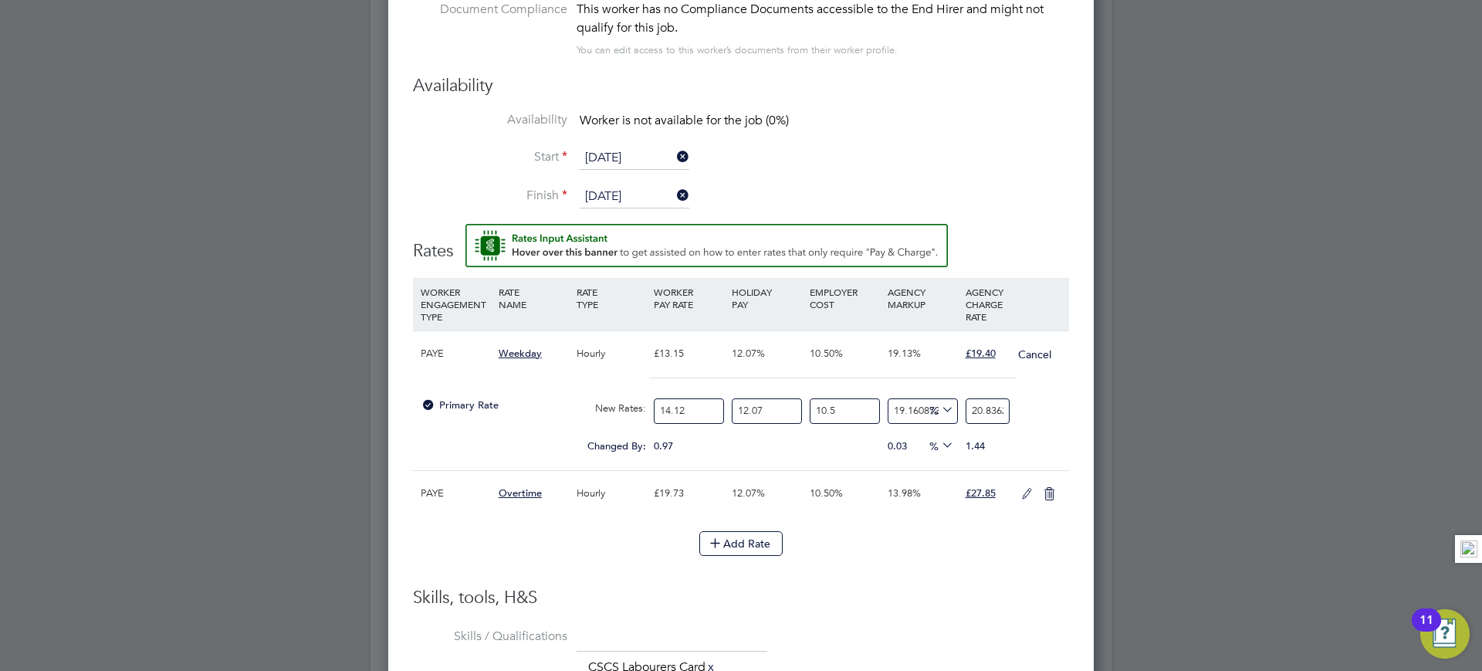
click at [1061, 431] on div "Primary Rate New Rates: 14.12 12.07 n/a 10.5 n/a 19.16087377133487 3.3504385461…" at bounding box center [741, 411] width 656 height 41
click at [983, 409] on input "20.836272366115583" at bounding box center [988, 410] width 44 height 25
click at [916, 415] on input "19.16087377133487" at bounding box center [923, 410] width 70 height 25
type input "19.1087377133487"
type input "20.82715594165582"
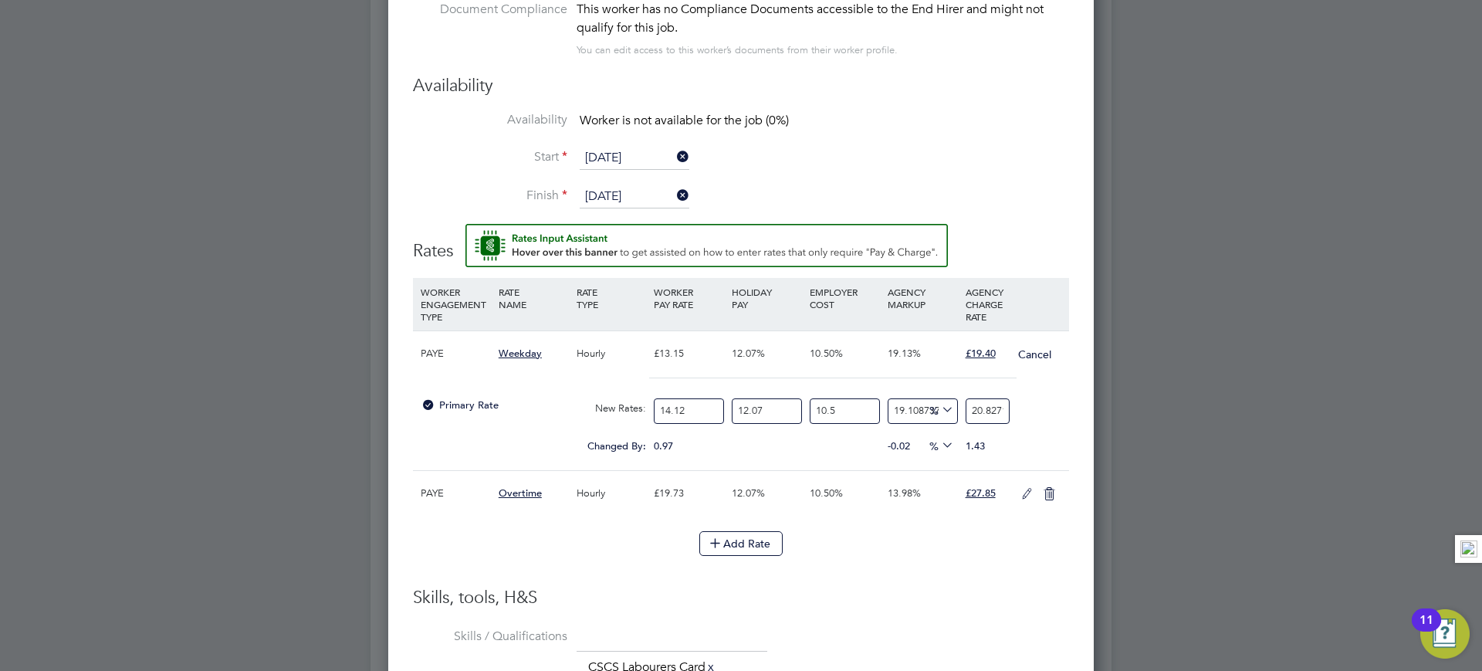
type input "19.13087377133487"
type input "20.83102661596958"
click at [992, 404] on input "20.83102661596958" at bounding box center [988, 410] width 44 height 25
drag, startPoint x: 973, startPoint y: 410, endPoint x: 1132, endPoint y: 413, distance: 159.0
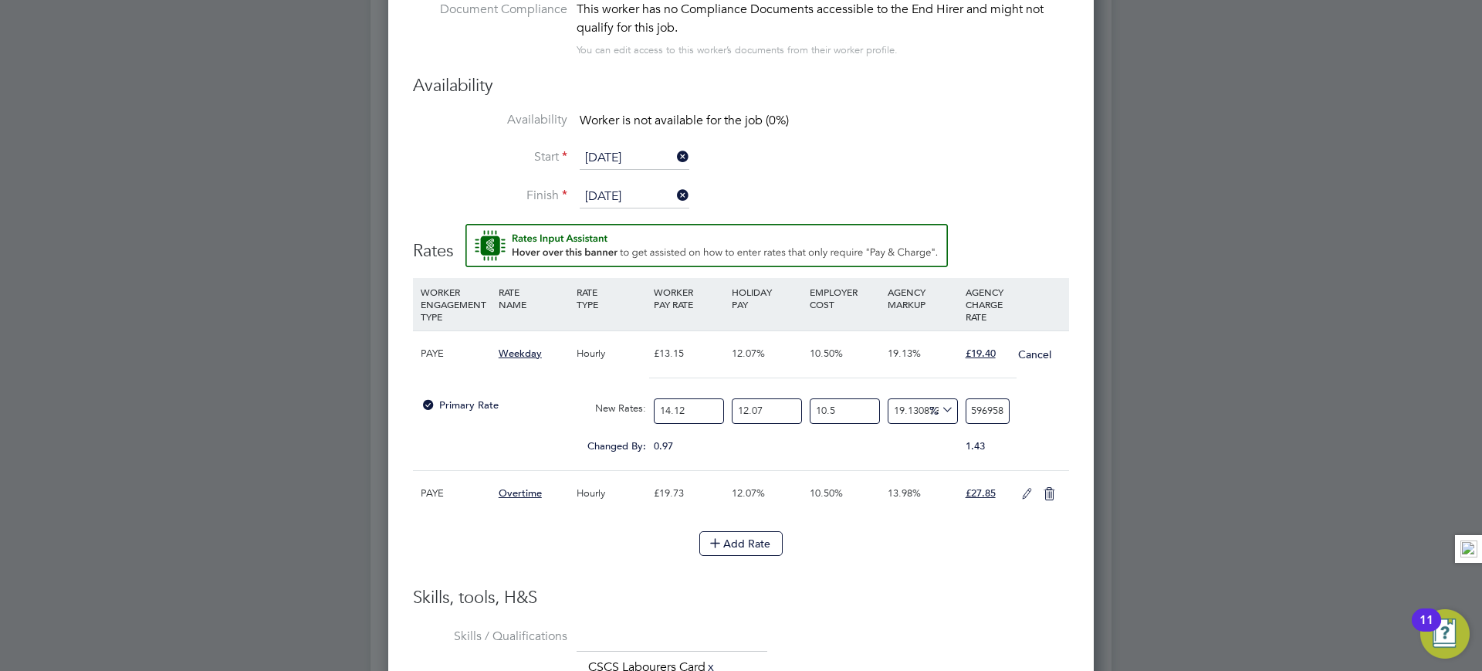
type input "-94.28108484677341"
type input "19"
type input "9.23127942662788"
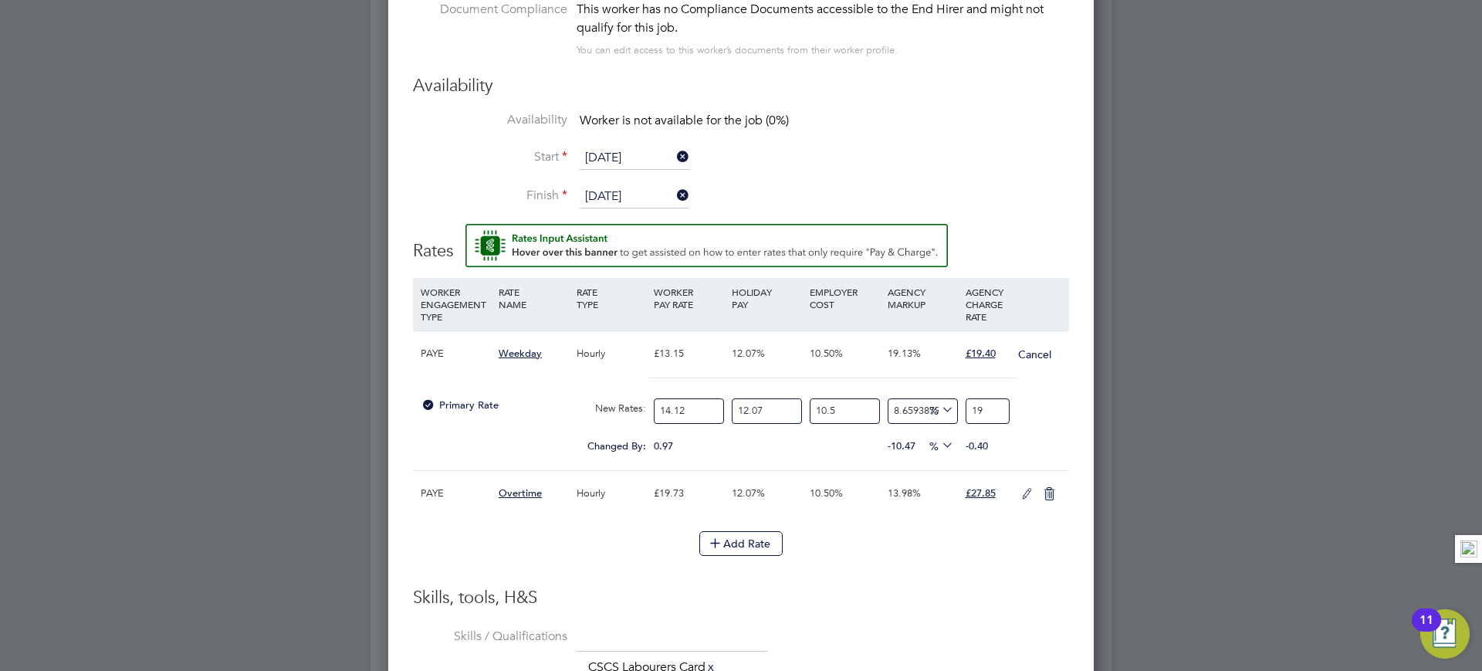
type input "19.1"
type input "9.574414335821476"
type input "19.16"
click at [1024, 185] on li "Finish 24 May 2027" at bounding box center [741, 204] width 656 height 39
click at [738, 552] on button "Add Rate" at bounding box center [740, 543] width 83 height 25
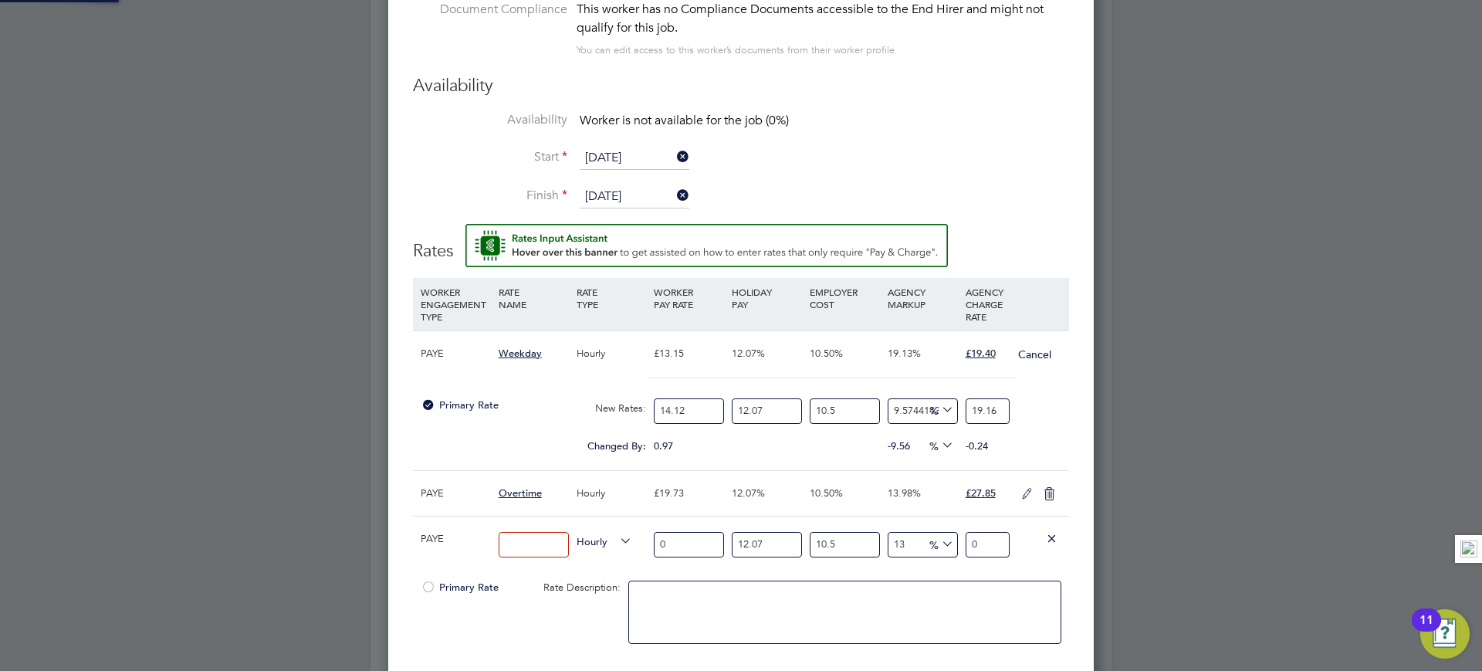
scroll to position [1631, 706]
click at [1051, 540] on icon at bounding box center [1052, 538] width 12 height 12
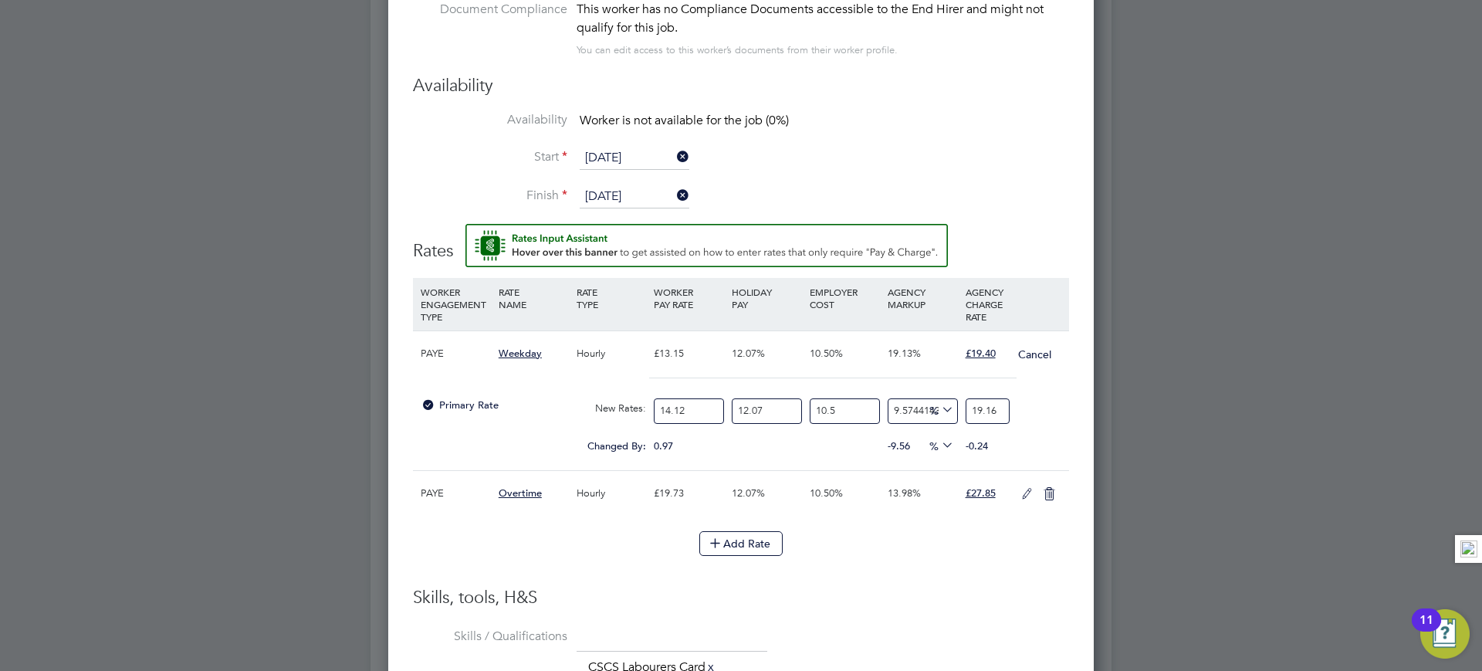
scroll to position [1480, 706]
click at [1036, 420] on div "Primary Rate New Rates: 14.12 12.07 n/a 10.5 n/a 9.574414335821476 1.67416618 %…" at bounding box center [741, 411] width 656 height 41
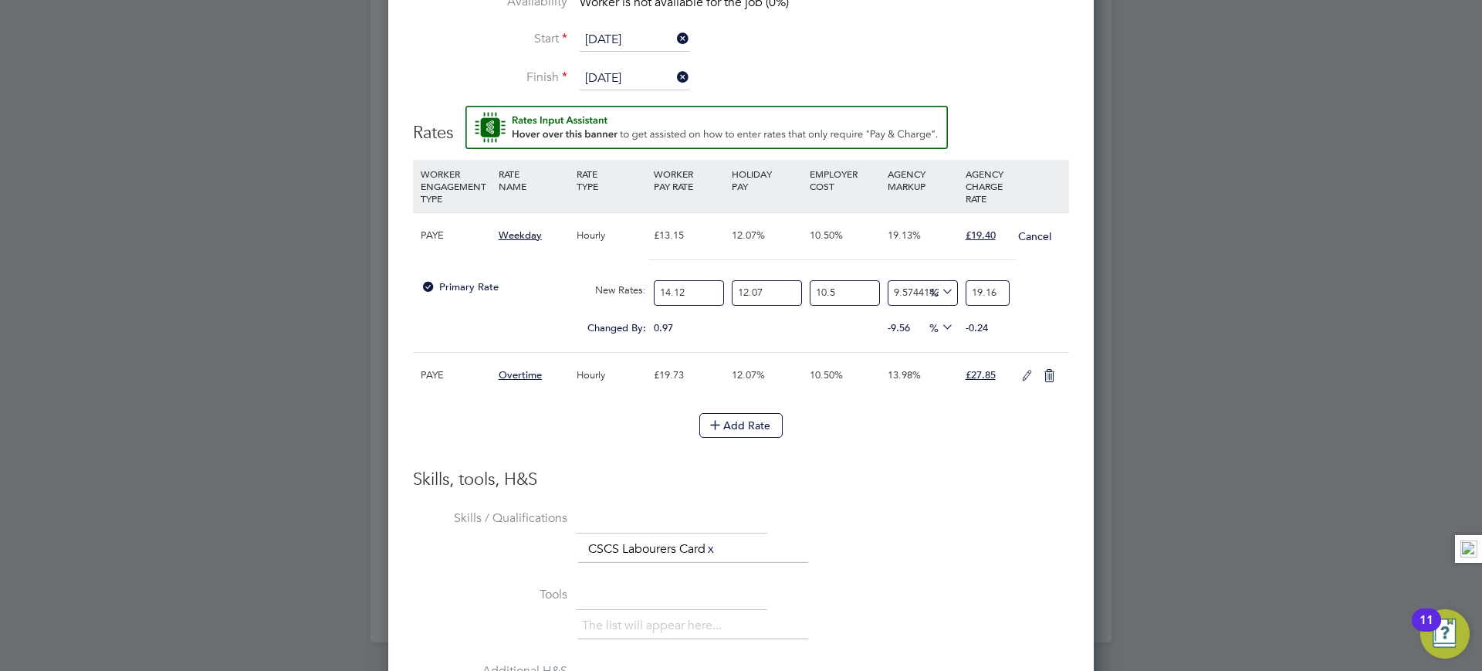
scroll to position [1586, 0]
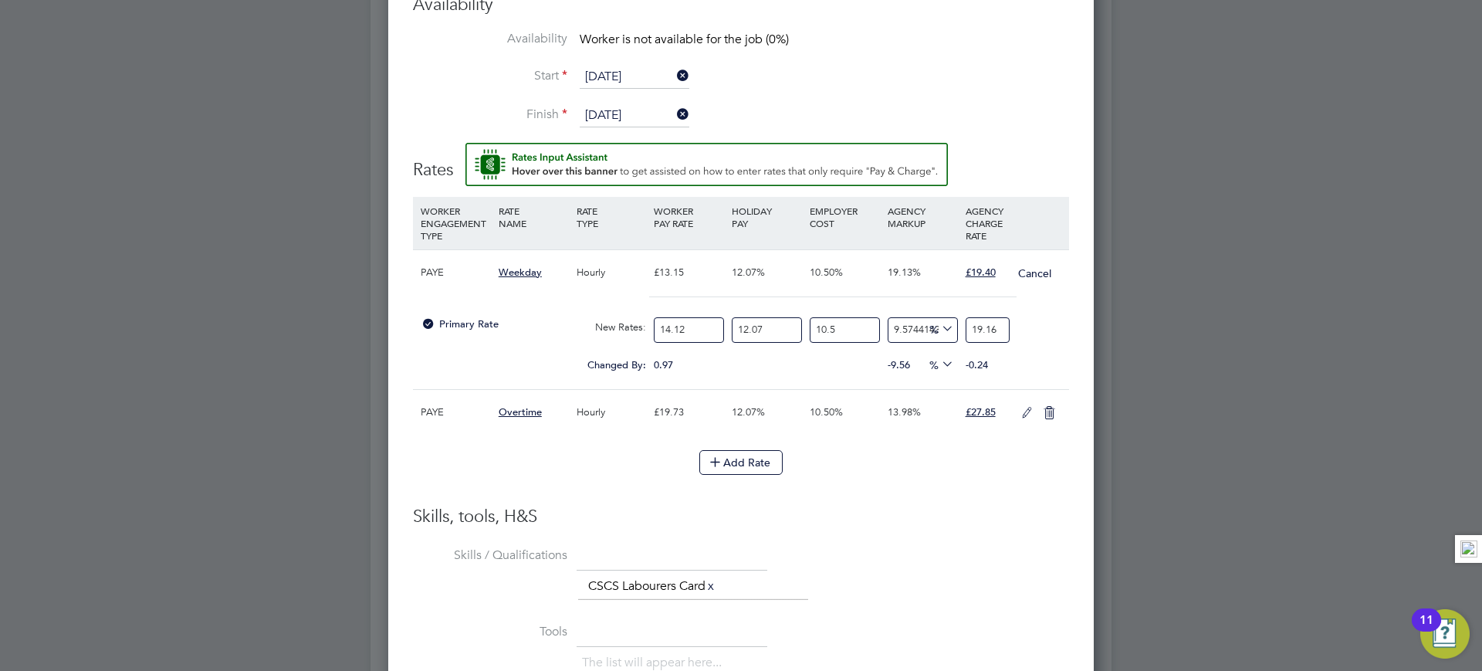
click at [878, 486] on li "Add Rate" at bounding box center [741, 470] width 656 height 40
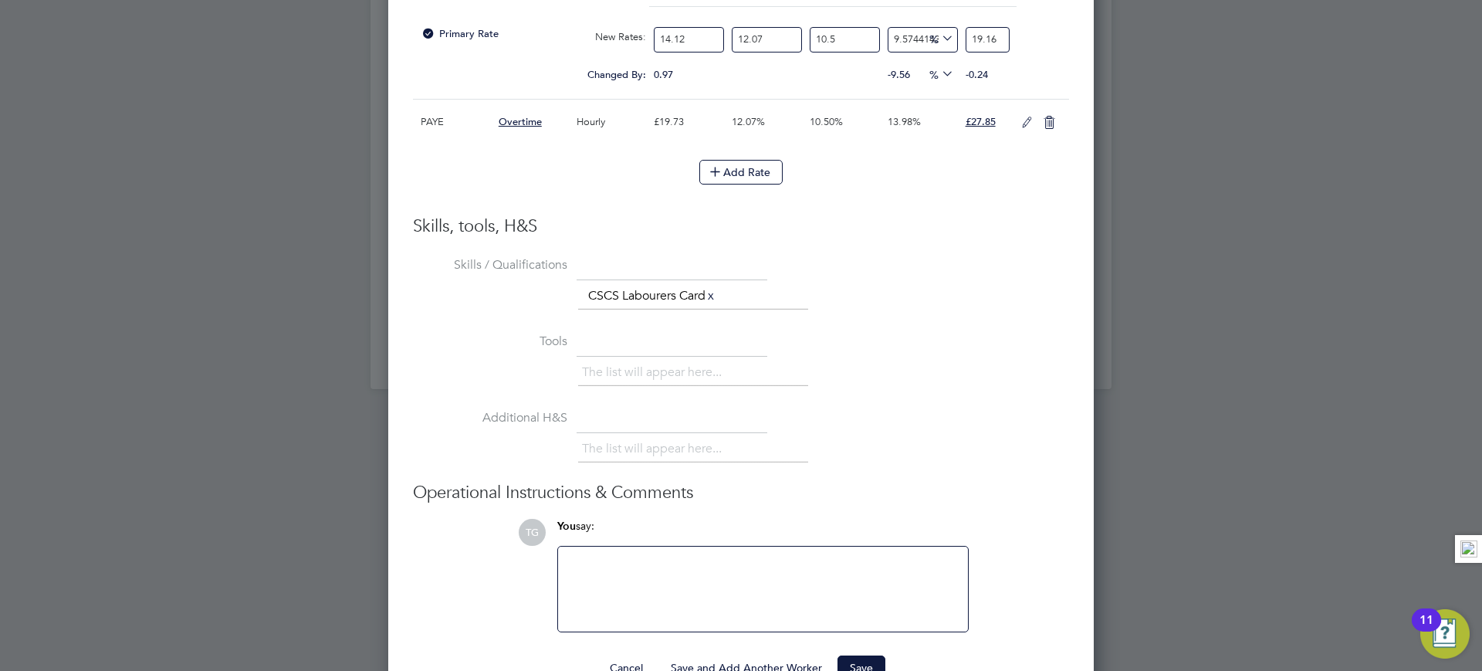
scroll to position [1918, 0]
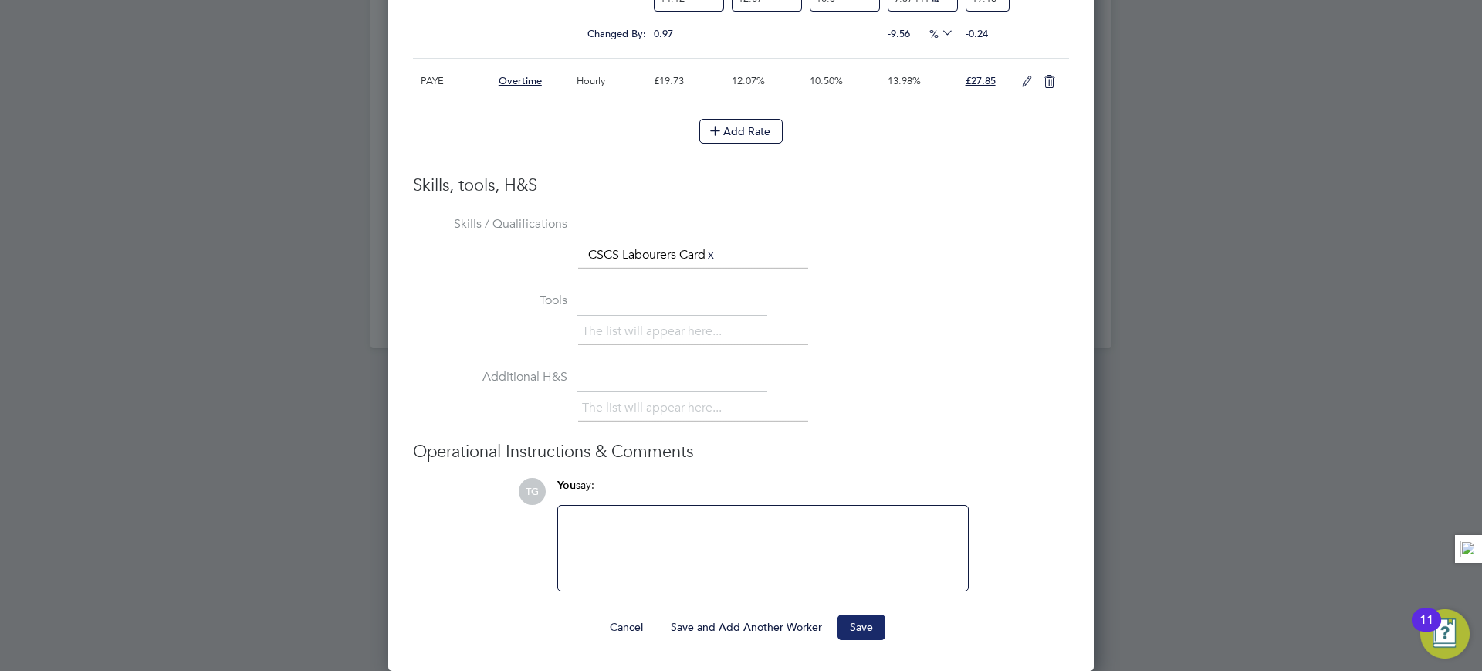
click at [857, 627] on button "Save" at bounding box center [861, 626] width 48 height 25
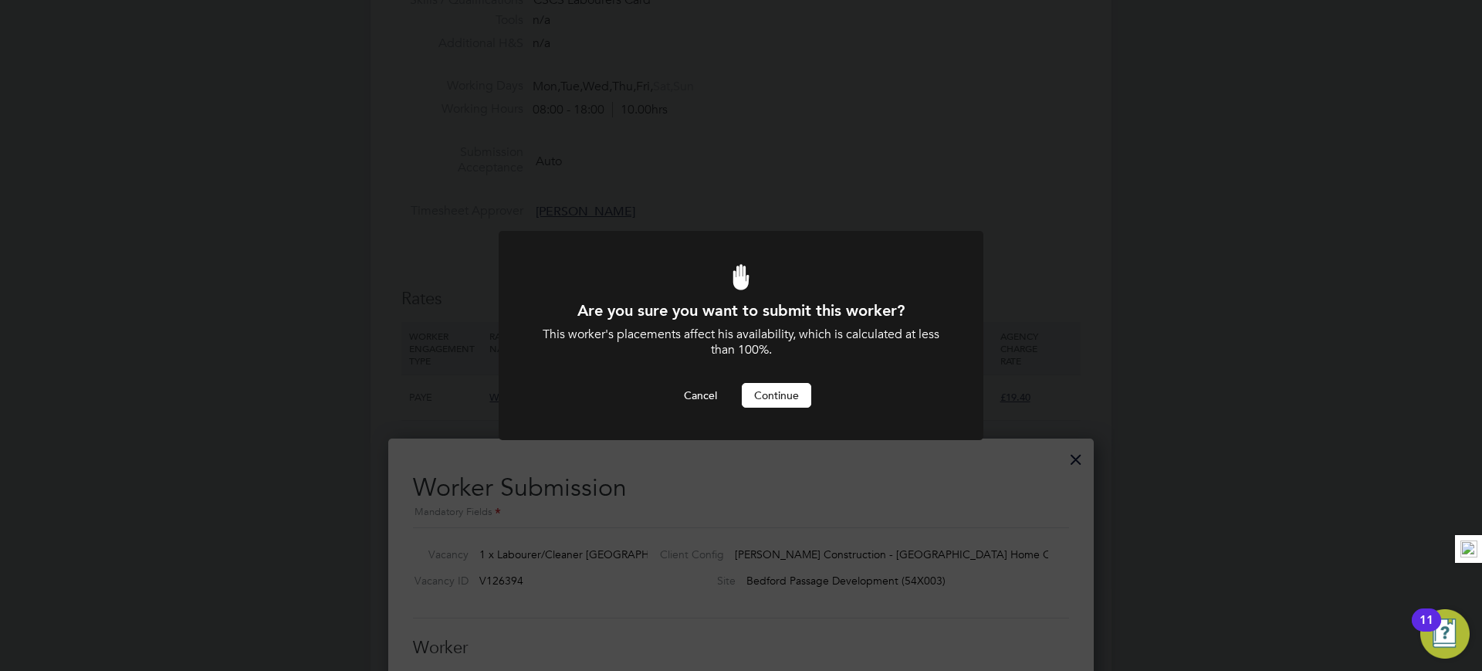
scroll to position [0, 0]
click at [766, 396] on button "Continue" at bounding box center [776, 395] width 69 height 25
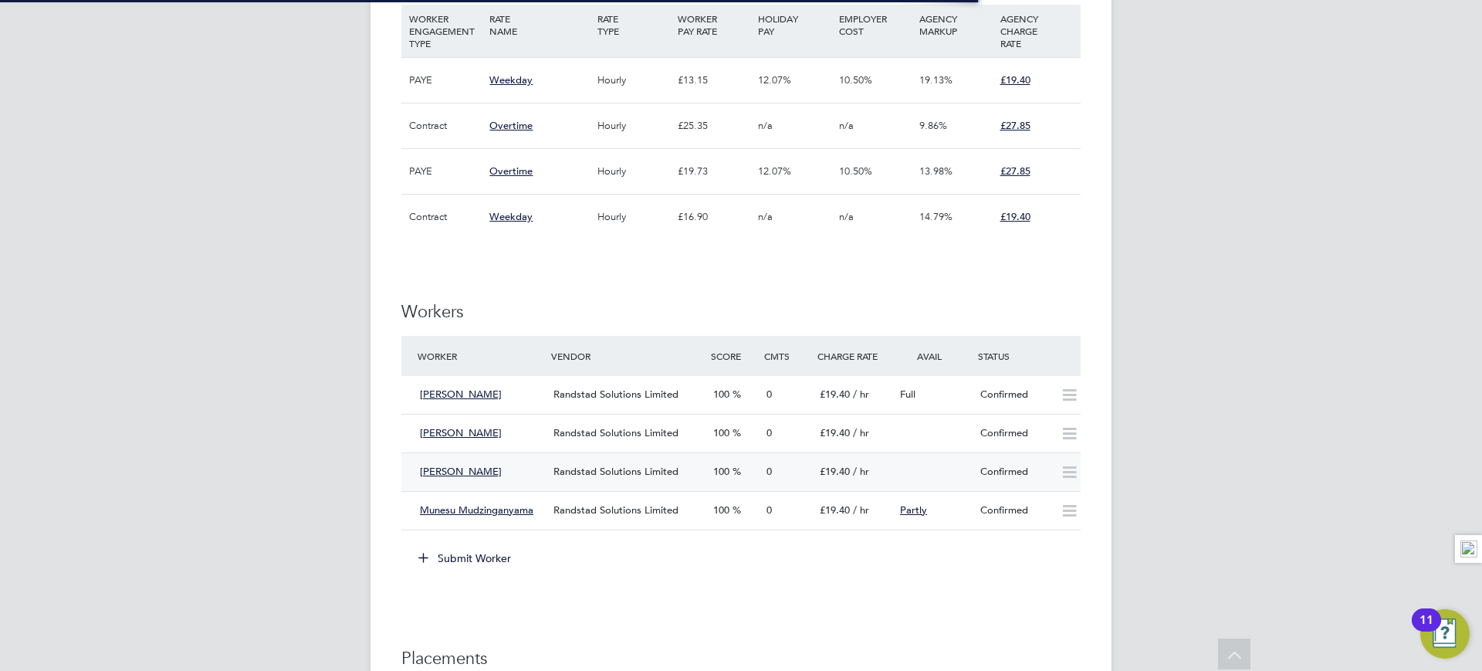
scroll to position [8, 8]
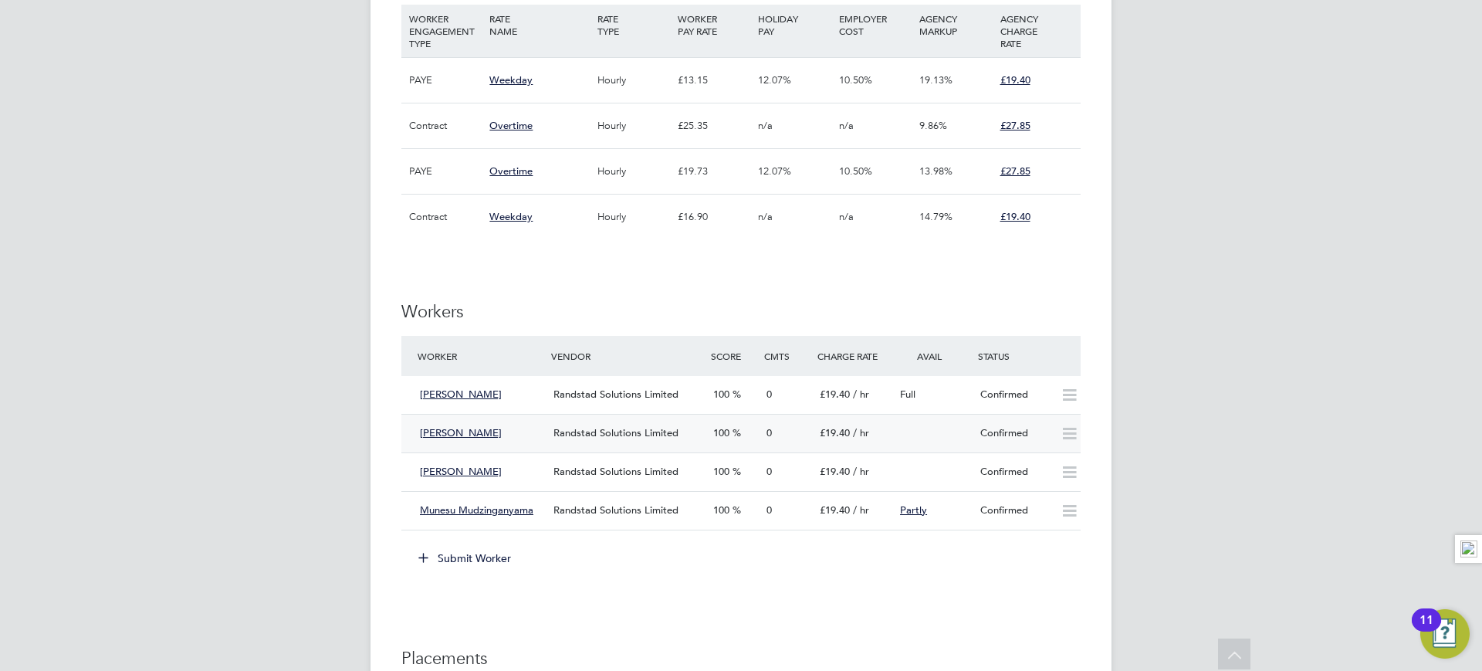
click at [928, 438] on div "Clement Antwiboateng Randstad Solutions Limited 100 0 £19.40 / hr Confirmed" at bounding box center [740, 433] width 679 height 39
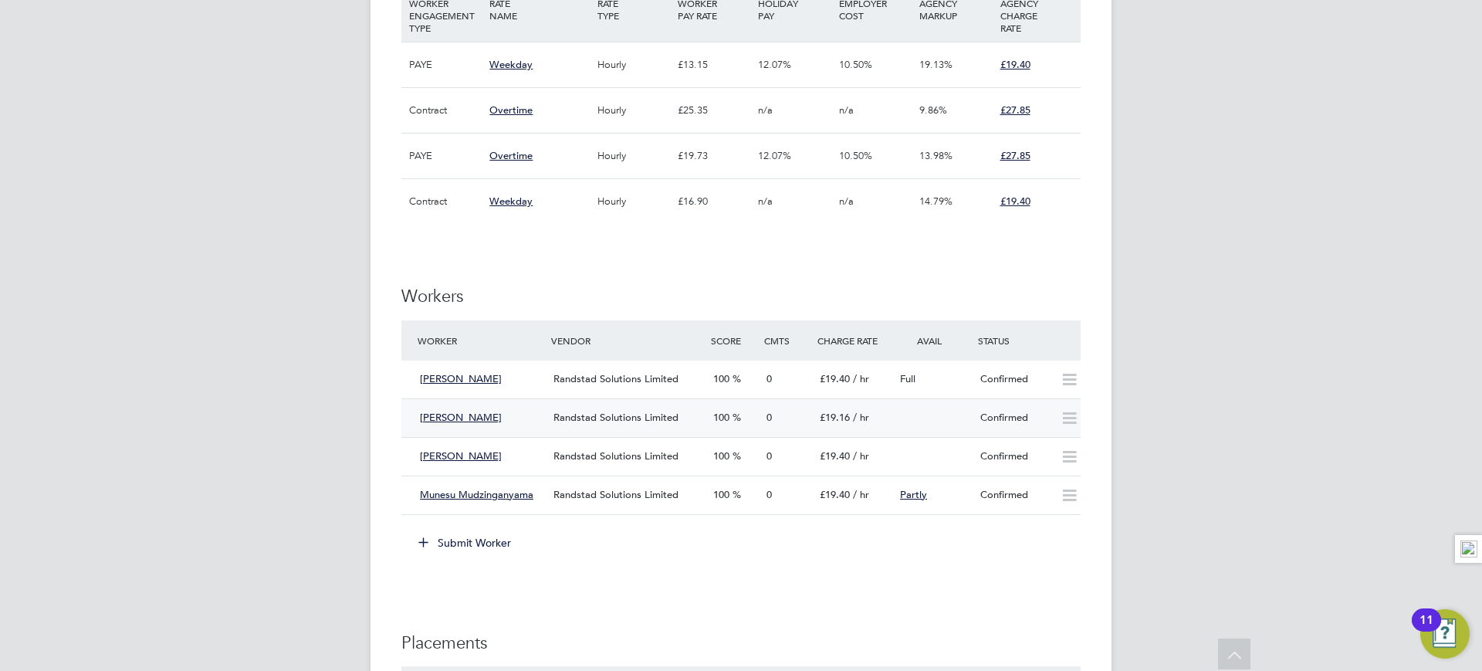
click at [1070, 418] on icon at bounding box center [1069, 418] width 19 height 12
click at [947, 414] on div at bounding box center [934, 411] width 80 height 12
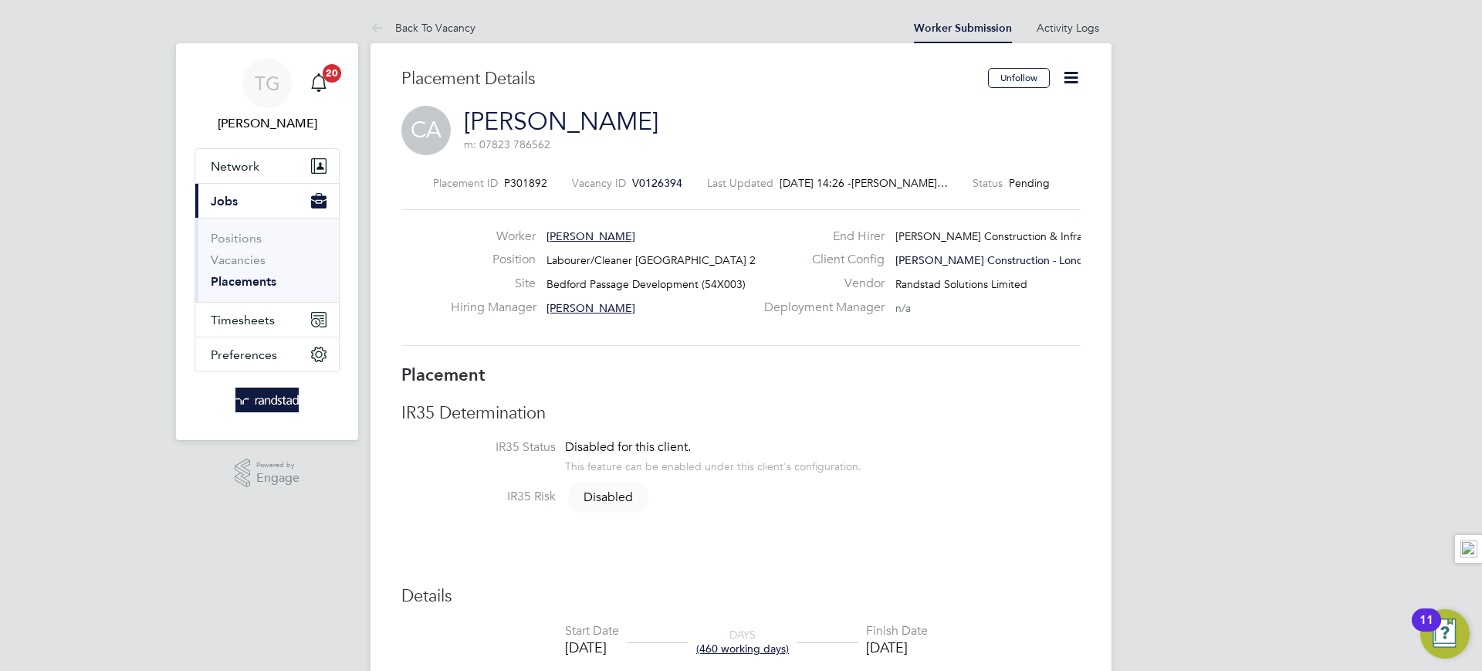
click at [1079, 68] on icon at bounding box center [1070, 77] width 19 height 19
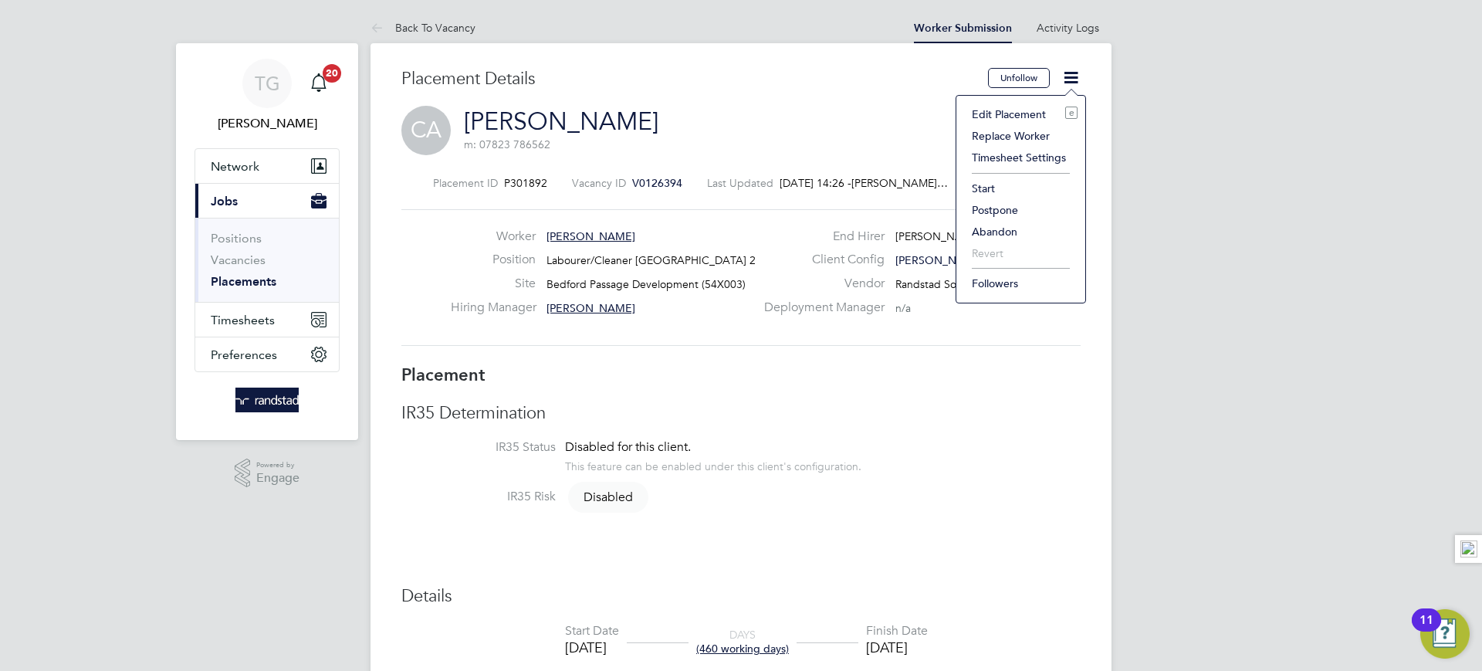
click at [980, 188] on li "Start" at bounding box center [1020, 189] width 113 height 22
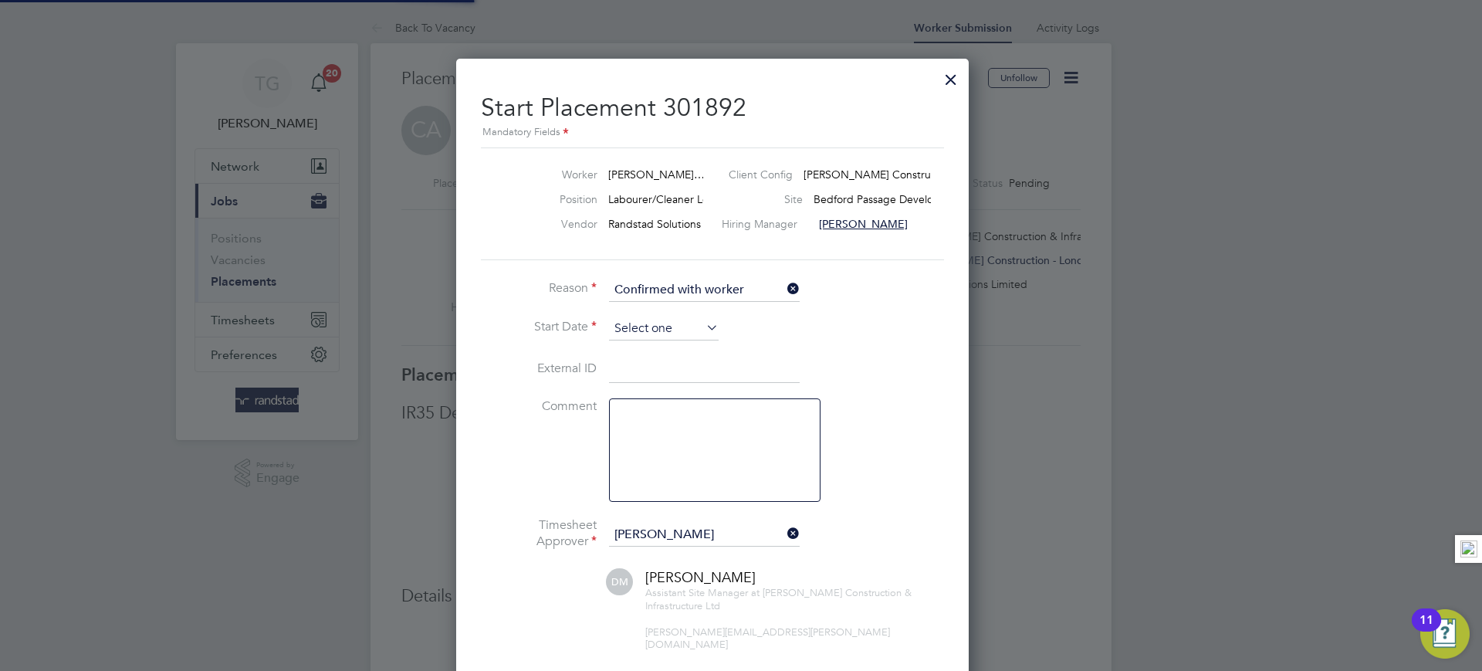
click at [669, 339] on input at bounding box center [664, 328] width 110 height 23
click at [661, 332] on input at bounding box center [664, 328] width 110 height 23
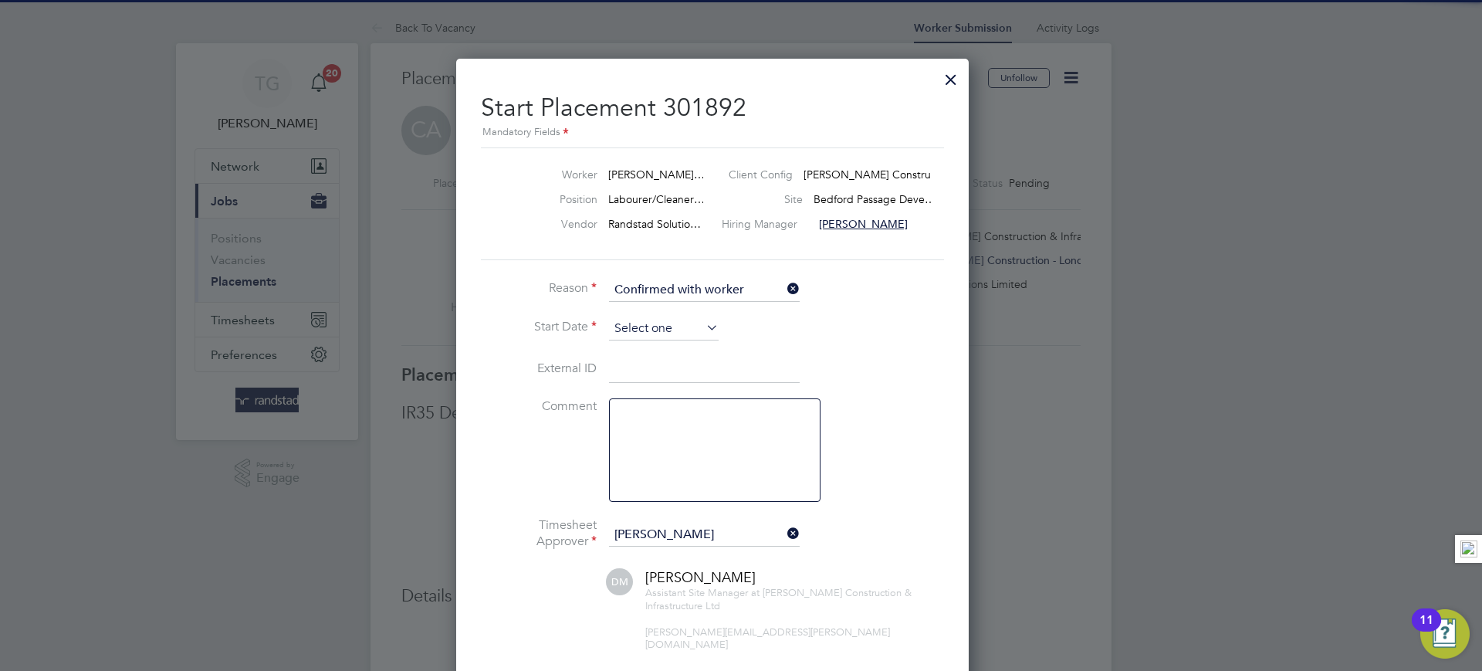
click at [682, 339] on input at bounding box center [664, 328] width 110 height 23
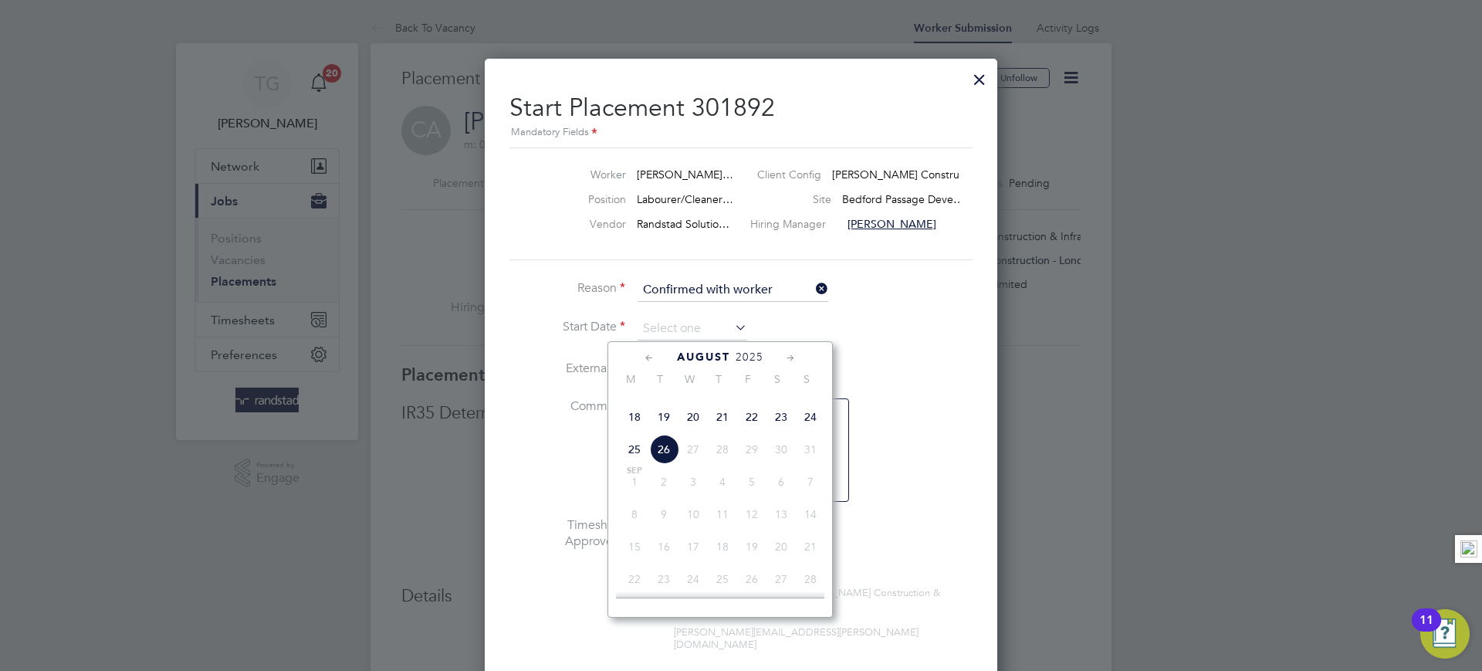
click at [661, 431] on span "19" at bounding box center [663, 416] width 29 height 29
type input "[DATE]"
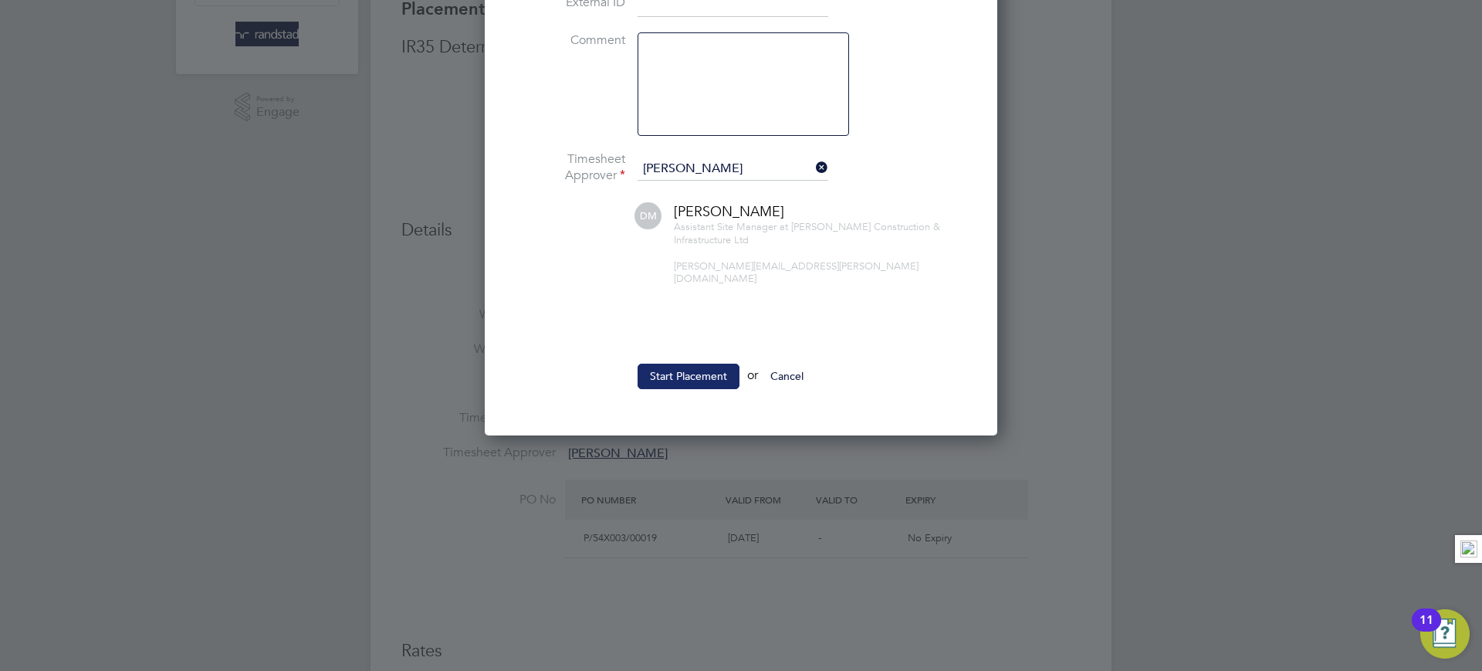
click at [699, 364] on button "Start Placement" at bounding box center [689, 376] width 102 height 25
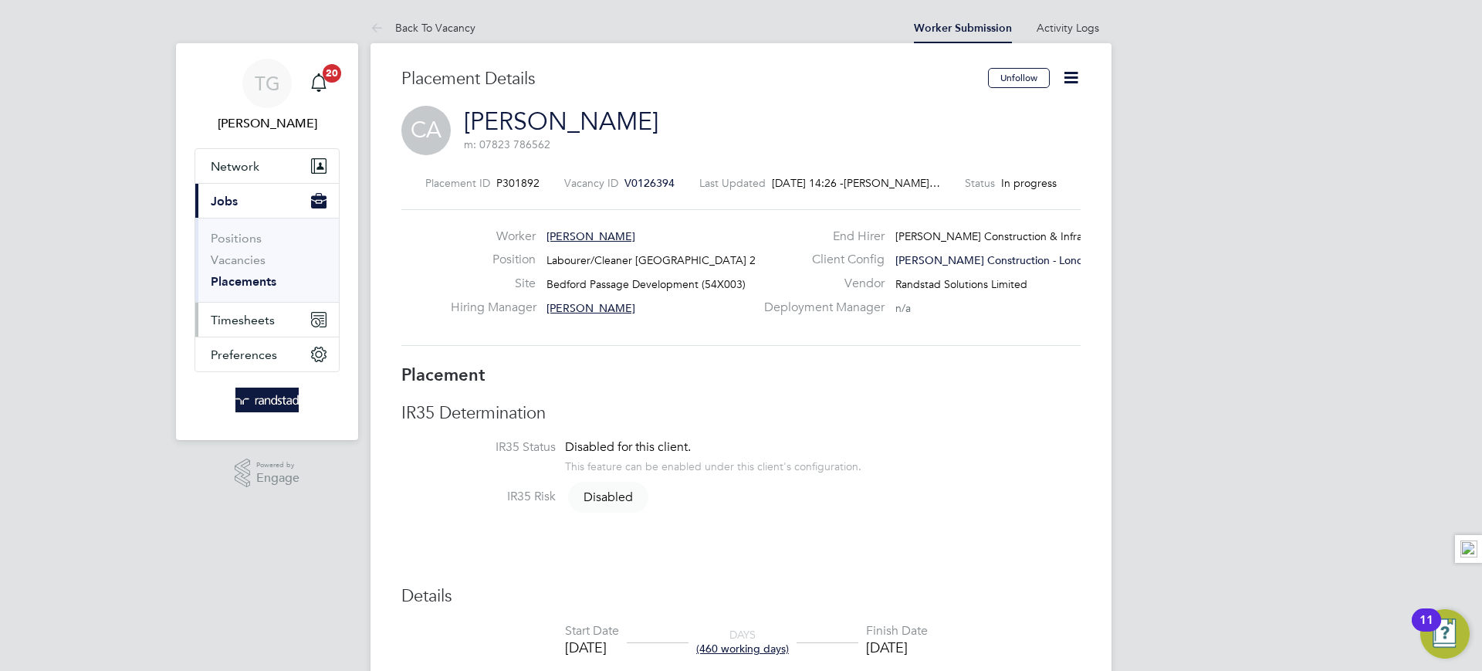
click at [270, 316] on span "Timesheets" at bounding box center [243, 320] width 64 height 15
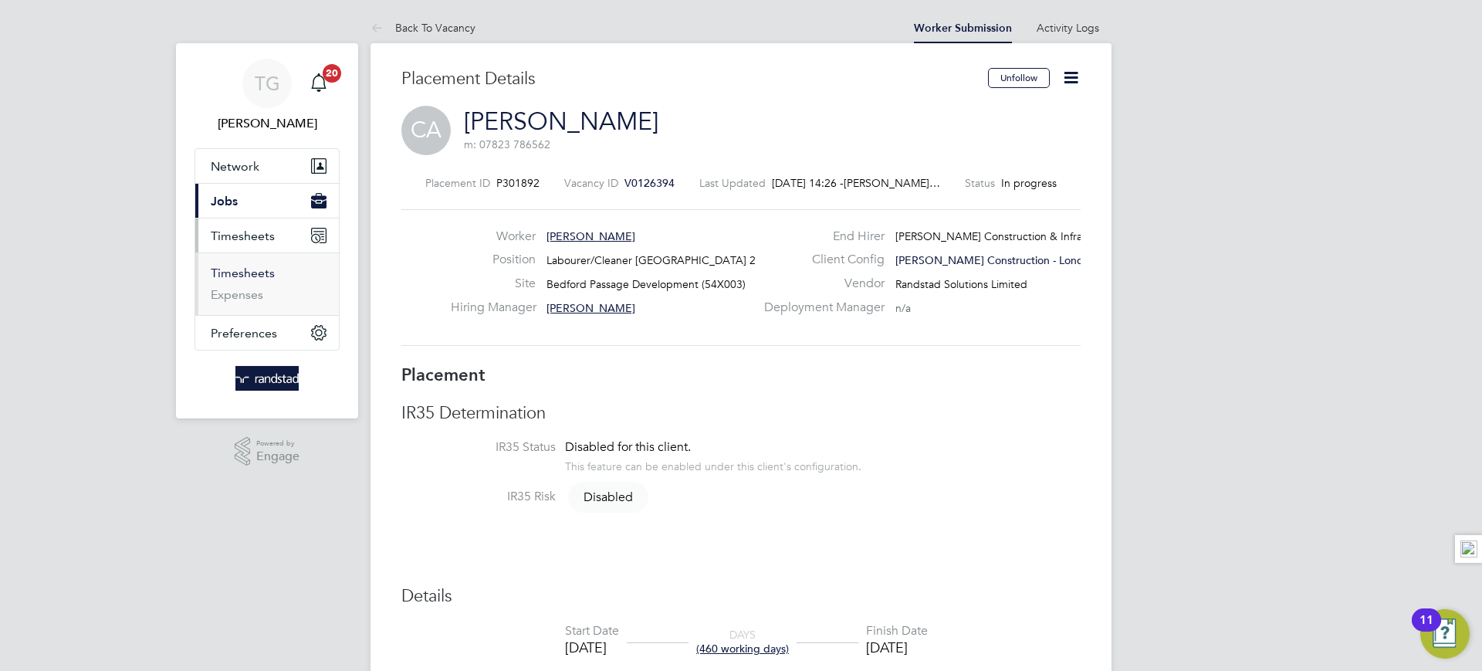
click at [266, 269] on link "Timesheets" at bounding box center [243, 273] width 64 height 15
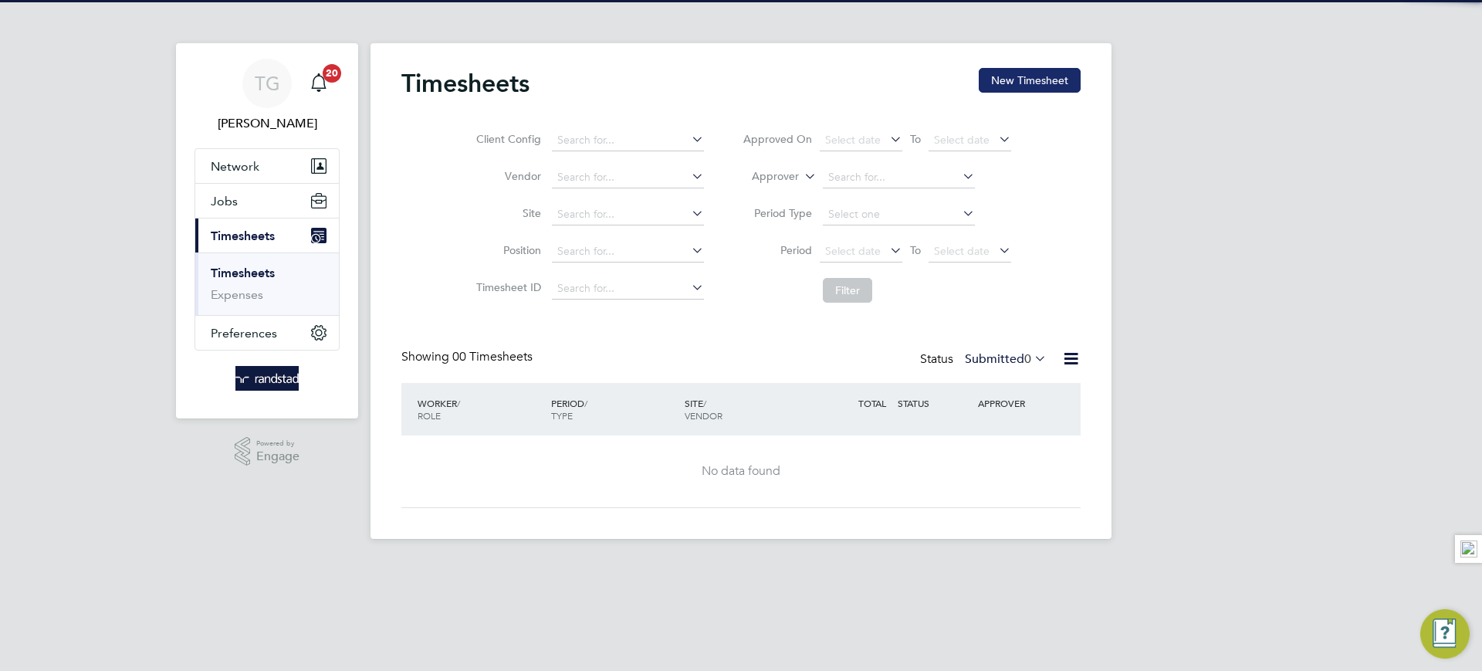
click at [1044, 72] on button "New Timesheet" at bounding box center [1030, 80] width 102 height 25
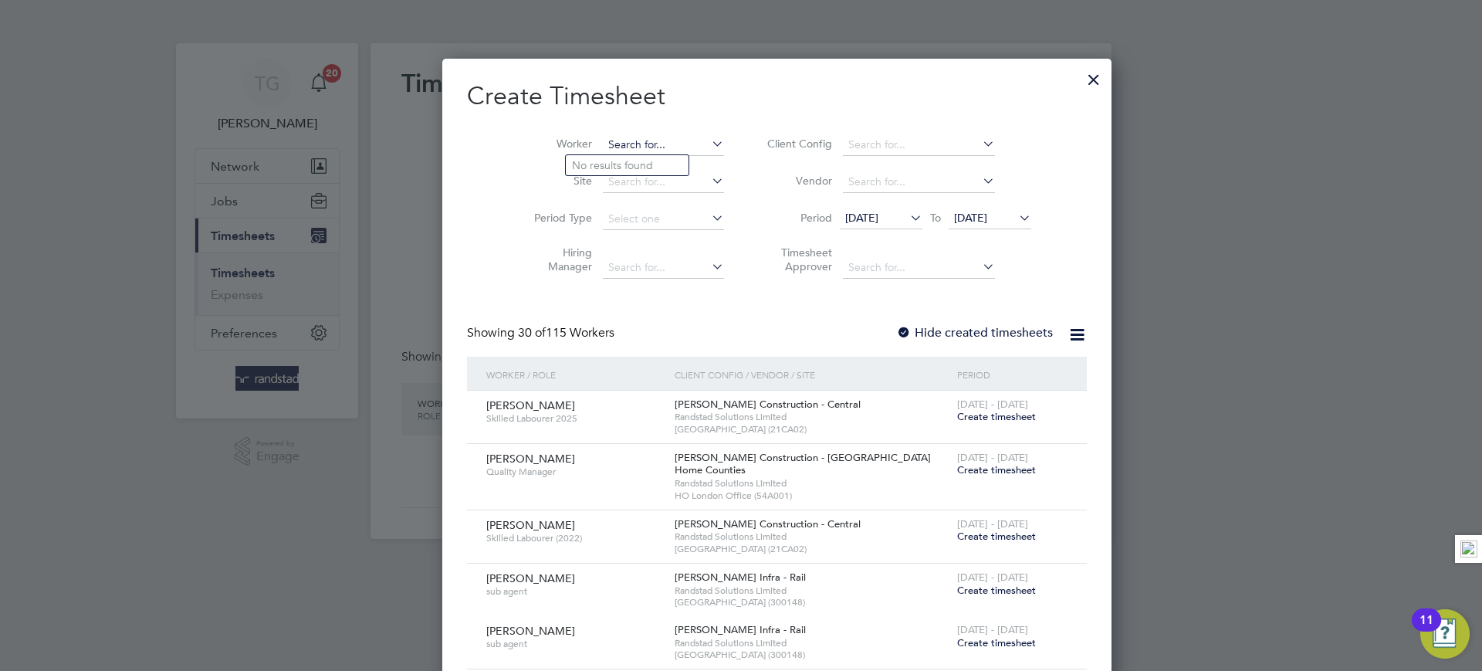
click at [607, 142] on input at bounding box center [663, 145] width 121 height 22
click at [636, 226] on li "Clement Antwiboateng" at bounding box center [661, 228] width 191 height 21
type input "[PERSON_NAME]"
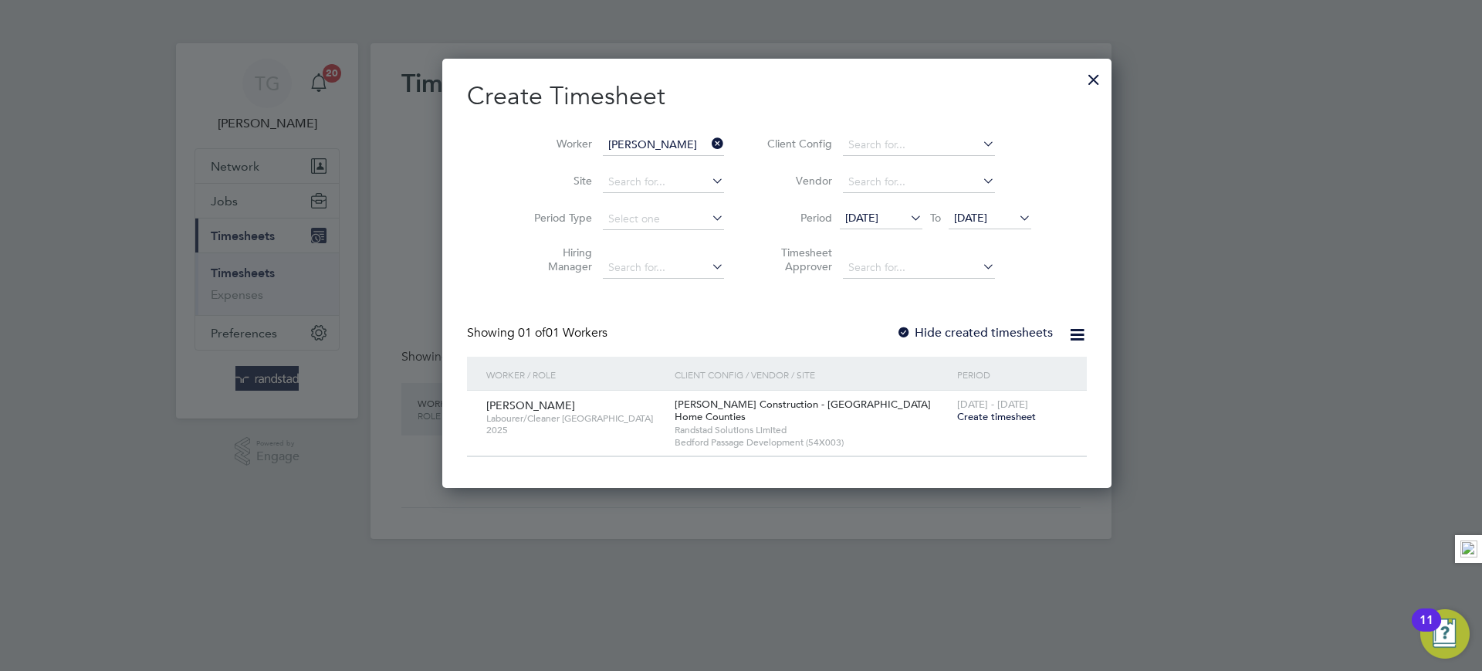
click at [957, 420] on span "Create timesheet" at bounding box center [996, 416] width 79 height 13
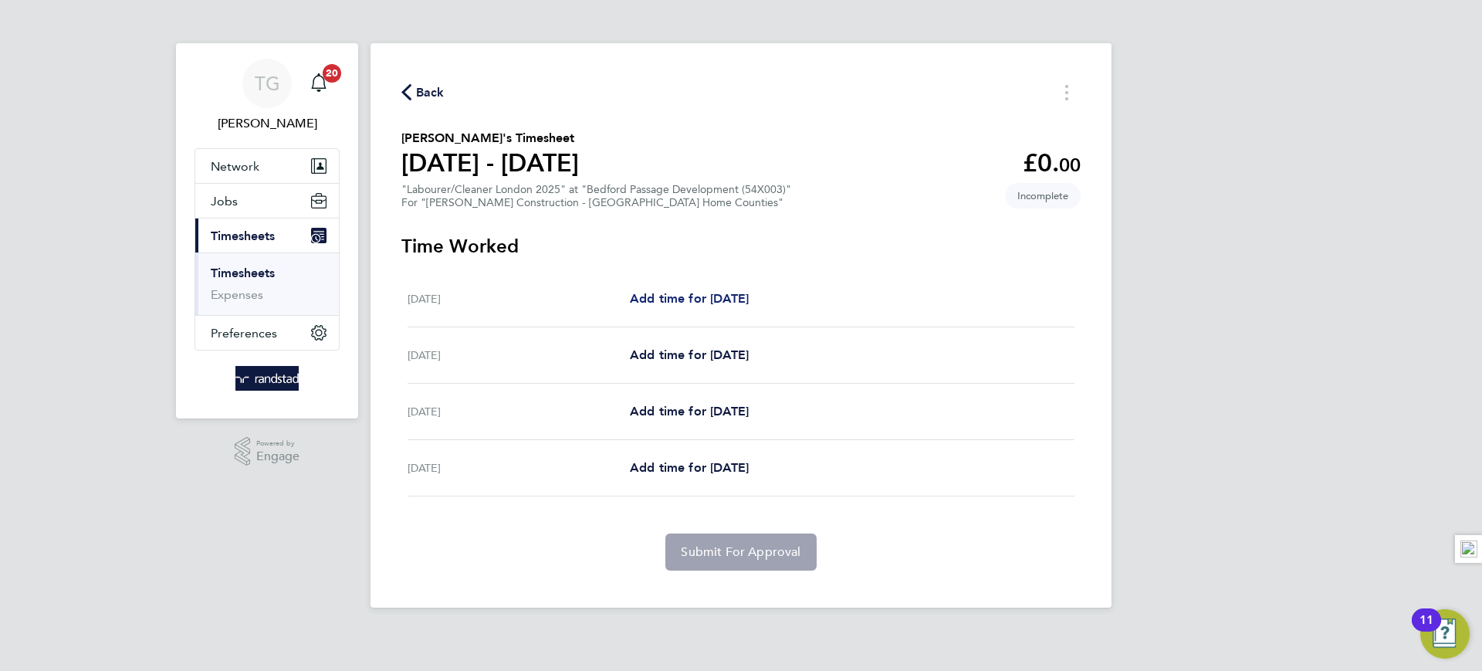
click at [658, 296] on span "Add time for Tue 19 Aug" at bounding box center [689, 298] width 119 height 15
select select "30"
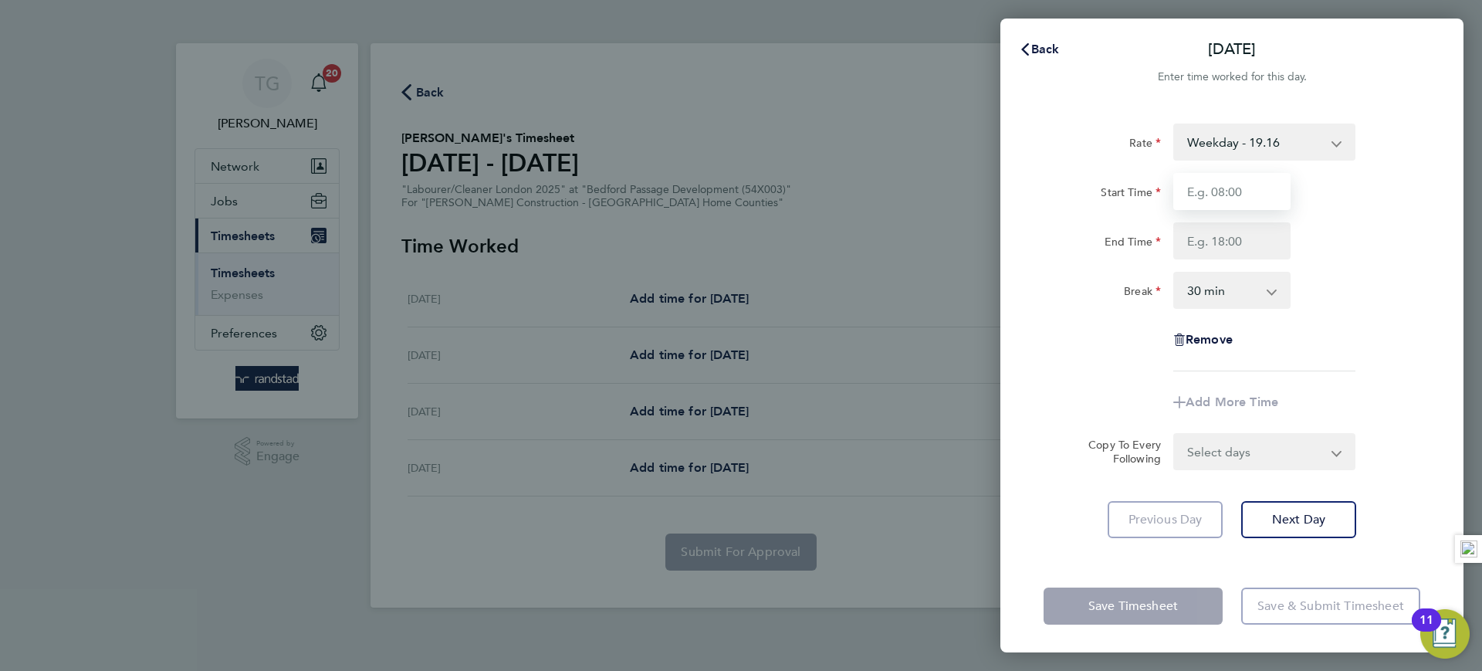
click at [1253, 194] on input "Start Time" at bounding box center [1231, 191] width 117 height 37
type input "07:00"
click at [1212, 240] on input "End Time" at bounding box center [1231, 240] width 117 height 37
type input "18:00"
click at [1426, 272] on div "Rate Weekday - 19.16 Overtime - 27.85 Start Time 07:00 End Time 18:00 Break 0 m…" at bounding box center [1231, 331] width 463 height 452
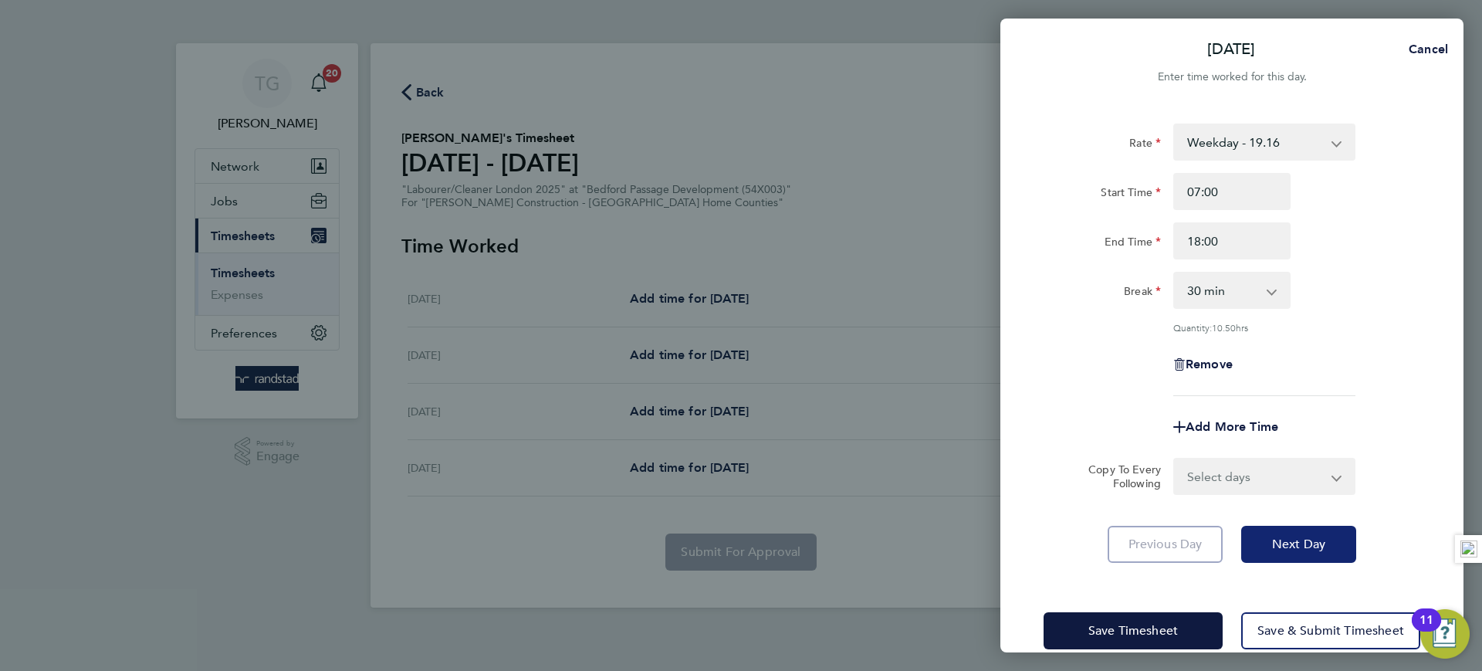
click at [1301, 546] on span "Next Day" at bounding box center [1298, 543] width 53 height 15
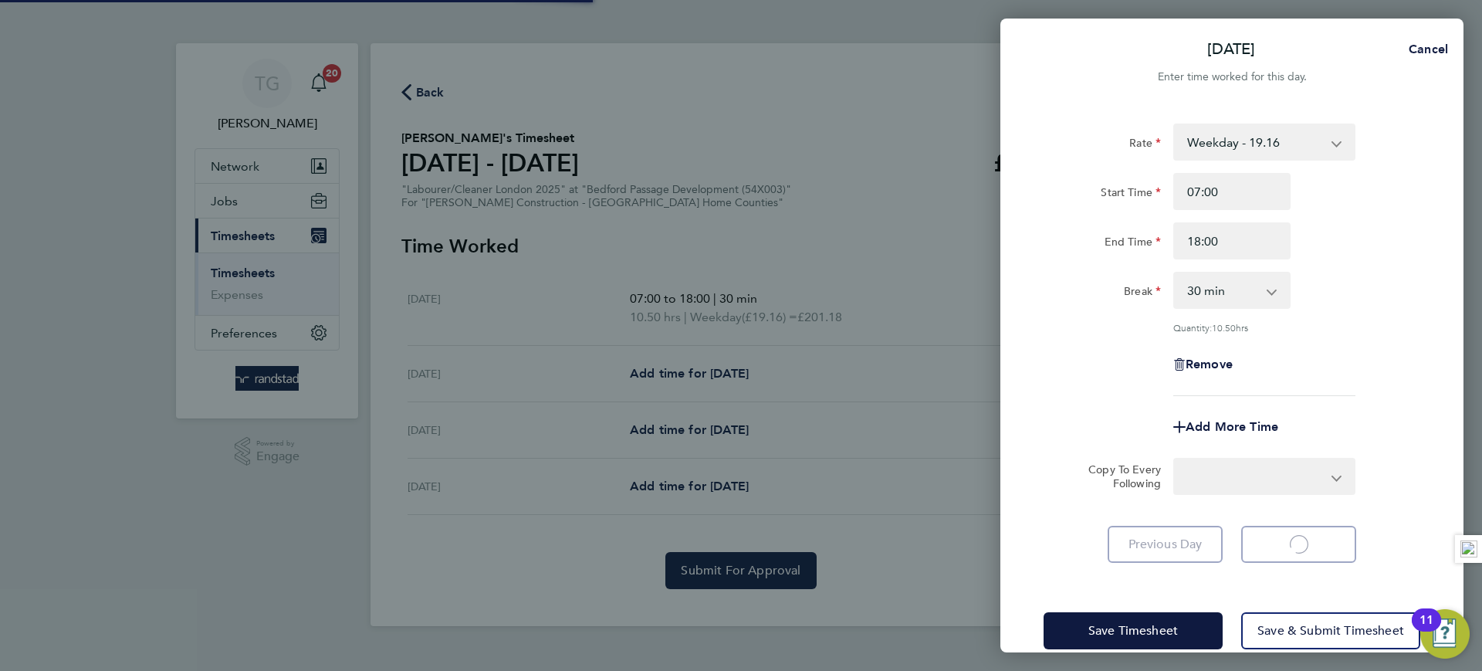
select select "30"
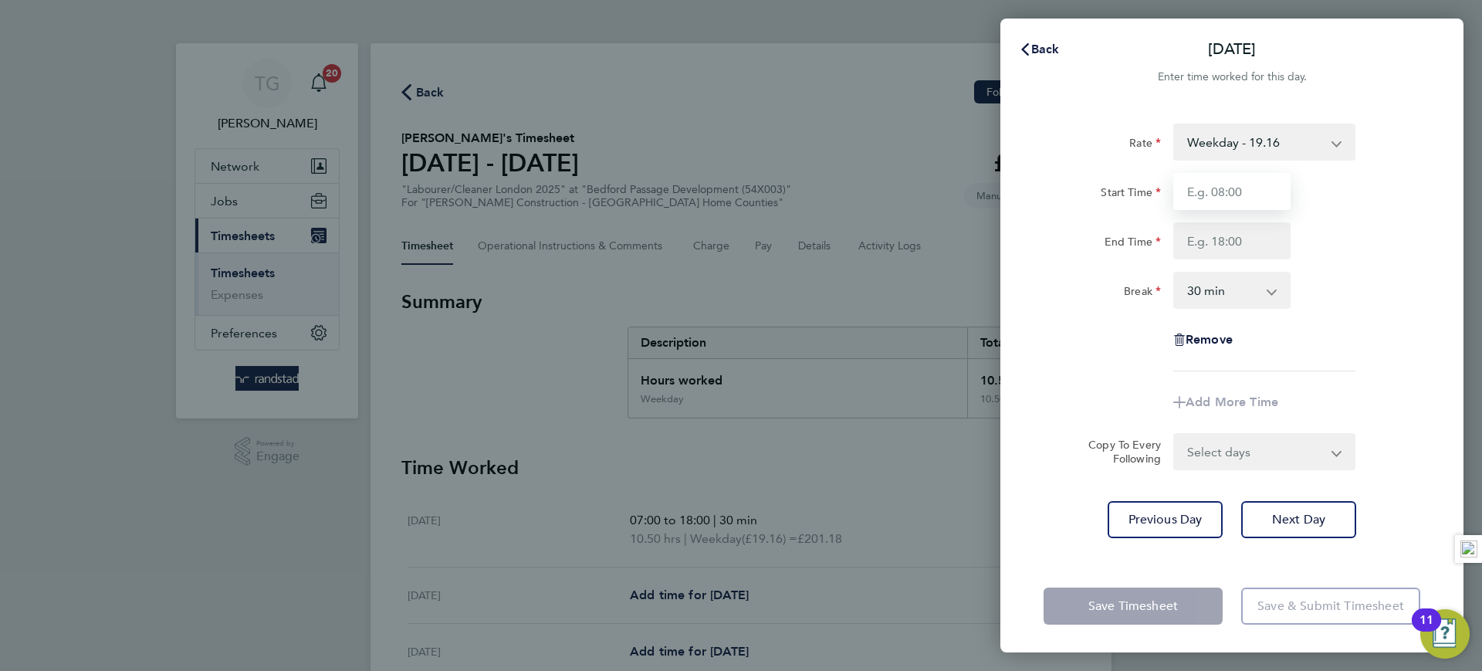
click at [1238, 191] on input "Start Time" at bounding box center [1231, 191] width 117 height 37
type input "07:00"
click at [1204, 238] on input "End Time" at bounding box center [1231, 240] width 117 height 37
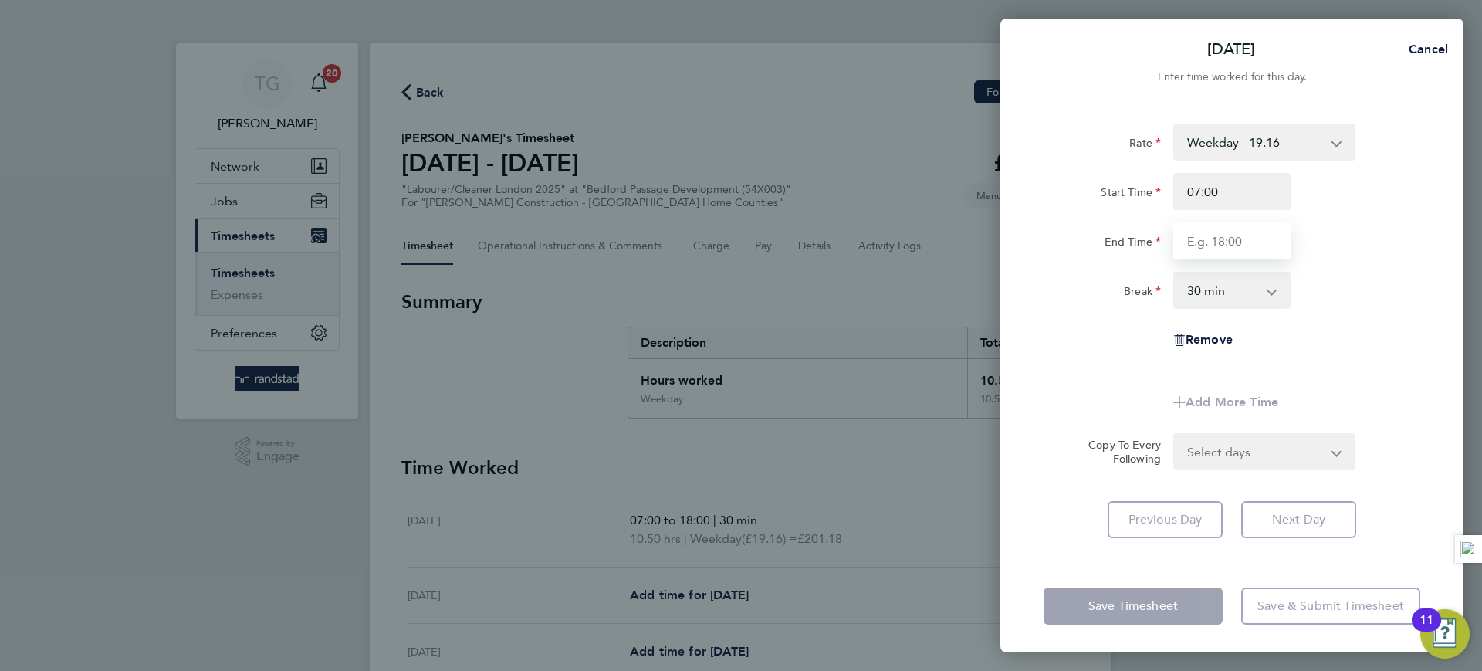
type input "18:00"
drag, startPoint x: 1416, startPoint y: 213, endPoint x: 1411, endPoint y: 221, distance: 9.0
click at [1415, 213] on div "Start Time 07:00 End Time 18:00" at bounding box center [1231, 216] width 389 height 86
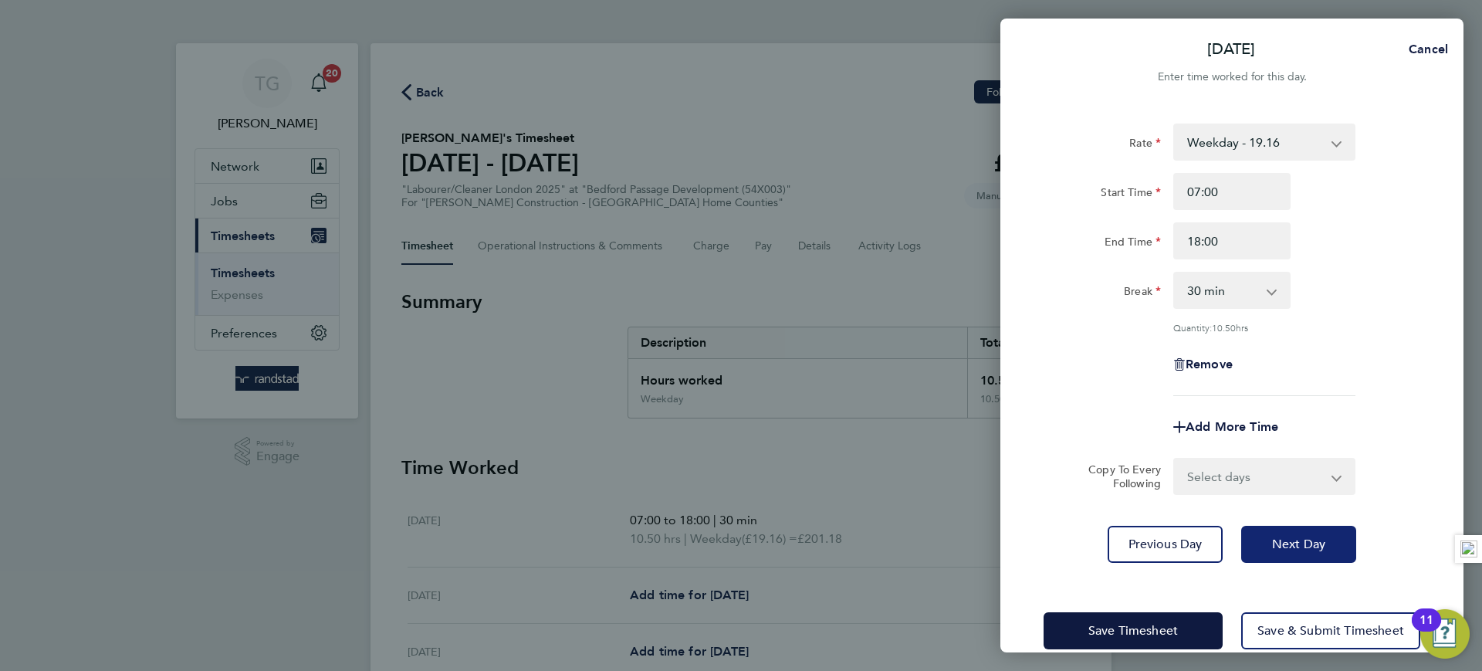
click at [1297, 543] on span "Next Day" at bounding box center [1298, 543] width 53 height 15
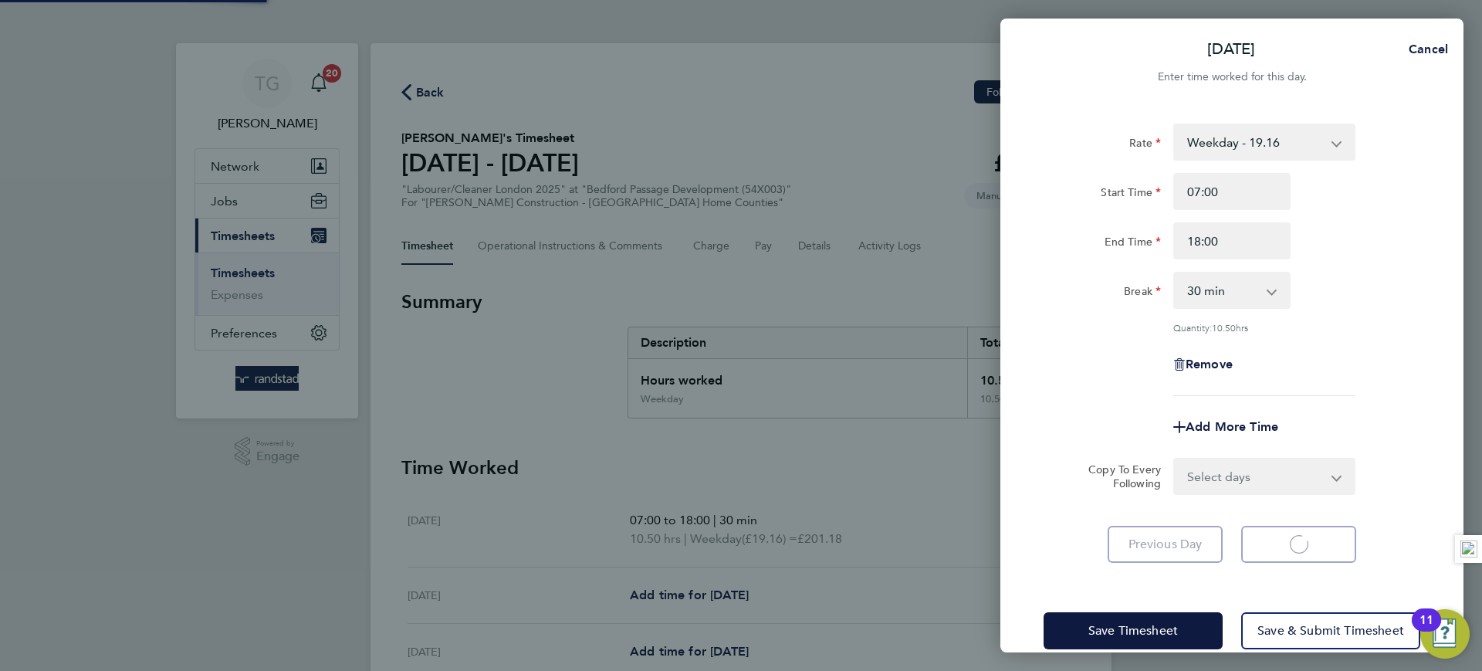
select select "30"
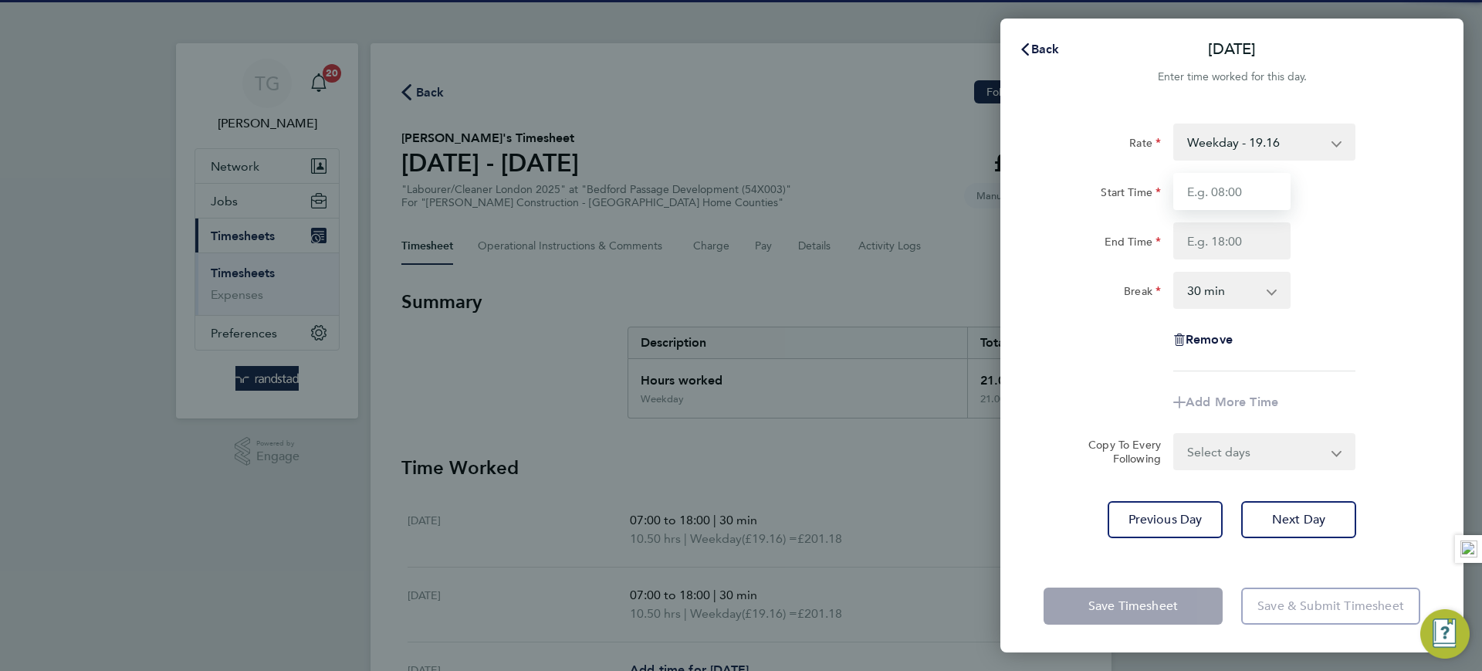
click at [1238, 195] on input "Start Time" at bounding box center [1231, 191] width 117 height 37
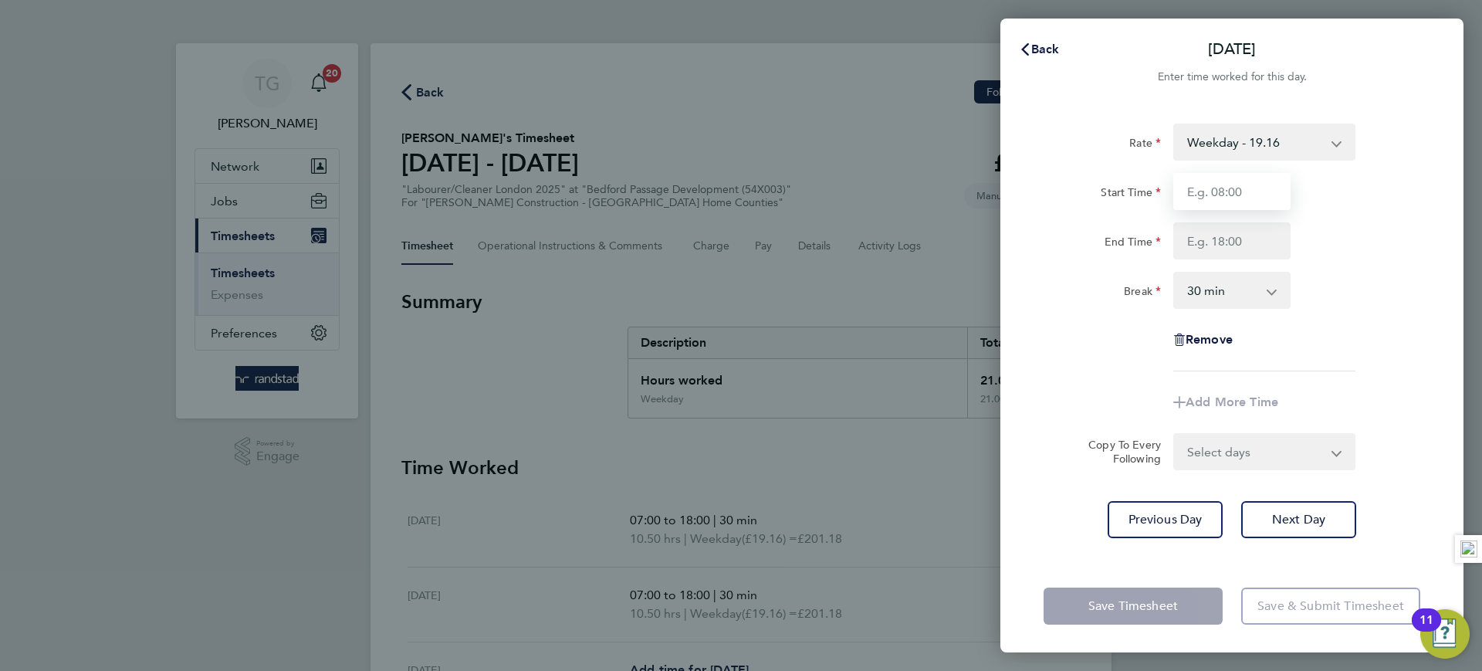
type input "07:00"
click at [1206, 232] on input "End Time" at bounding box center [1231, 240] width 117 height 37
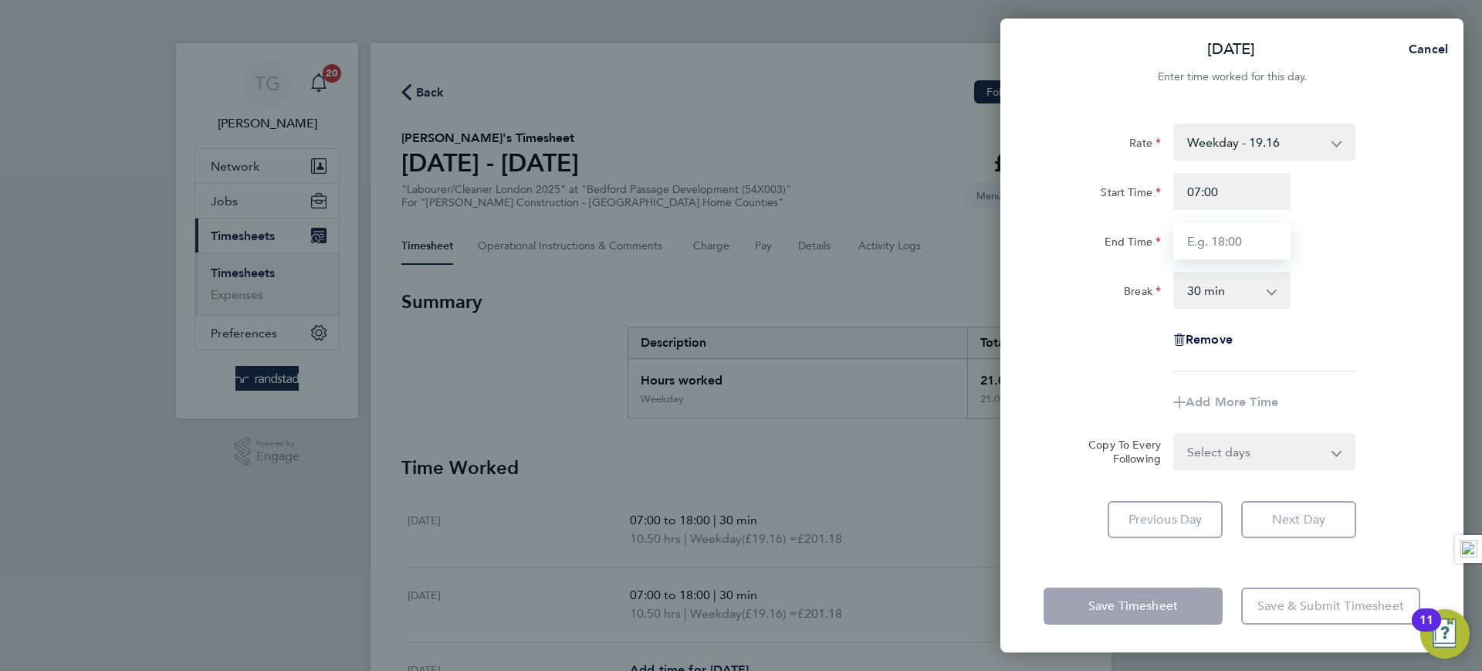
type input "18:00"
click at [1365, 258] on div "End Time 18:00" at bounding box center [1231, 240] width 389 height 37
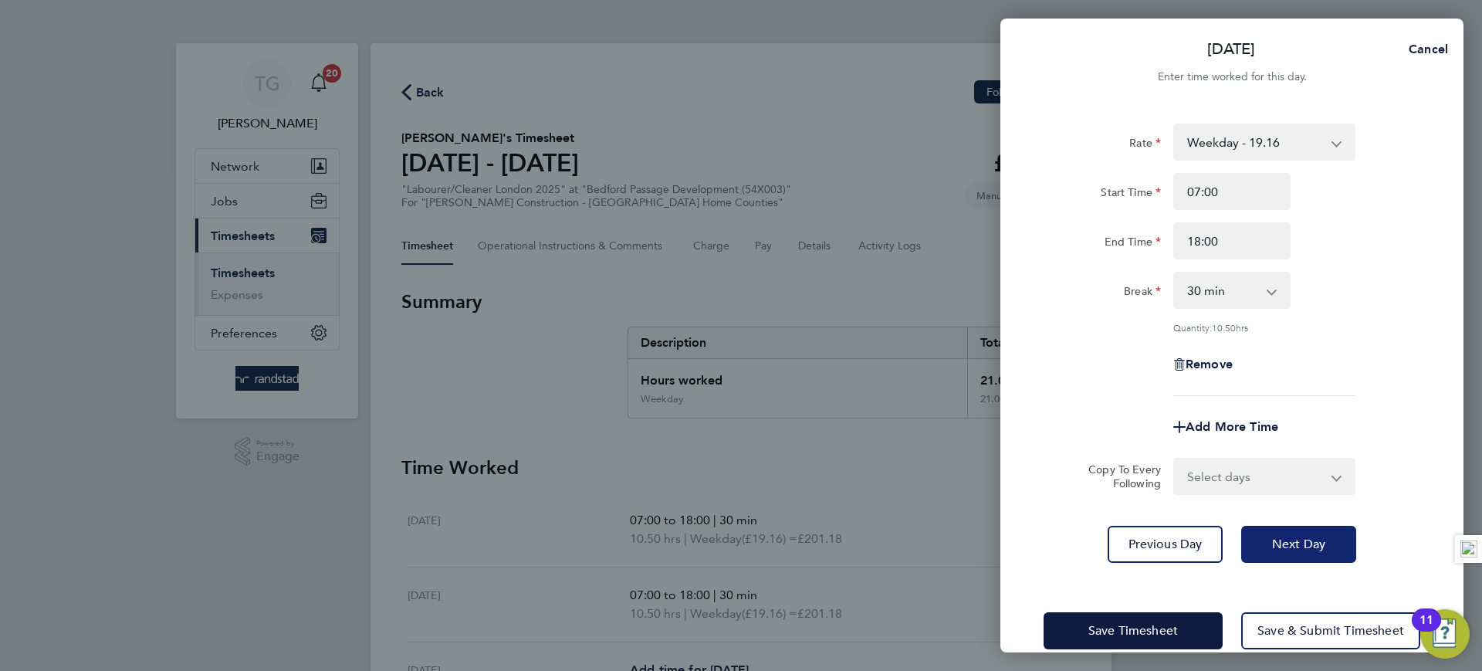
click at [1305, 542] on span "Next Day" at bounding box center [1298, 543] width 53 height 15
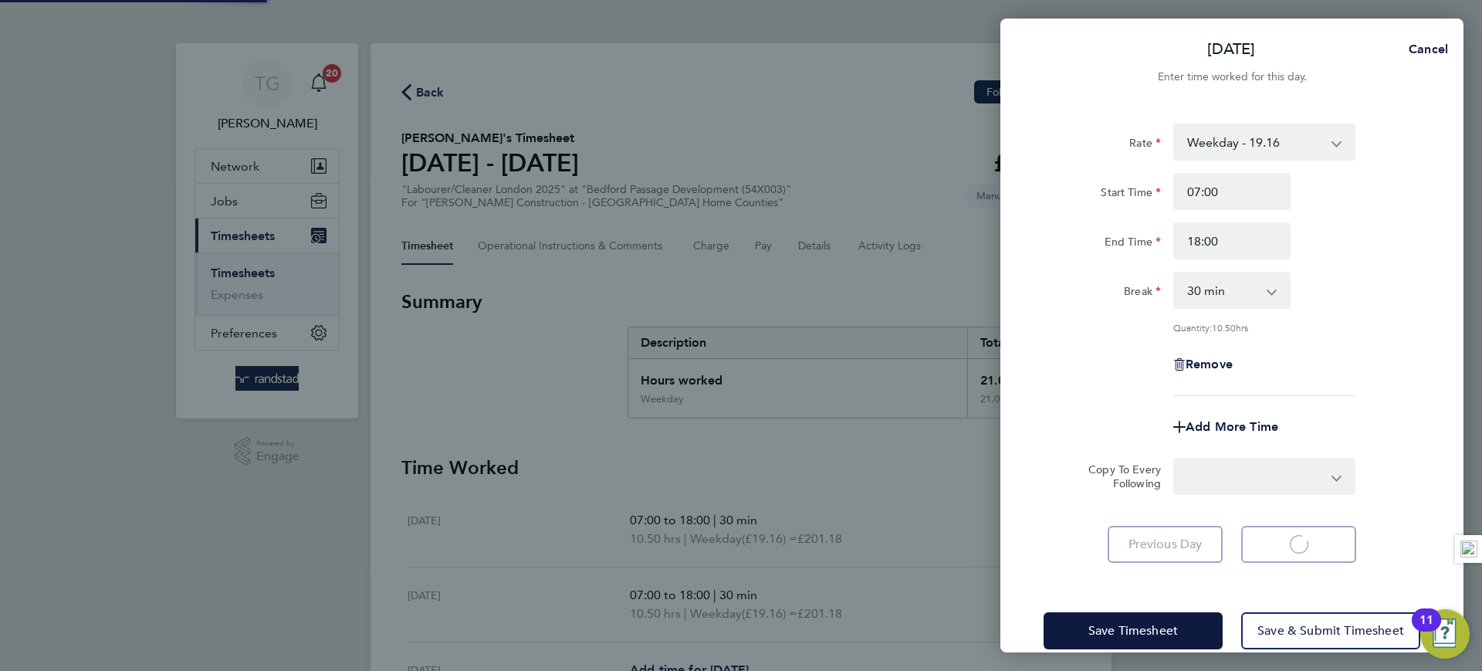
select select "30"
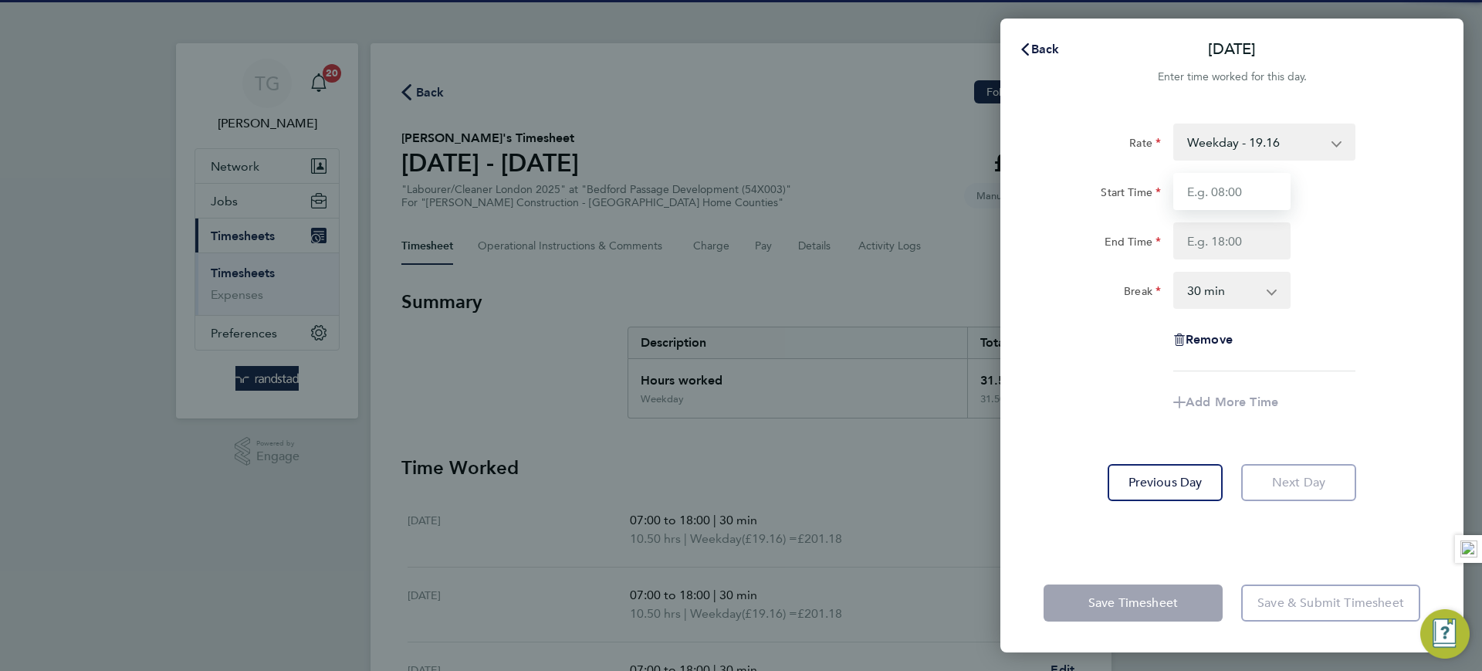
click at [1227, 195] on input "Start Time" at bounding box center [1231, 191] width 117 height 37
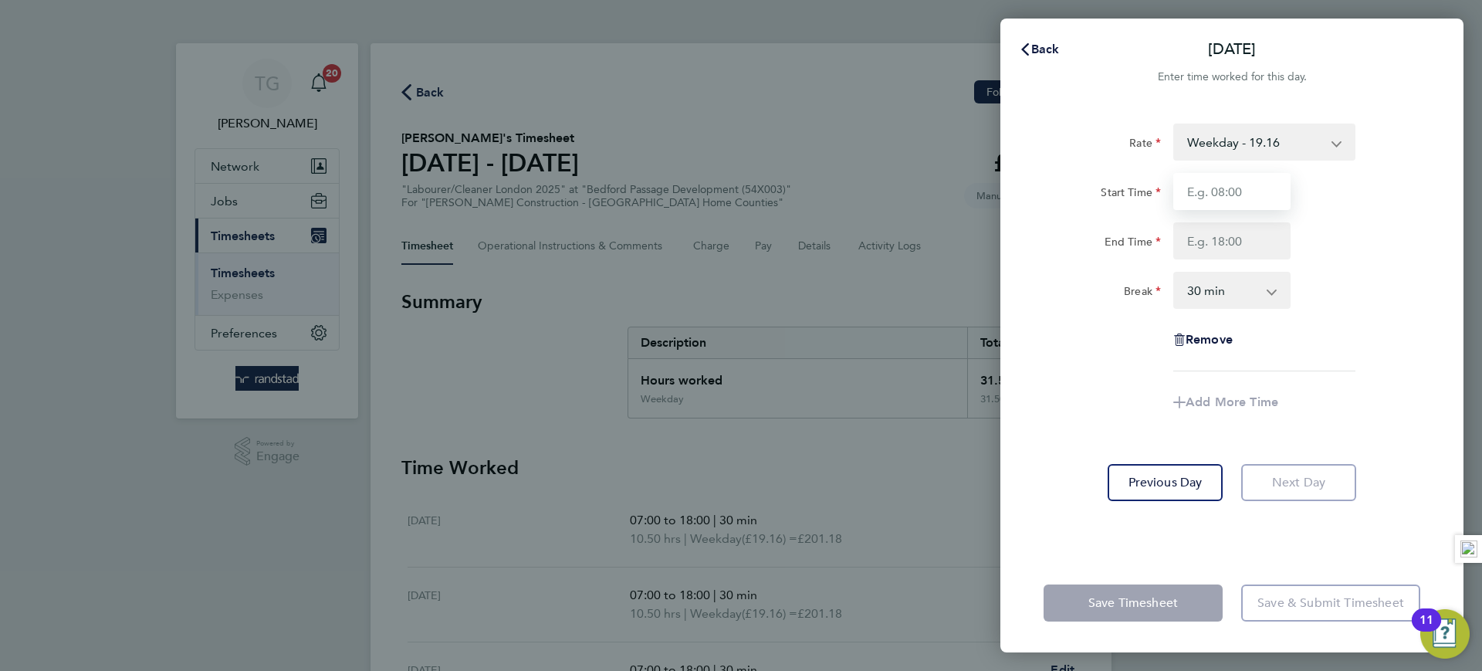
type input "07:00"
click at [1208, 251] on input "End Time" at bounding box center [1231, 240] width 117 height 37
type input "18:00"
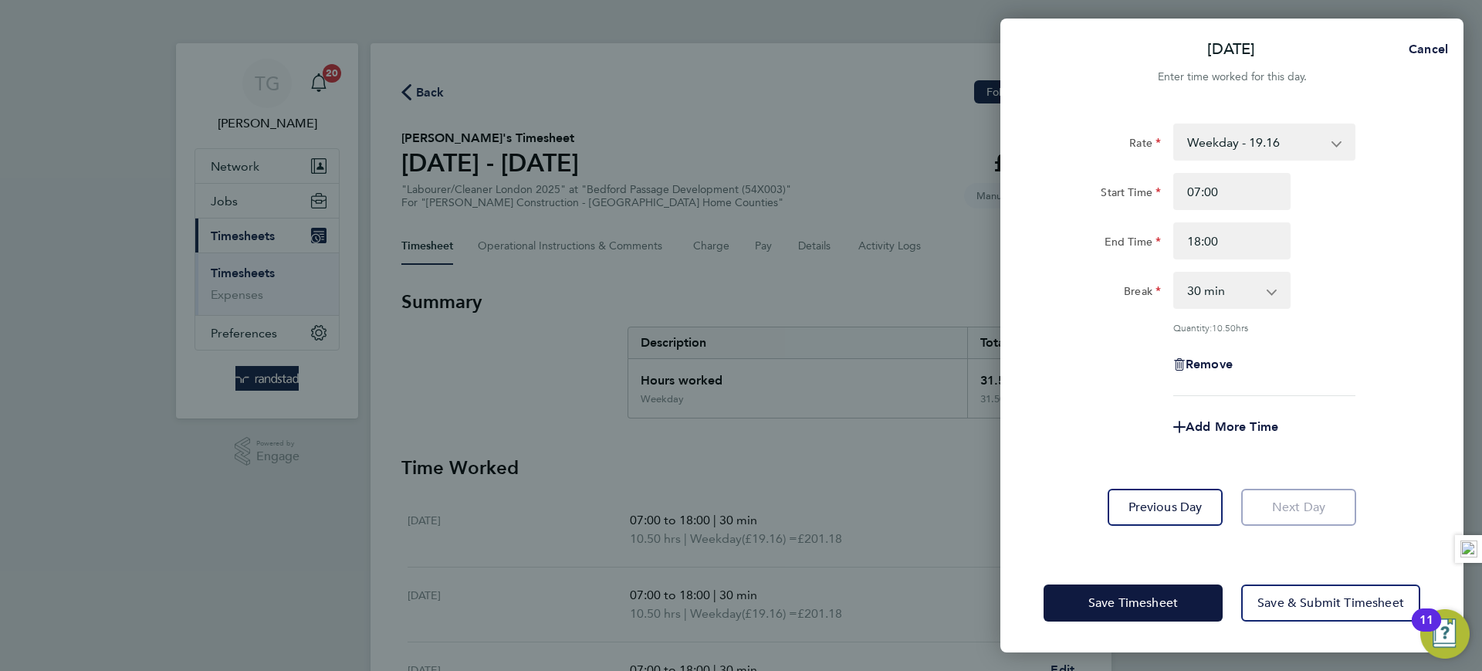
click at [1399, 263] on div "Rate Weekday - 19.16 Overtime - 27.85 Start Time 07:00 End Time 18:00 Break 0 m…" at bounding box center [1232, 260] width 377 height 272
click at [1321, 594] on button "Save & Submit Timesheet" at bounding box center [1330, 602] width 179 height 37
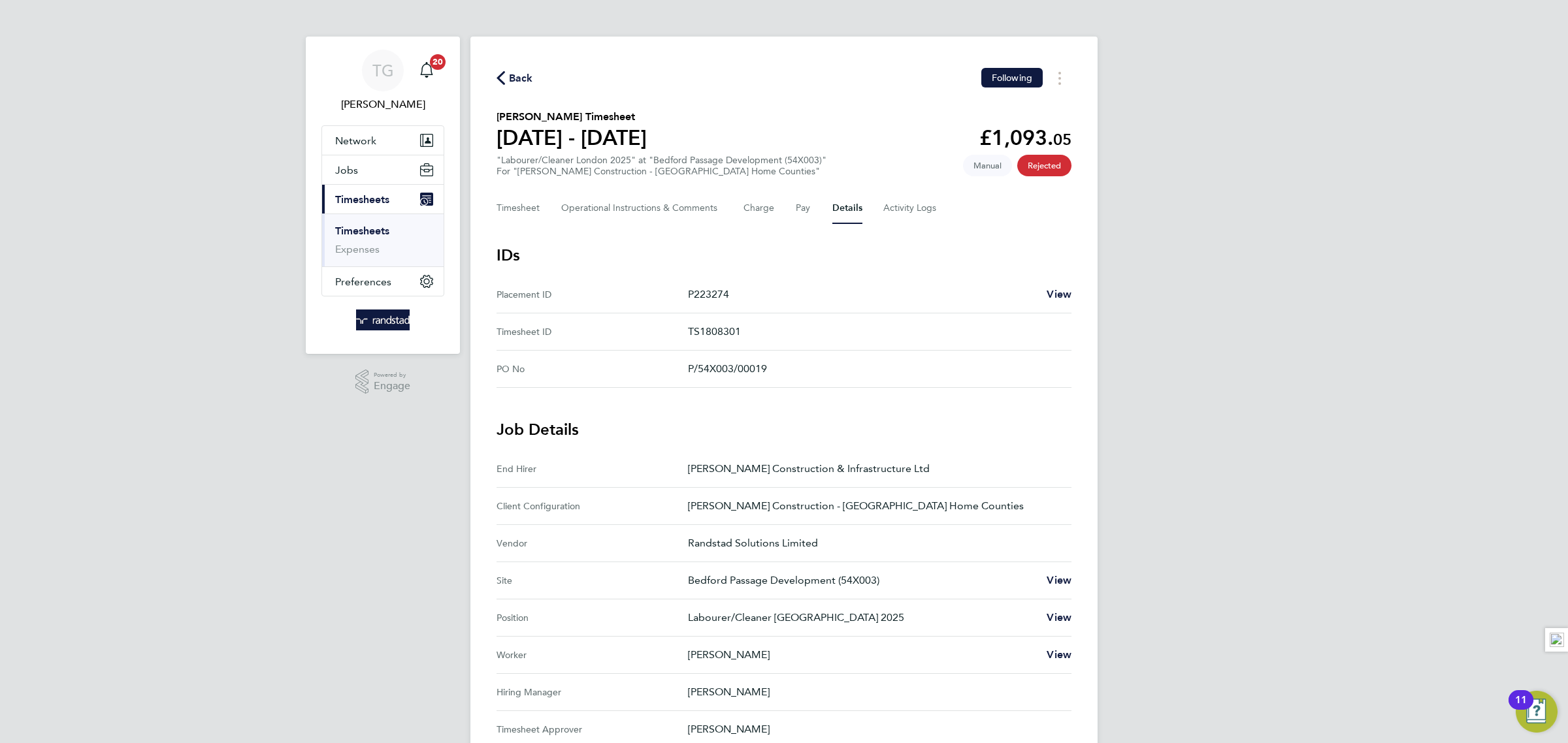
click at [371, 197] on span "Timesheets" at bounding box center [362, 199] width 54 height 13
click at [362, 196] on span "Timesheets" at bounding box center [362, 199] width 54 height 13
click at [376, 203] on span "Timesheets" at bounding box center [362, 199] width 54 height 13
click at [371, 231] on link "Timesheets" at bounding box center [362, 231] width 54 height 13
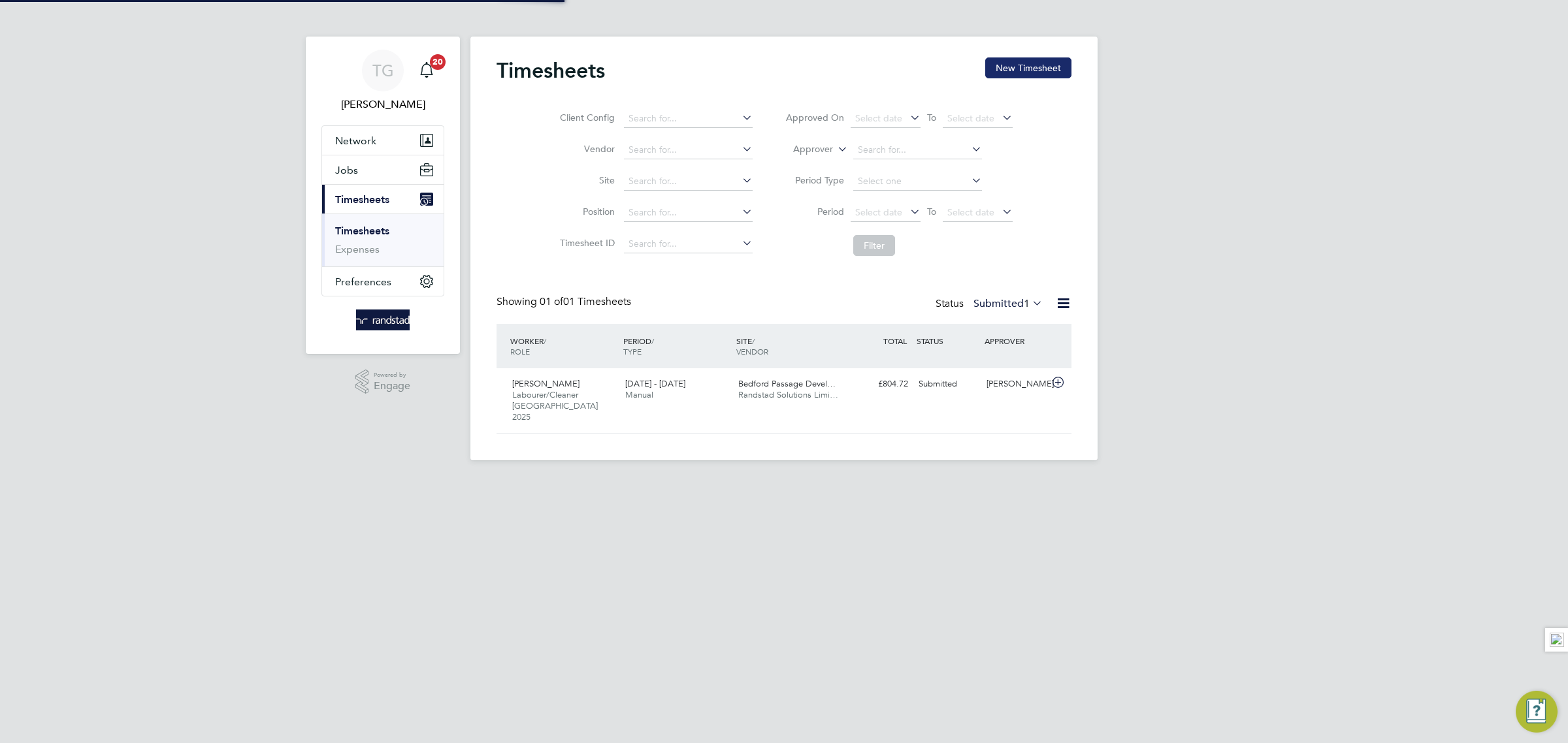
scroll to position [33, 113]
click at [1032, 65] on button "New Timesheet" at bounding box center [1028, 68] width 86 height 21
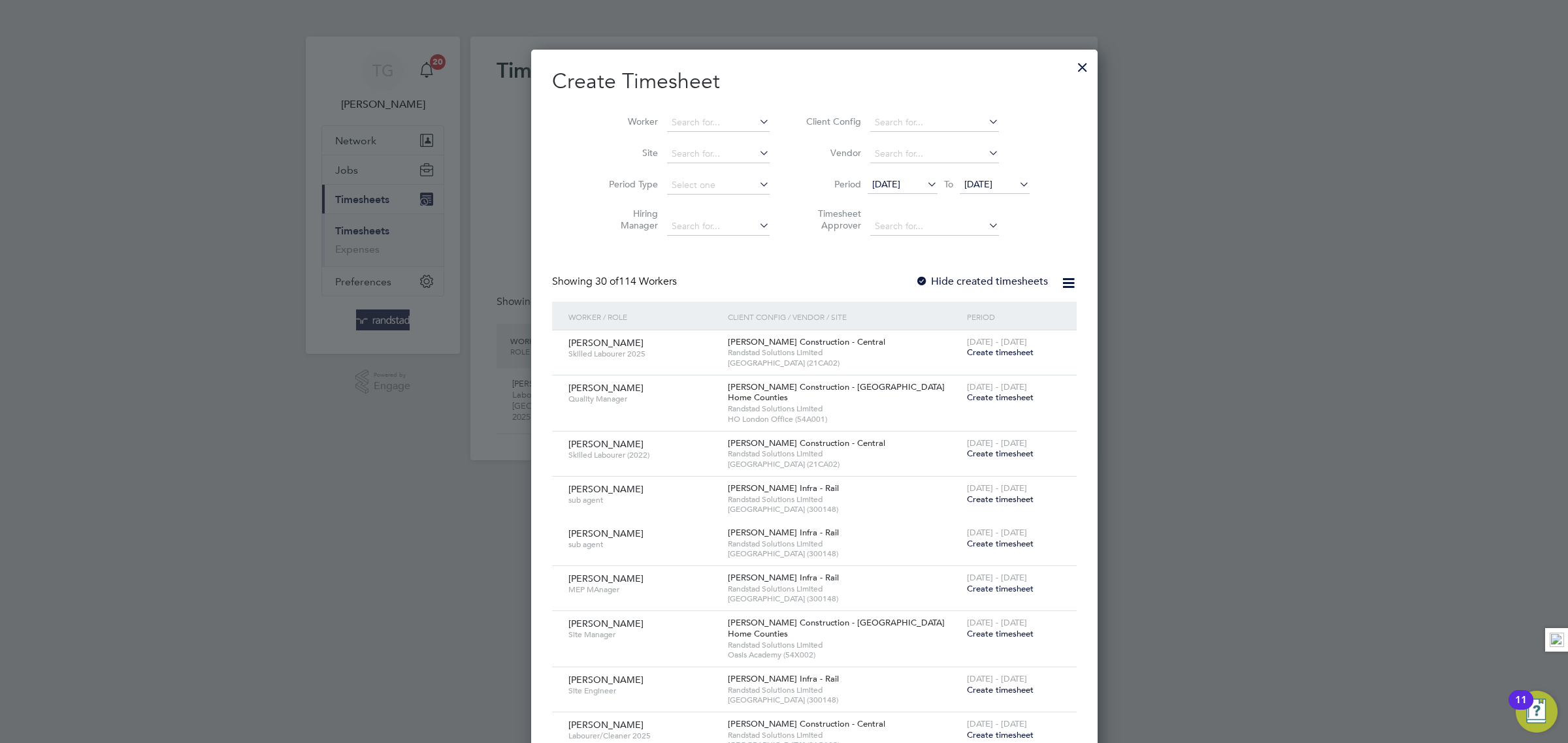
scroll to position [2539, 505]
click at [1070, 64] on div at bounding box center [1082, 64] width 24 height 24
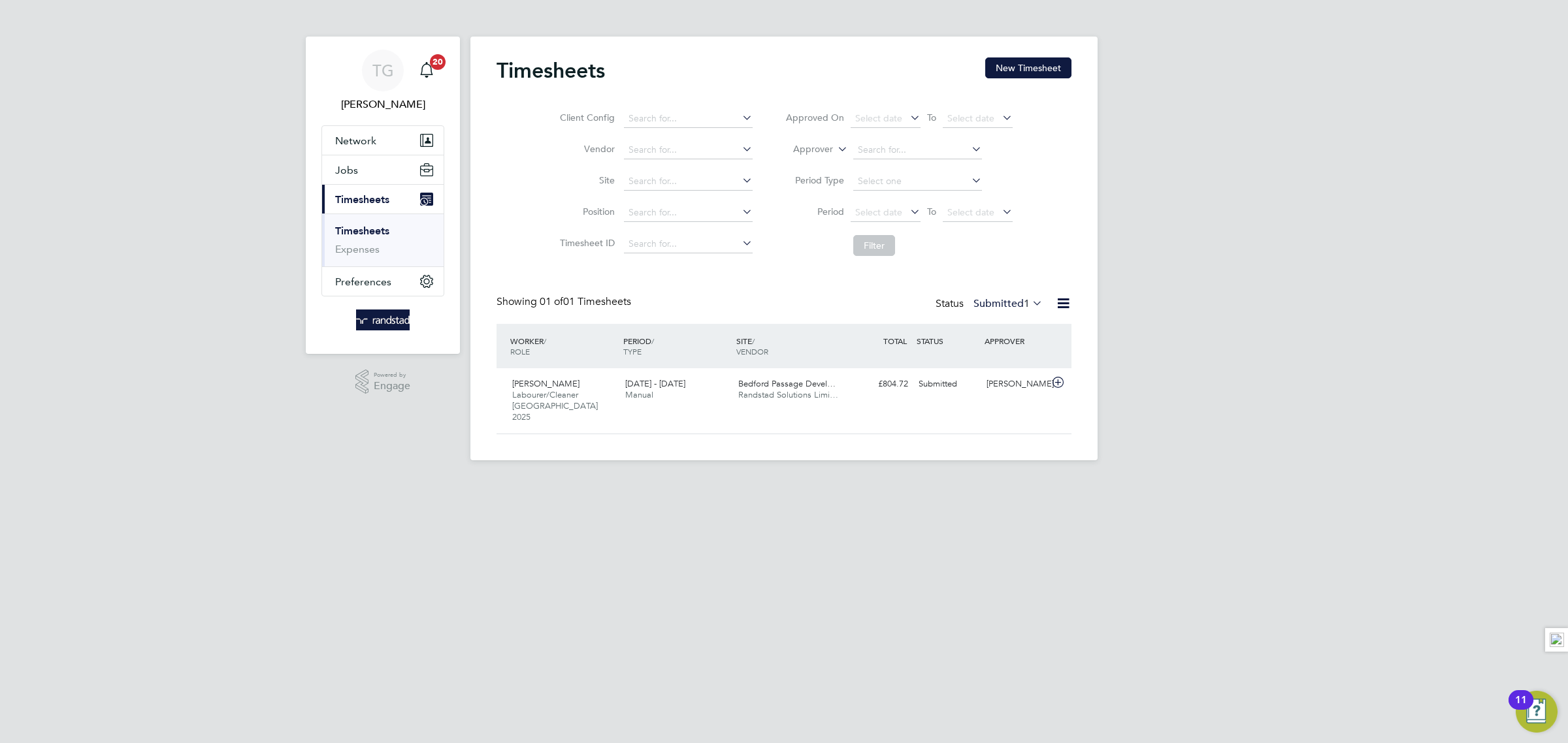
scroll to position [33, 113]
click at [872, 406] on div "[PERSON_NAME] Labourer/Cleaner [GEOGRAPHIC_DATA] 2025 [DATE] - [DATE] [DATE] - …" at bounding box center [784, 400] width 575 height 65
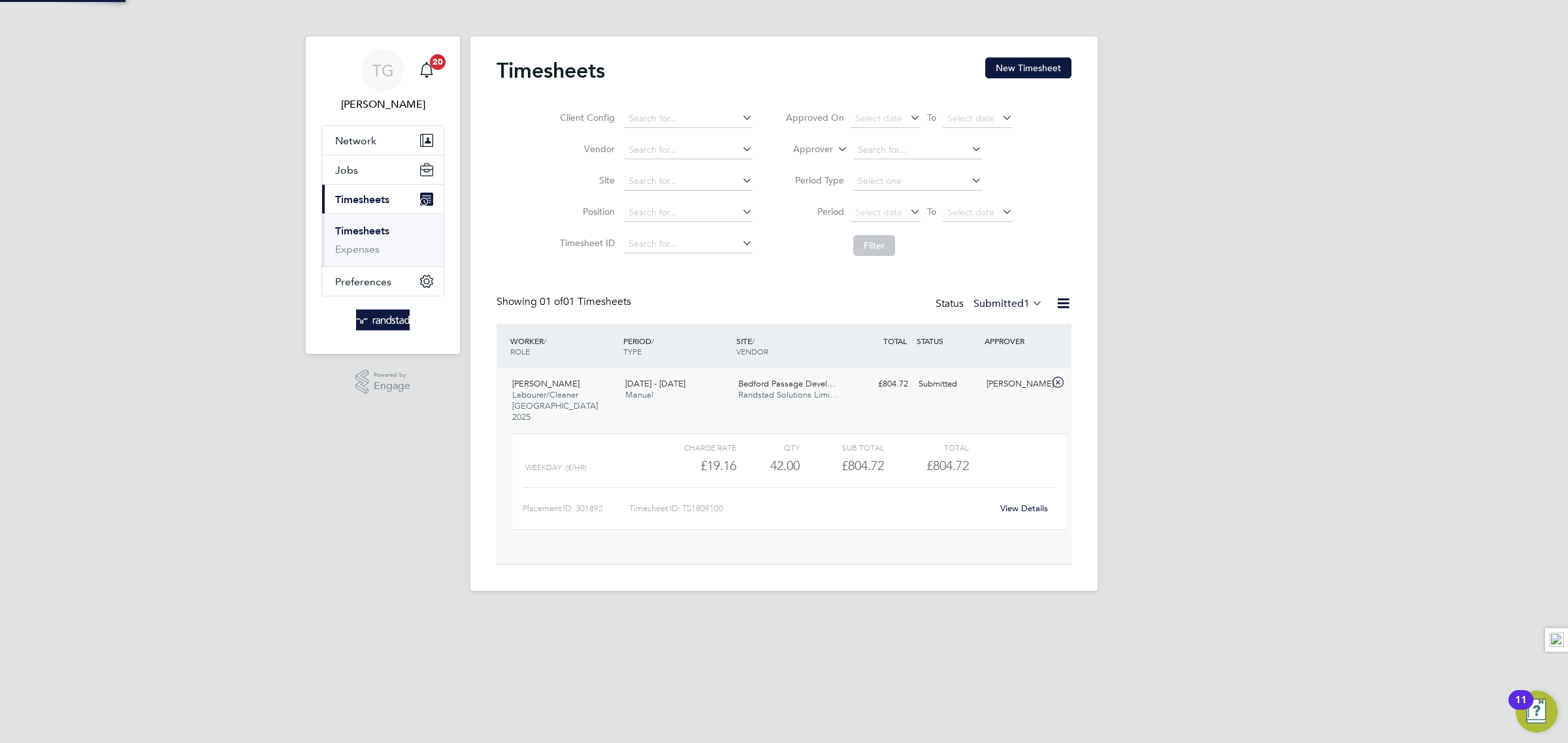
scroll to position [21, 128]
drag, startPoint x: 1348, startPoint y: 296, endPoint x: 864, endPoint y: 16, distance: 559.2
click at [1335, 294] on div "TG [PERSON_NAME] Notifications 20 Applications: Network Businesses Sites Worker…" at bounding box center [784, 300] width 1568 height 602
